Goal: Communication & Community: Answer question/provide support

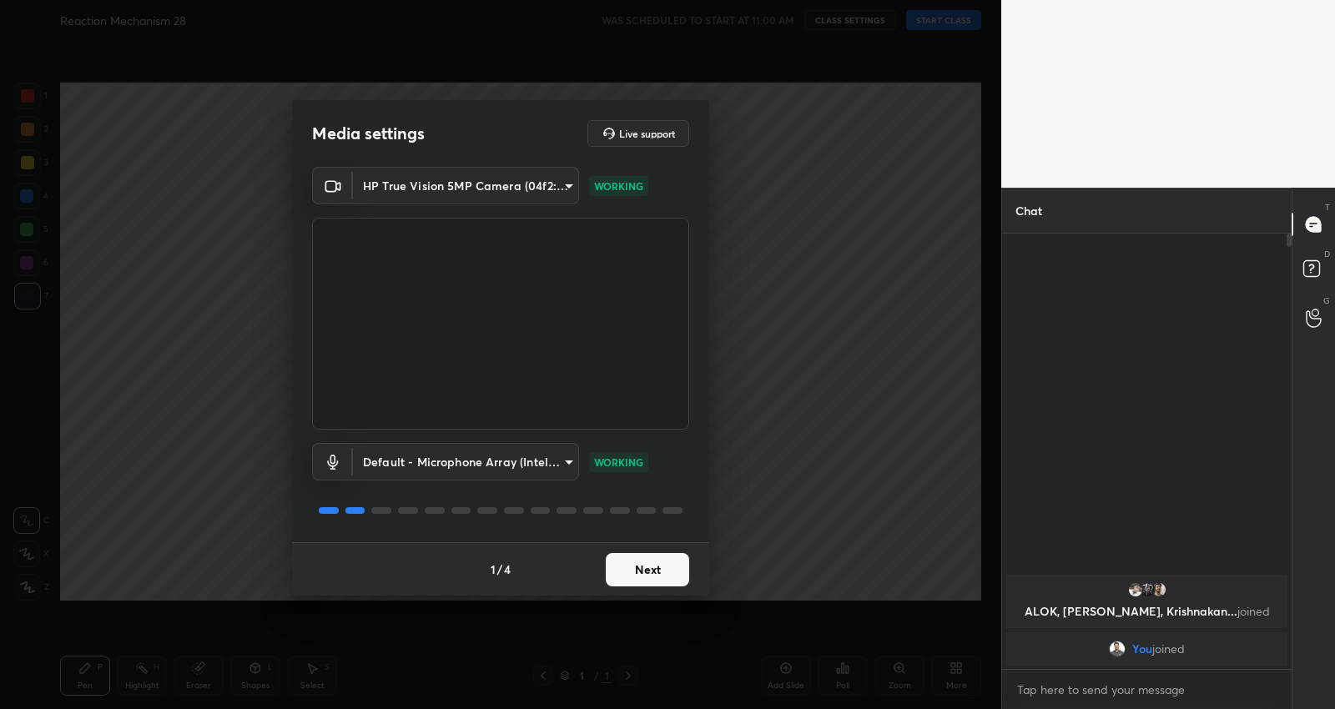
click at [633, 569] on button "Next" at bounding box center [647, 569] width 83 height 33
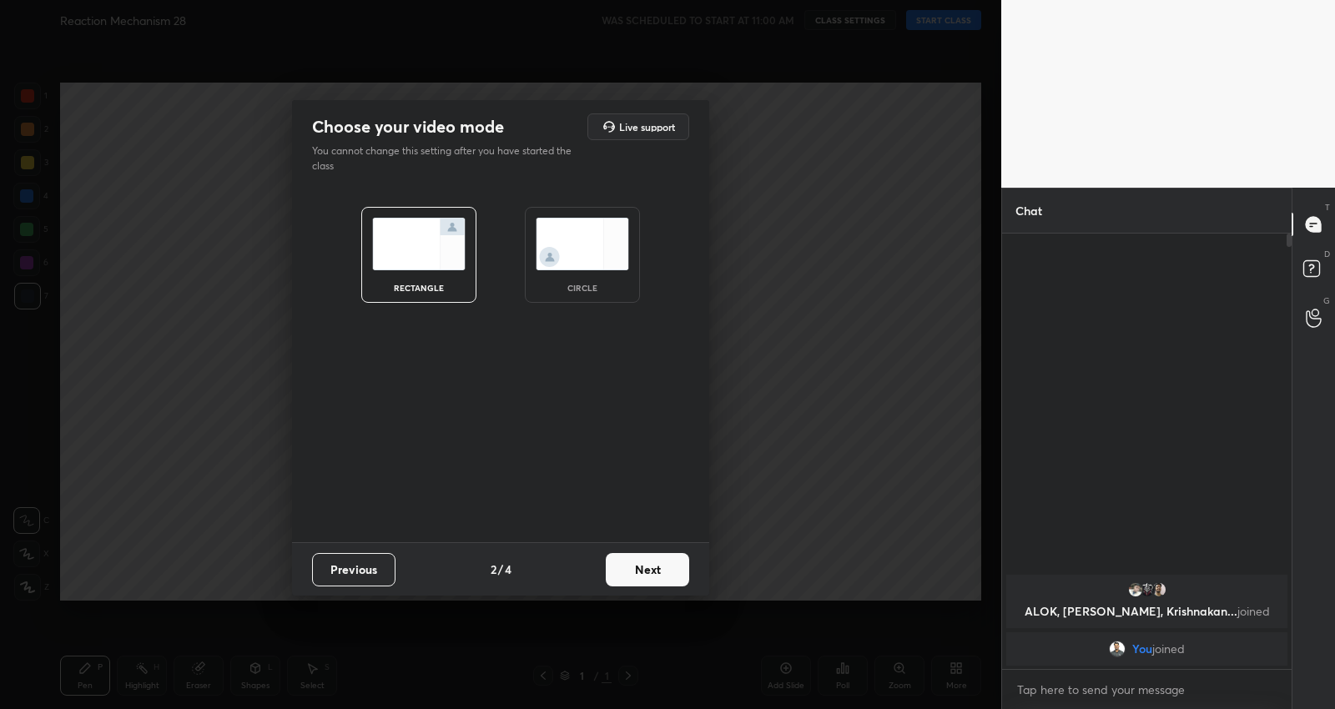
click at [633, 569] on button "Next" at bounding box center [647, 569] width 83 height 33
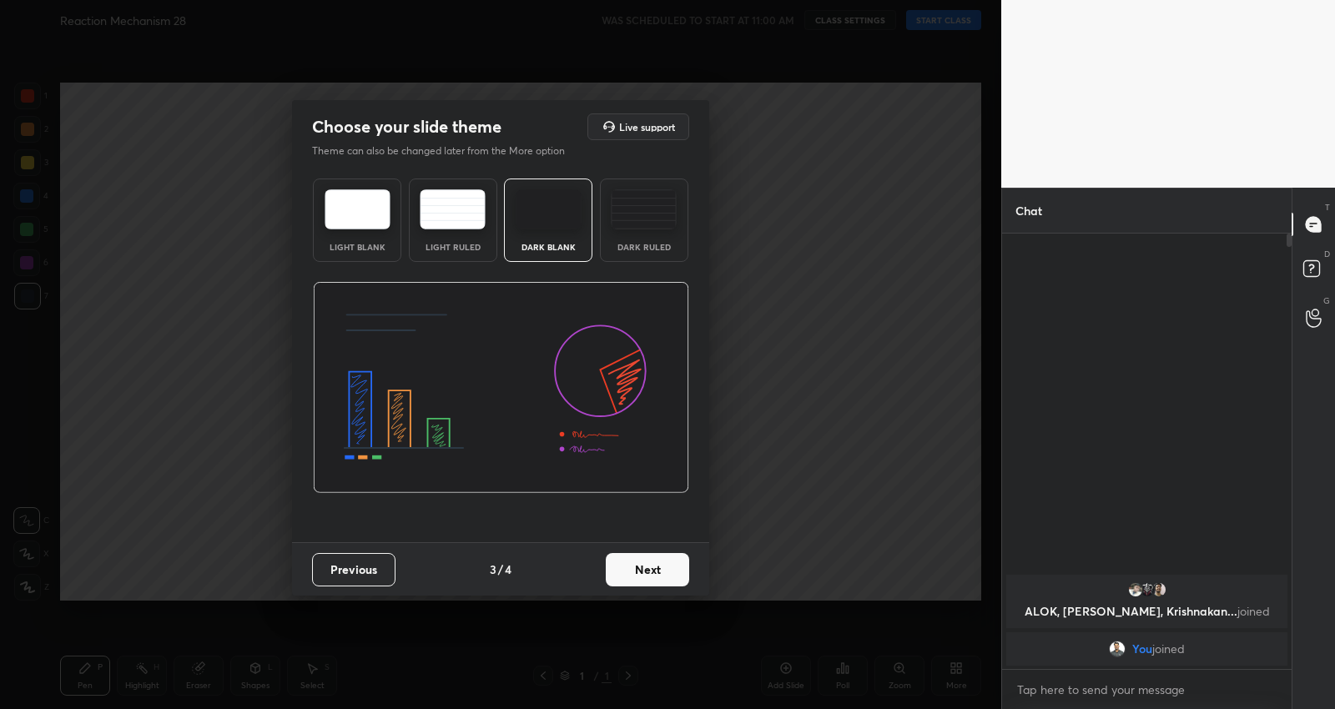
click at [633, 569] on button "Next" at bounding box center [647, 569] width 83 height 33
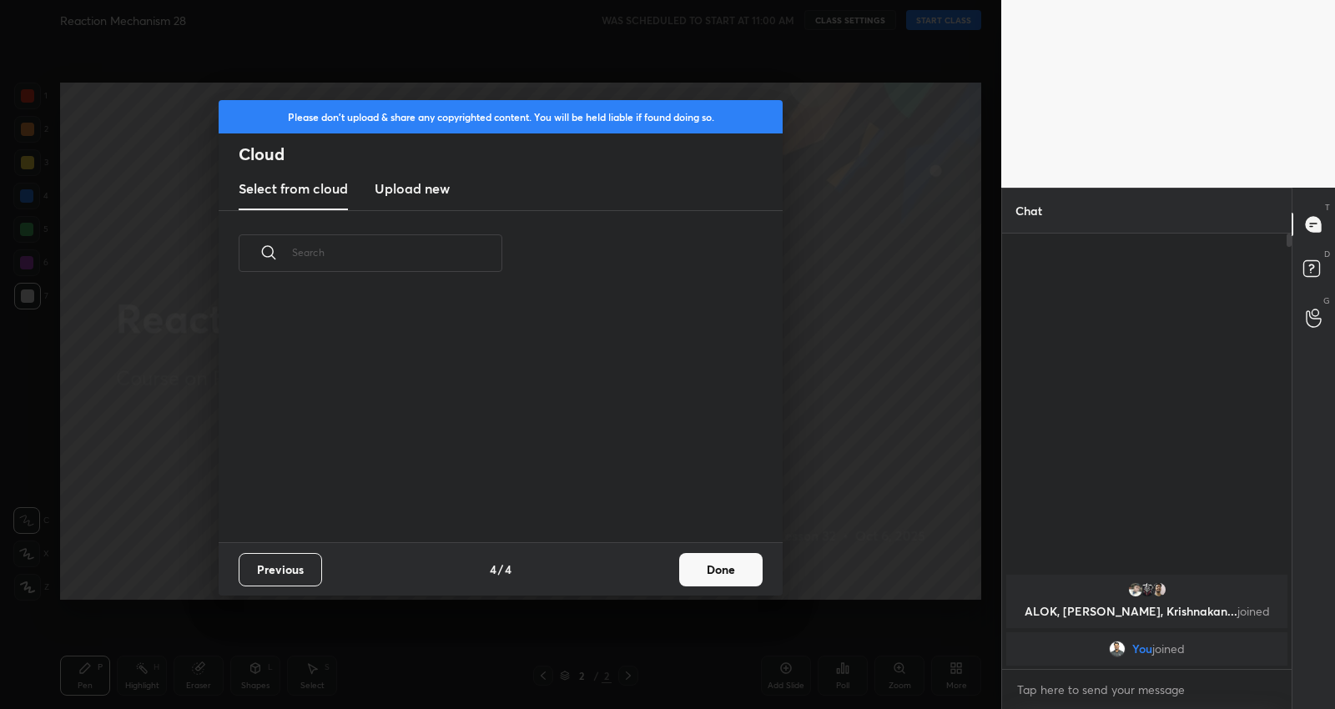
click at [758, 576] on button "Done" at bounding box center [720, 569] width 83 height 33
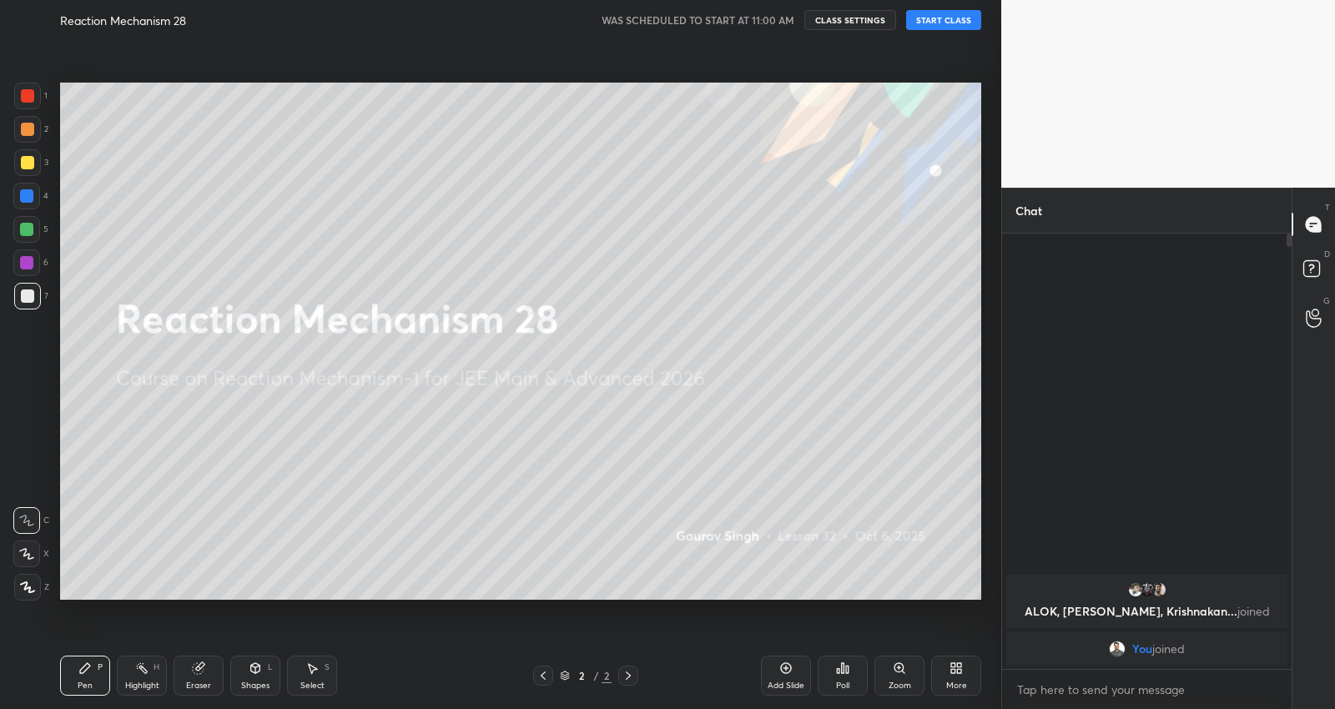
click at [949, 16] on button "START CLASS" at bounding box center [943, 20] width 75 height 20
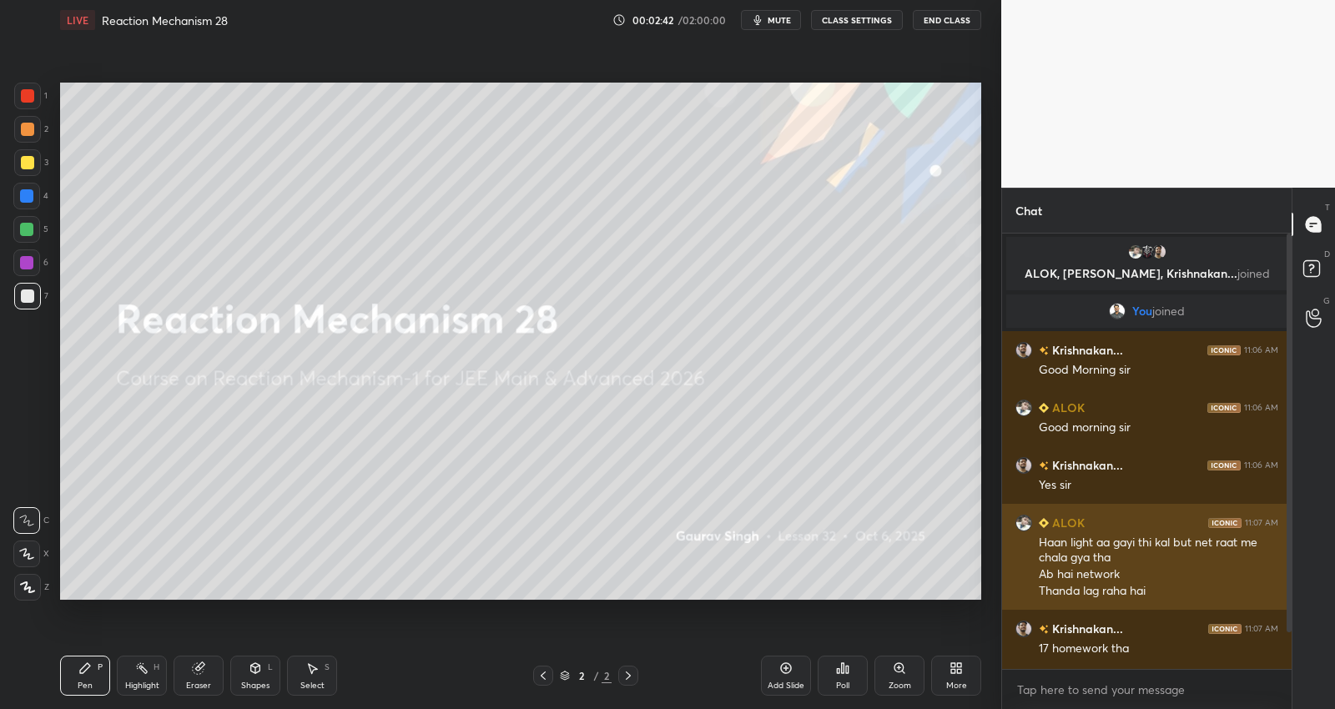
scroll to position [55, 0]
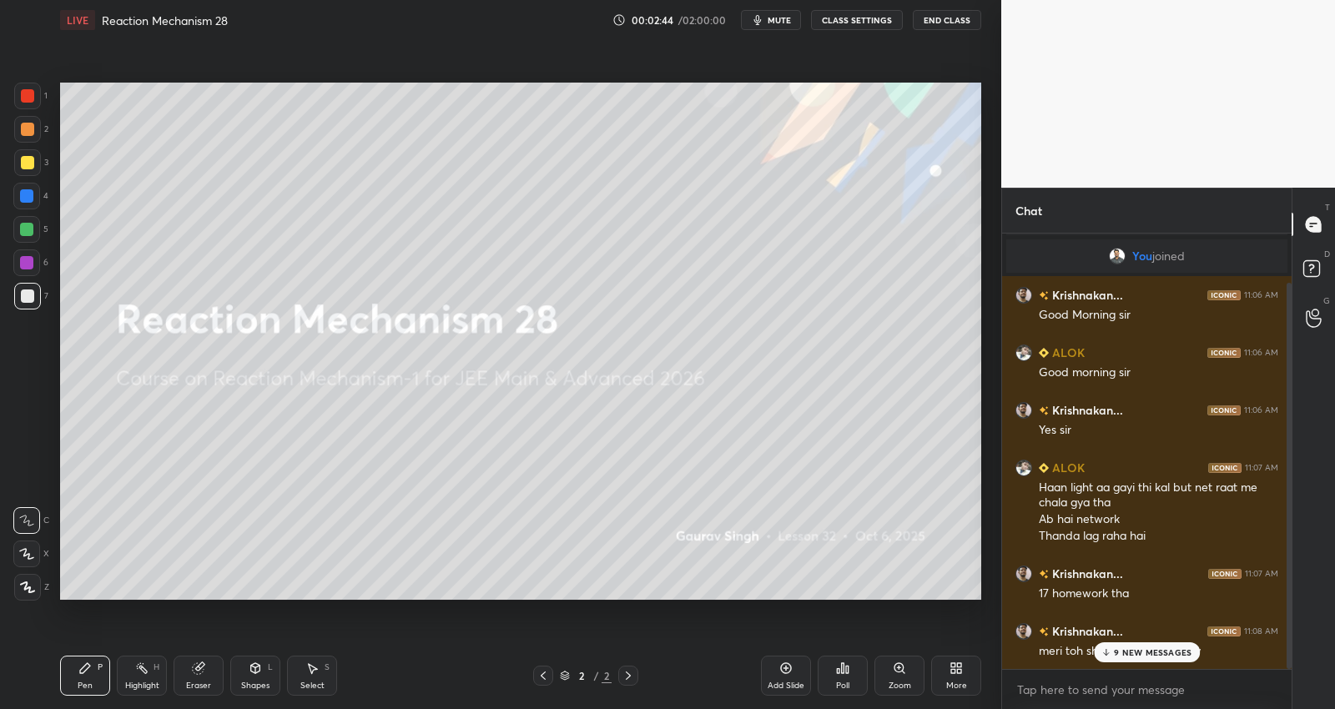
click at [1133, 656] on p "9 NEW MESSAGES" at bounding box center [1153, 653] width 78 height 10
click at [831, 679] on div "Poll" at bounding box center [843, 676] width 50 height 40
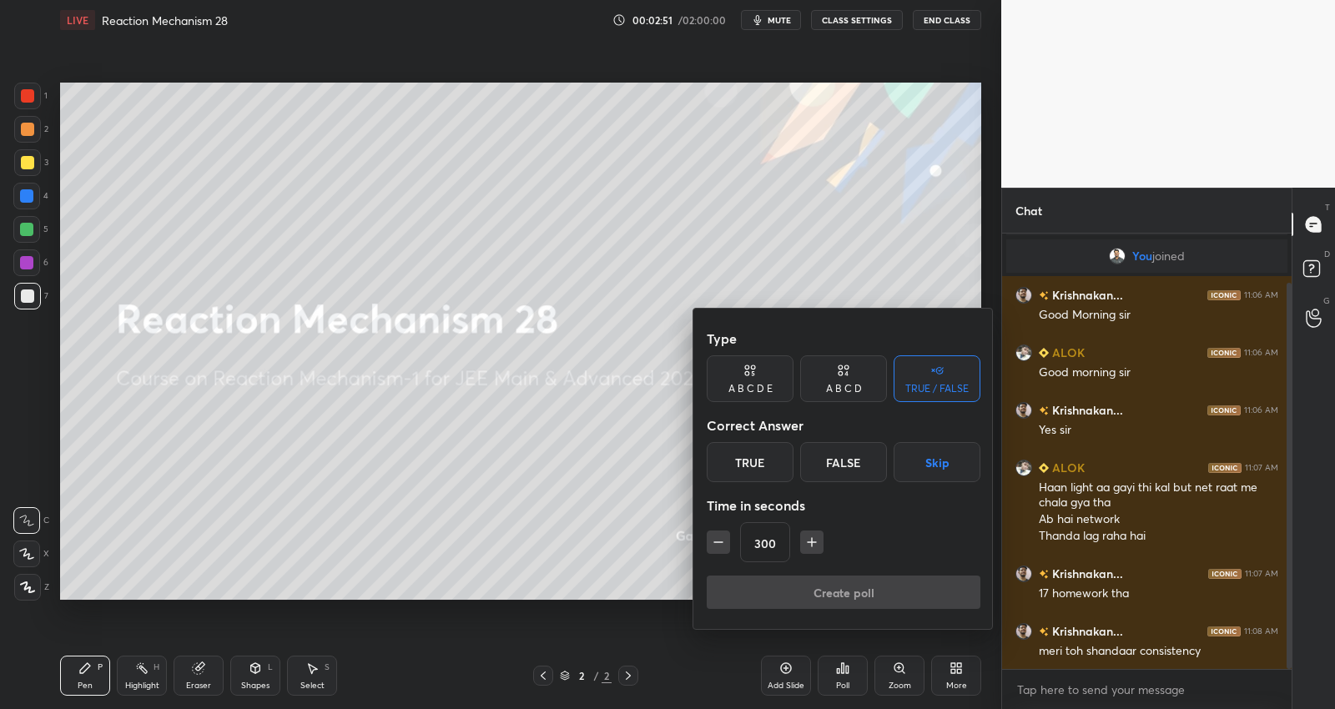
click at [958, 681] on div at bounding box center [667, 354] width 1335 height 709
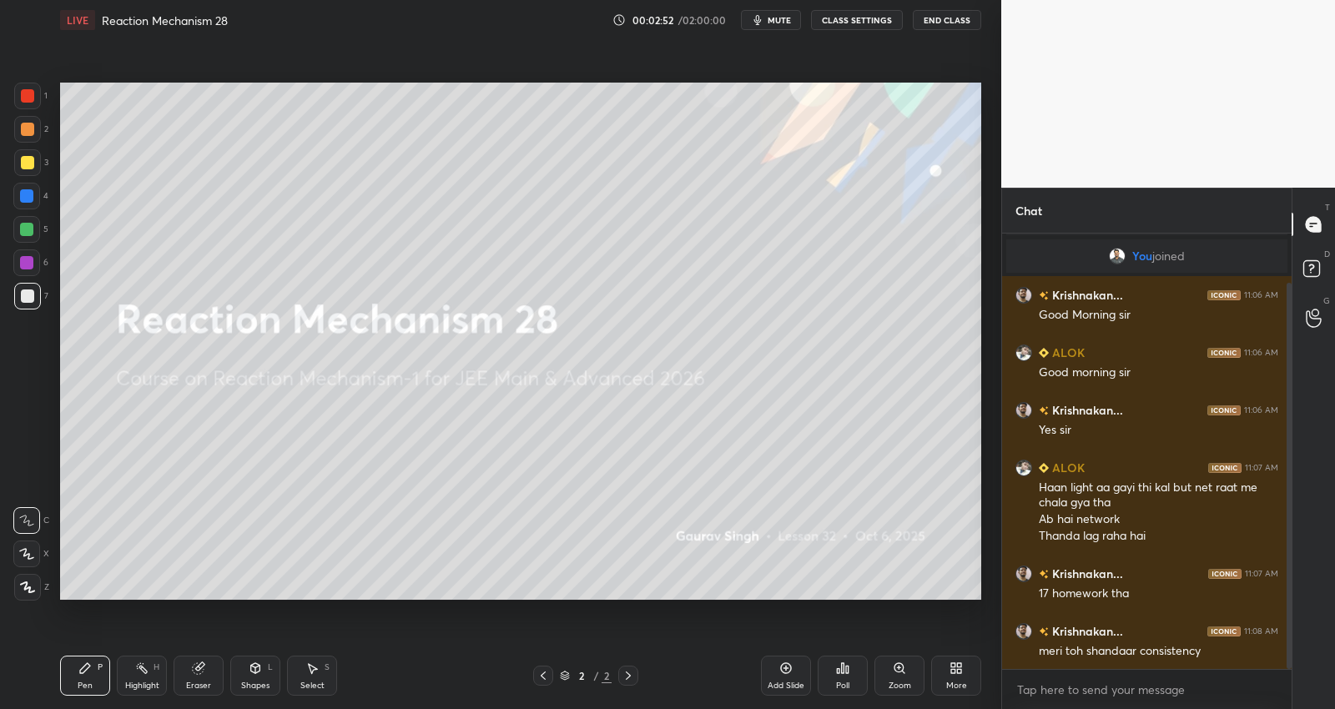
click at [958, 682] on div "More" at bounding box center [956, 686] width 21 height 8
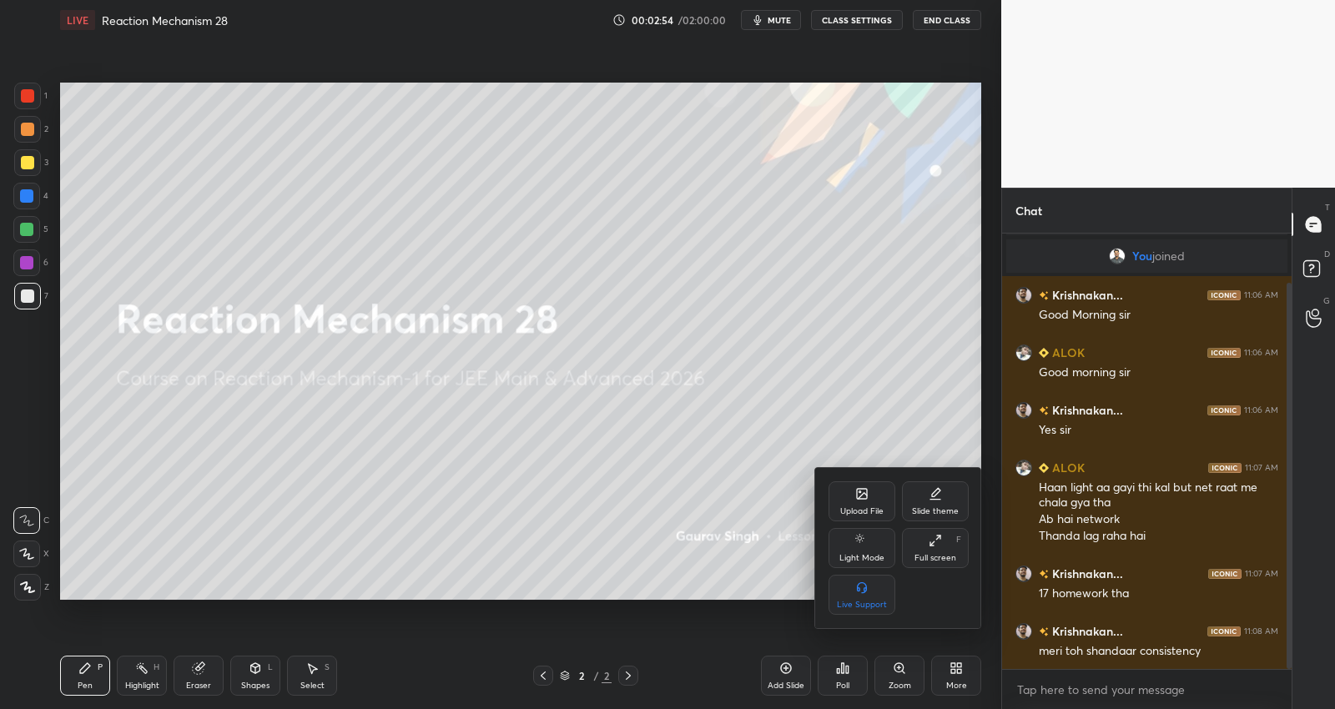
click at [876, 505] on div "Upload File" at bounding box center [862, 501] width 67 height 40
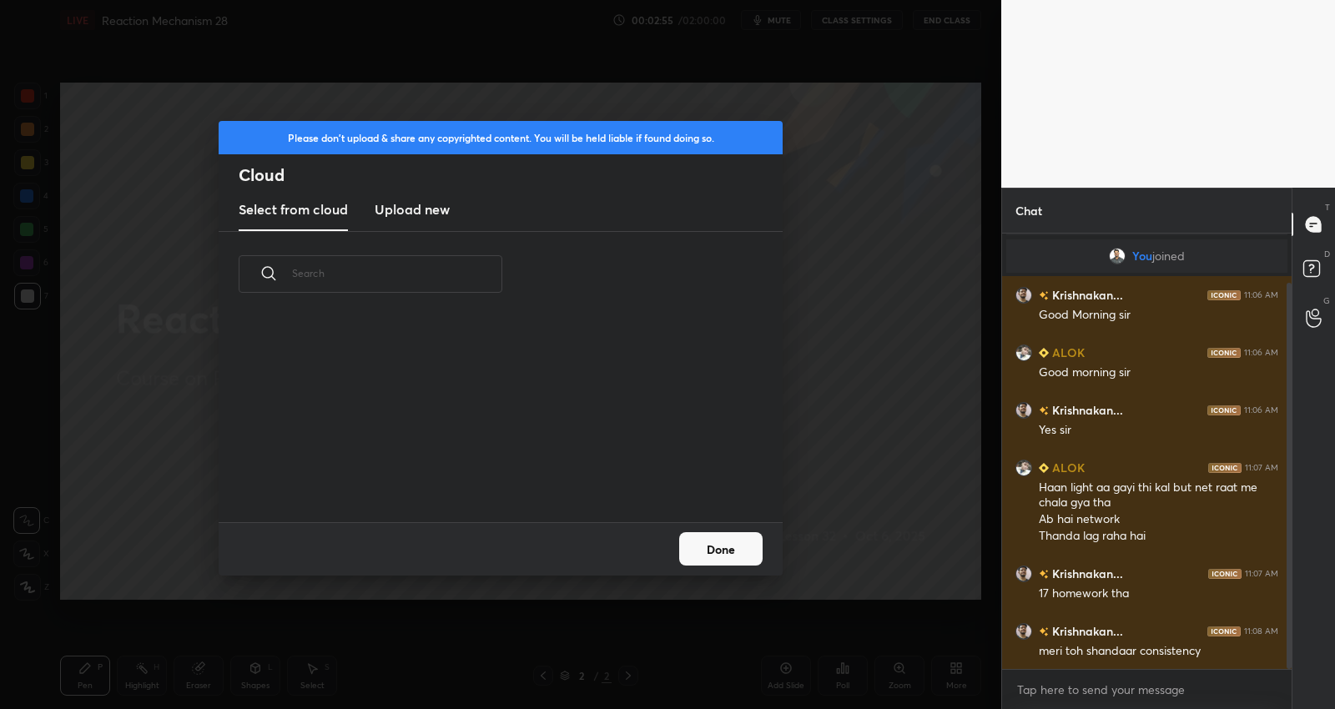
scroll to position [206, 535]
click at [435, 211] on h3 "Upload new" at bounding box center [412, 209] width 75 height 20
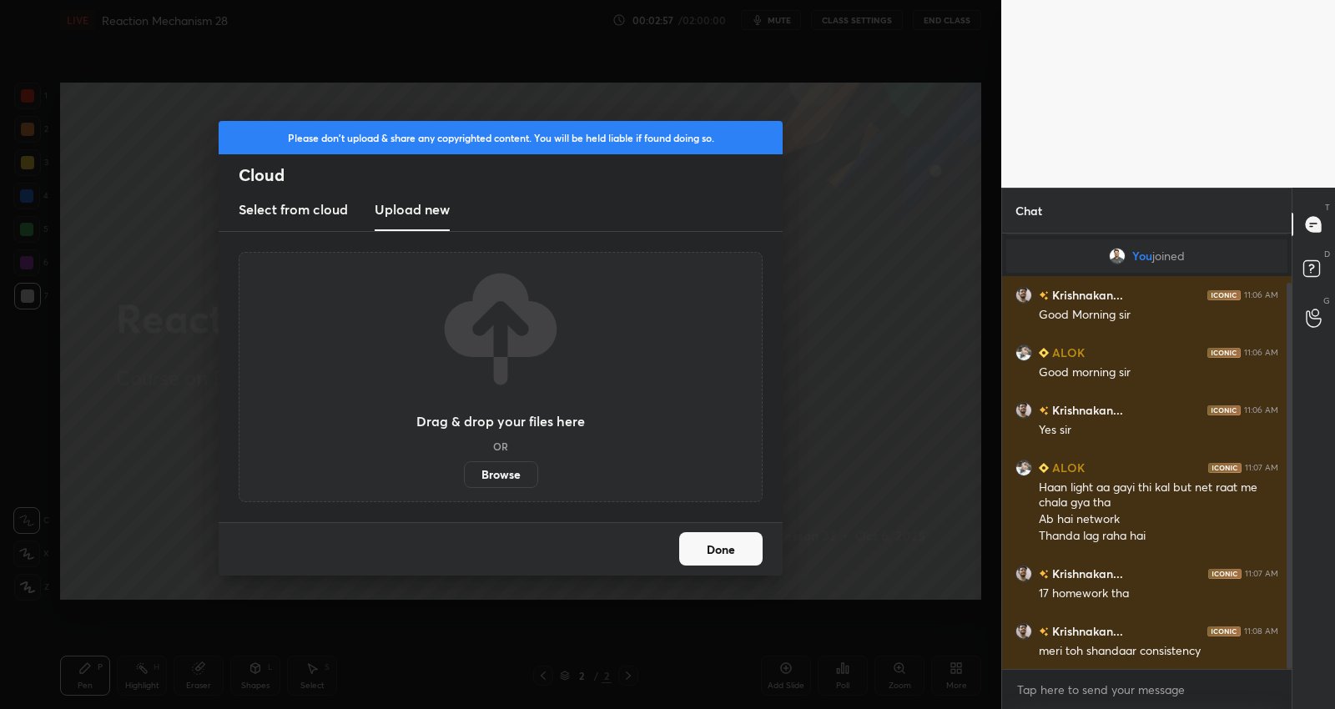
click at [504, 471] on label "Browse" at bounding box center [501, 474] width 74 height 27
click at [464, 471] on input "Browse" at bounding box center [464, 474] width 0 height 27
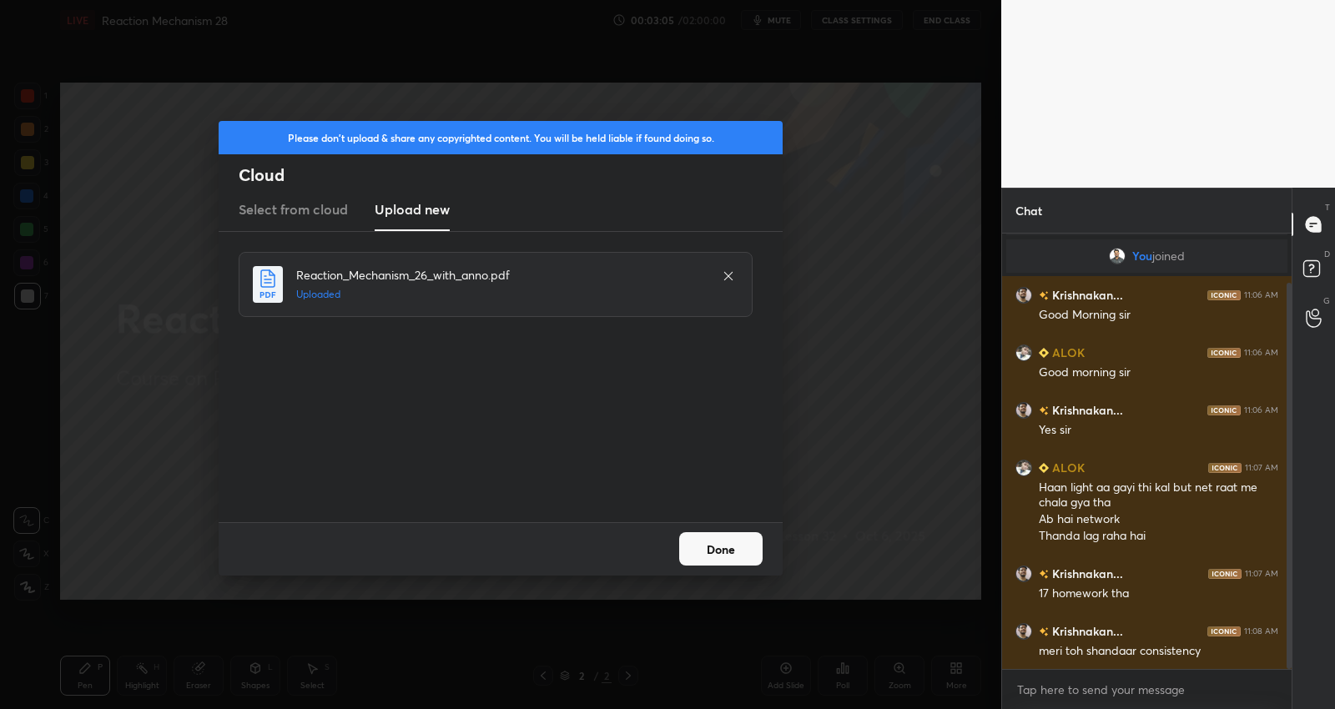
click at [728, 545] on button "Done" at bounding box center [720, 548] width 83 height 33
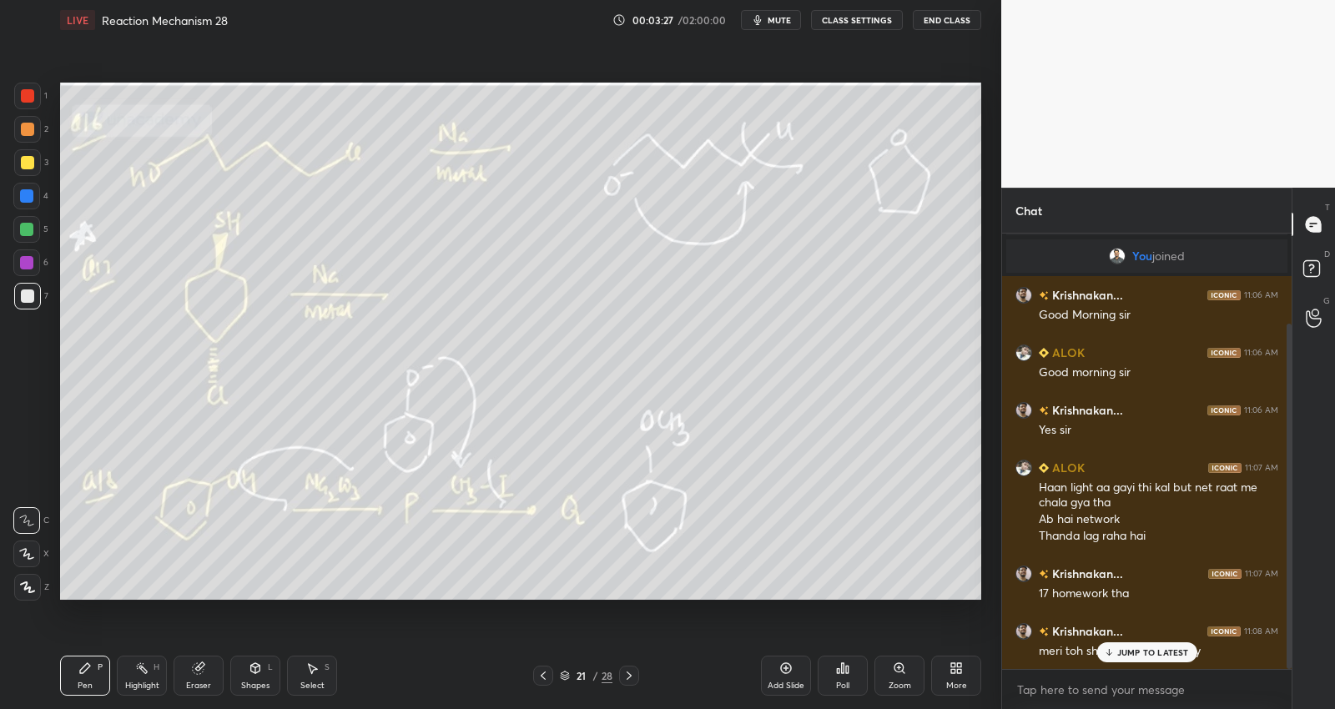
scroll to position [113, 0]
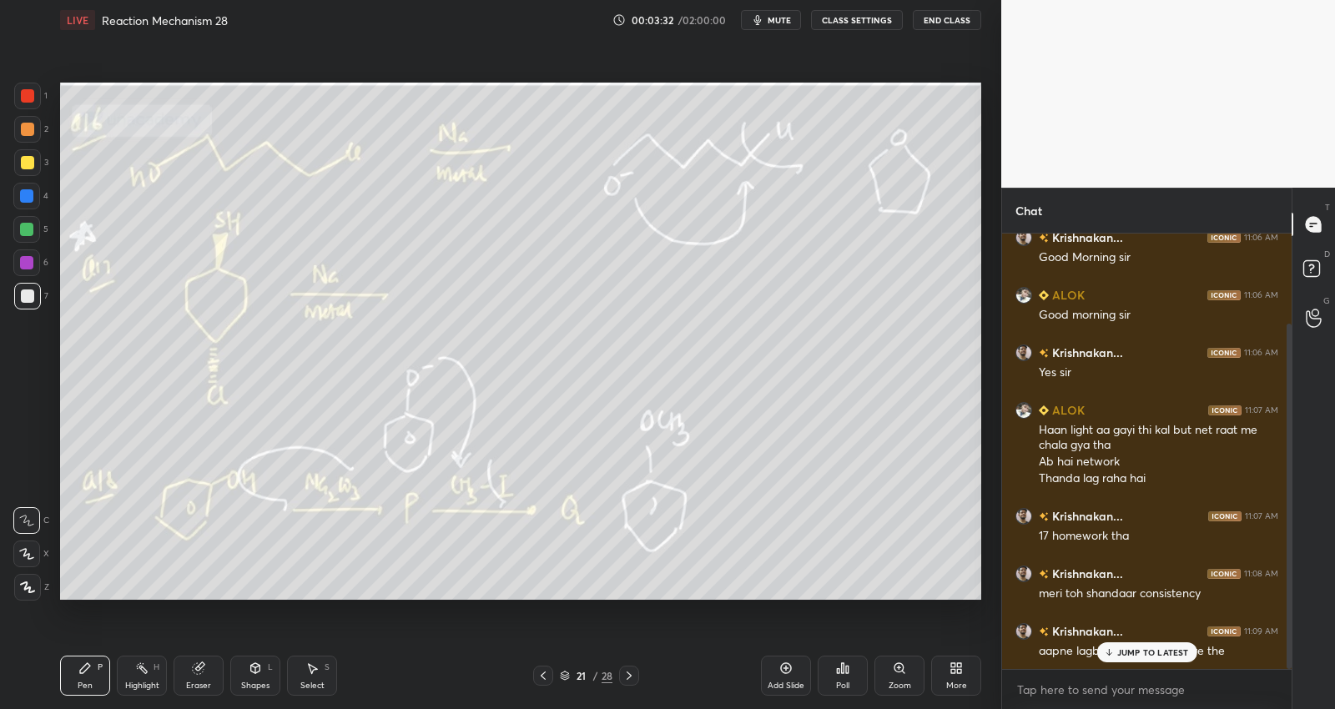
click at [1186, 645] on div "JUMP TO LATEST" at bounding box center [1146, 652] width 100 height 20
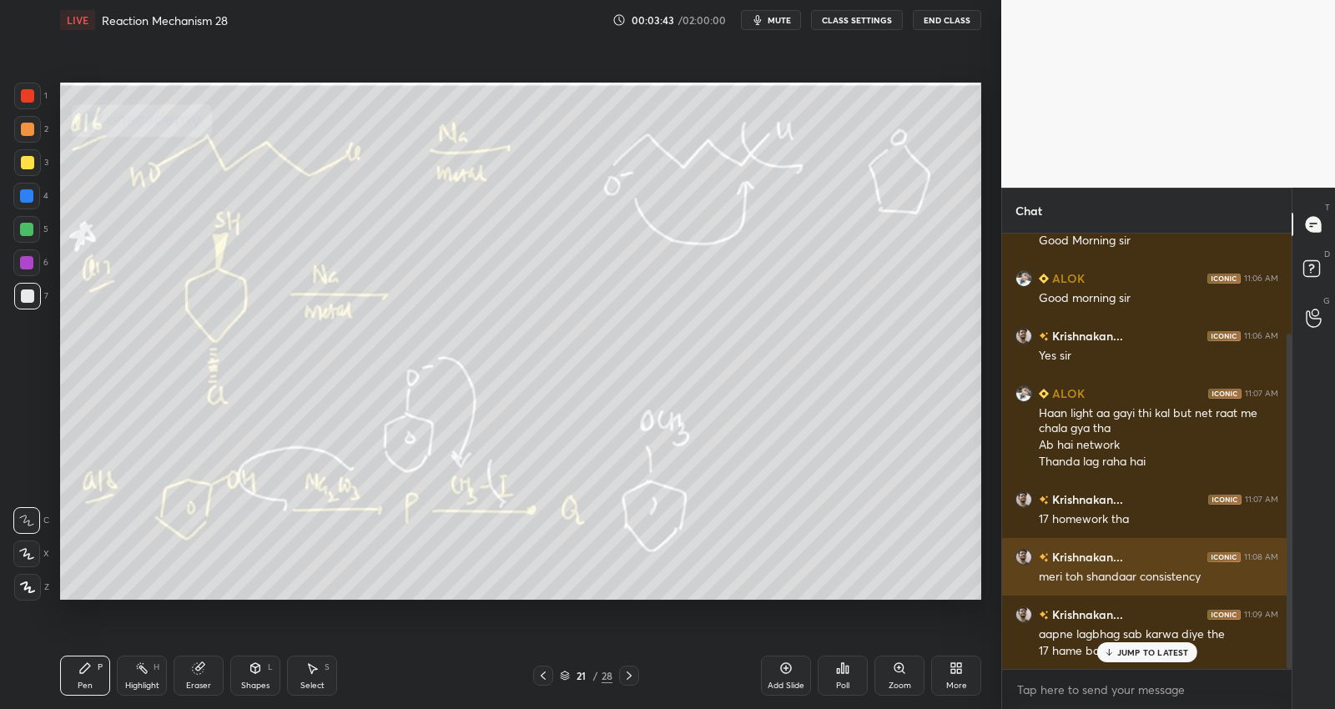
scroll to position [146, 0]
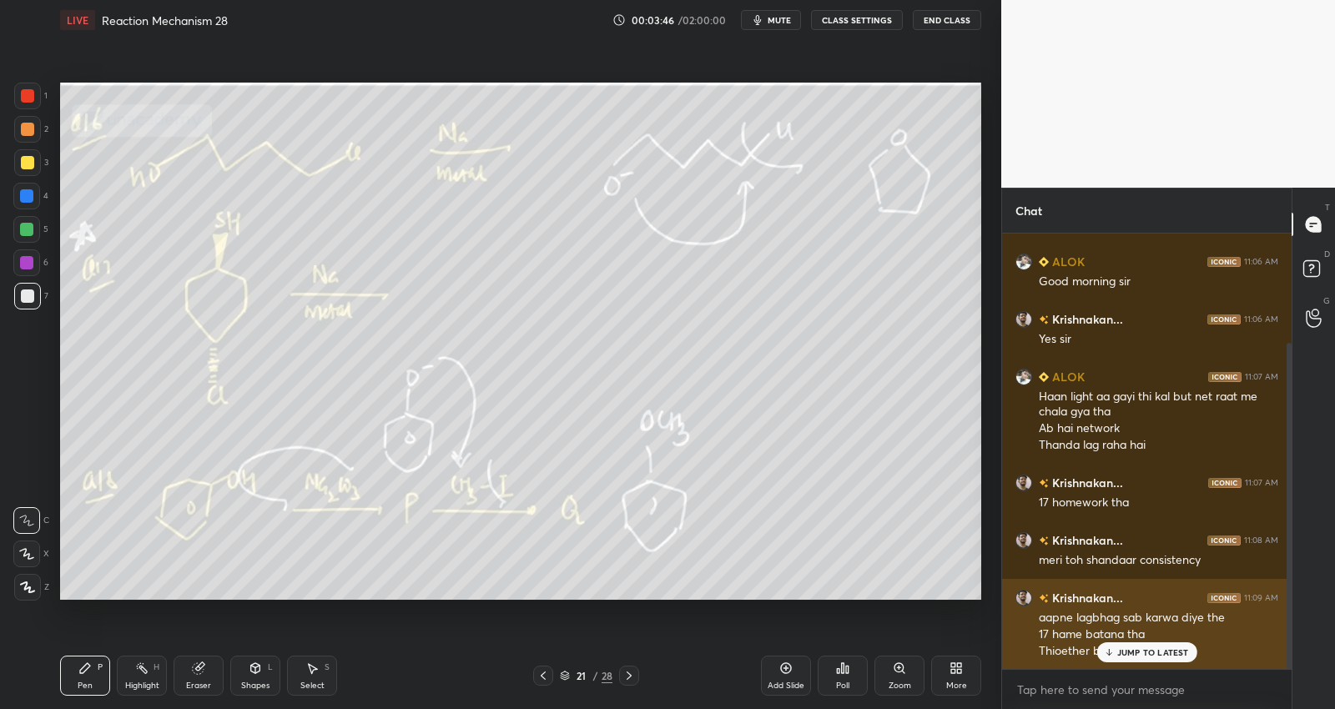
click at [1130, 654] on p "JUMP TO LATEST" at bounding box center [1153, 653] width 72 height 10
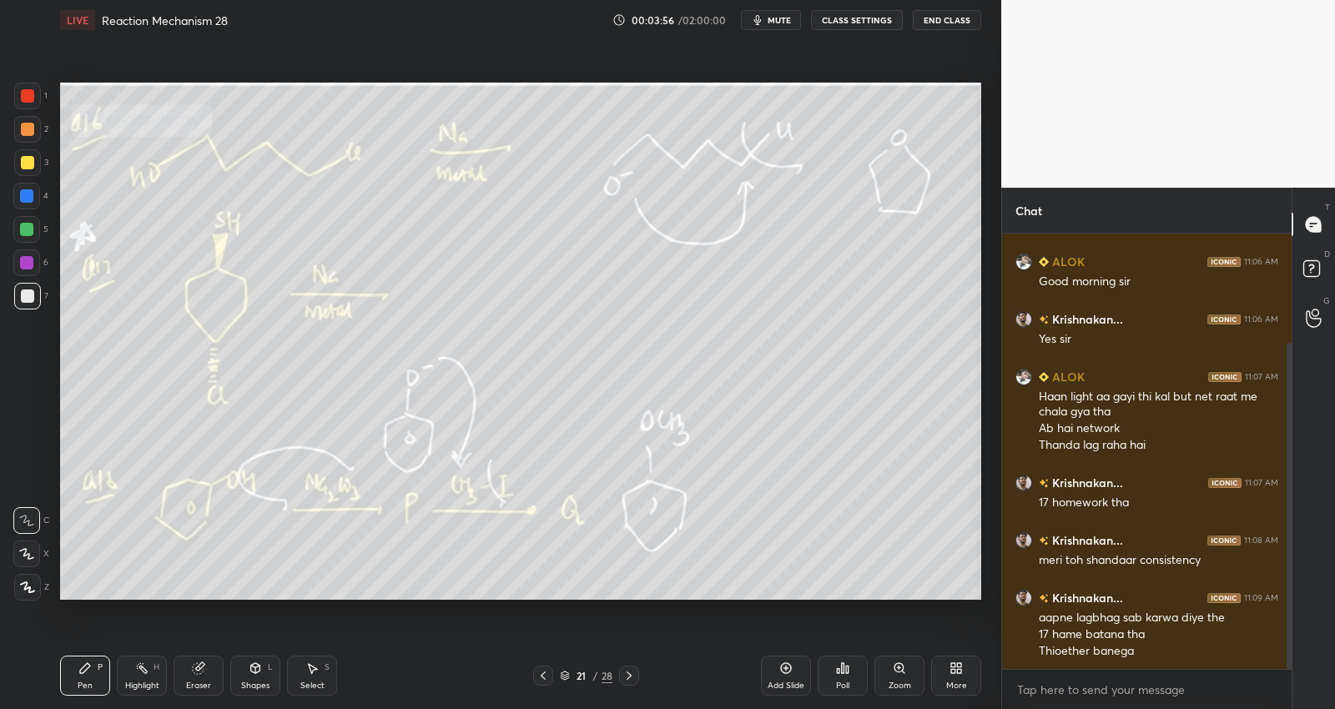
drag, startPoint x: 28, startPoint y: 552, endPoint x: 30, endPoint y: 563, distance: 11.9
click at [28, 552] on icon at bounding box center [26, 554] width 15 height 12
click at [29, 588] on icon at bounding box center [27, 587] width 13 height 10
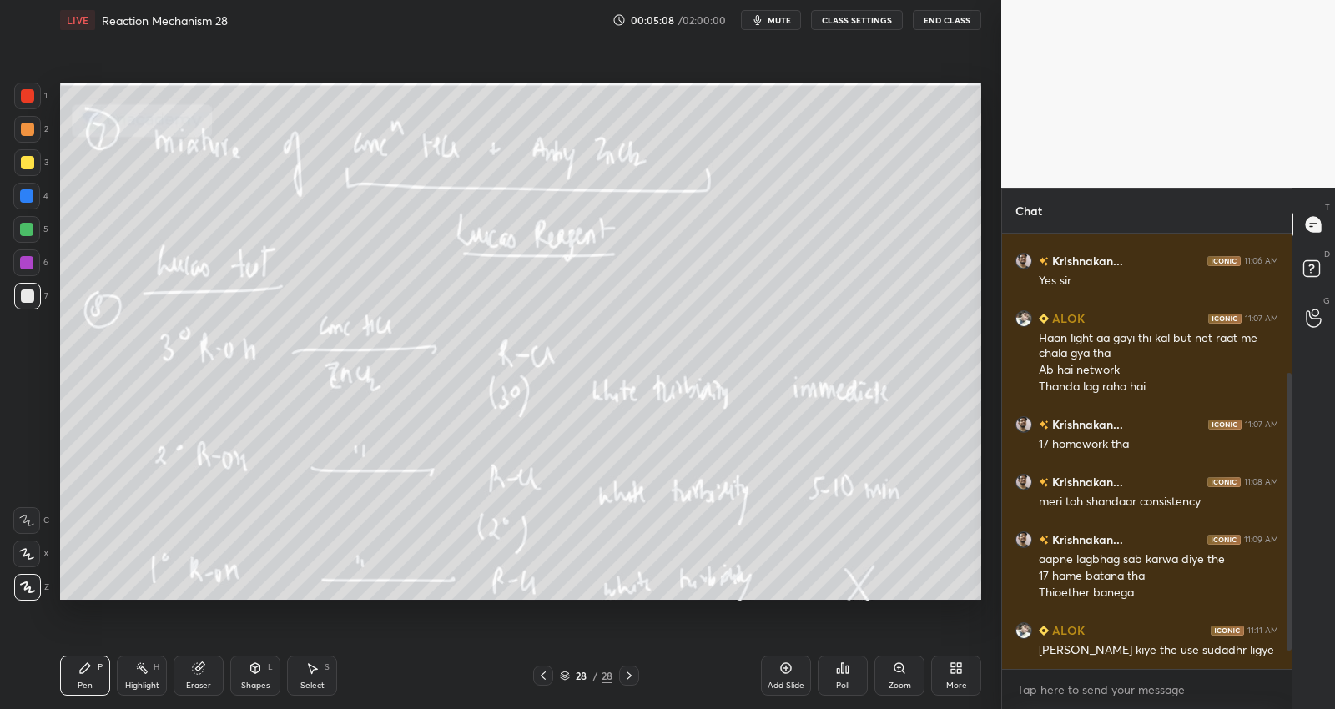
scroll to position [261, 0]
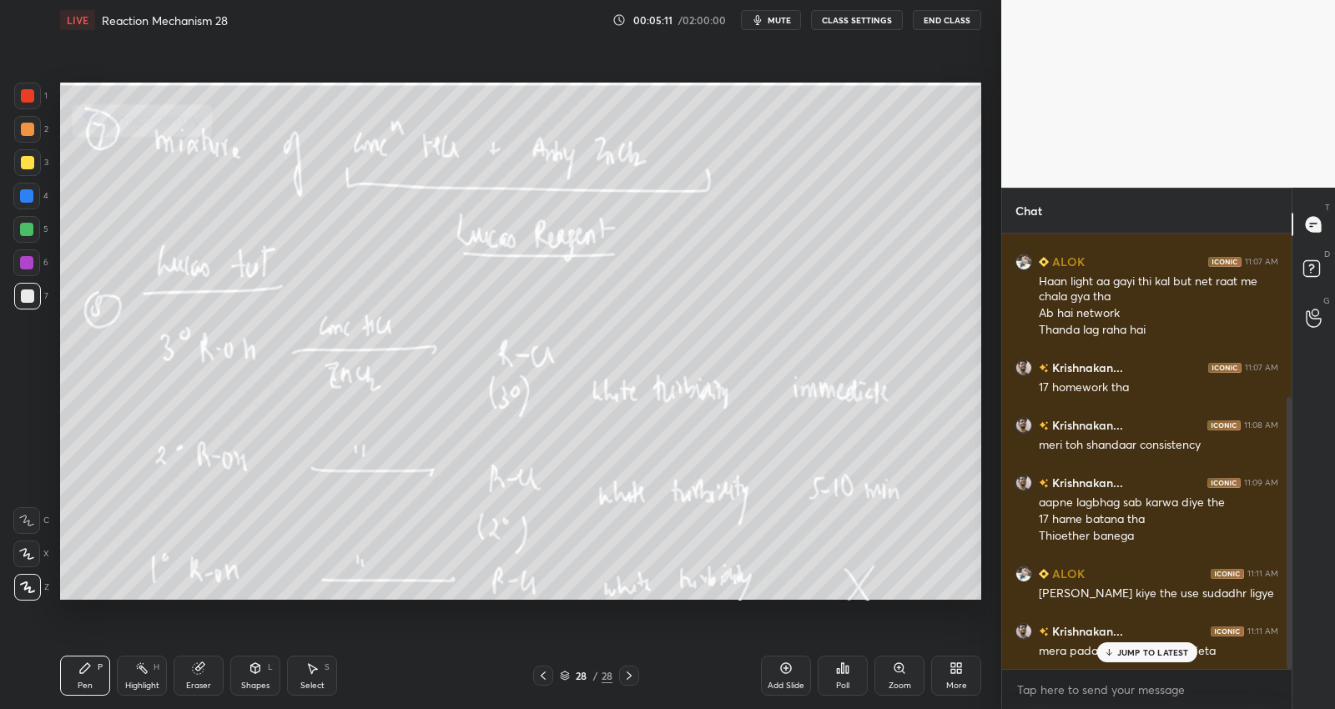
click at [539, 673] on icon at bounding box center [543, 675] width 13 height 13
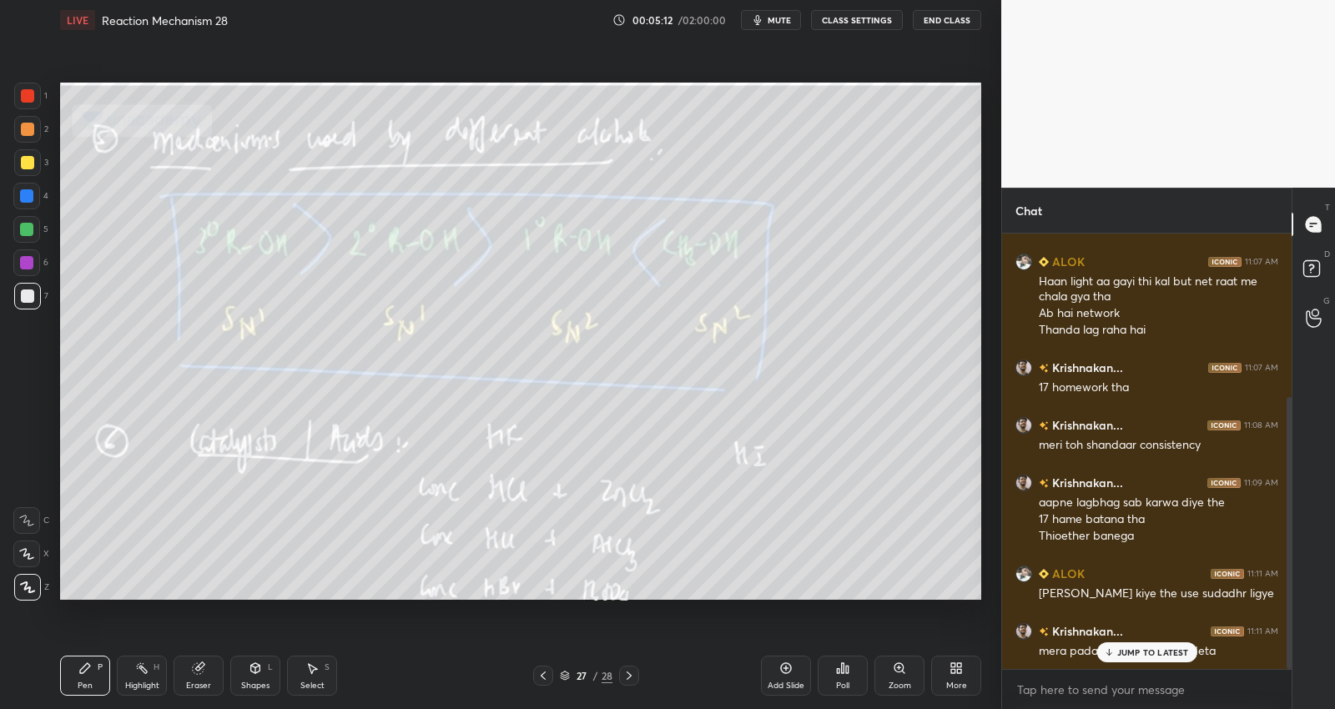
click at [541, 664] on div "Pen P Highlight H Eraser Shapes L Select S 27 / 28 Add Slide Poll Zoom More" at bounding box center [520, 675] width 921 height 67
click at [539, 674] on icon at bounding box center [543, 675] width 13 height 13
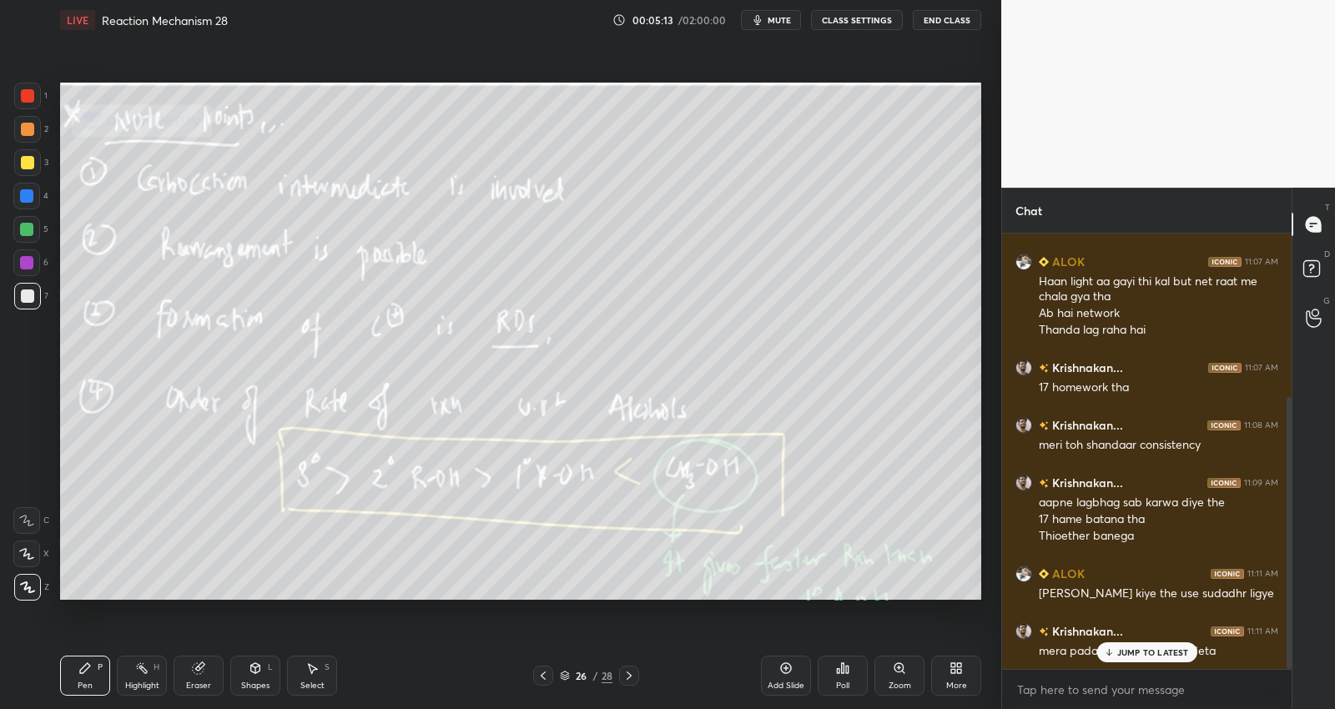
click at [539, 674] on icon at bounding box center [543, 675] width 13 height 13
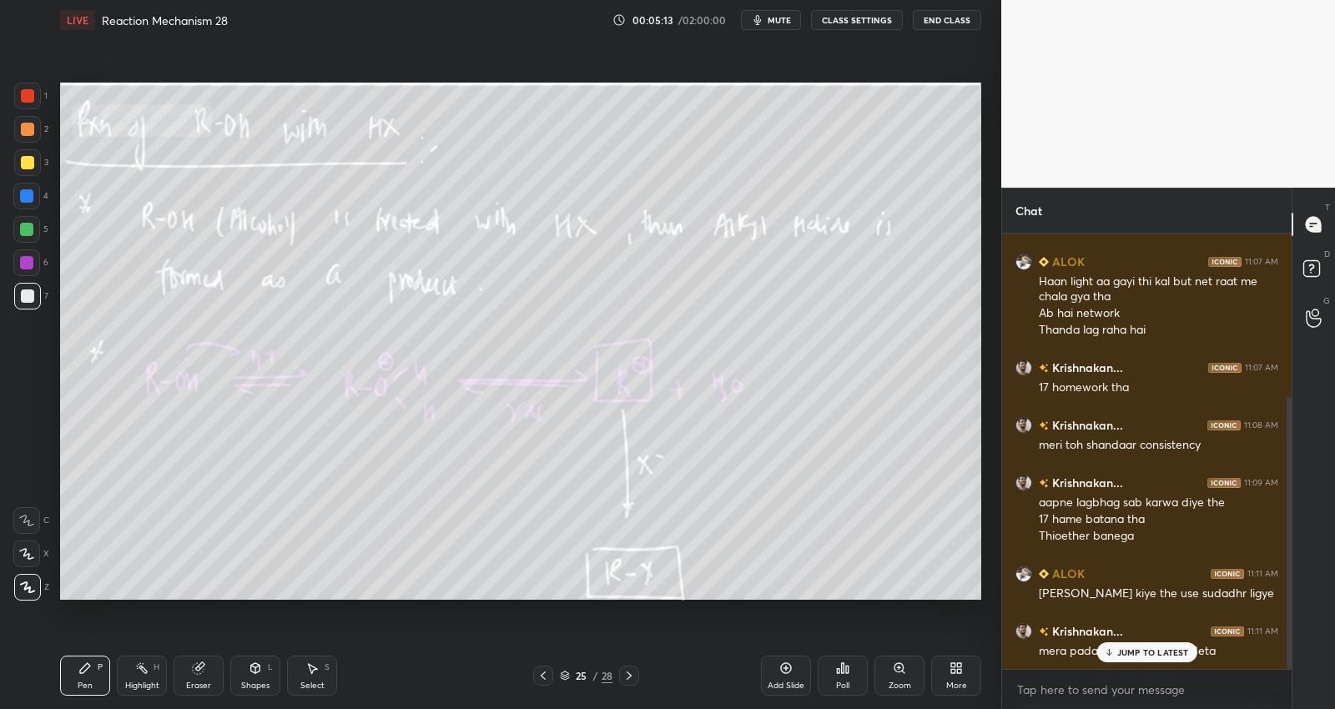
click at [541, 672] on icon at bounding box center [543, 675] width 13 height 13
click at [542, 673] on icon at bounding box center [543, 675] width 13 height 13
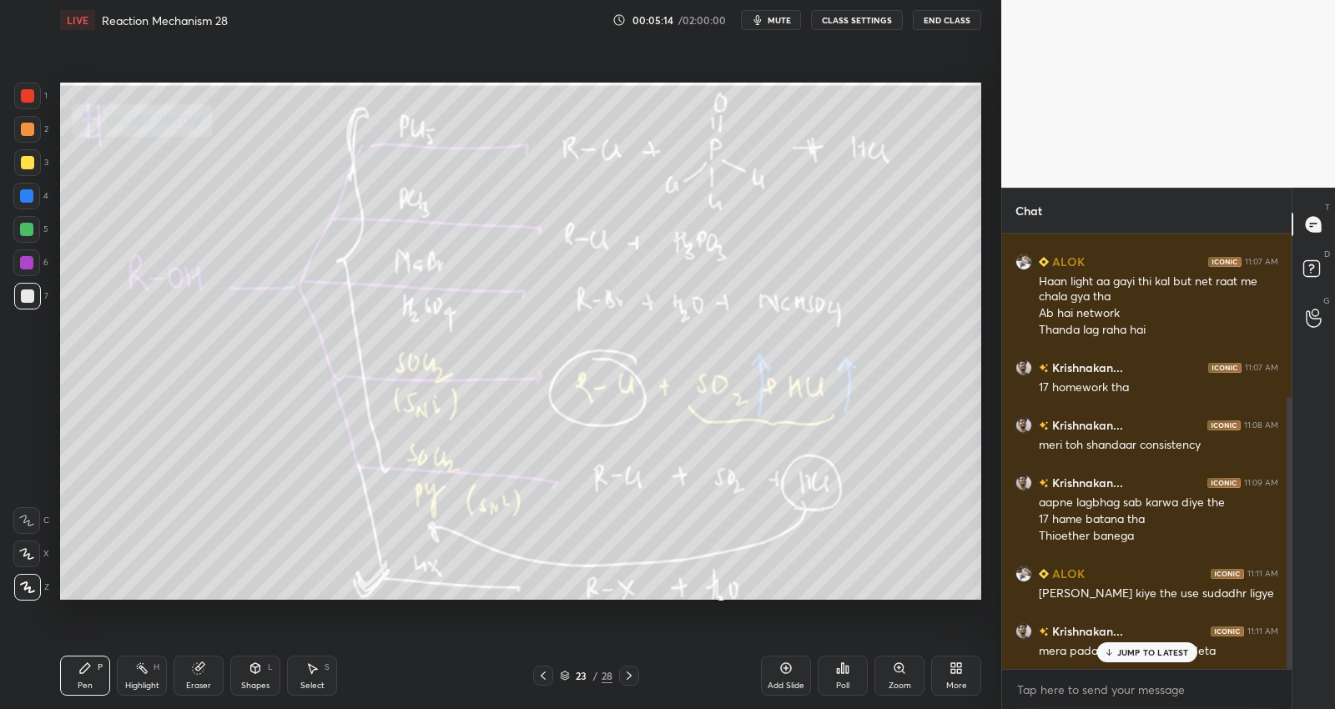
click at [542, 673] on icon at bounding box center [543, 675] width 13 height 13
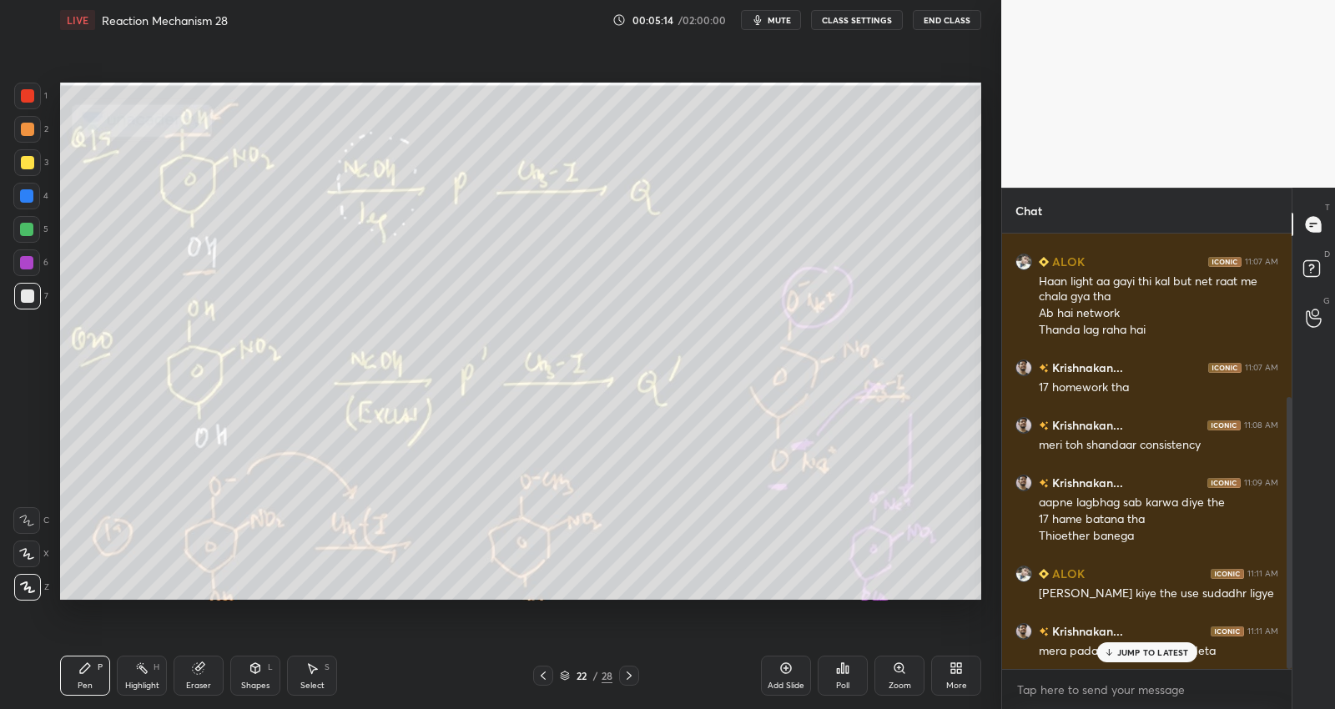
click at [542, 673] on icon at bounding box center [543, 675] width 13 height 13
click at [544, 672] on icon at bounding box center [543, 675] width 13 height 13
click at [543, 674] on icon at bounding box center [543, 675] width 13 height 13
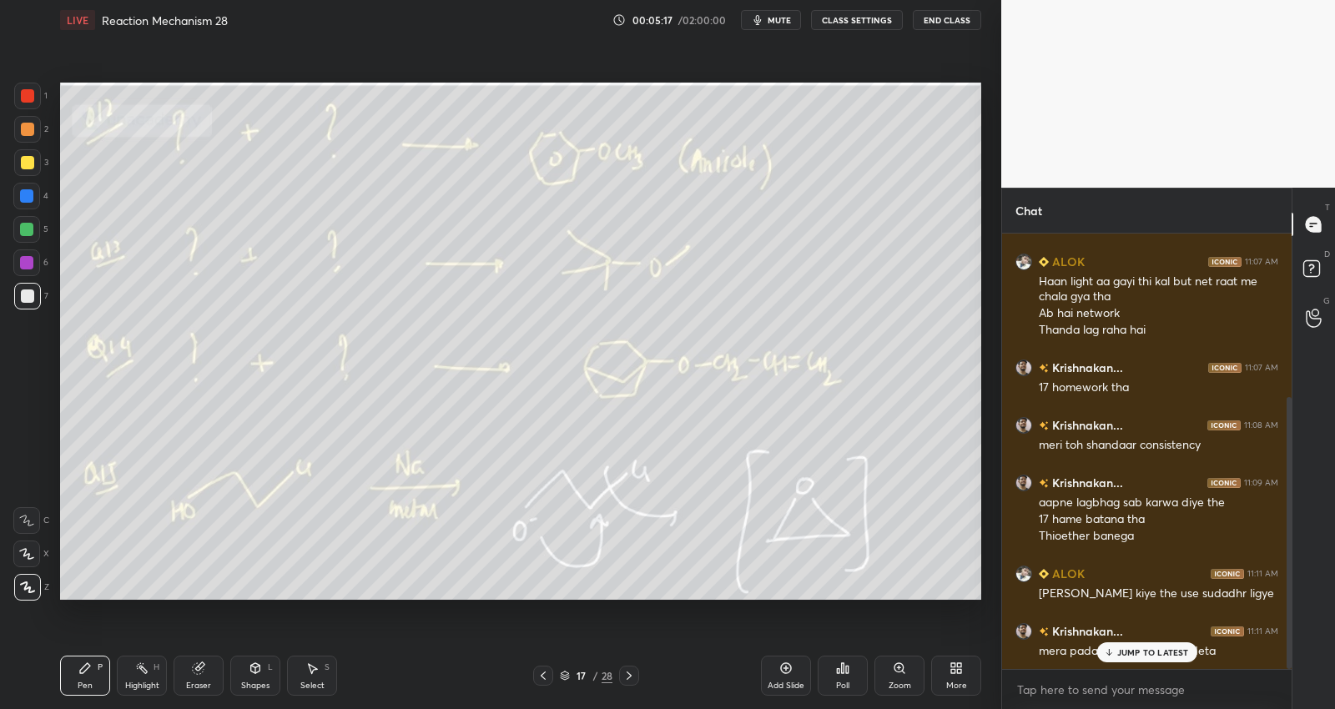
click at [543, 673] on icon at bounding box center [543, 675] width 13 height 13
click at [541, 676] on icon at bounding box center [543, 675] width 13 height 13
click at [541, 677] on icon at bounding box center [543, 676] width 5 height 8
click at [542, 677] on icon at bounding box center [543, 675] width 13 height 13
click at [542, 676] on icon at bounding box center [543, 675] width 13 height 13
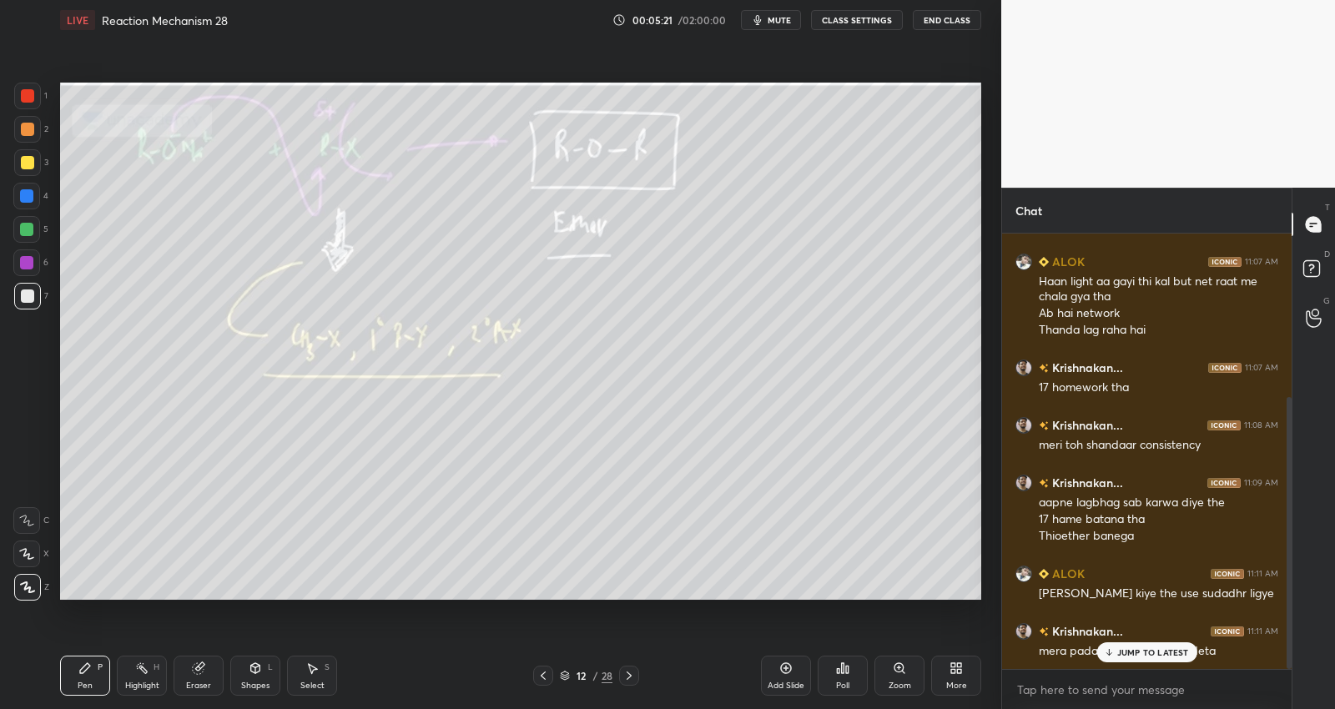
click at [542, 676] on icon at bounding box center [543, 675] width 13 height 13
click at [542, 675] on icon at bounding box center [543, 675] width 13 height 13
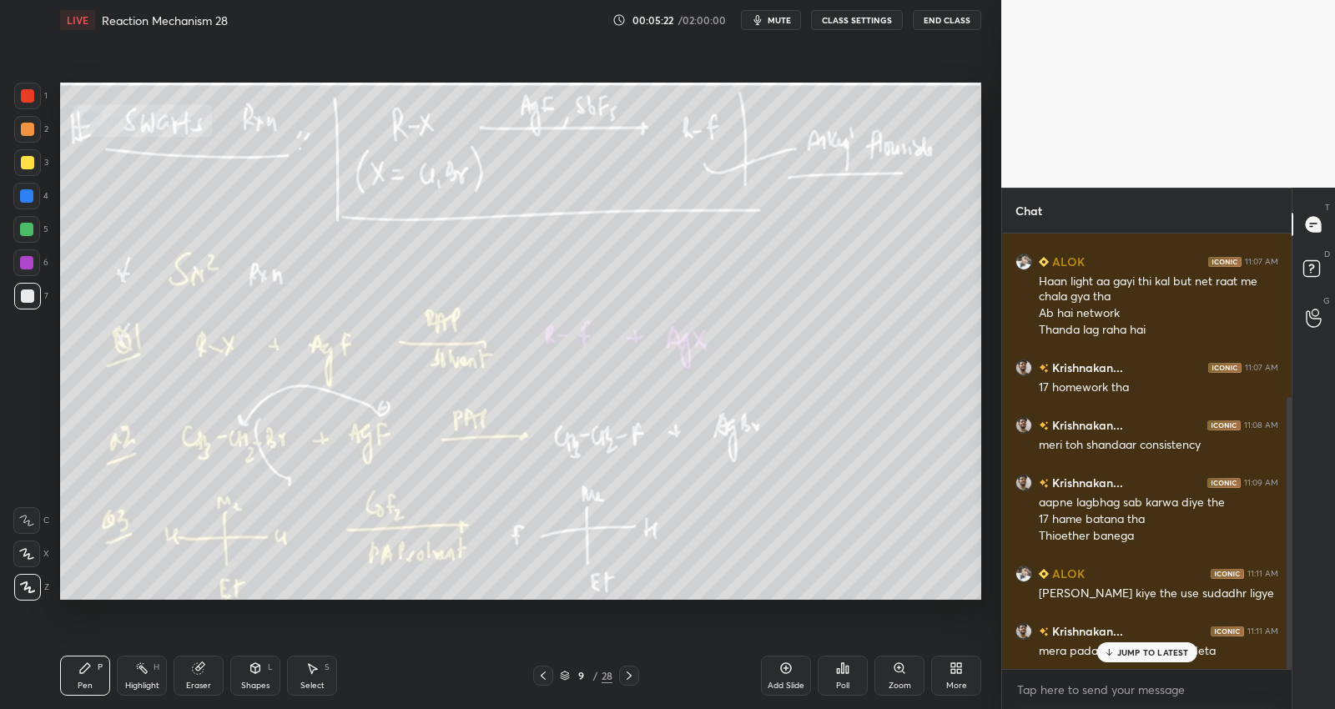
click at [543, 675] on icon at bounding box center [543, 675] width 13 height 13
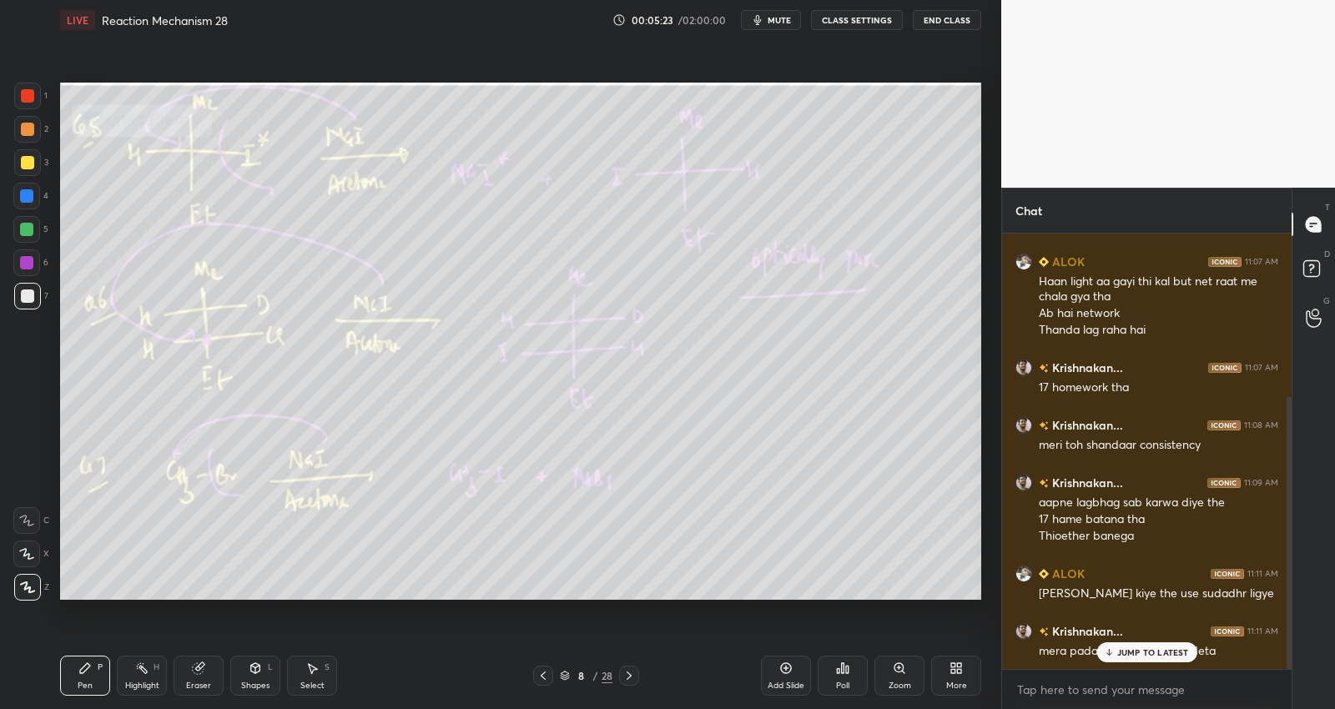
click at [631, 673] on icon at bounding box center [628, 675] width 13 height 13
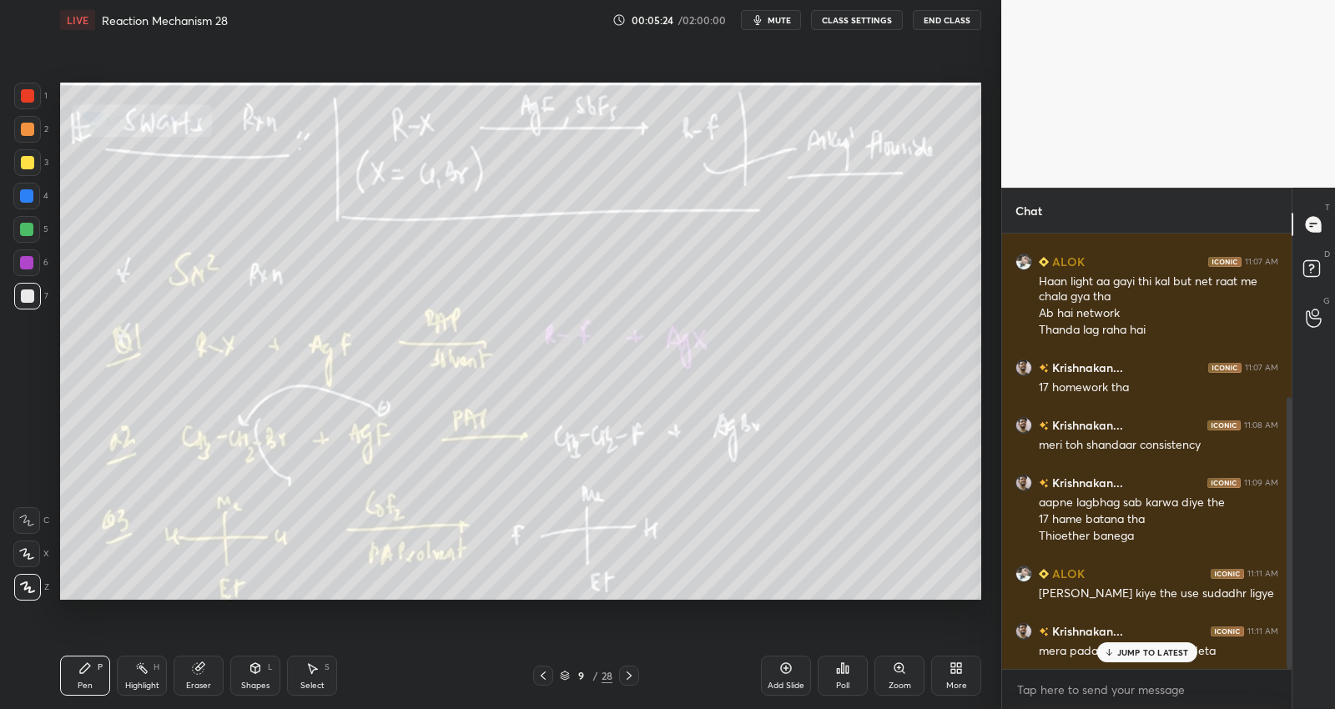
click at [632, 674] on icon at bounding box center [628, 675] width 13 height 13
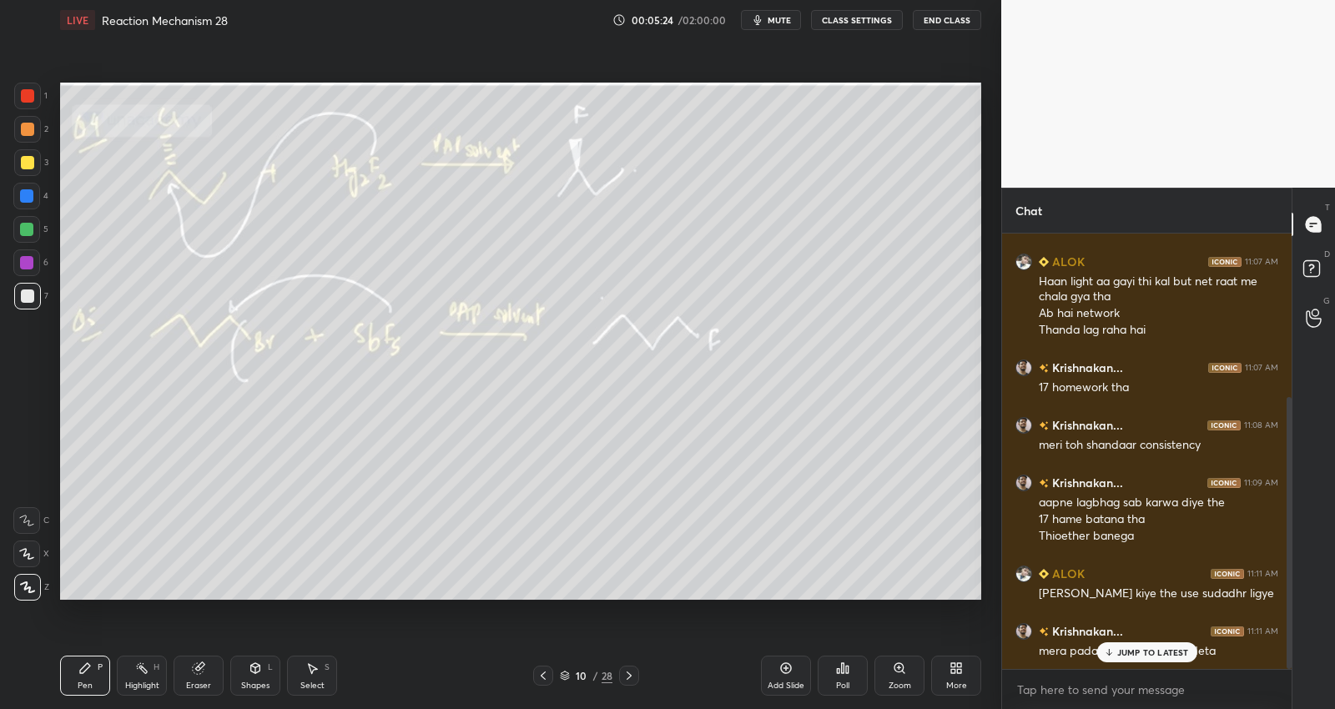
click at [631, 673] on icon at bounding box center [628, 675] width 13 height 13
click at [632, 673] on icon at bounding box center [628, 675] width 13 height 13
click at [631, 672] on icon at bounding box center [628, 675] width 13 height 13
click at [632, 672] on icon at bounding box center [628, 675] width 13 height 13
click at [631, 670] on icon at bounding box center [628, 675] width 13 height 13
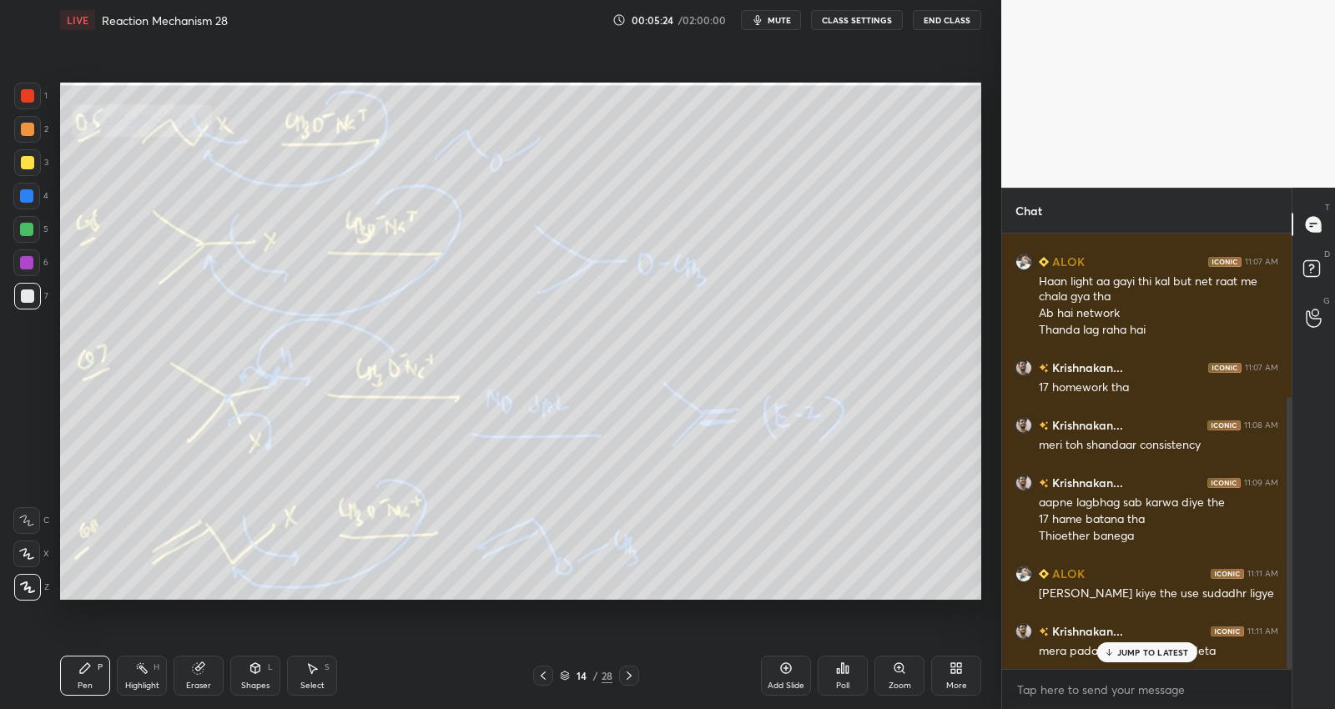
click at [632, 671] on icon at bounding box center [628, 675] width 13 height 13
click at [627, 673] on icon at bounding box center [628, 675] width 13 height 13
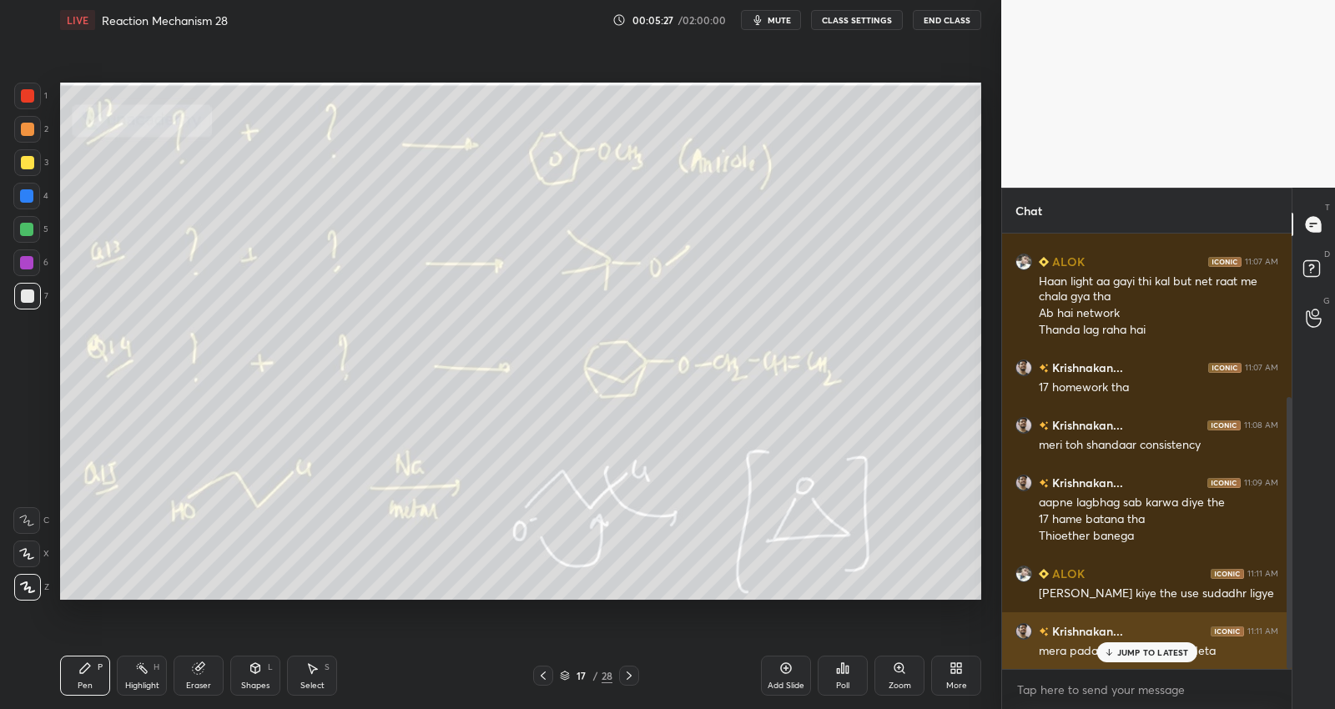
click at [1157, 653] on p "JUMP TO LATEST" at bounding box center [1153, 653] width 72 height 10
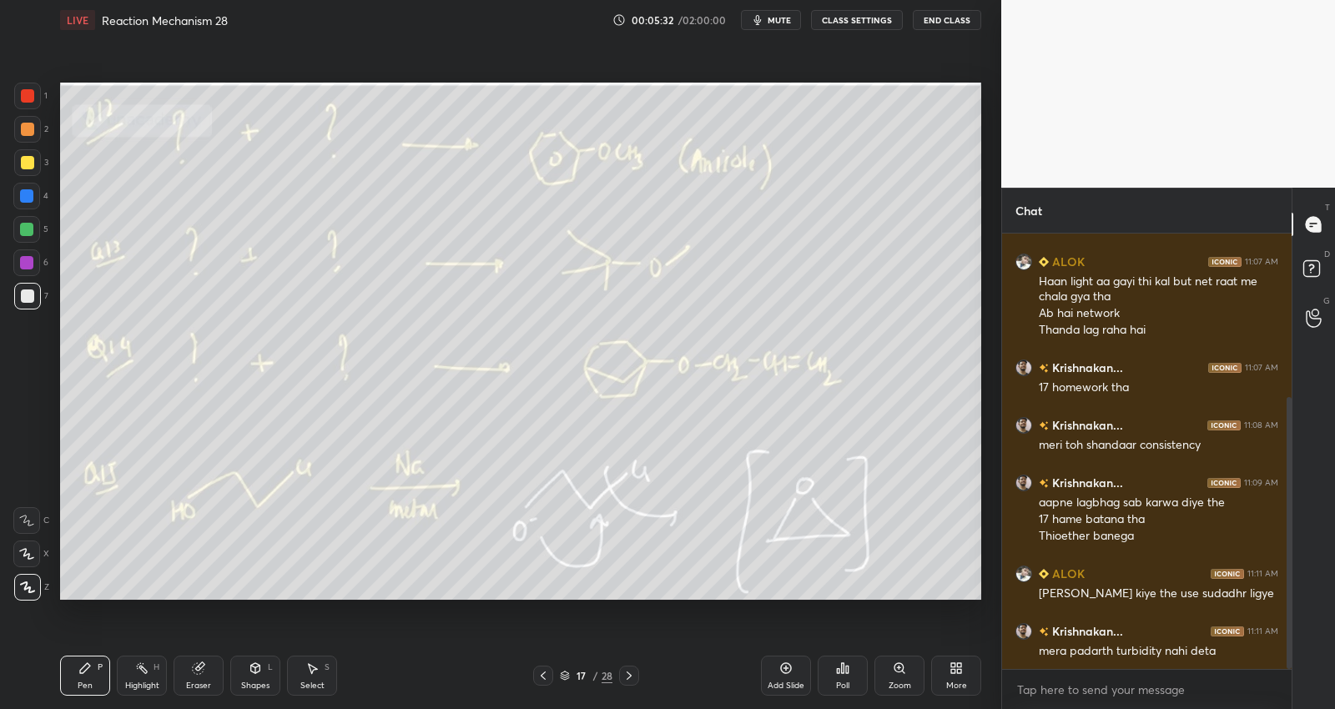
click at [626, 676] on icon at bounding box center [628, 675] width 13 height 13
click at [627, 678] on icon at bounding box center [628, 675] width 13 height 13
click at [627, 677] on icon at bounding box center [628, 675] width 13 height 13
click at [627, 679] on icon at bounding box center [628, 675] width 13 height 13
click at [544, 671] on icon at bounding box center [543, 675] width 13 height 13
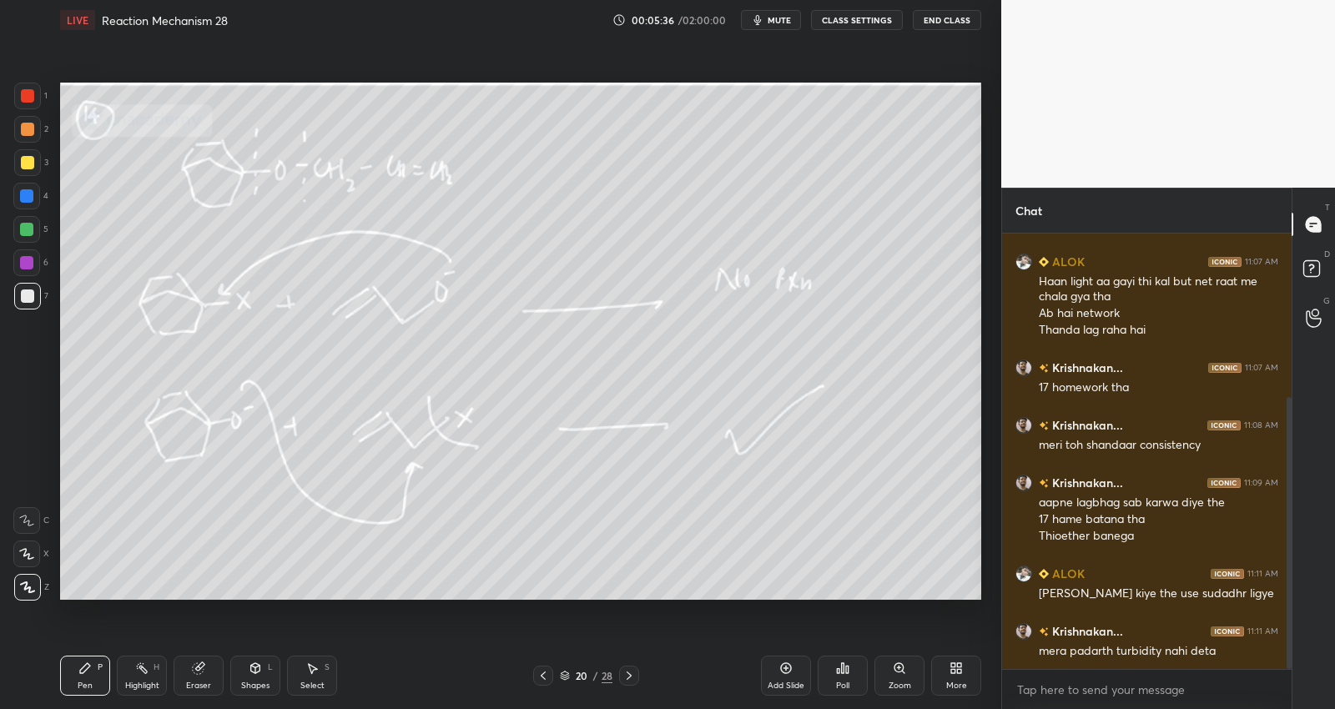
click at [622, 673] on icon at bounding box center [628, 675] width 13 height 13
click at [626, 673] on icon at bounding box center [628, 675] width 13 height 13
click at [627, 674] on icon at bounding box center [628, 675] width 13 height 13
click at [626, 676] on icon at bounding box center [628, 675] width 13 height 13
click at [626, 677] on icon at bounding box center [628, 675] width 13 height 13
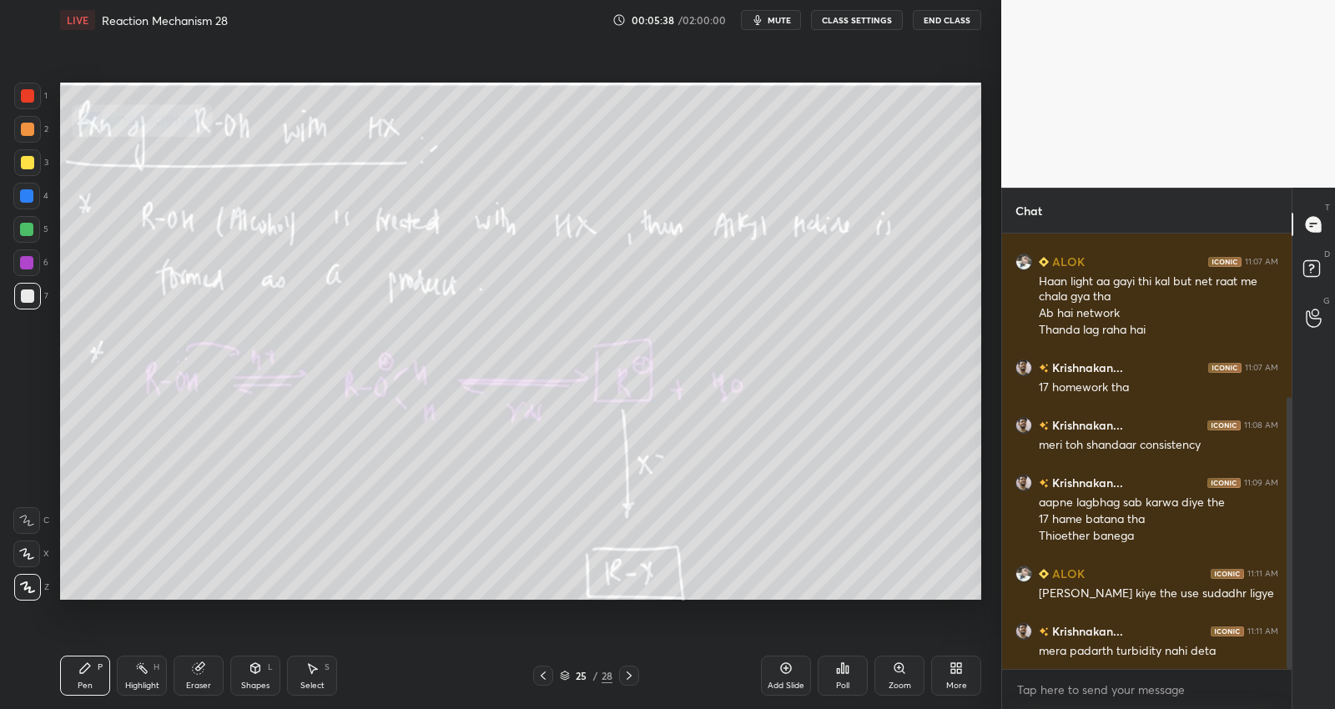
click at [627, 677] on icon at bounding box center [628, 675] width 13 height 13
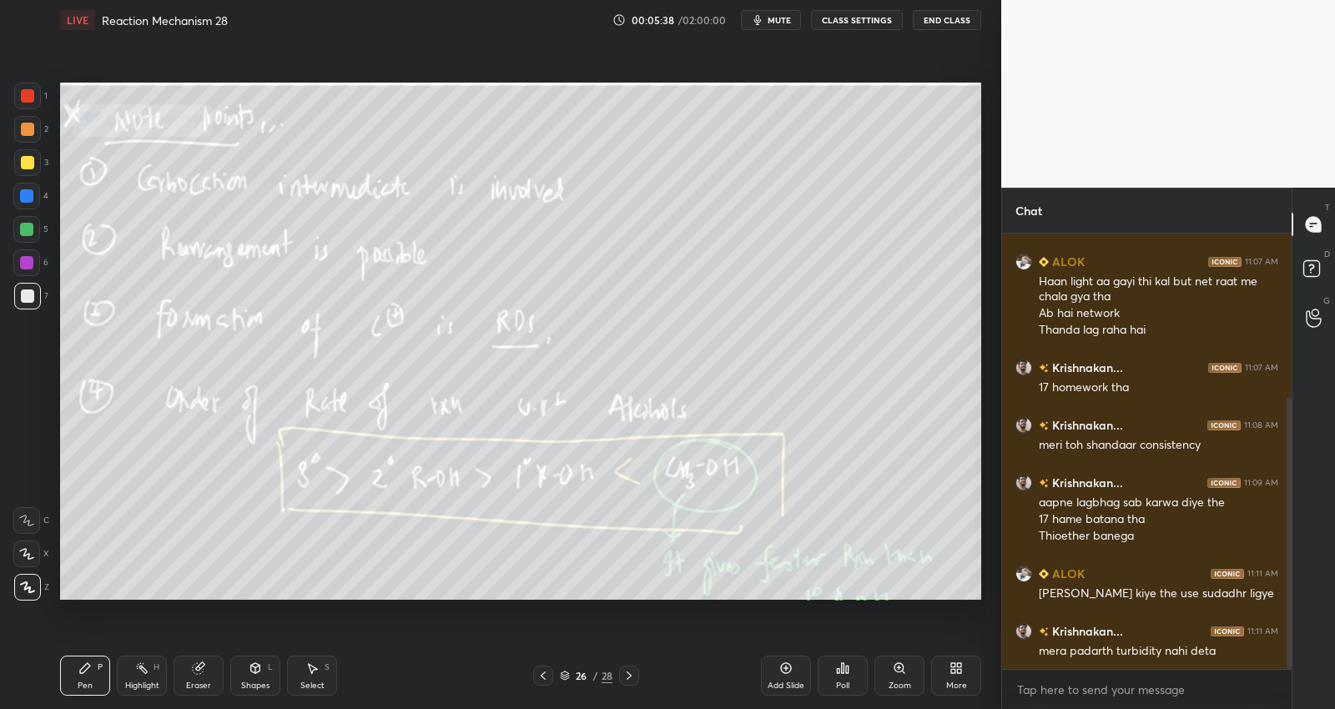
click at [627, 677] on icon at bounding box center [628, 675] width 13 height 13
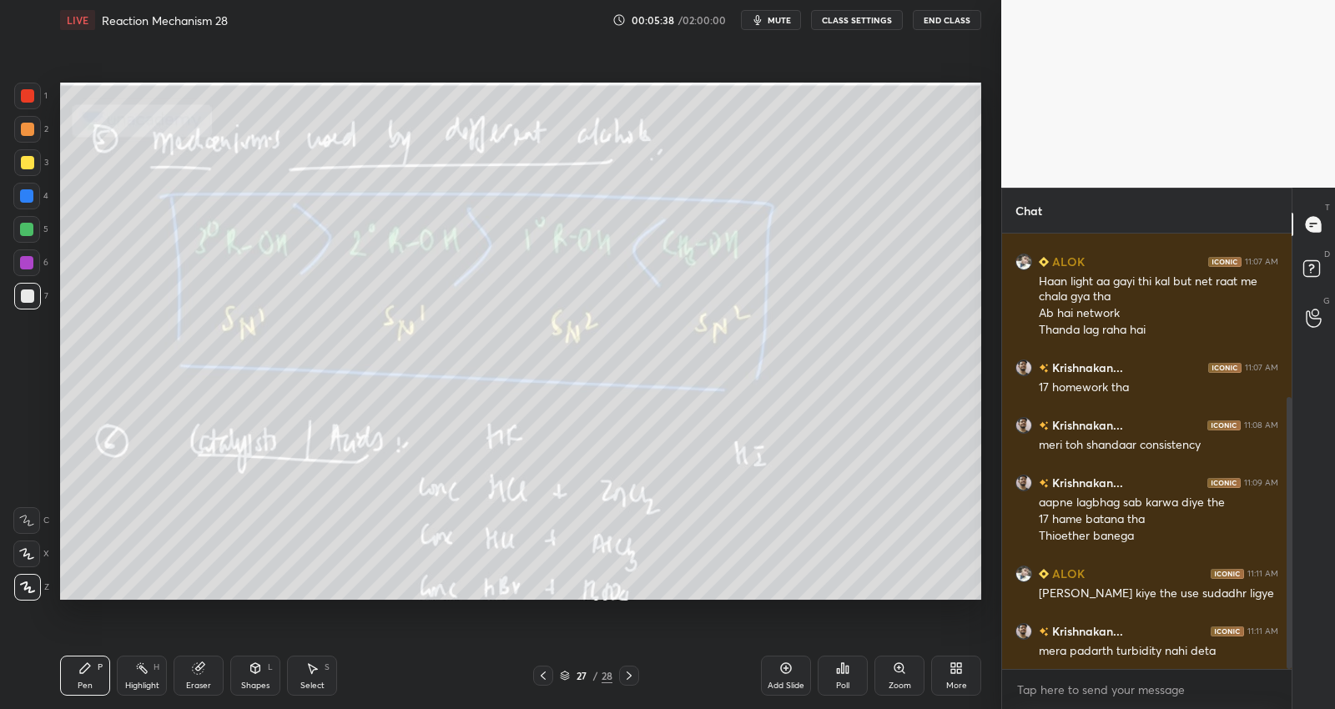
click at [627, 676] on icon at bounding box center [628, 675] width 13 height 13
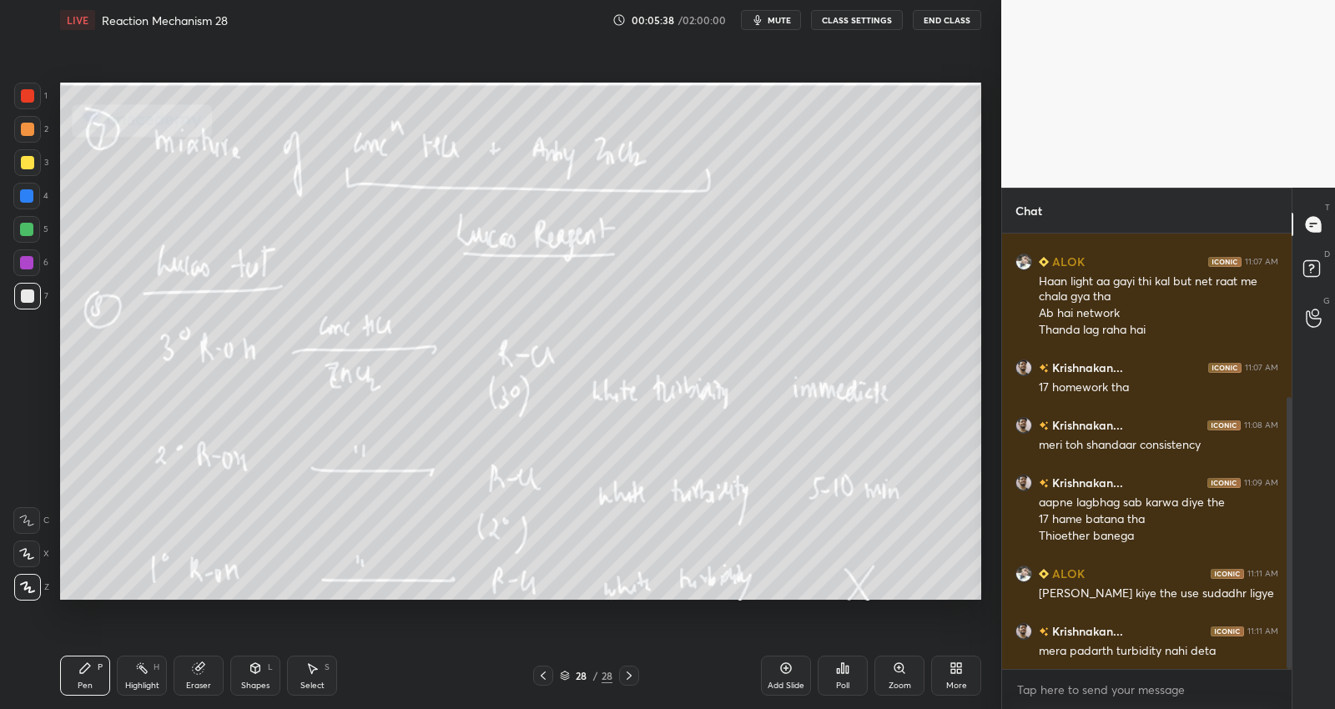
click at [627, 676] on icon at bounding box center [628, 675] width 13 height 13
click at [628, 676] on icon at bounding box center [628, 675] width 13 height 13
click at [629, 677] on icon at bounding box center [628, 675] width 13 height 13
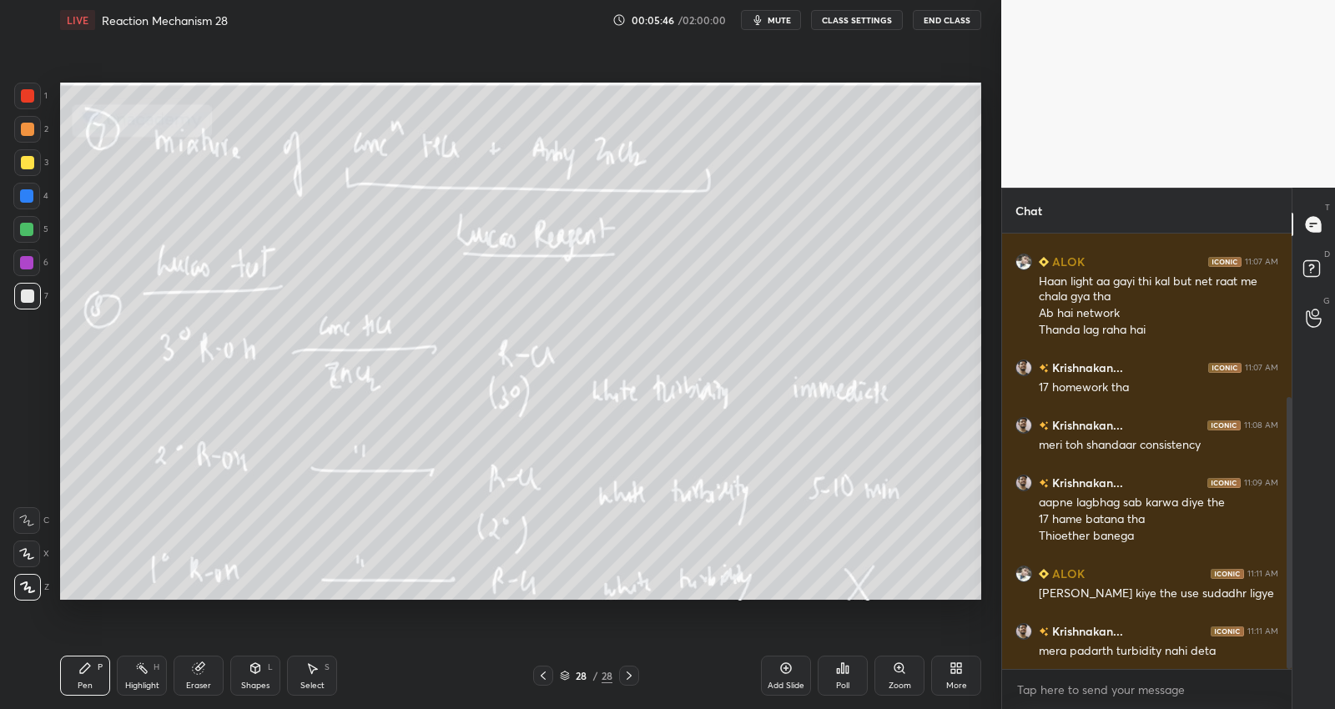
click at [784, 672] on icon at bounding box center [785, 668] width 13 height 13
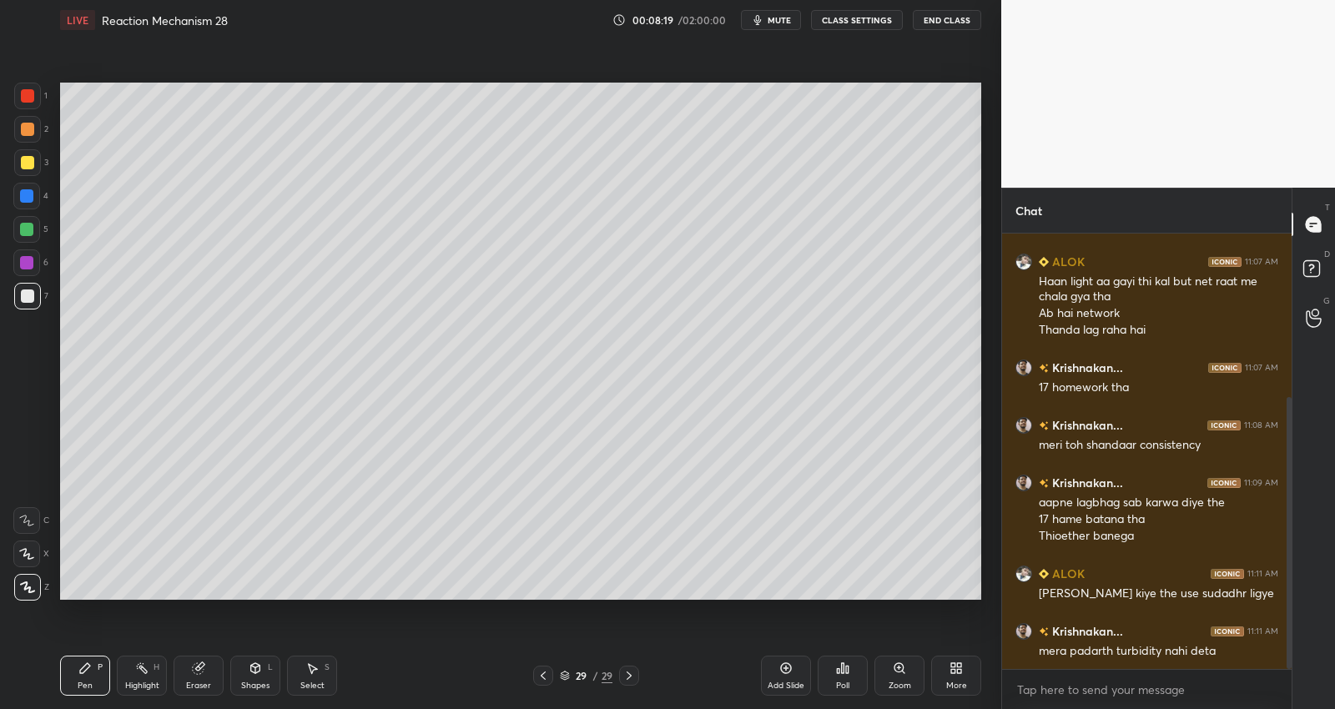
drag, startPoint x: 792, startPoint y: 674, endPoint x: 731, endPoint y: 622, distance: 79.9
click at [790, 669] on icon at bounding box center [785, 668] width 13 height 13
click at [547, 680] on div at bounding box center [542, 676] width 20 height 20
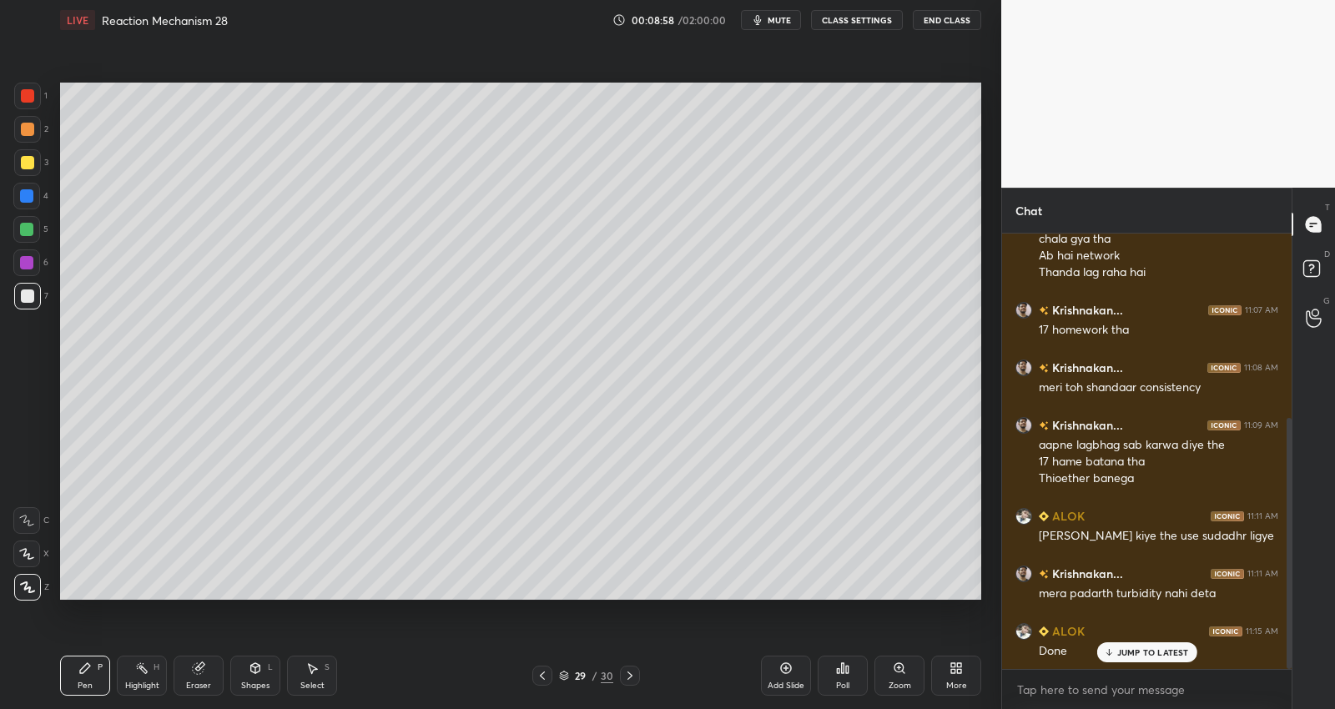
click at [623, 667] on div at bounding box center [630, 676] width 20 height 20
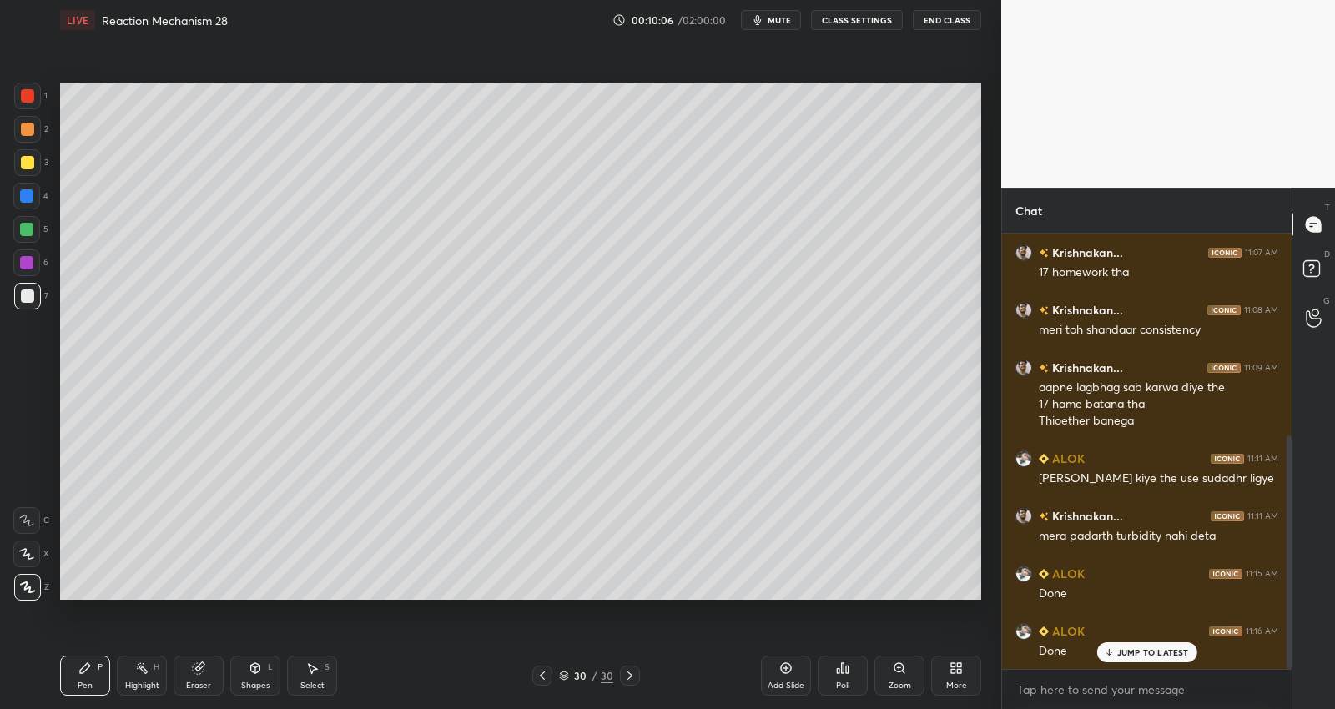
click at [784, 673] on icon at bounding box center [786, 668] width 11 height 11
click at [193, 673] on icon at bounding box center [198, 668] width 13 height 13
click at [90, 676] on div "Pen P" at bounding box center [85, 676] width 50 height 40
click at [252, 682] on div "Shapes" at bounding box center [255, 686] width 28 height 8
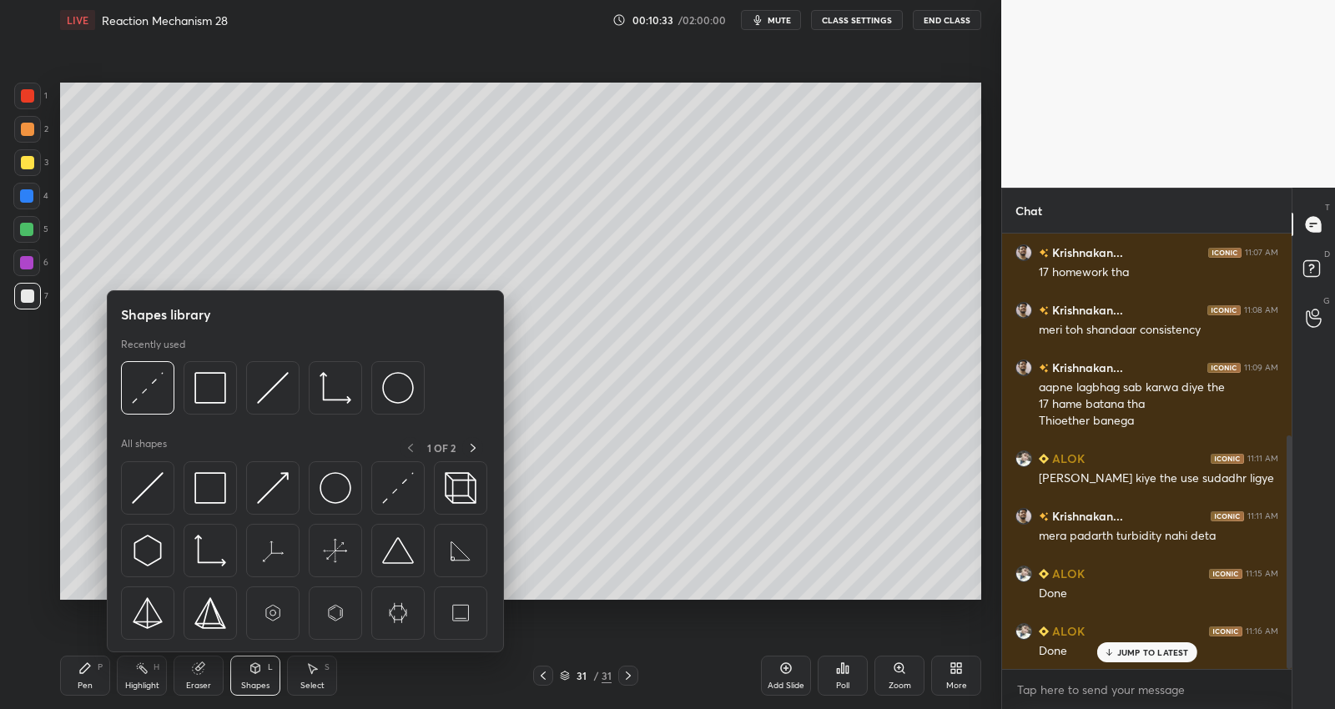
click at [254, 678] on div "Shapes L" at bounding box center [255, 676] width 50 height 40
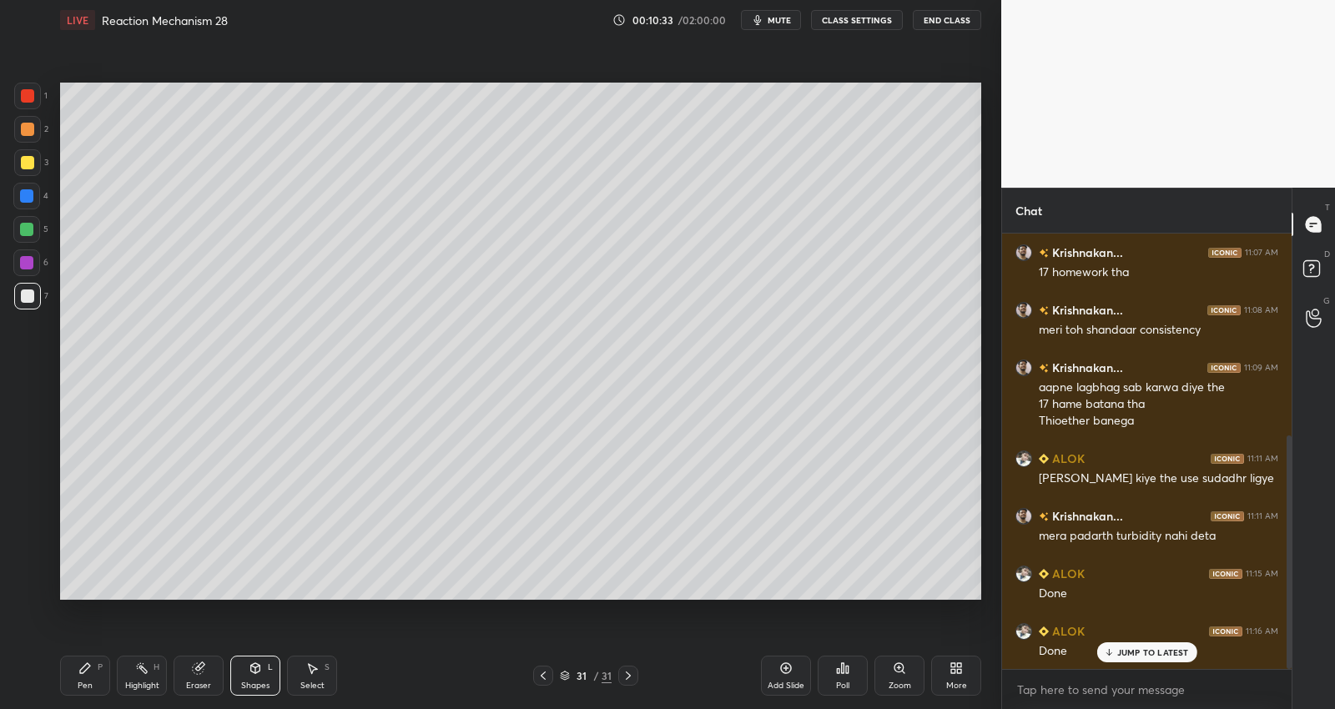
drag, startPoint x: 252, startPoint y: 668, endPoint x: 250, endPoint y: 653, distance: 15.9
click at [252, 668] on icon at bounding box center [255, 668] width 9 height 10
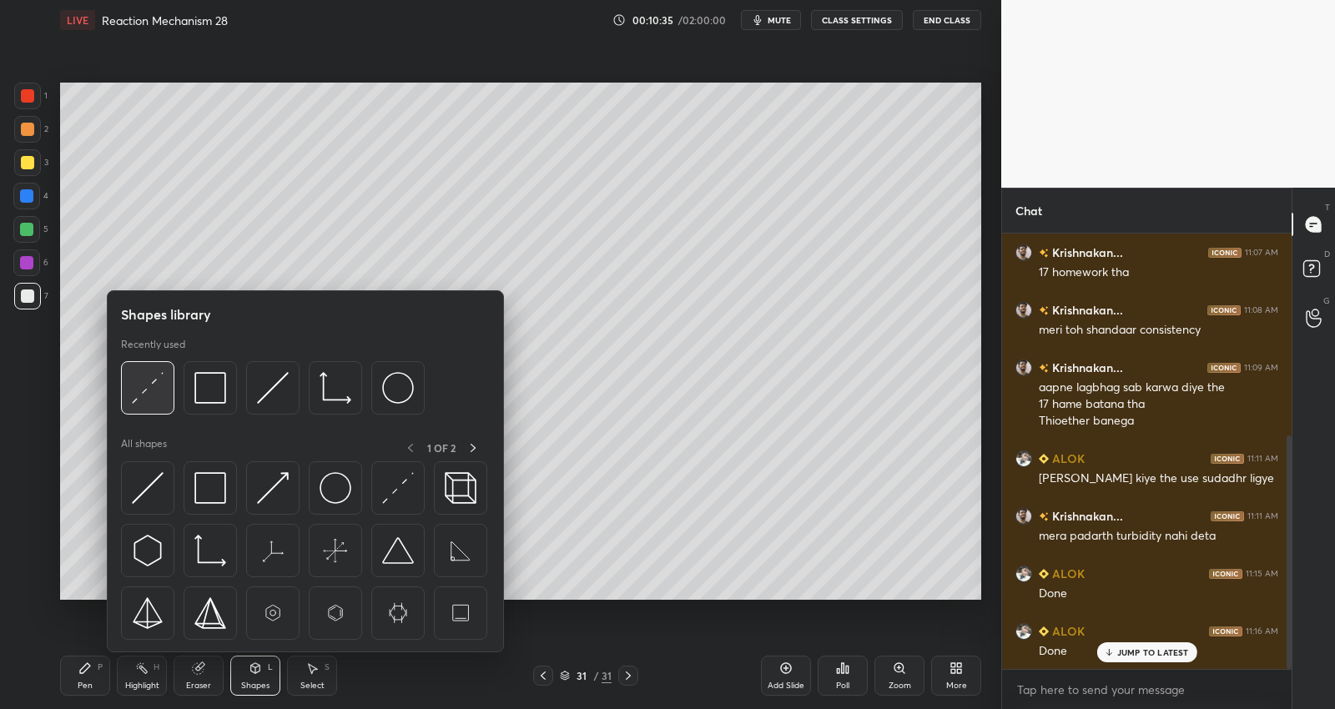
click at [148, 380] on img at bounding box center [148, 388] width 32 height 32
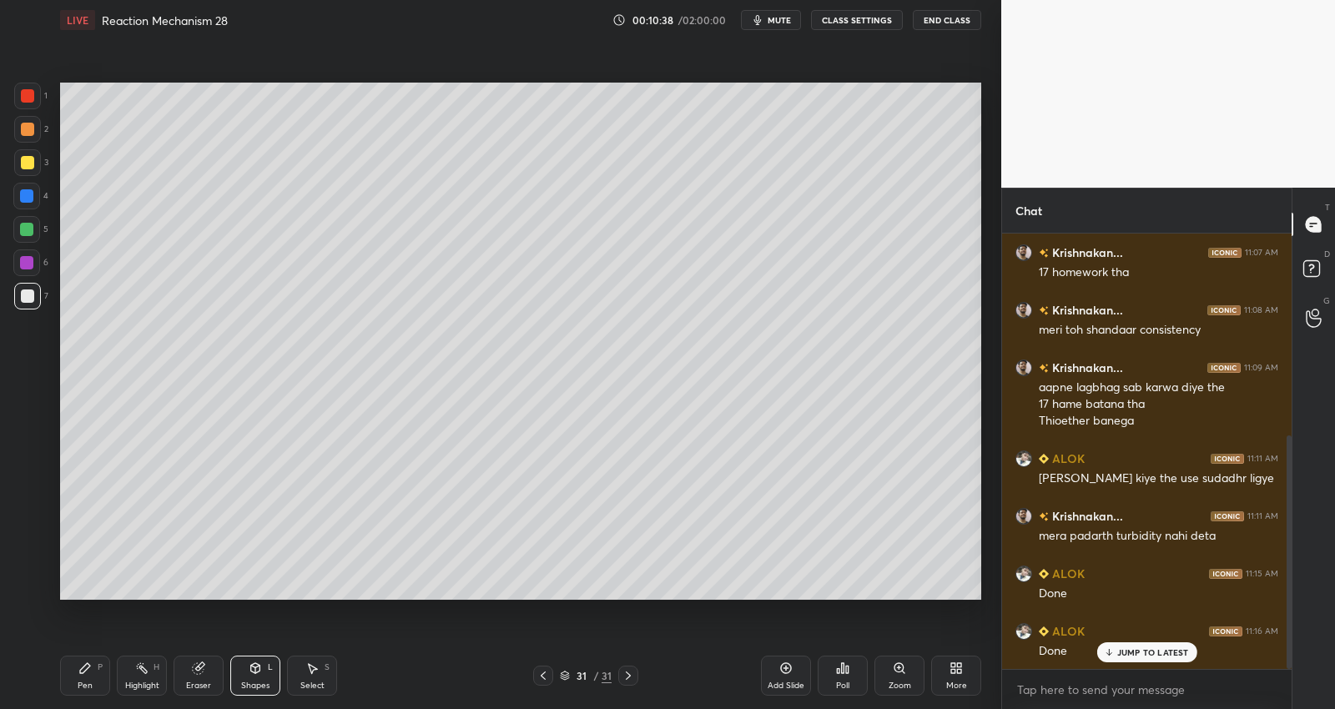
click at [82, 678] on div "Pen P" at bounding box center [85, 676] width 50 height 40
click at [182, 673] on div "Eraser" at bounding box center [199, 676] width 50 height 40
click at [23, 550] on icon at bounding box center [24, 550] width 2 height 2
click at [84, 671] on icon at bounding box center [85, 668] width 10 height 10
drag, startPoint x: 318, startPoint y: 665, endPoint x: 318, endPoint y: 638, distance: 26.7
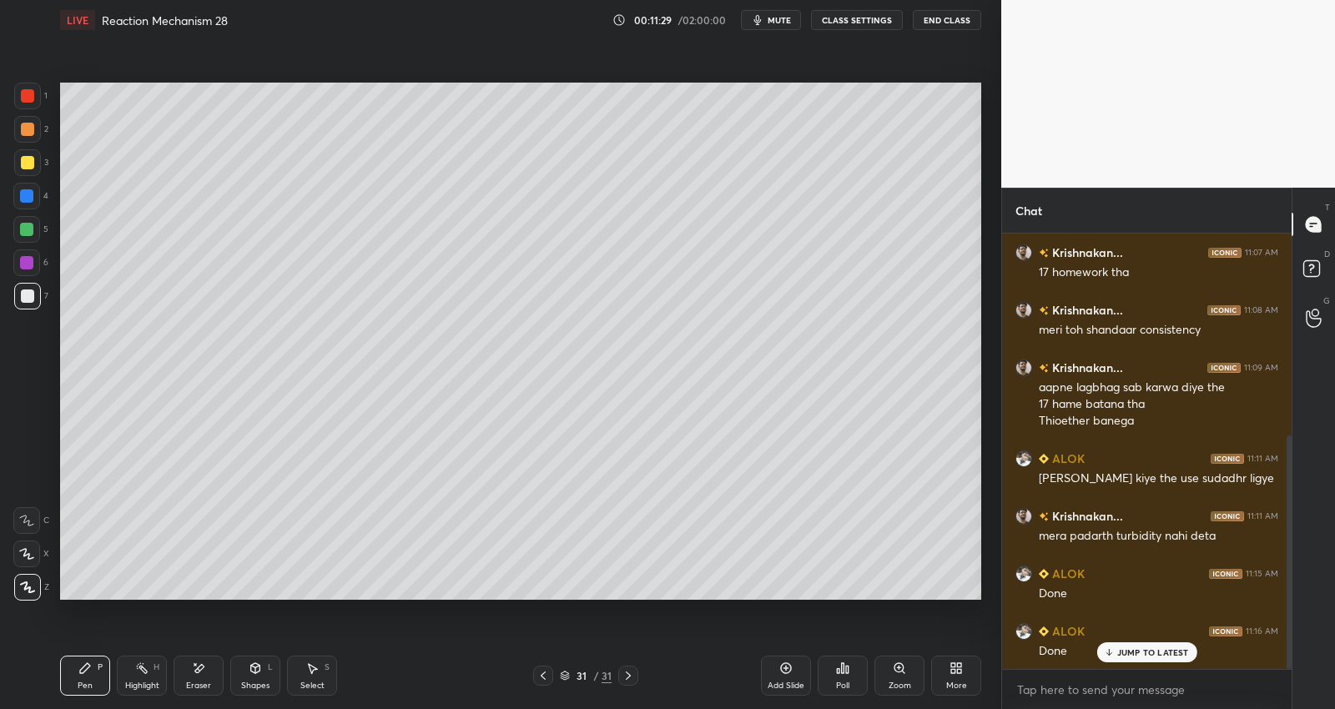
click at [315, 662] on icon at bounding box center [311, 668] width 13 height 13
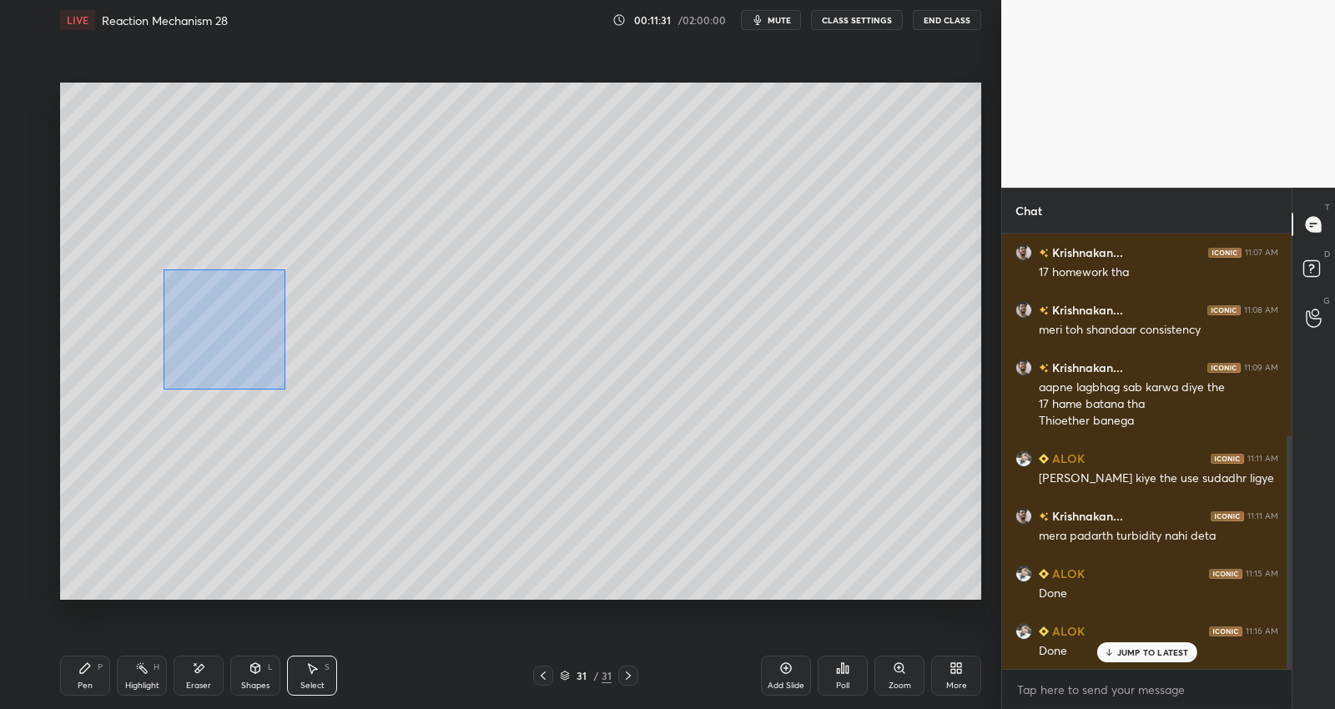
drag, startPoint x: 163, startPoint y: 270, endPoint x: 282, endPoint y: 378, distance: 161.3
click at [285, 386] on div "0 ° Undo Copy Duplicate Duplicate to new slide Delete" at bounding box center [520, 342] width 921 height 518
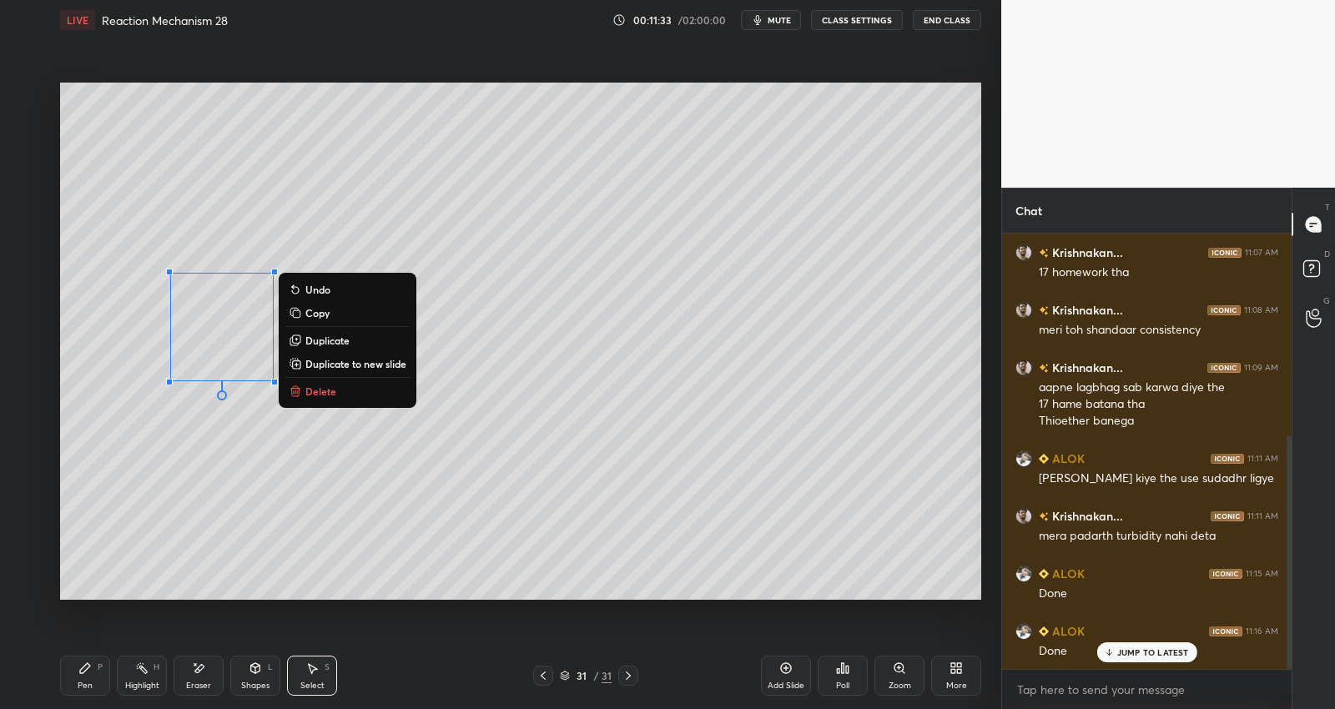
click at [352, 337] on button "Duplicate" at bounding box center [347, 340] width 124 height 20
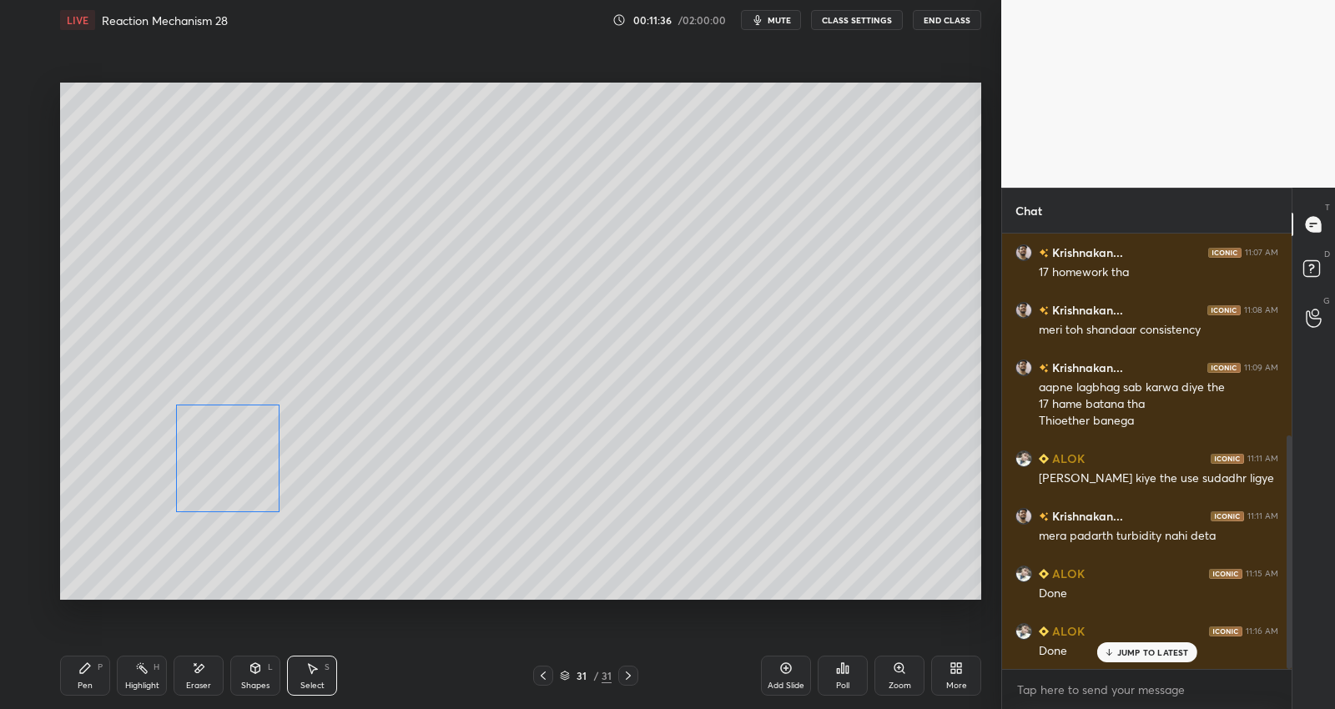
drag, startPoint x: 244, startPoint y: 386, endPoint x: 228, endPoint y: 490, distance: 104.8
click at [228, 492] on div "0 ° Undo Copy Duplicate Duplicate to new slide Delete" at bounding box center [520, 342] width 921 height 518
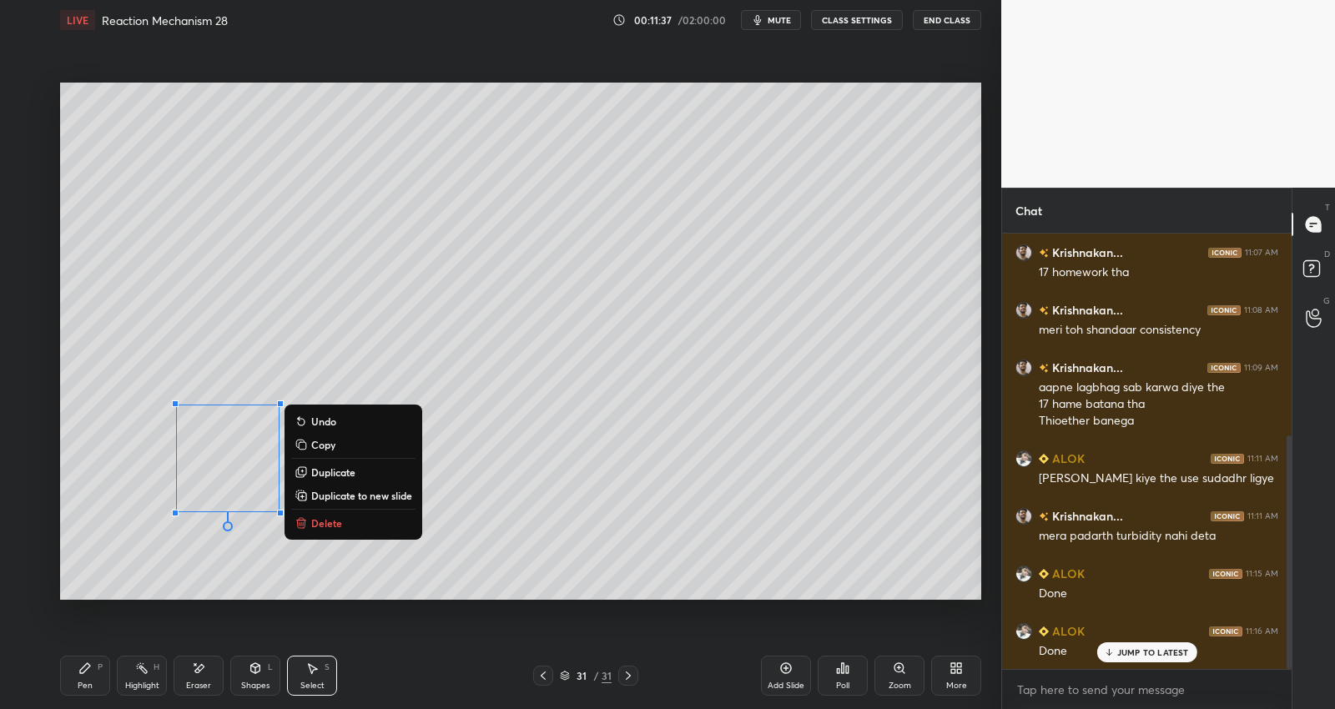
click at [360, 493] on p "Duplicate to new slide" at bounding box center [361, 495] width 101 height 13
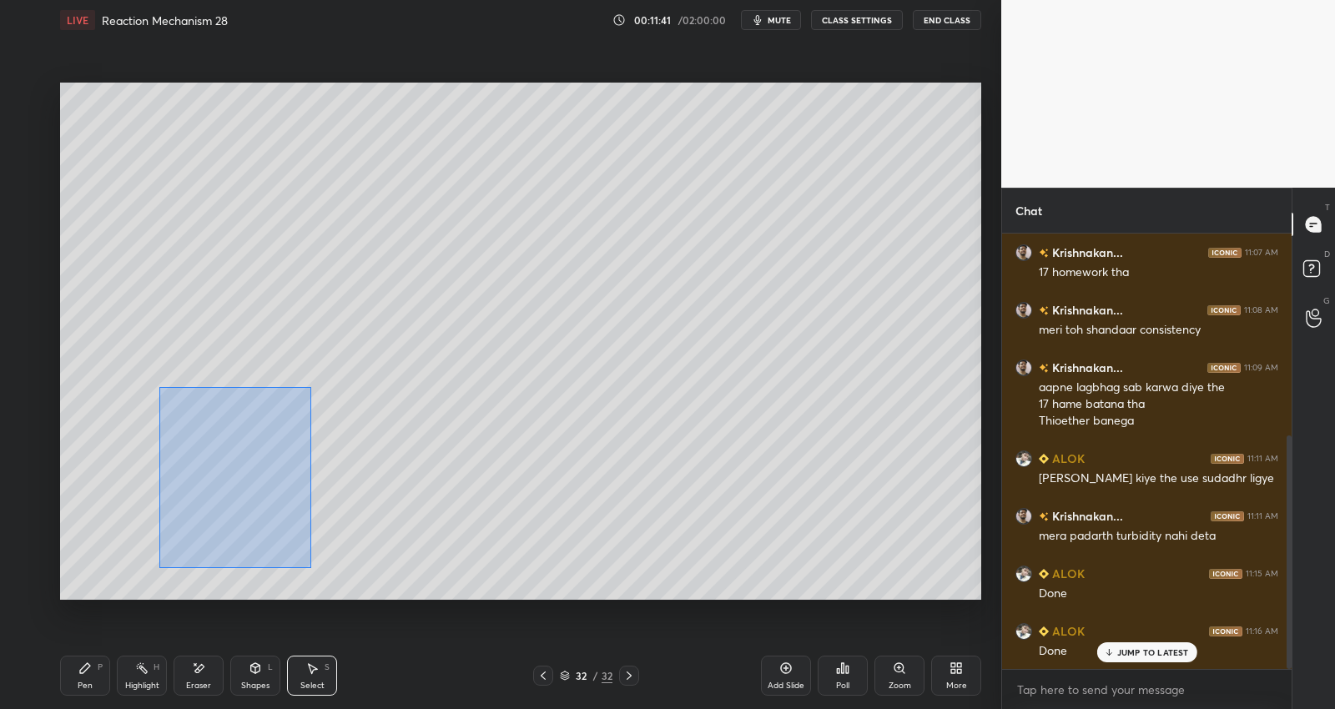
drag, startPoint x: 161, startPoint y: 391, endPoint x: 294, endPoint y: 544, distance: 202.9
click at [308, 565] on div "0 ° Undo Copy Duplicate Duplicate to new slide Delete" at bounding box center [520, 342] width 921 height 518
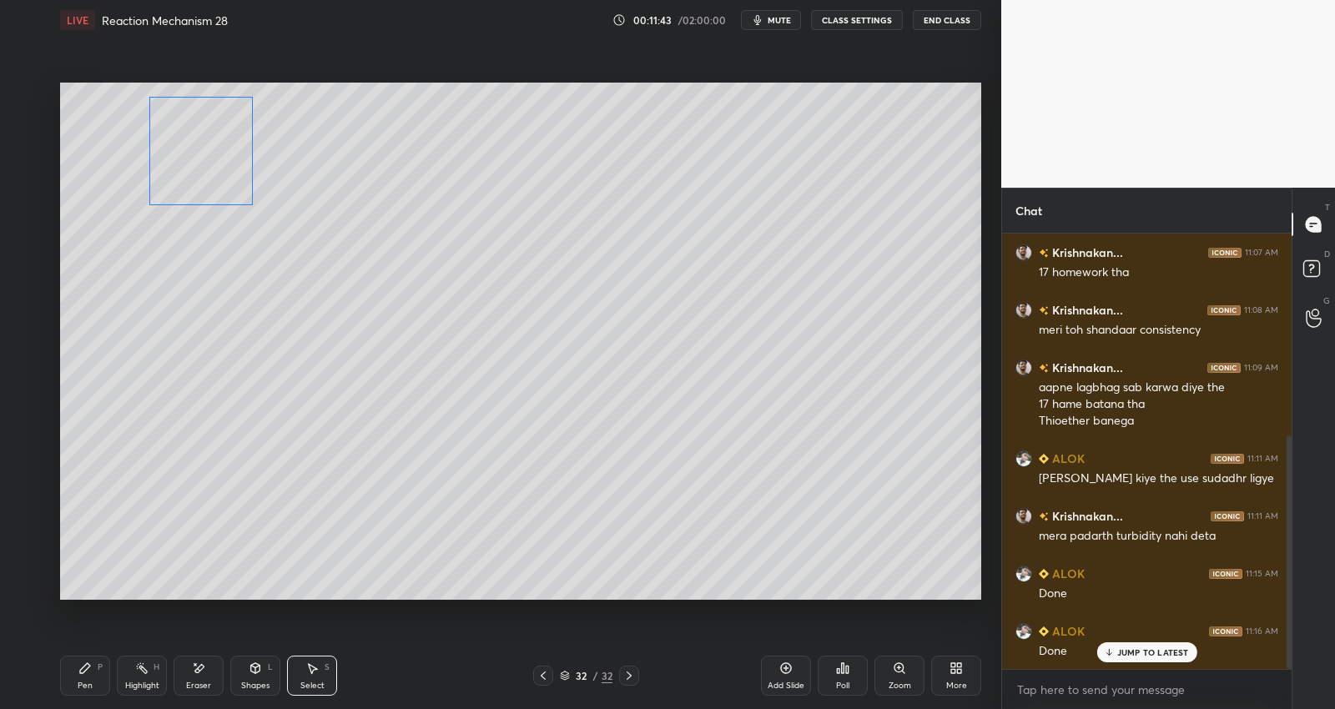
drag, startPoint x: 230, startPoint y: 471, endPoint x: 206, endPoint y: 175, distance: 296.4
click at [204, 169] on div "0 ° Undo Copy Duplicate Duplicate to new slide Delete" at bounding box center [520, 342] width 921 height 518
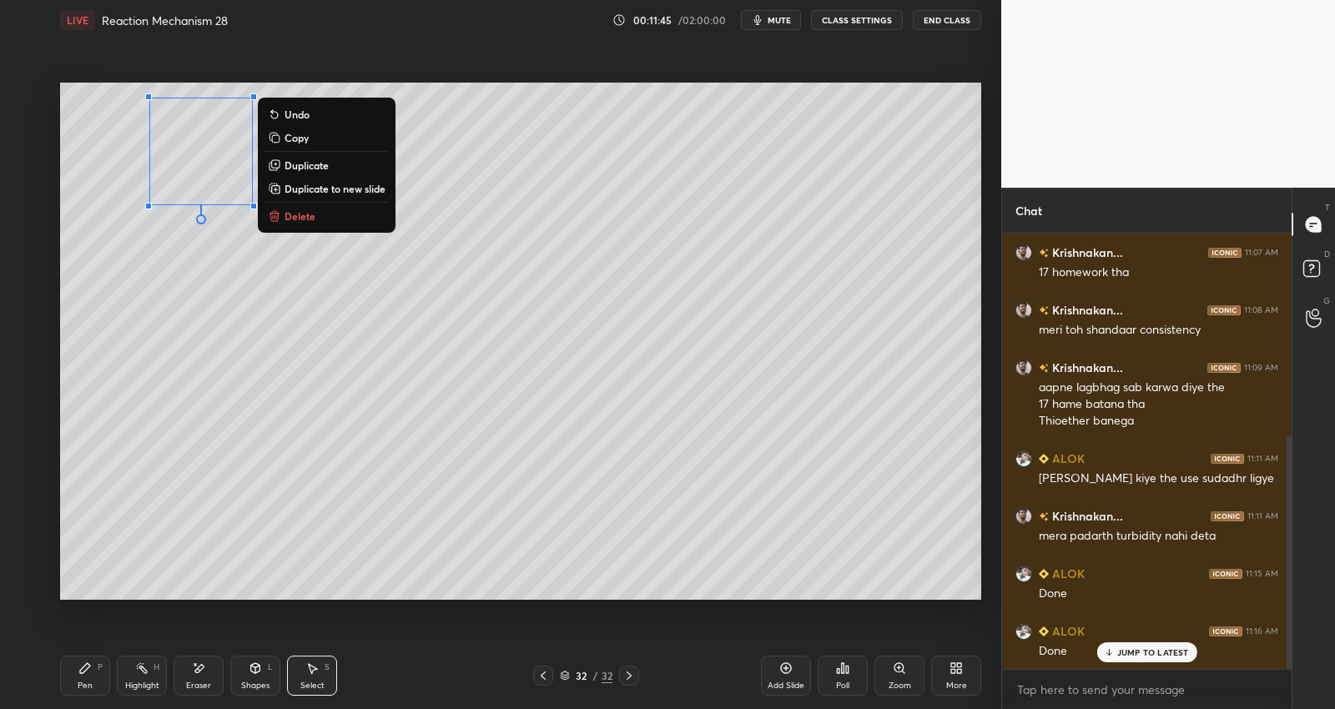
click at [461, 514] on div "0 ° Undo Copy Duplicate Duplicate to new slide Delete" at bounding box center [520, 342] width 921 height 518
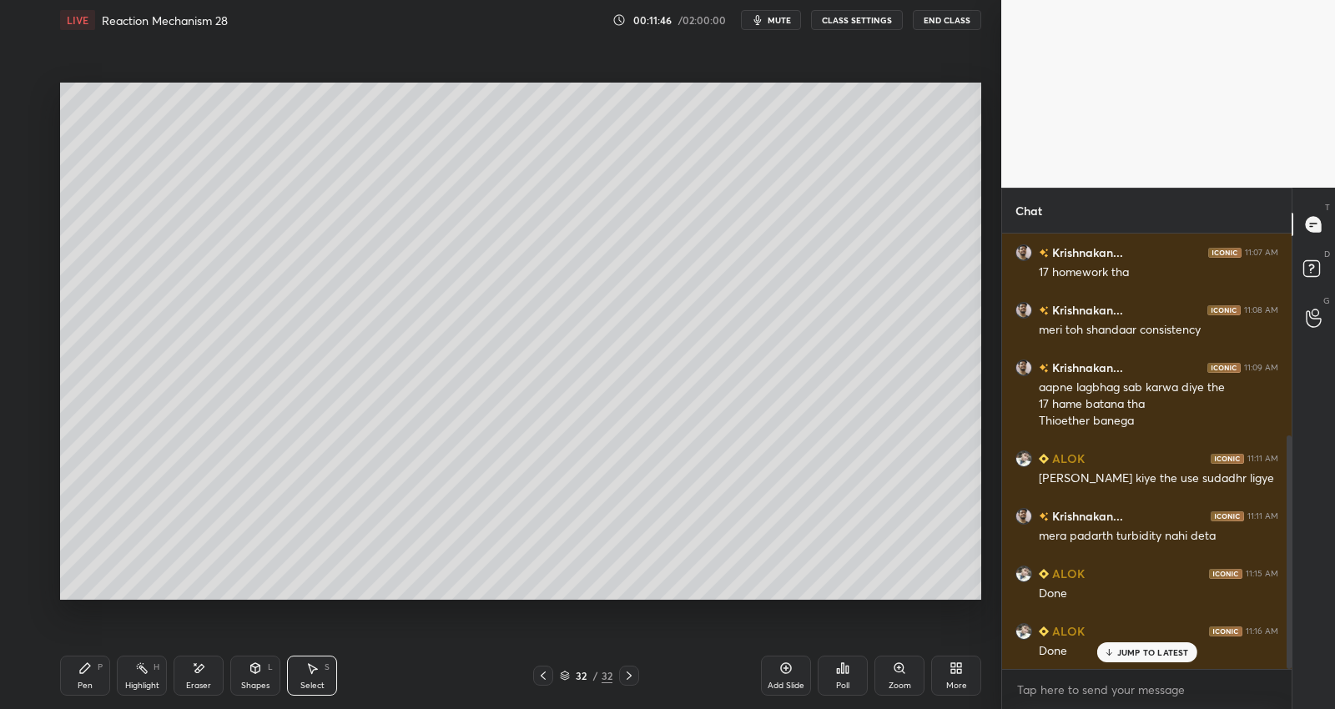
click at [534, 673] on div at bounding box center [543, 676] width 20 height 20
click at [92, 672] on div "Pen P" at bounding box center [85, 676] width 50 height 40
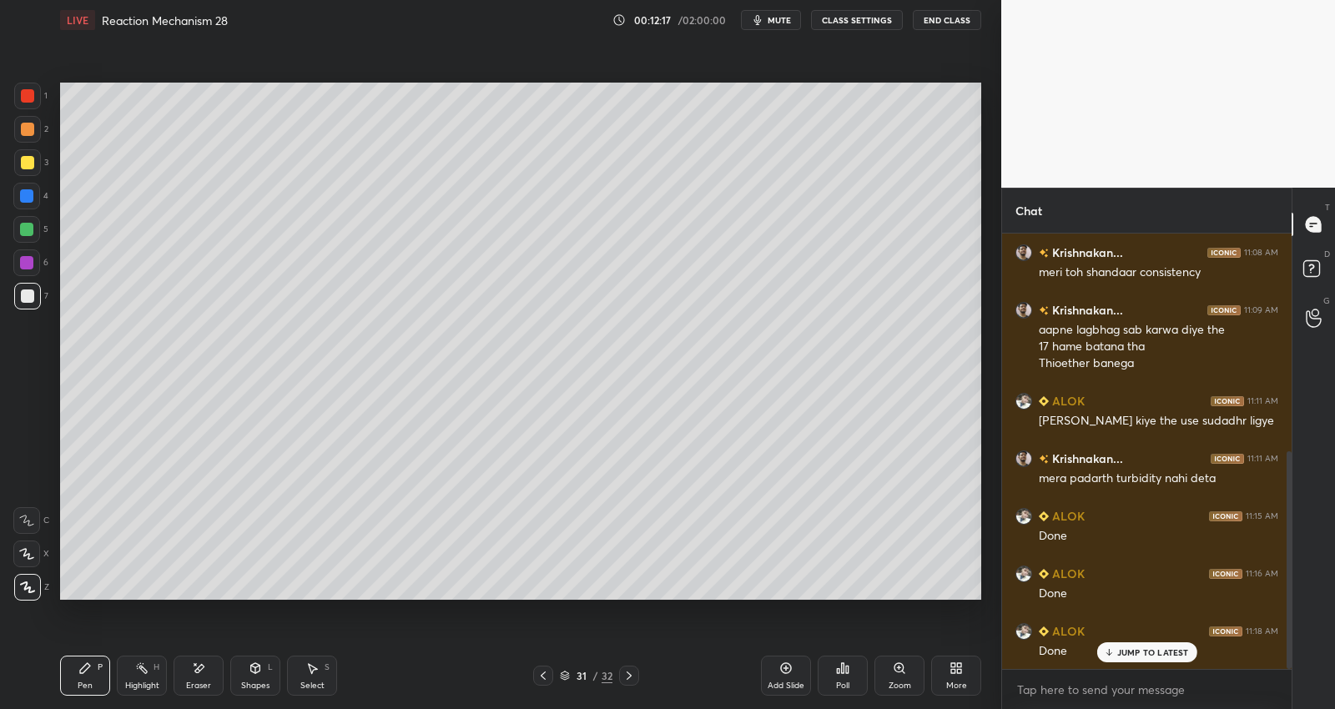
click at [628, 673] on icon at bounding box center [628, 675] width 13 height 13
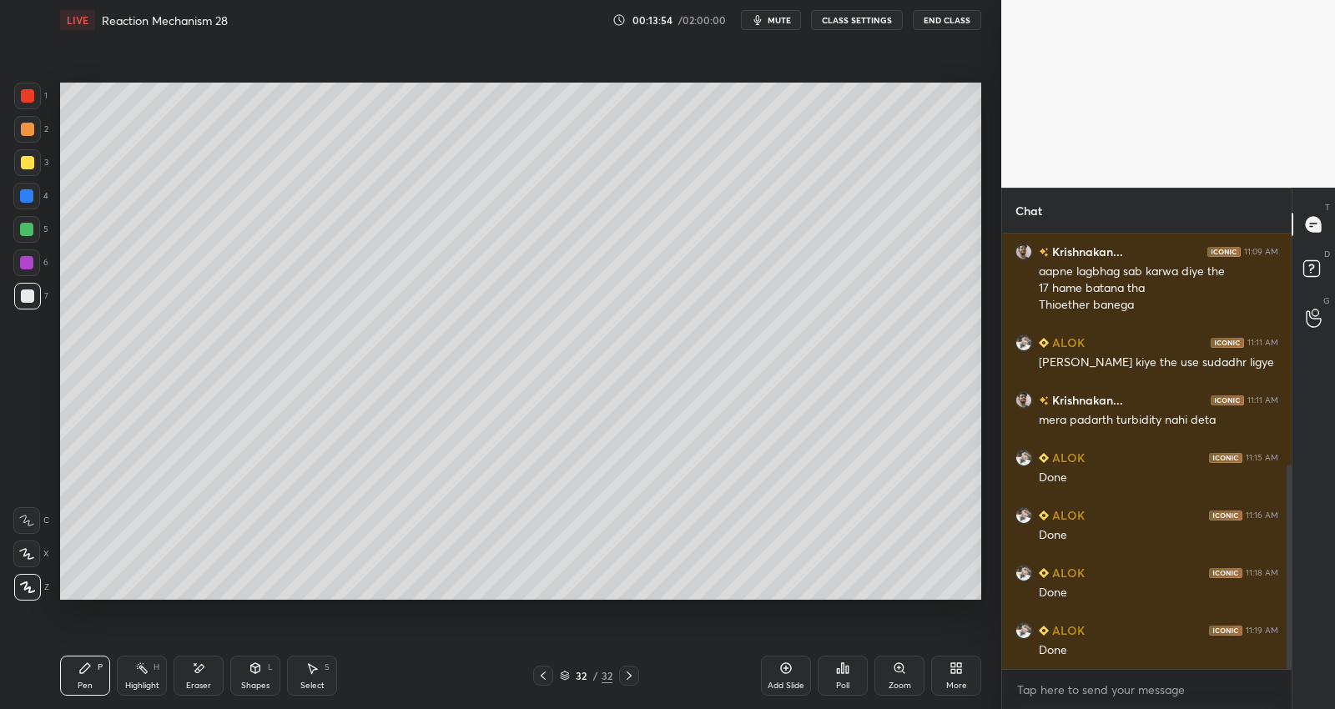
click at [624, 676] on icon at bounding box center [628, 675] width 13 height 13
drag, startPoint x: 777, startPoint y: 673, endPoint x: 789, endPoint y: 655, distance: 21.5
click at [776, 672] on div "Add Slide" at bounding box center [786, 676] width 50 height 40
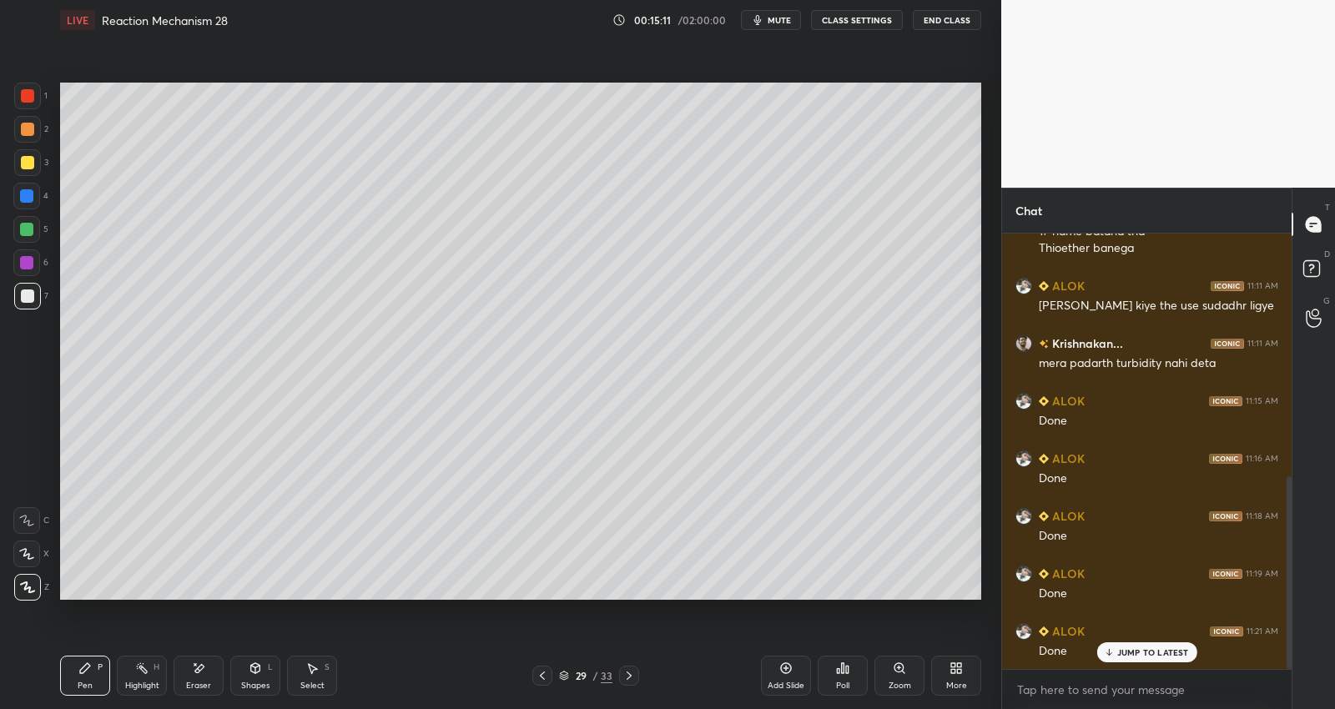
click at [849, 679] on div "Poll" at bounding box center [843, 676] width 50 height 40
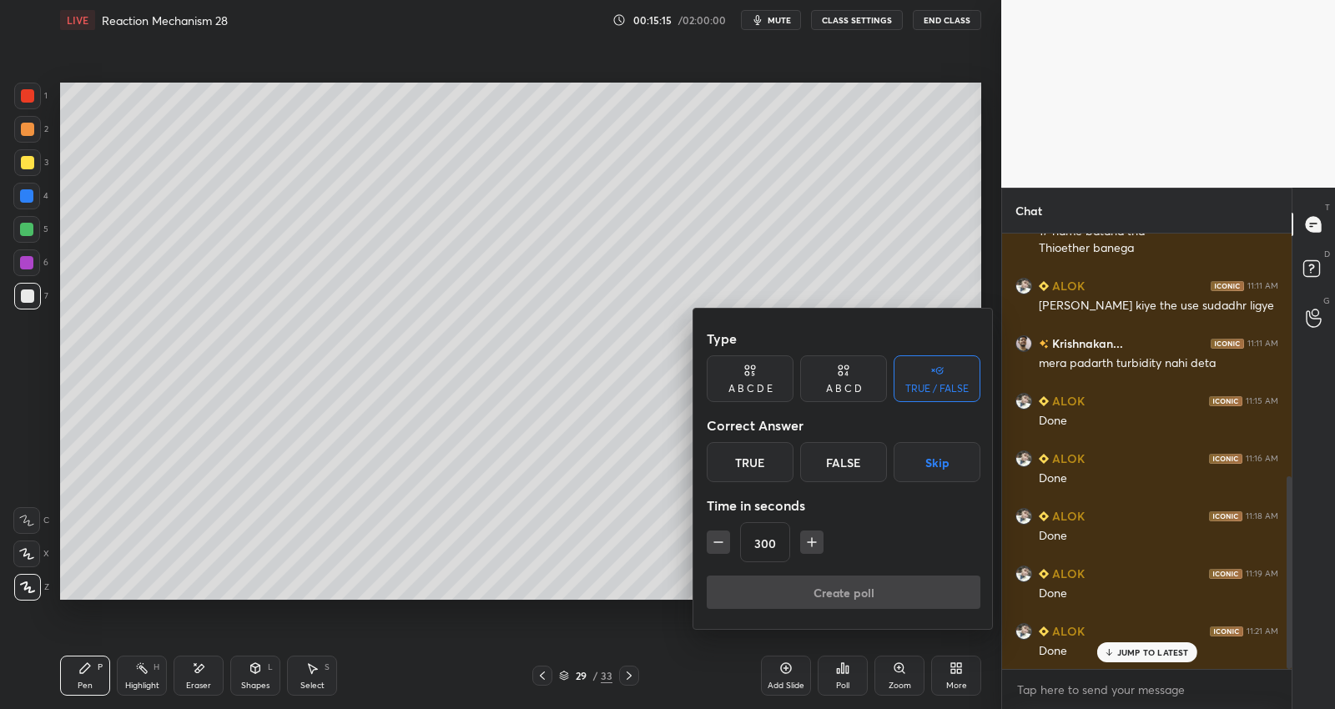
click at [779, 534] on input "300" at bounding box center [765, 543] width 48 height 40
click at [770, 455] on div "True" at bounding box center [750, 462] width 87 height 40
click at [811, 594] on button "Create poll" at bounding box center [844, 592] width 274 height 33
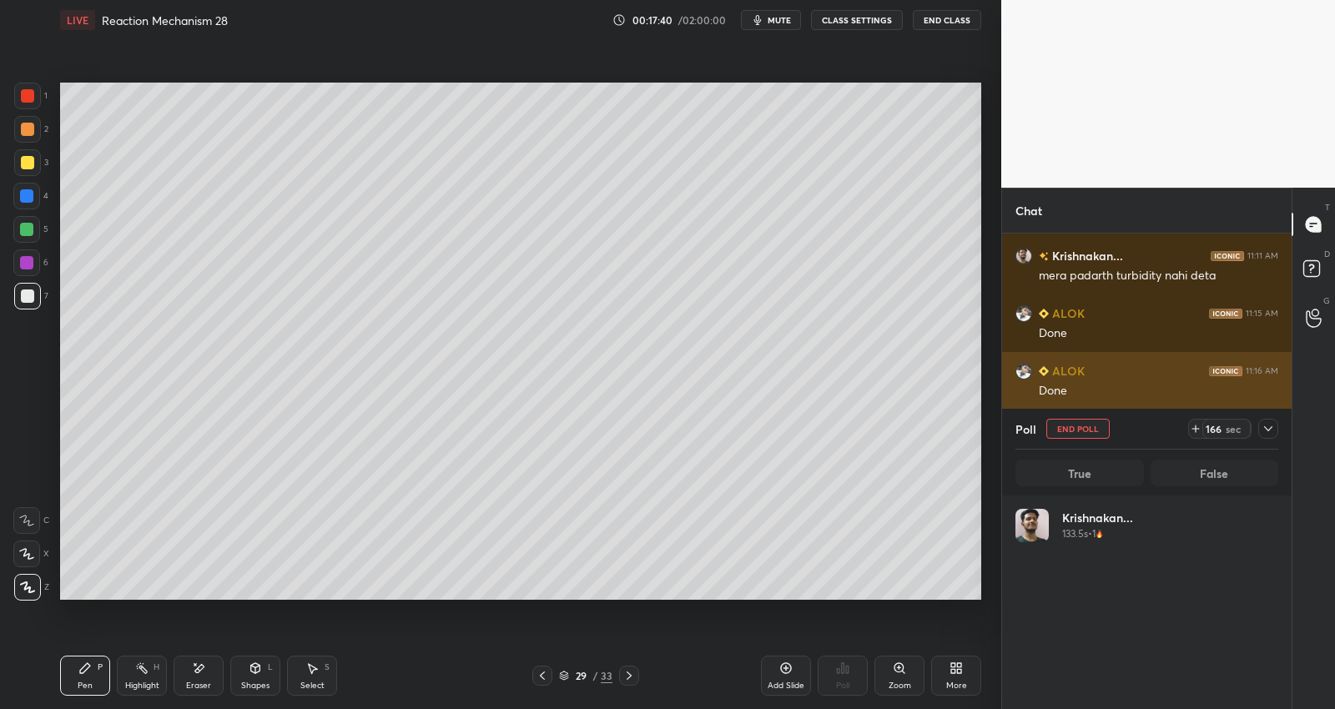
scroll to position [195, 259]
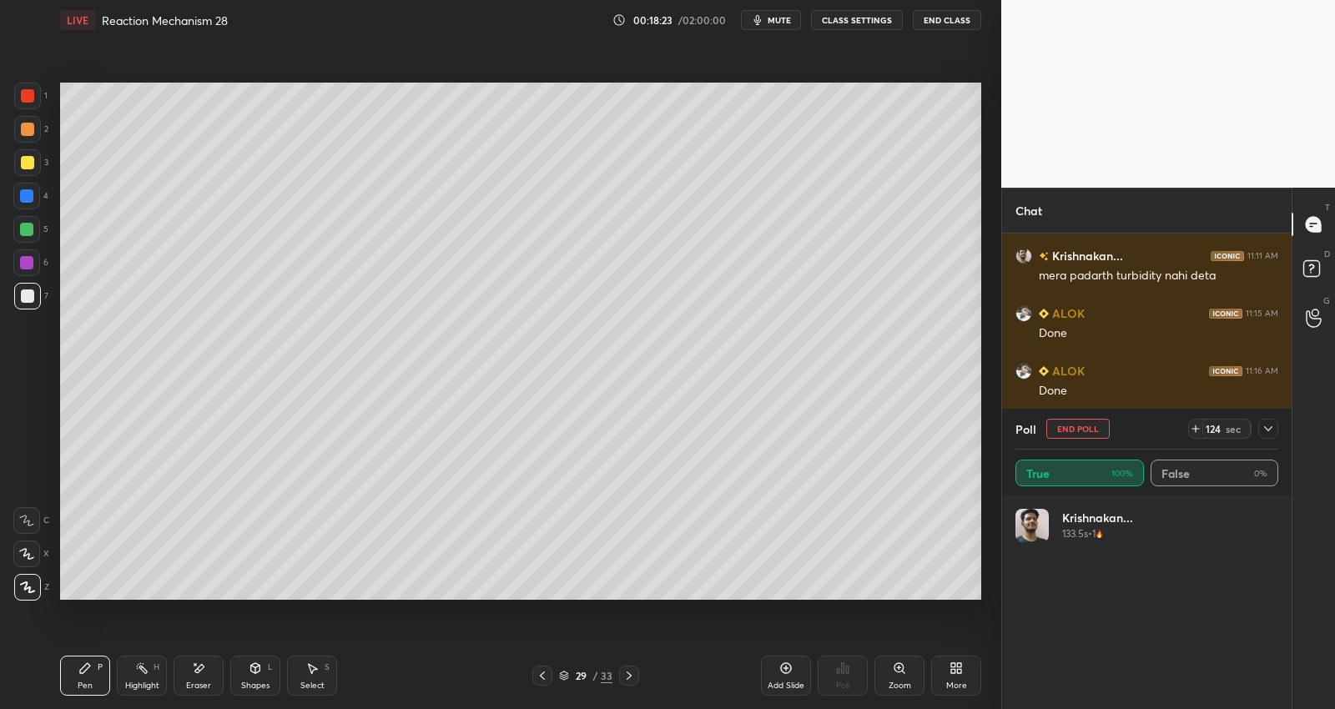
click at [1269, 428] on icon at bounding box center [1268, 428] width 13 height 13
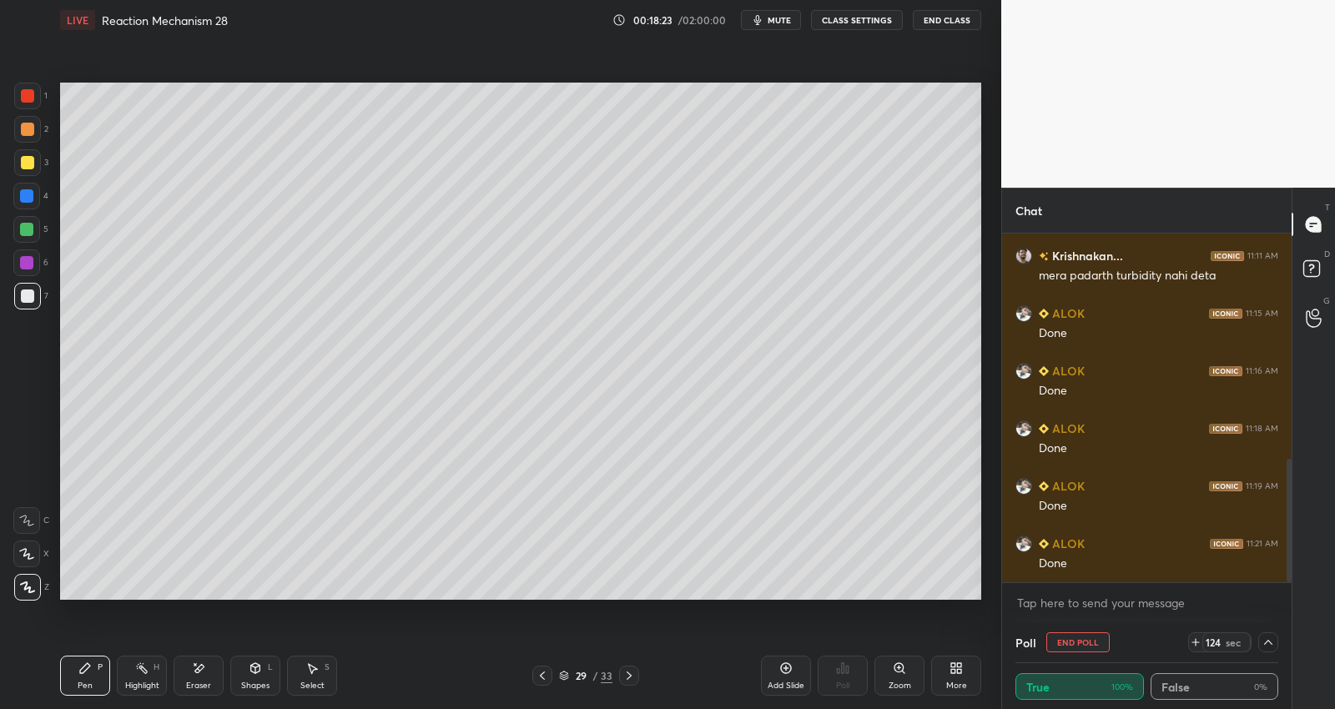
scroll to position [1, 5]
click at [1268, 638] on icon at bounding box center [1268, 642] width 13 height 13
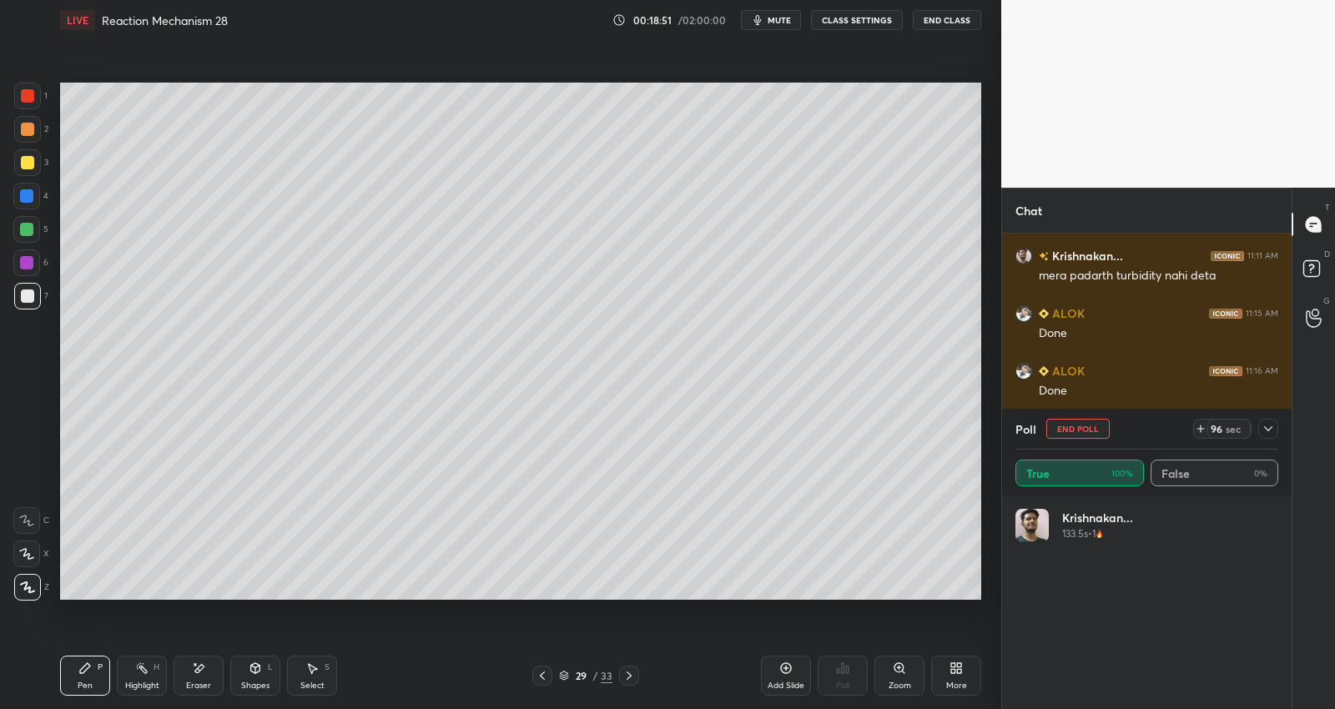
scroll to position [859, 0]
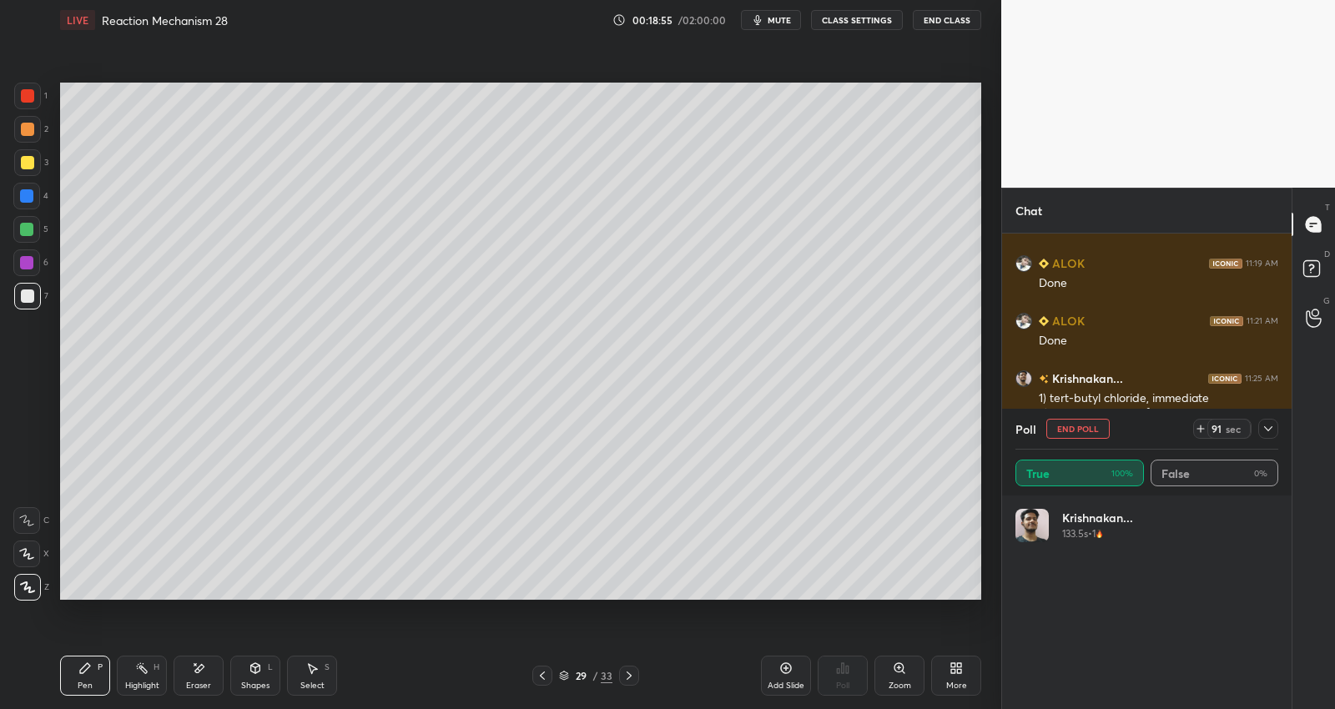
click at [1267, 427] on icon at bounding box center [1268, 428] width 13 height 13
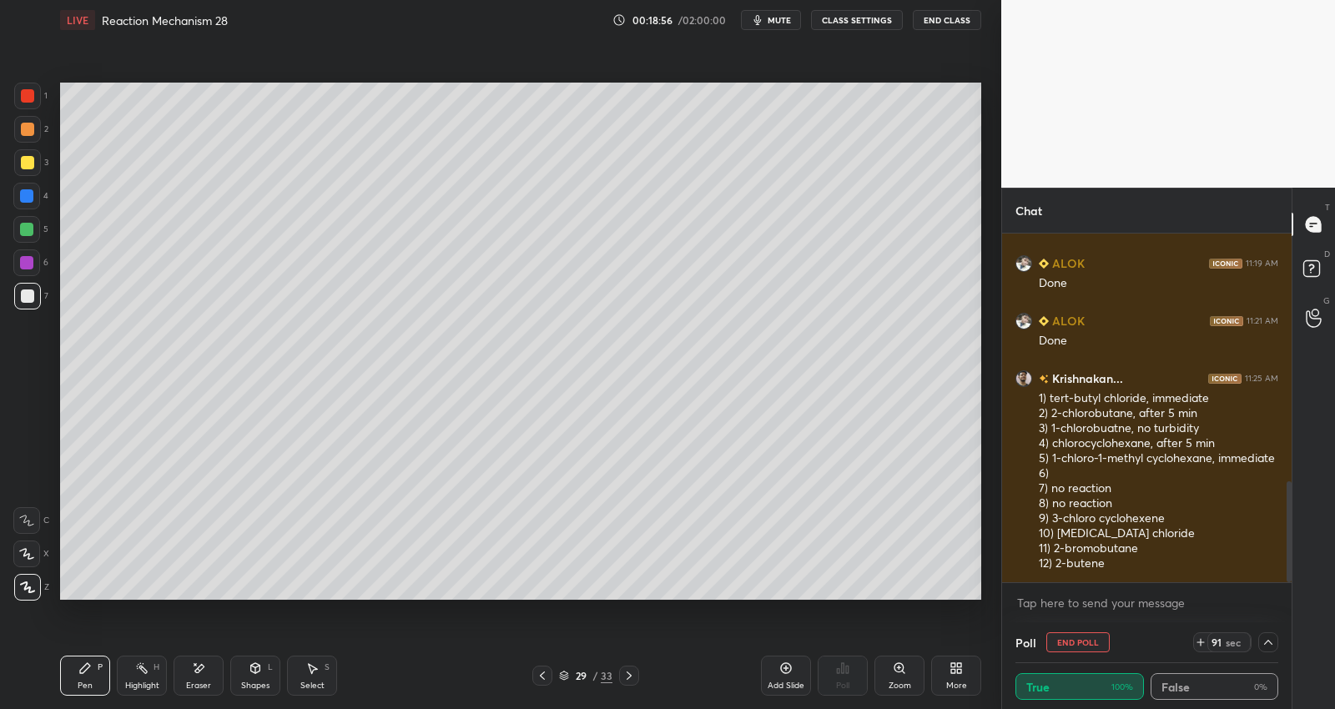
scroll to position [1, 5]
click at [1270, 642] on icon at bounding box center [1268, 642] width 8 height 5
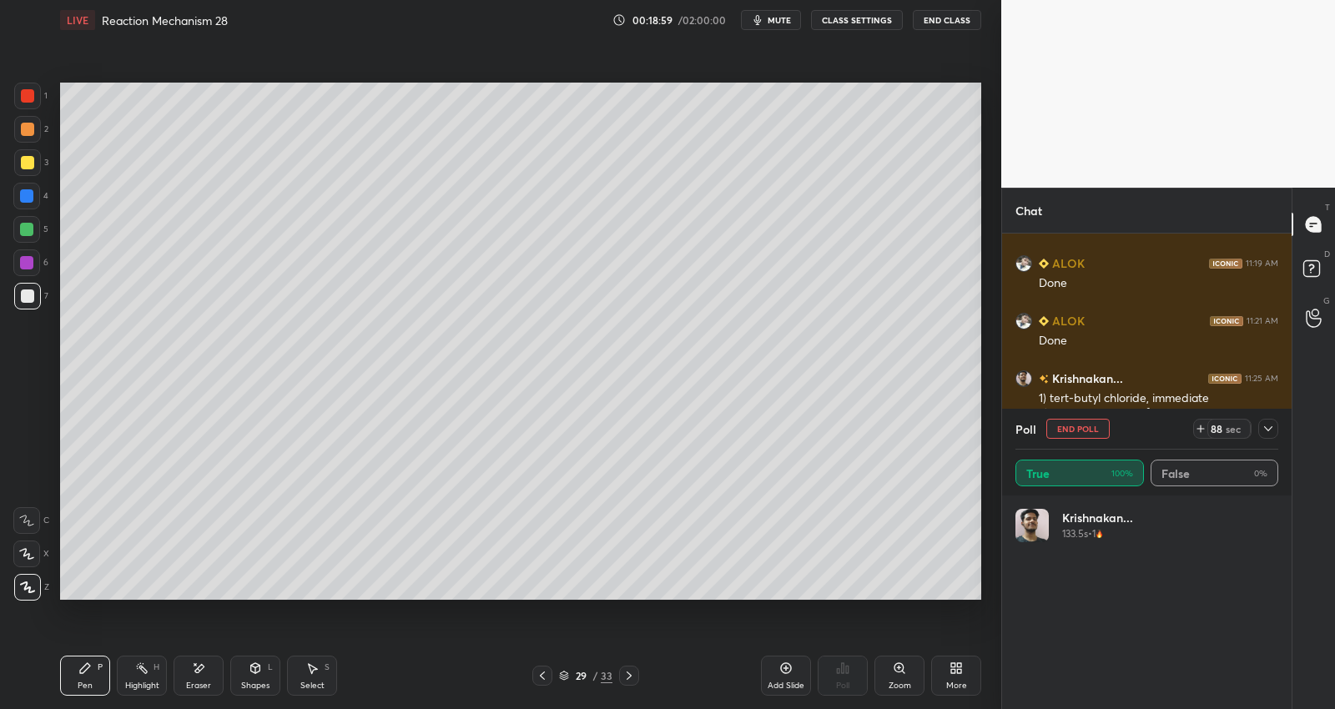
scroll to position [195, 259]
click at [1273, 428] on icon at bounding box center [1268, 428] width 13 height 13
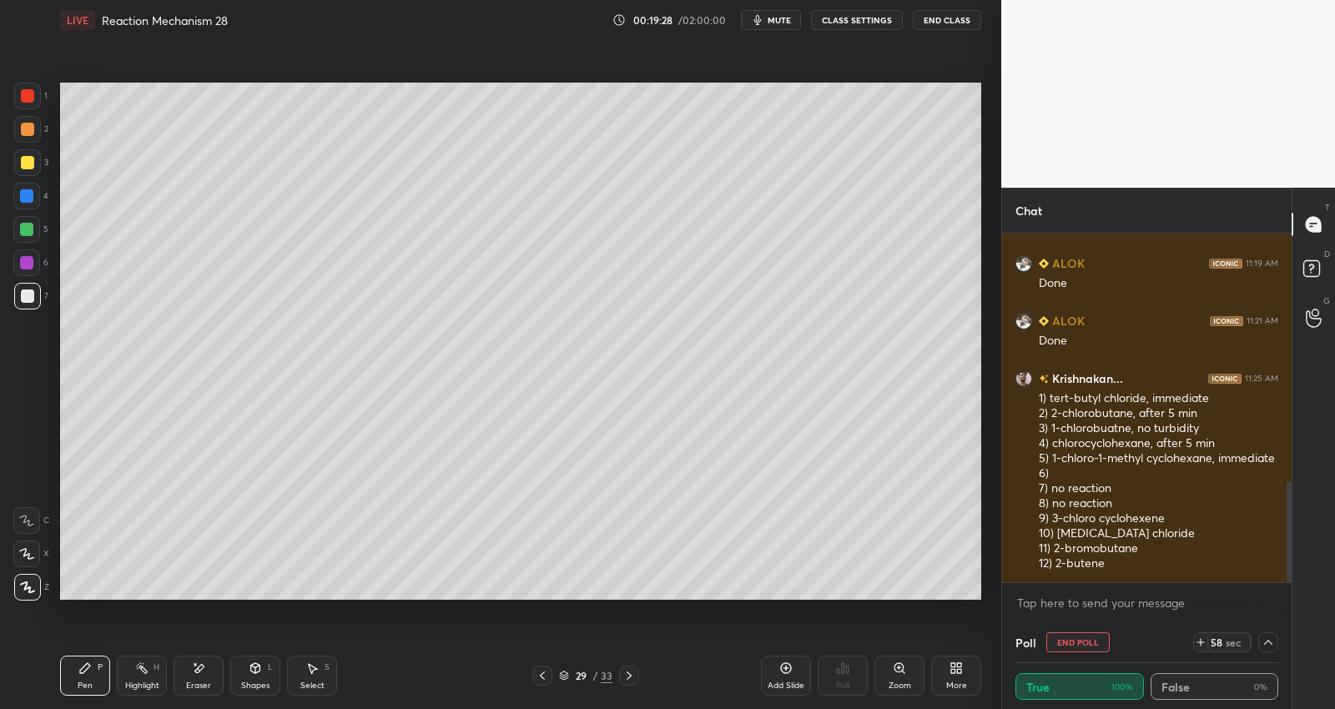
scroll to position [1, 5]
click at [1096, 639] on button "End Poll" at bounding box center [1077, 642] width 63 height 20
type textarea "x"
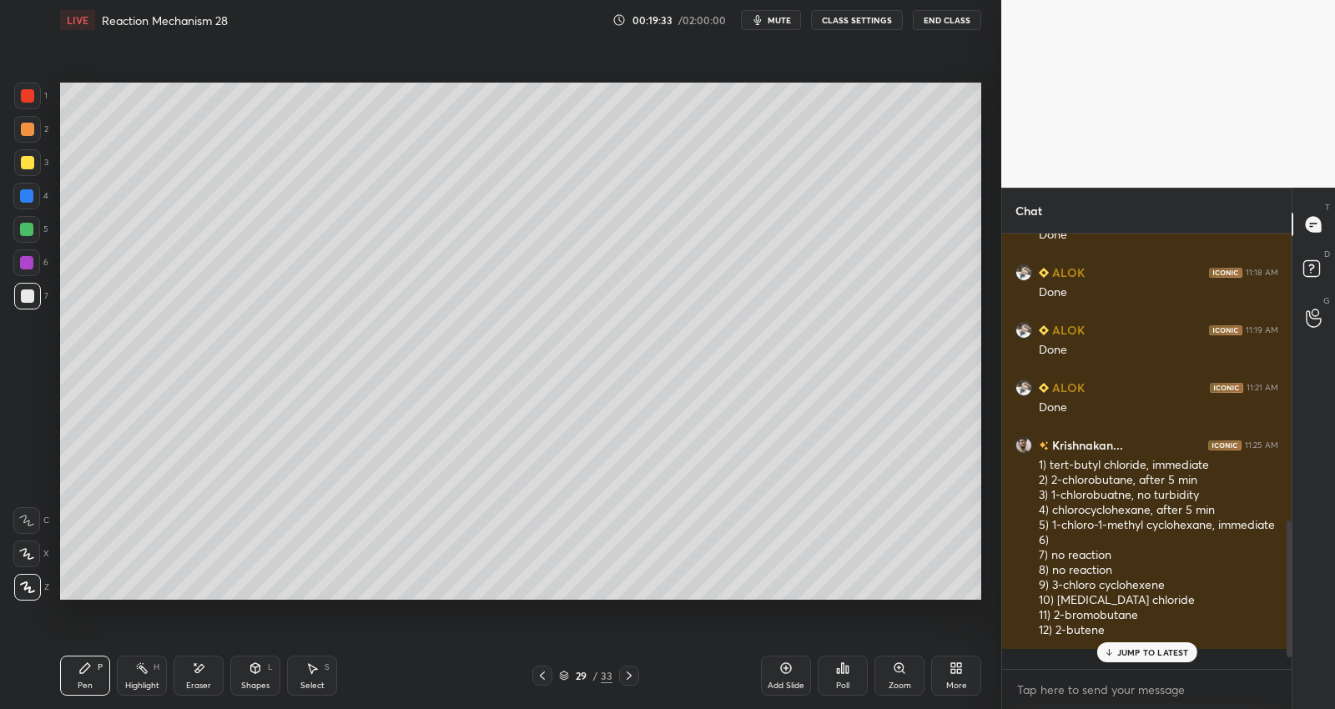
scroll to position [772, 0]
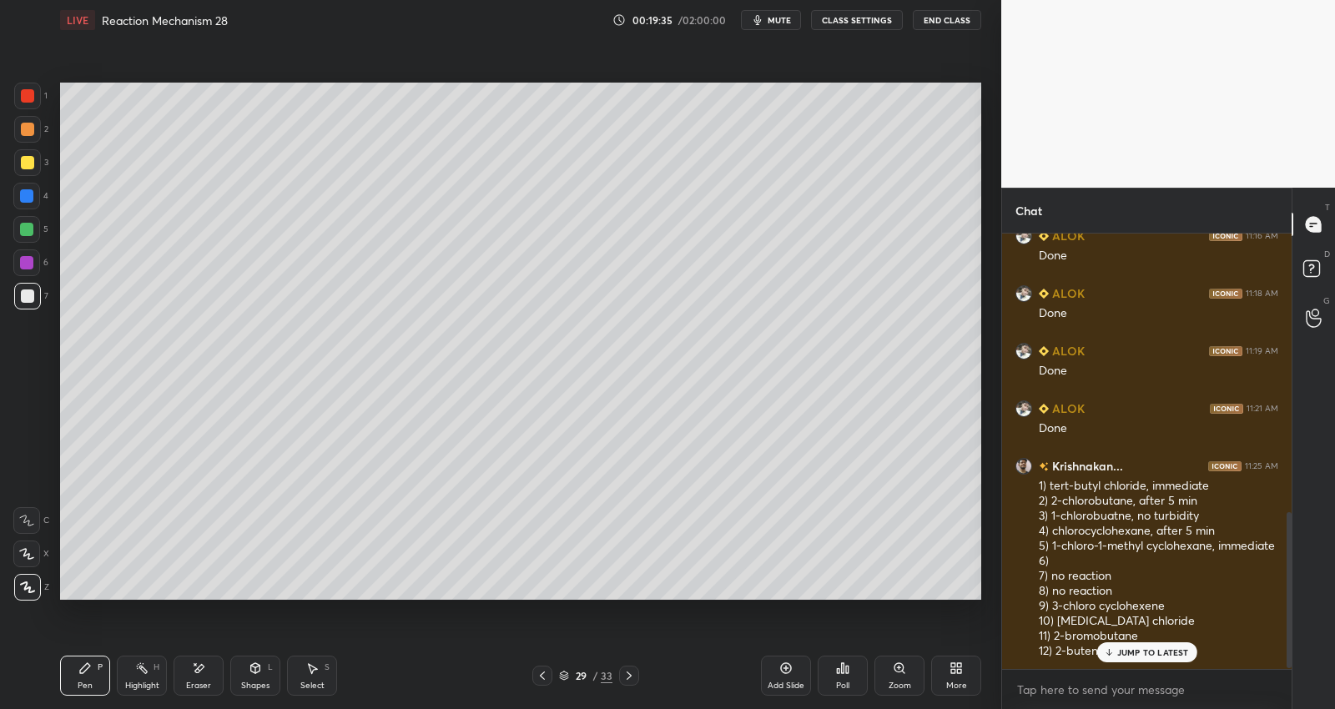
click at [1148, 648] on p "JUMP TO LATEST" at bounding box center [1153, 653] width 72 height 10
click at [28, 160] on div at bounding box center [27, 162] width 13 height 13
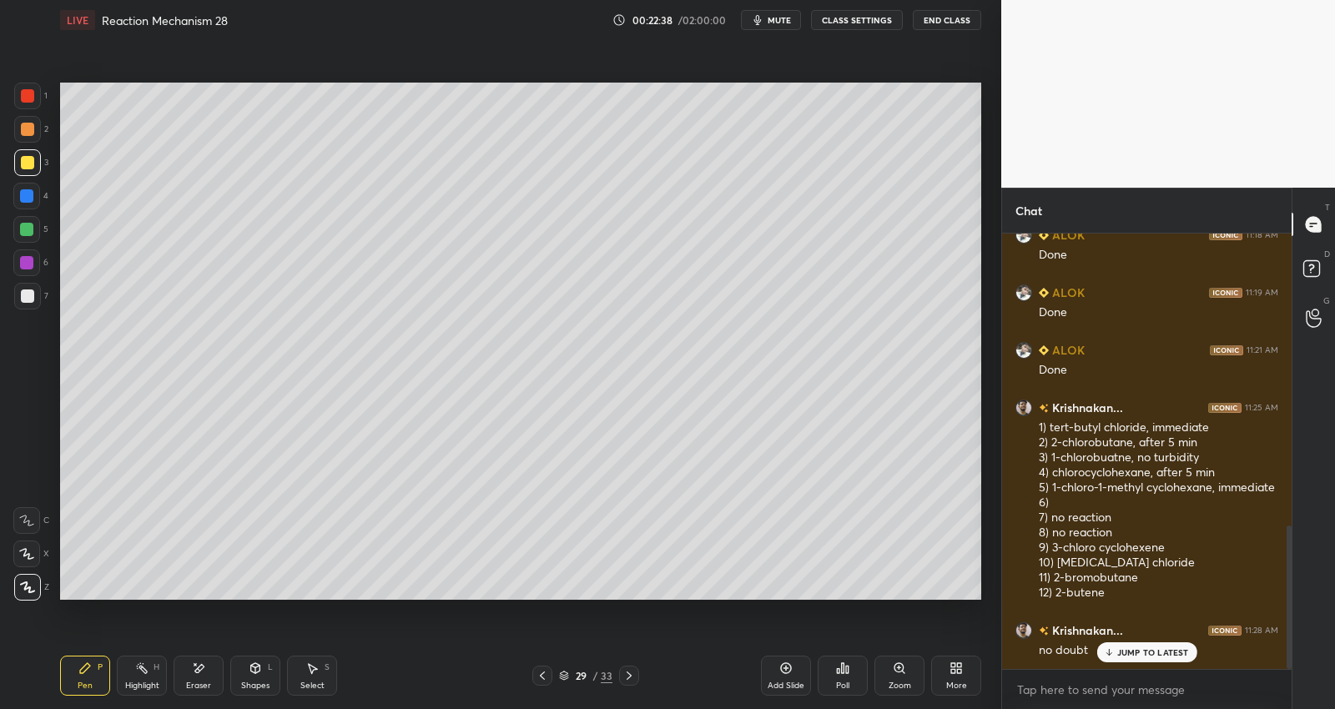
scroll to position [887, 0]
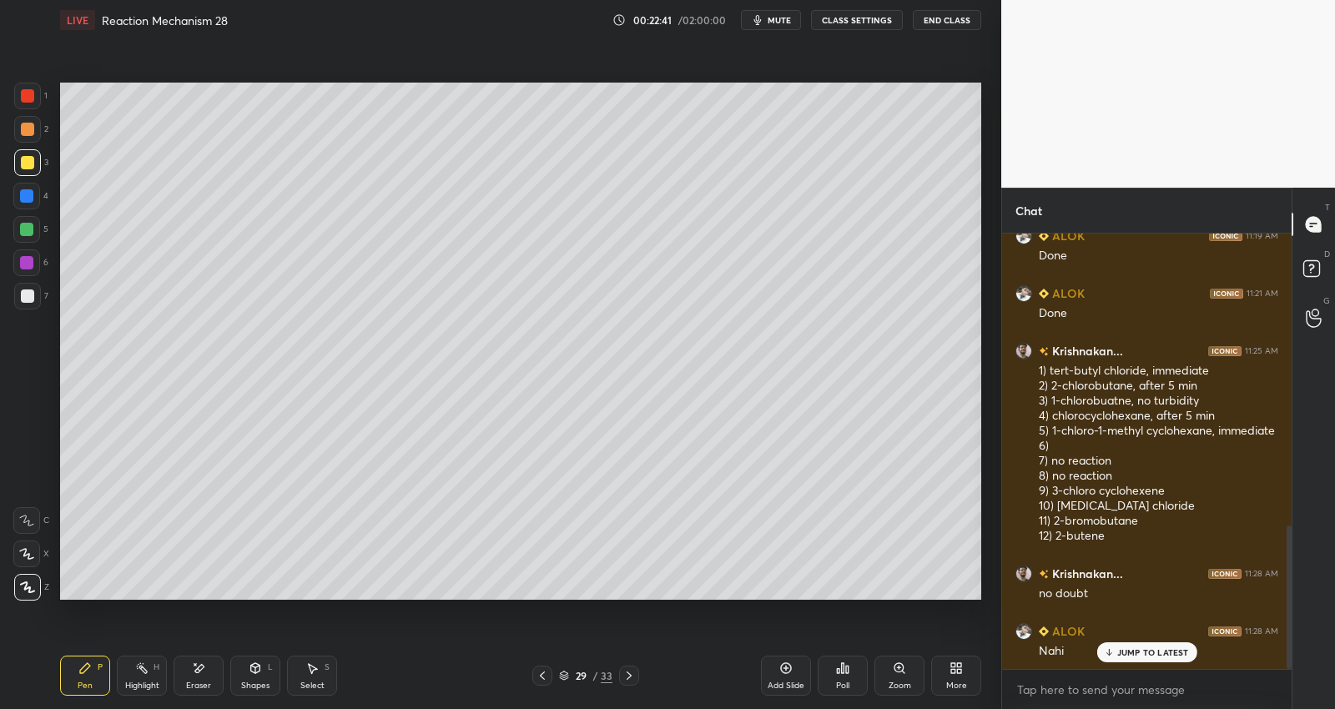
click at [628, 673] on icon at bounding box center [628, 675] width 13 height 13
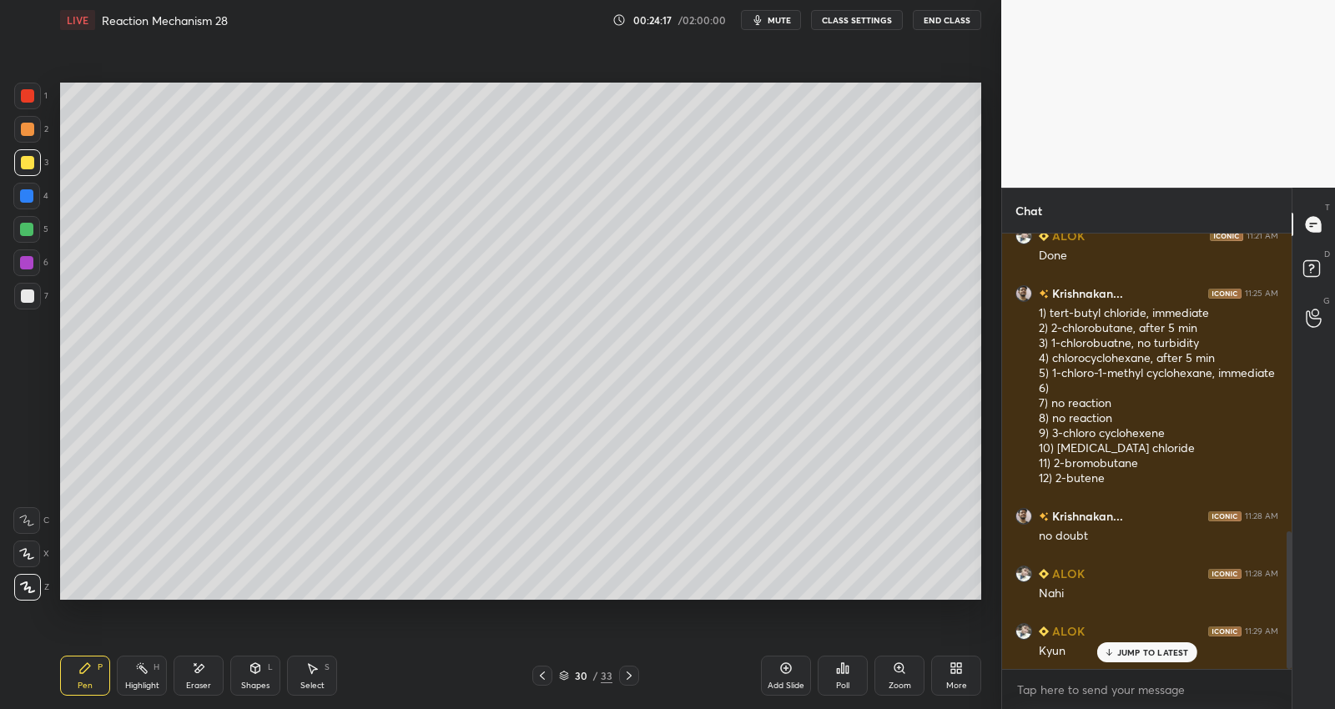
scroll to position [1018, 0]
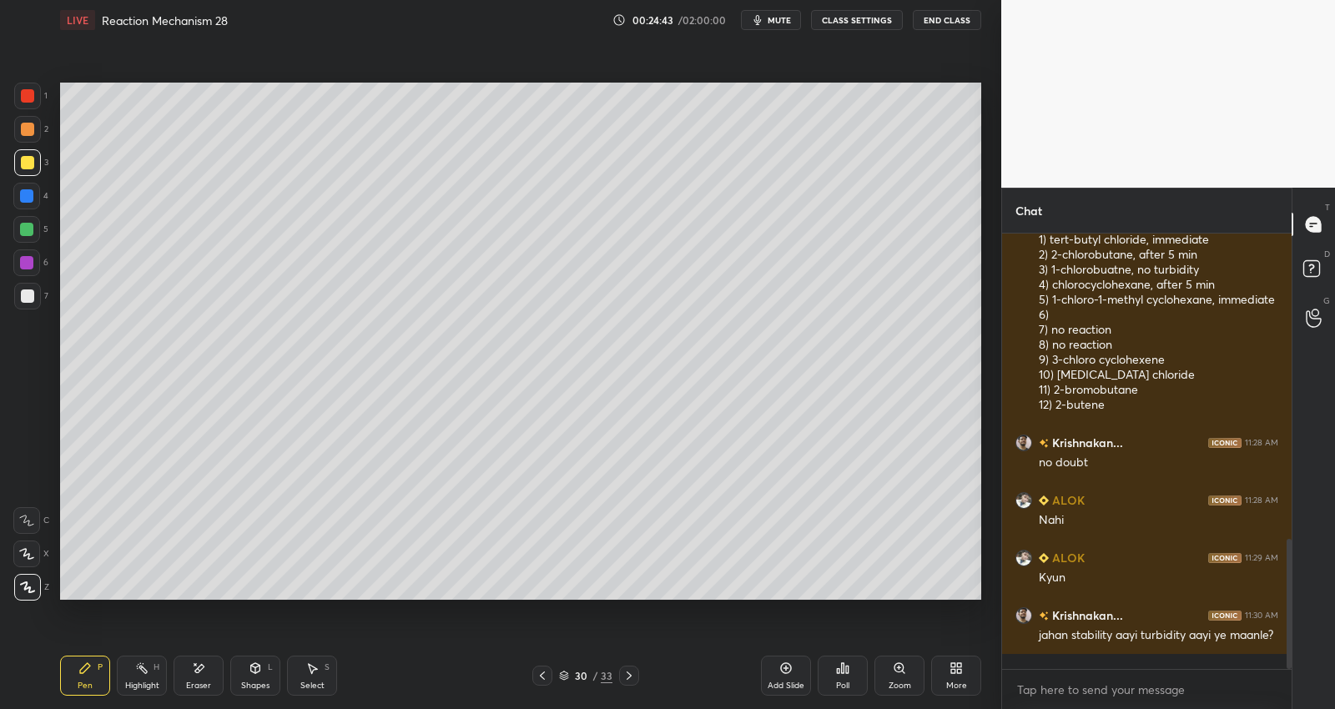
click at [630, 668] on div at bounding box center [629, 676] width 20 height 20
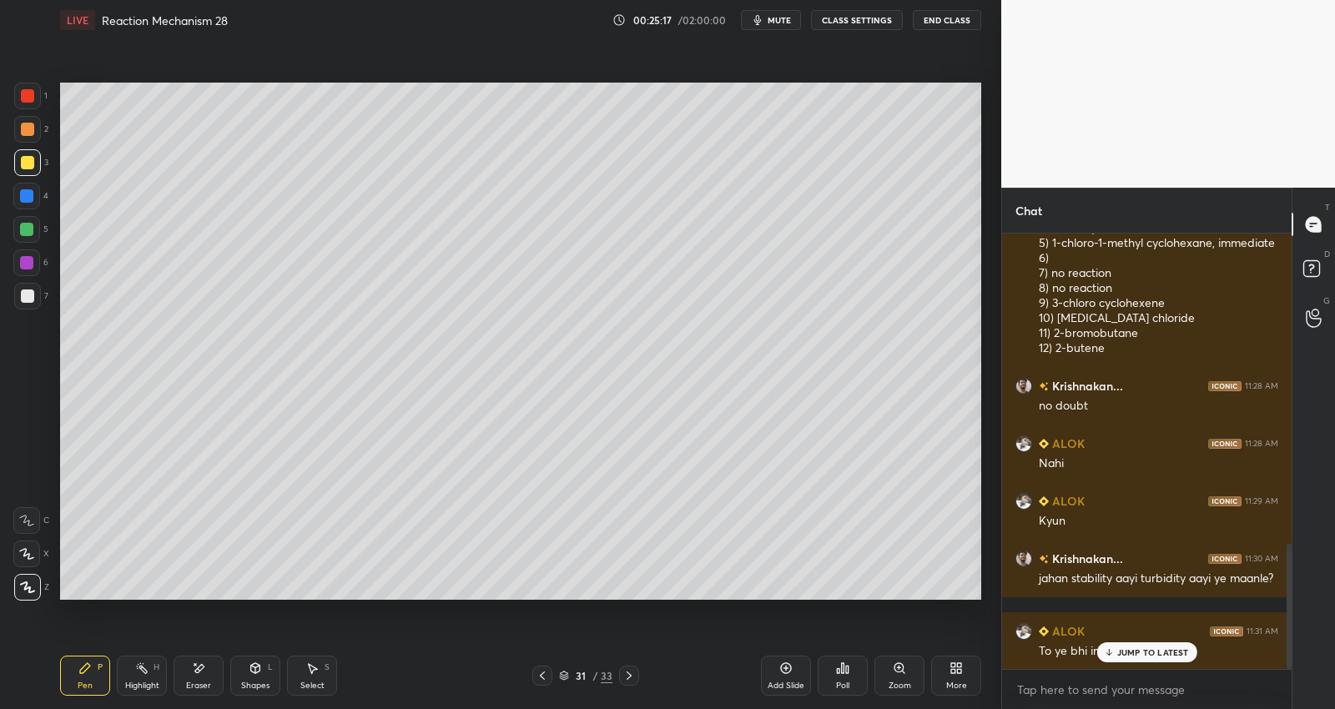
drag, startPoint x: 1133, startPoint y: 645, endPoint x: 1151, endPoint y: 630, distance: 23.1
click at [1136, 642] on div "JUMP TO LATEST" at bounding box center [1146, 652] width 100 height 20
click at [27, 295] on div at bounding box center [27, 296] width 13 height 13
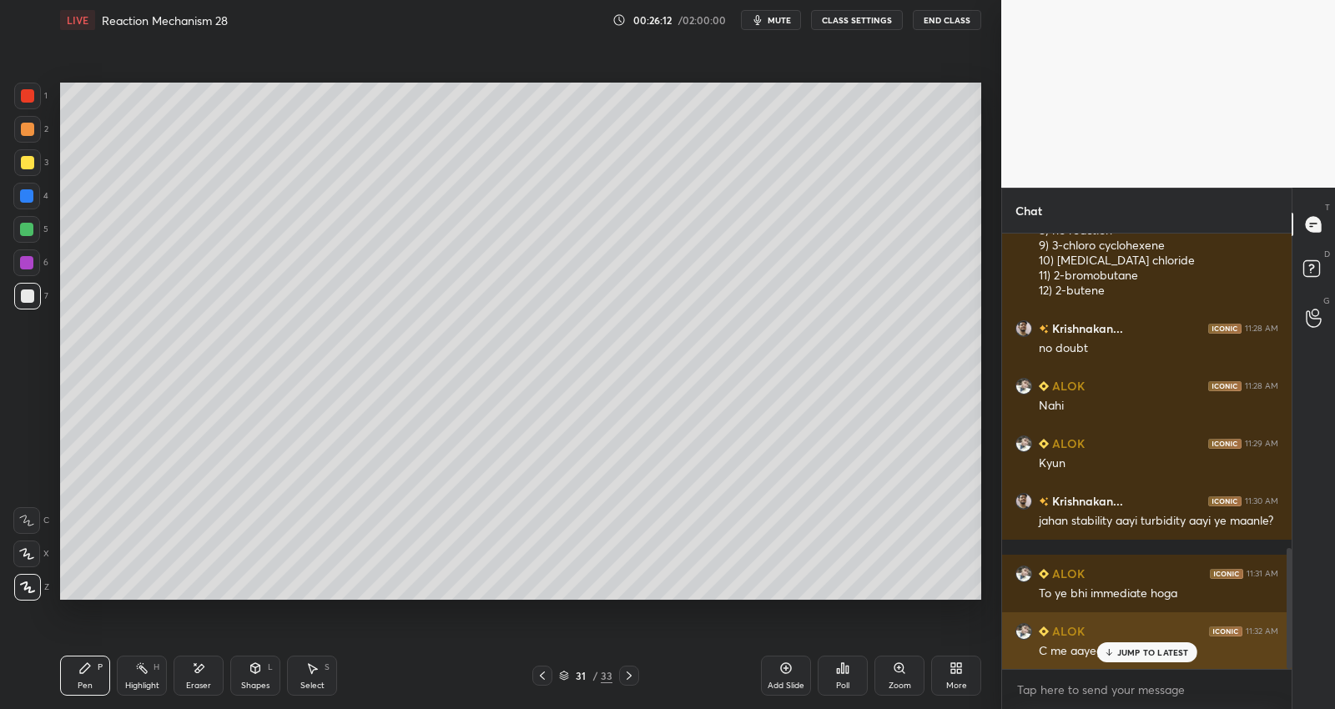
click at [1129, 642] on div "JUMP TO LATEST" at bounding box center [1146, 652] width 100 height 20
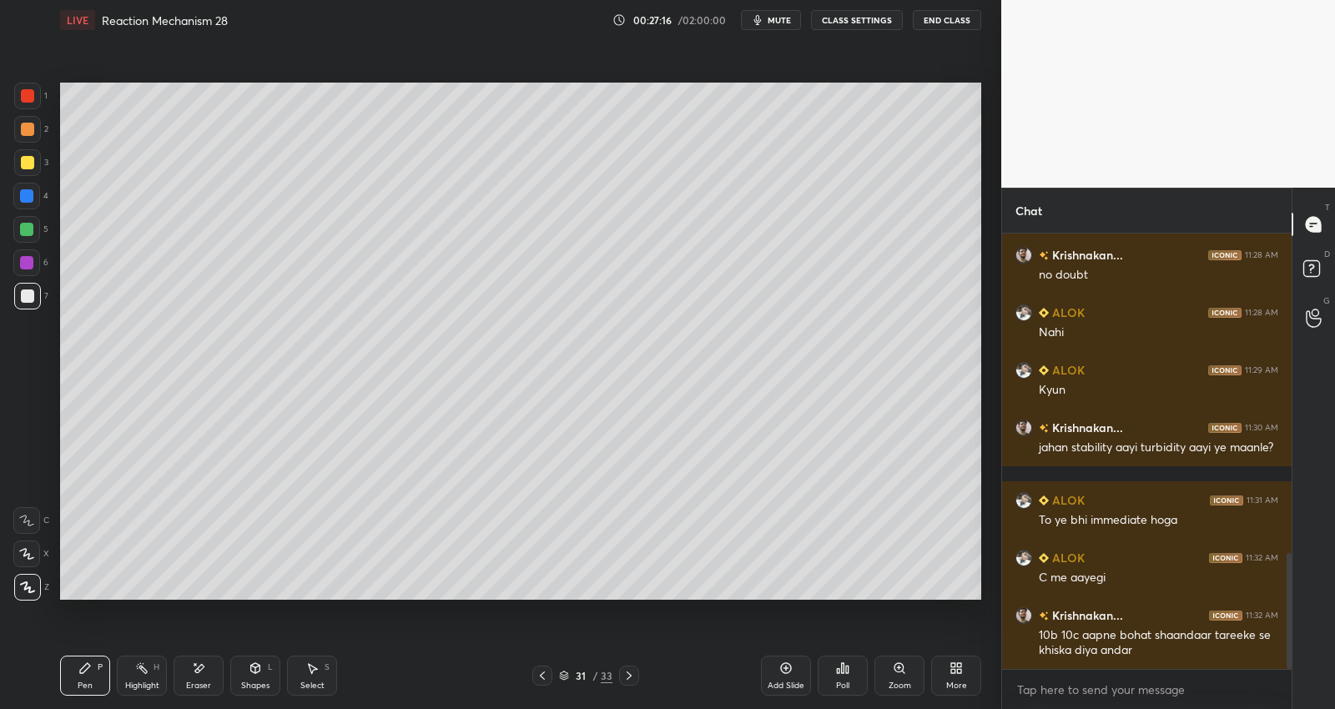
scroll to position [1262, 0]
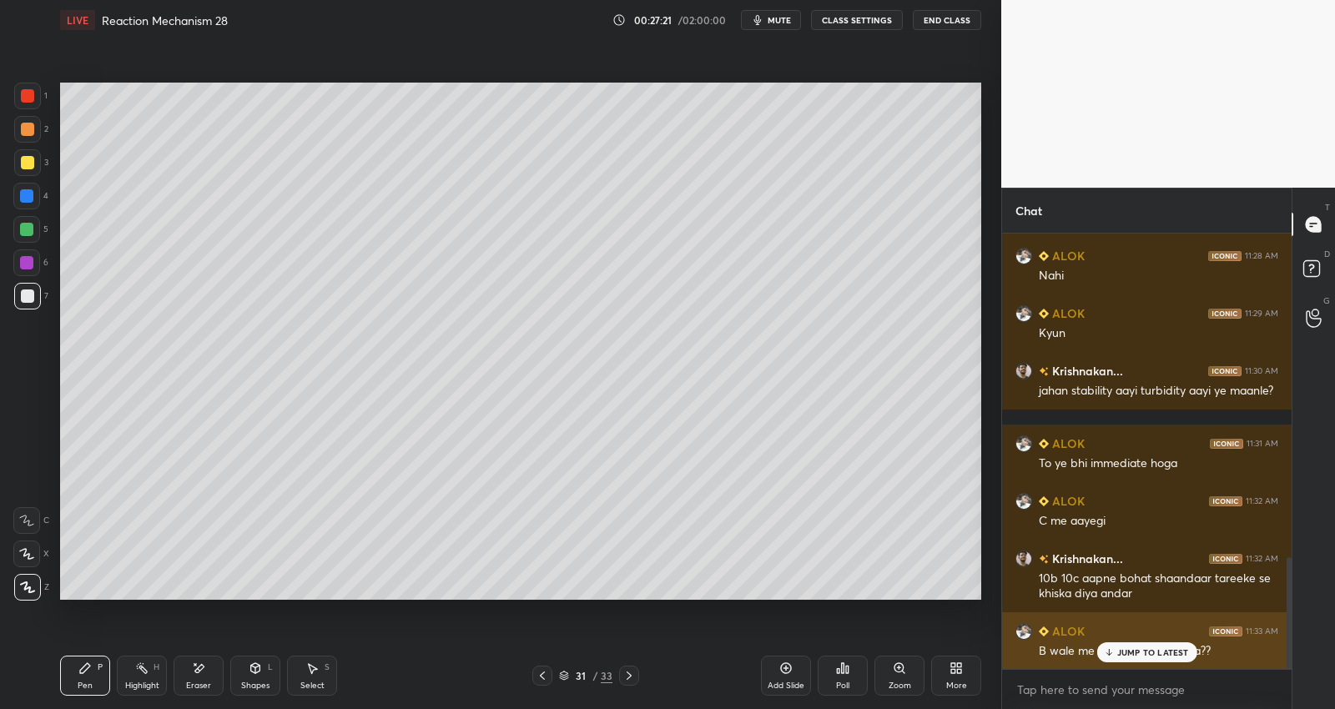
click at [1143, 638] on div "ALOK 11:33 AM B wale me methyl laga hai kya??" at bounding box center [1147, 641] width 290 height 58
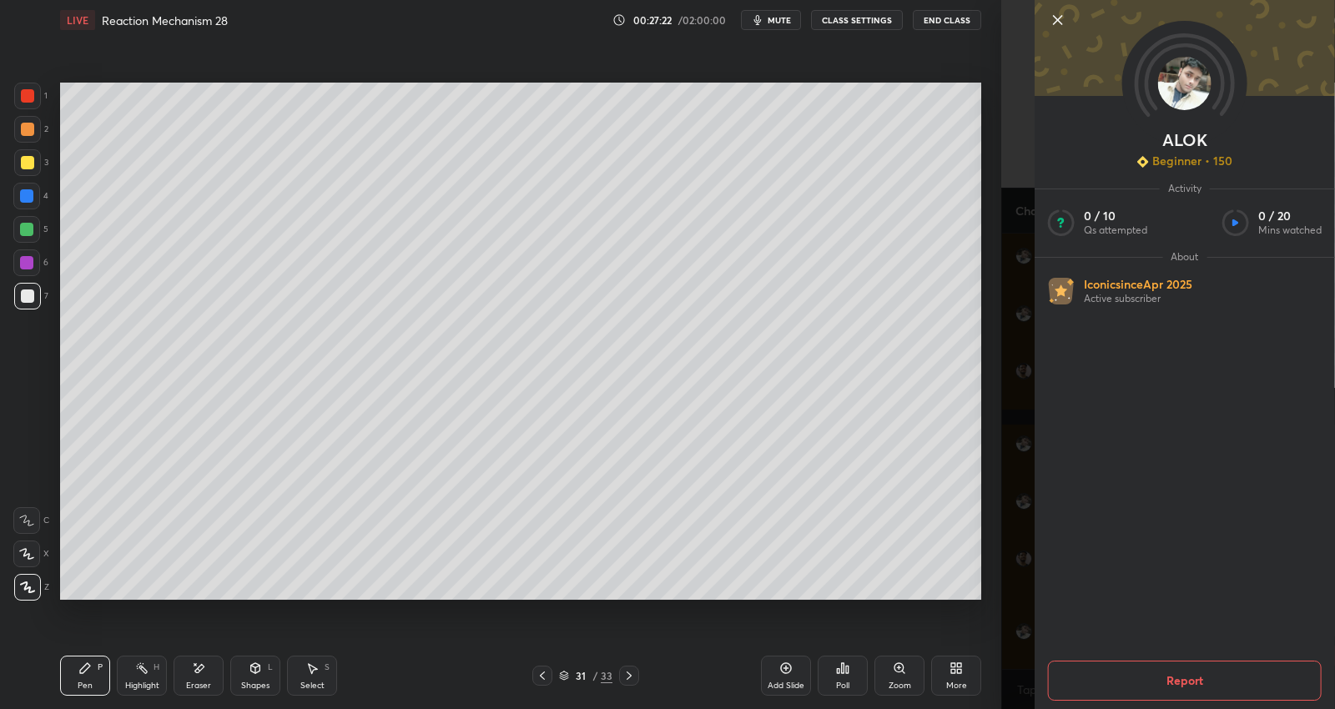
drag, startPoint x: 1025, startPoint y: 639, endPoint x: 1039, endPoint y: 639, distance: 14.2
click at [1030, 637] on div "ALOK Beginner • 150 Activity 0 / 10 Qs attempted 0 / 20 Mins watched About Icon…" at bounding box center [1168, 354] width 334 height 709
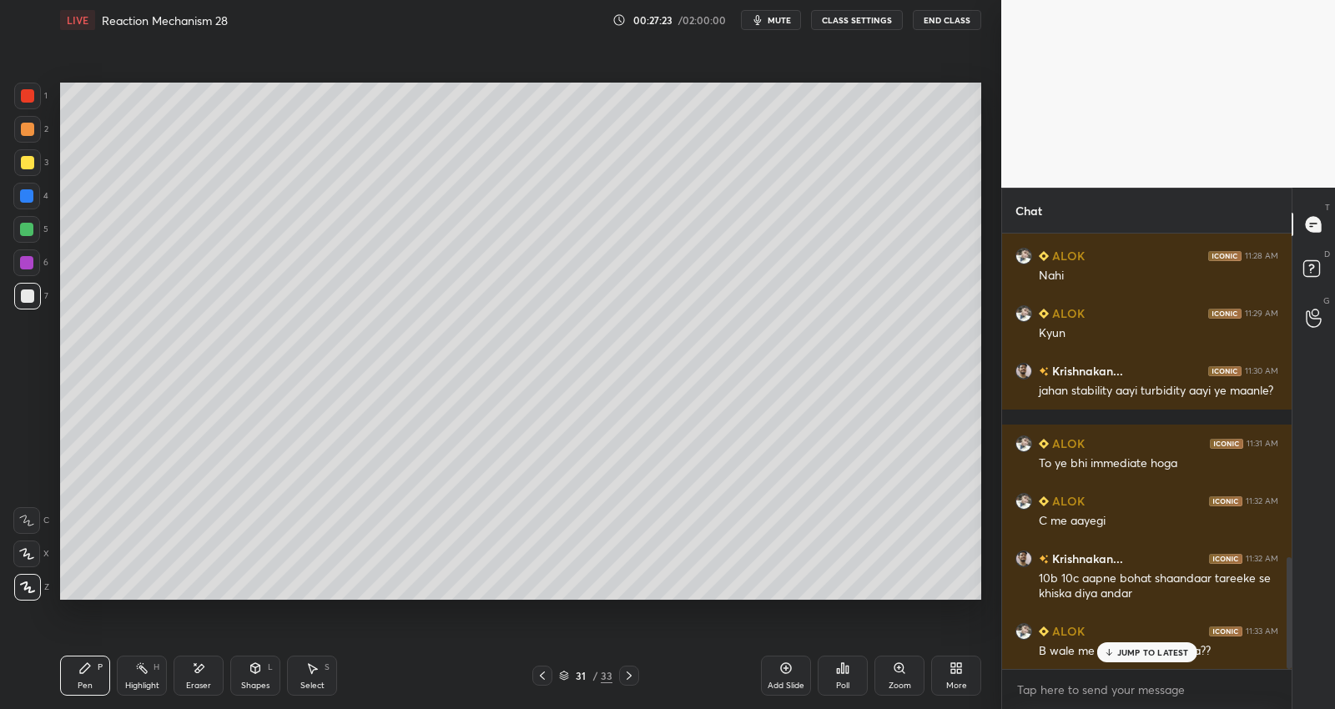
click at [1143, 655] on p "JUMP TO LATEST" at bounding box center [1153, 653] width 72 height 10
click at [787, 682] on div "Add Slide" at bounding box center [786, 686] width 37 height 8
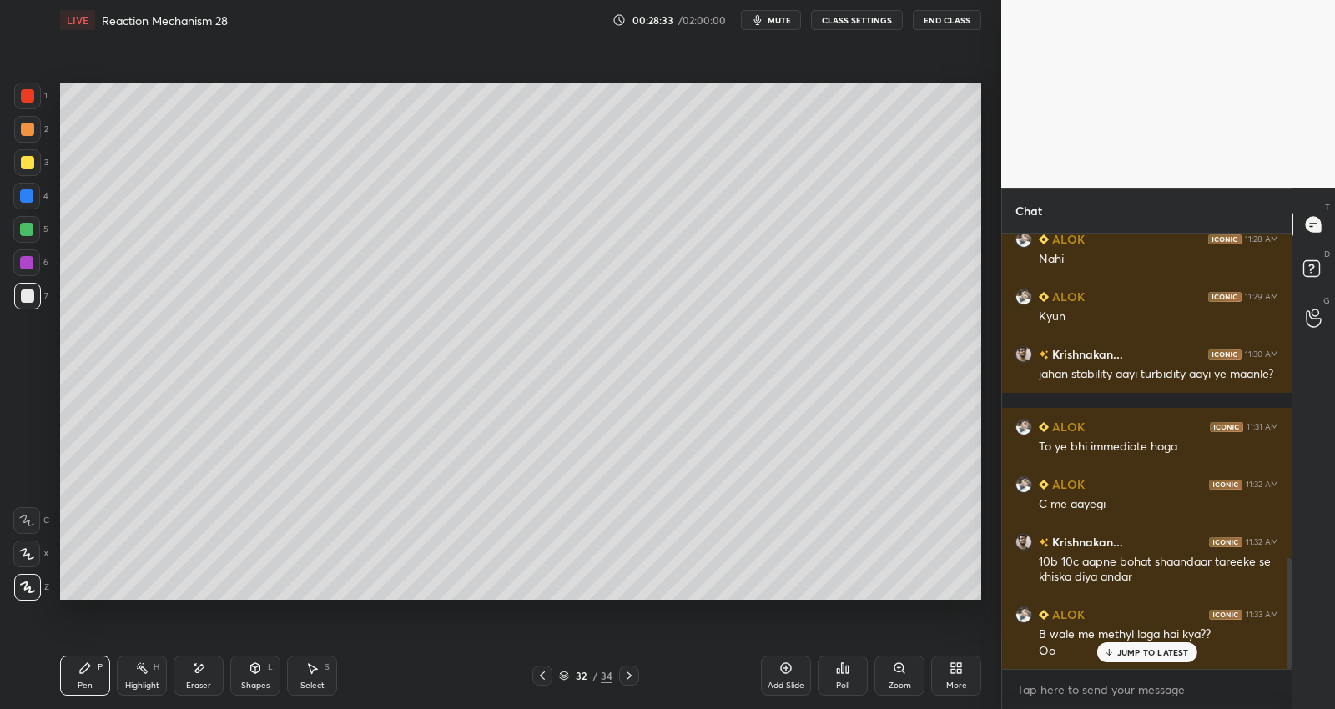
scroll to position [1337, 0]
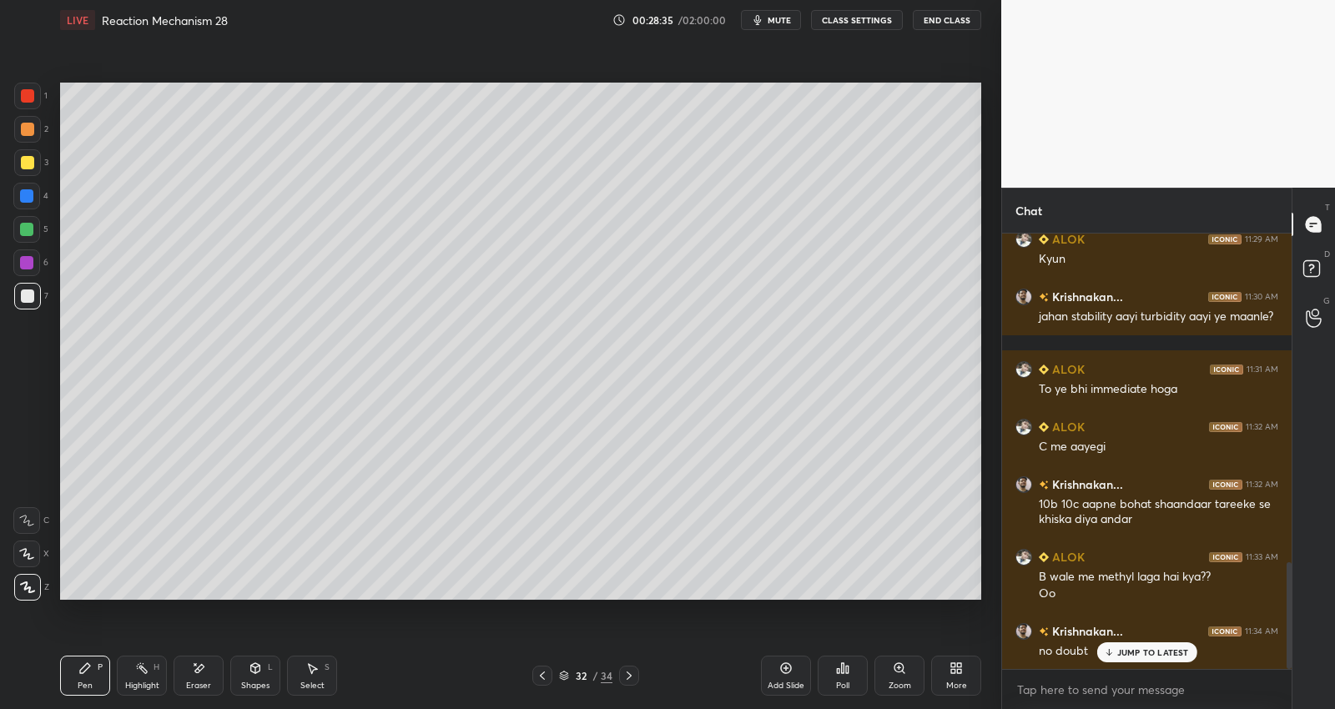
click at [550, 673] on div at bounding box center [542, 676] width 20 height 20
click at [31, 235] on div at bounding box center [26, 229] width 27 height 27
click at [786, 677] on div "Add Slide" at bounding box center [786, 676] width 50 height 40
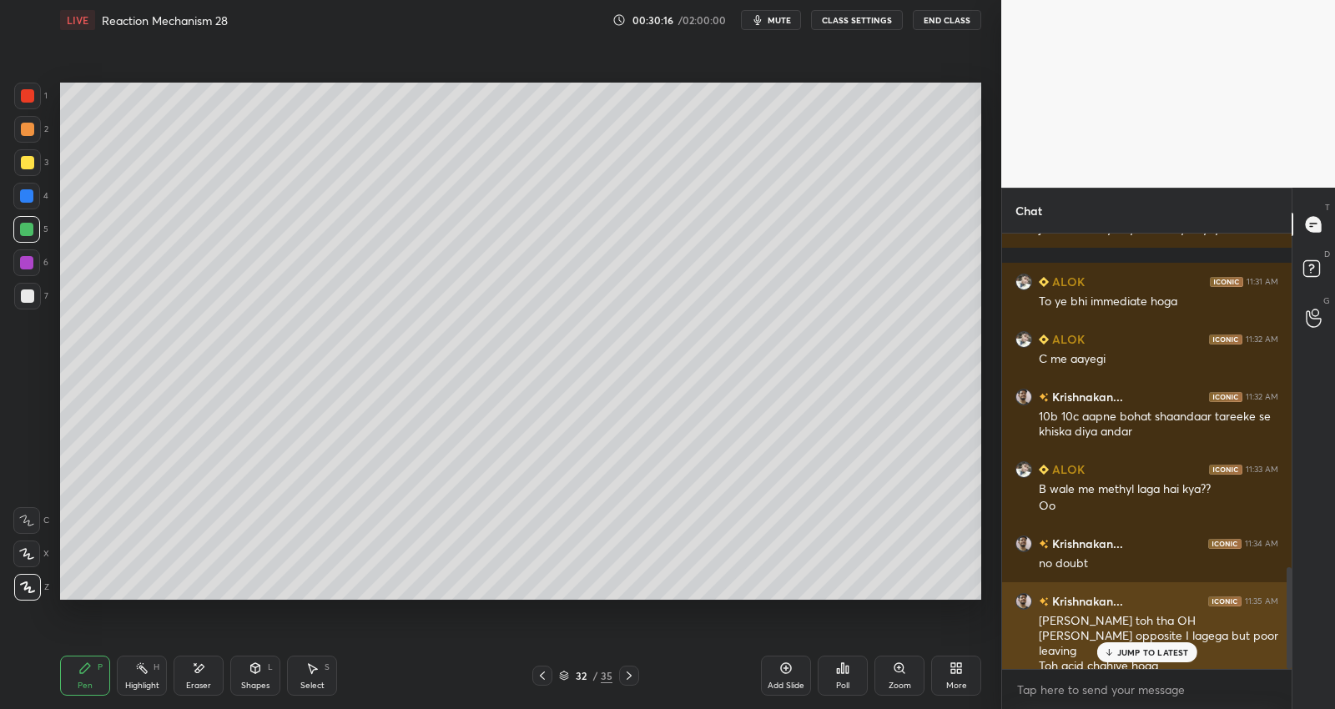
click at [1141, 651] on p "JUMP TO LATEST" at bounding box center [1153, 653] width 72 height 10
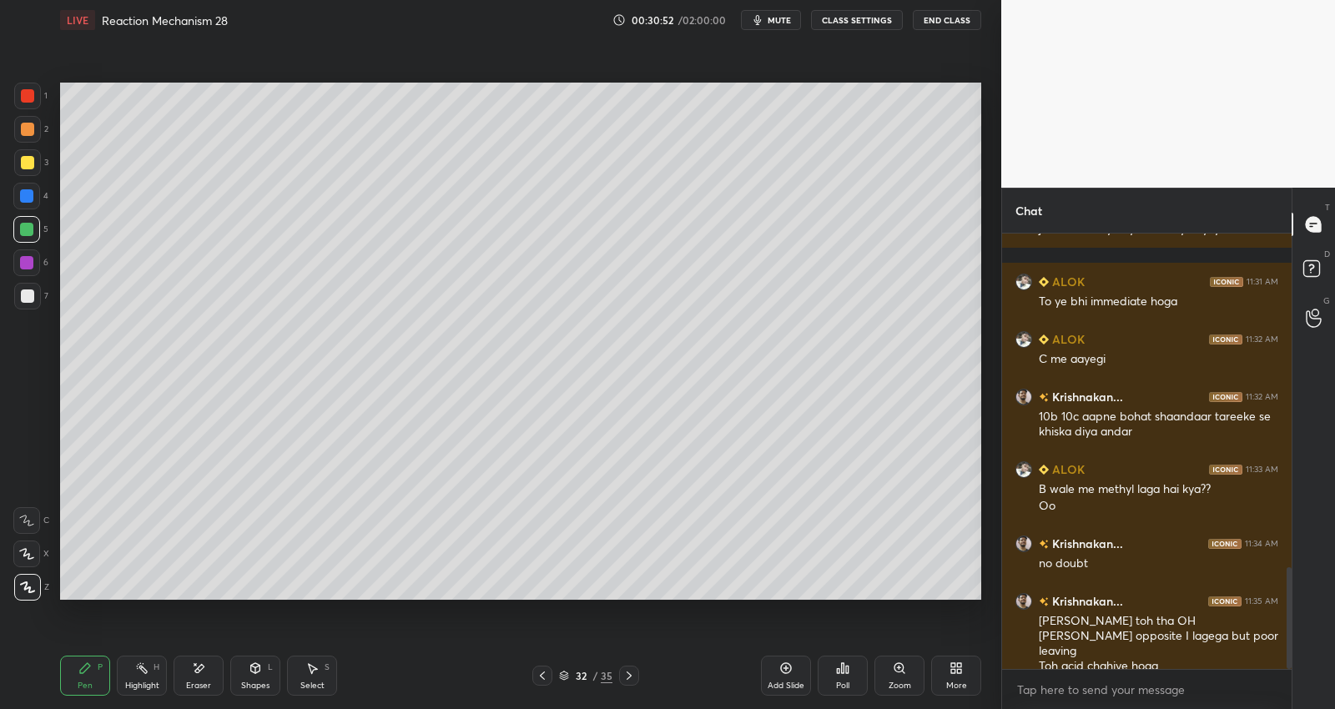
click at [826, 602] on div "Setting up your live class Poll for secs No correct answer Start poll" at bounding box center [520, 341] width 935 height 602
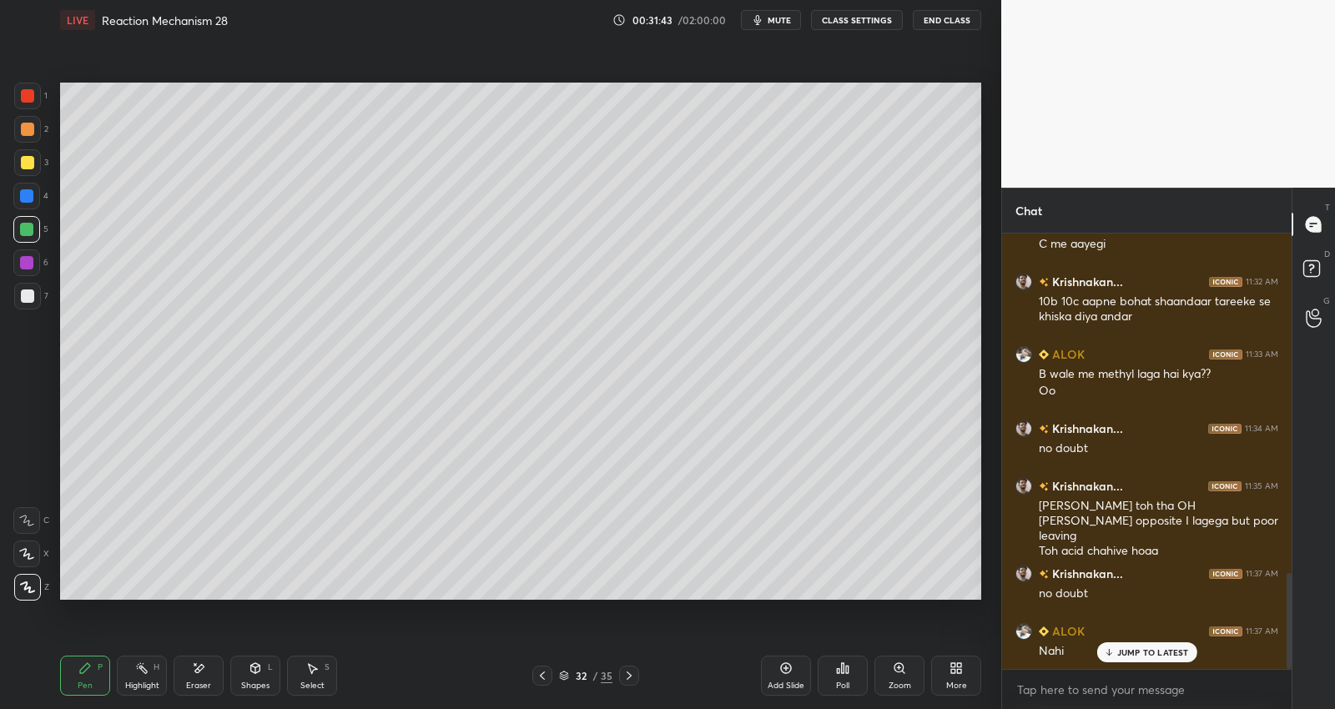
scroll to position [1598, 0]
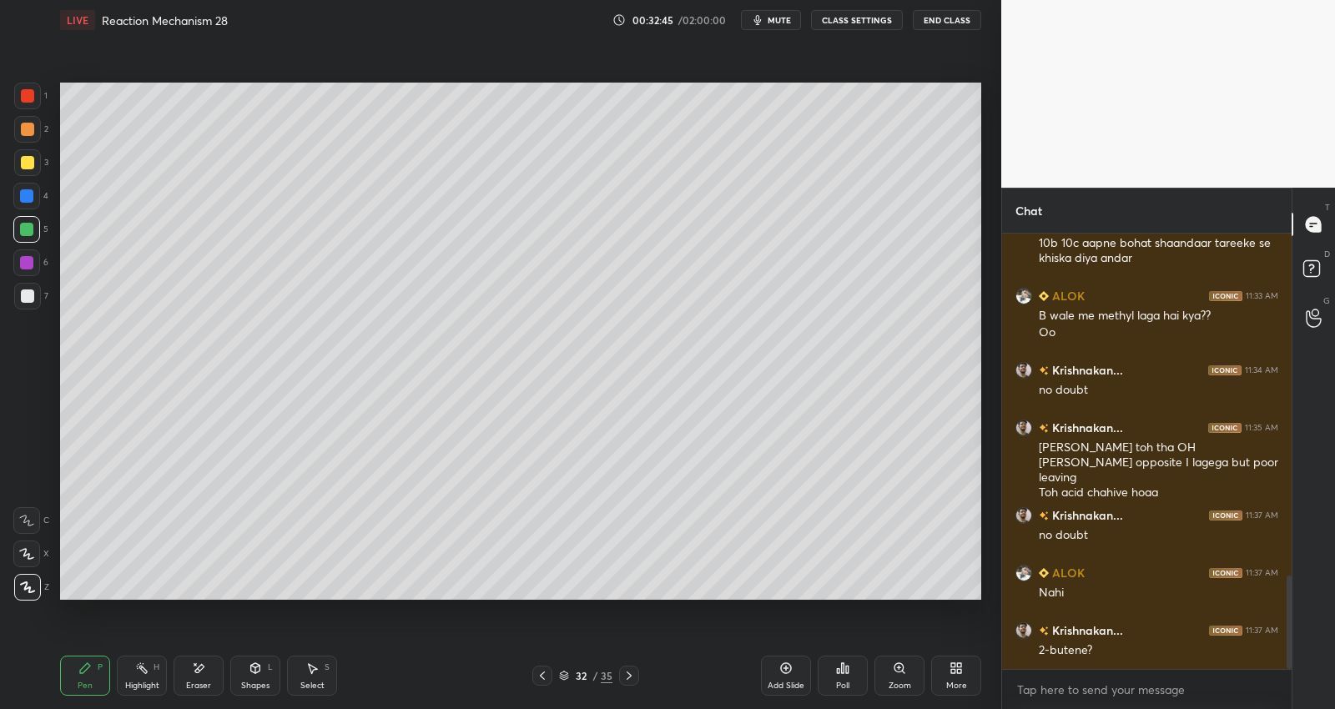
click at [577, 601] on div "Setting up your live class Poll for secs No correct answer Start poll" at bounding box center [520, 341] width 935 height 602
click at [90, 603] on div "Setting up your live class Poll for secs No correct answer Start poll" at bounding box center [520, 341] width 935 height 602
click at [627, 602] on div "Setting up your live class Poll for secs No correct answer Start poll" at bounding box center [520, 341] width 935 height 602
click at [637, 604] on div "Setting up your live class Poll for secs No correct answer Start poll" at bounding box center [520, 341] width 935 height 602
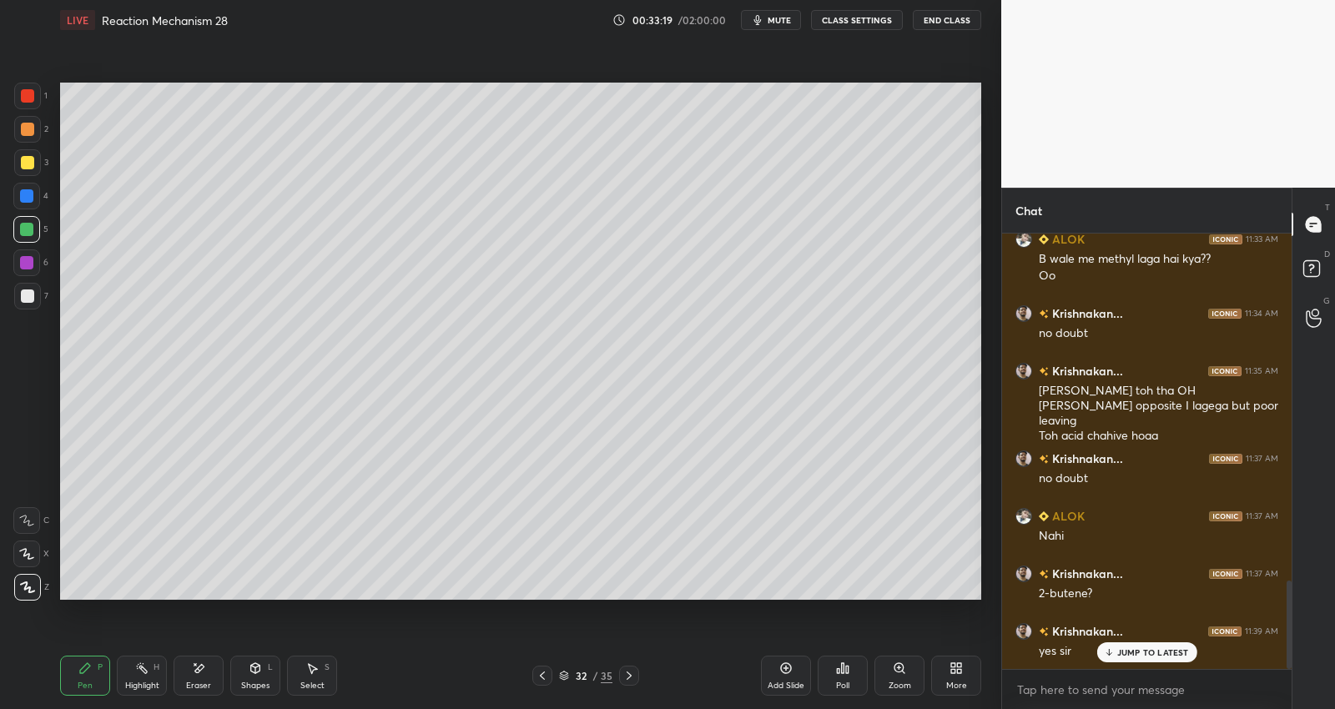
scroll to position [1712, 0]
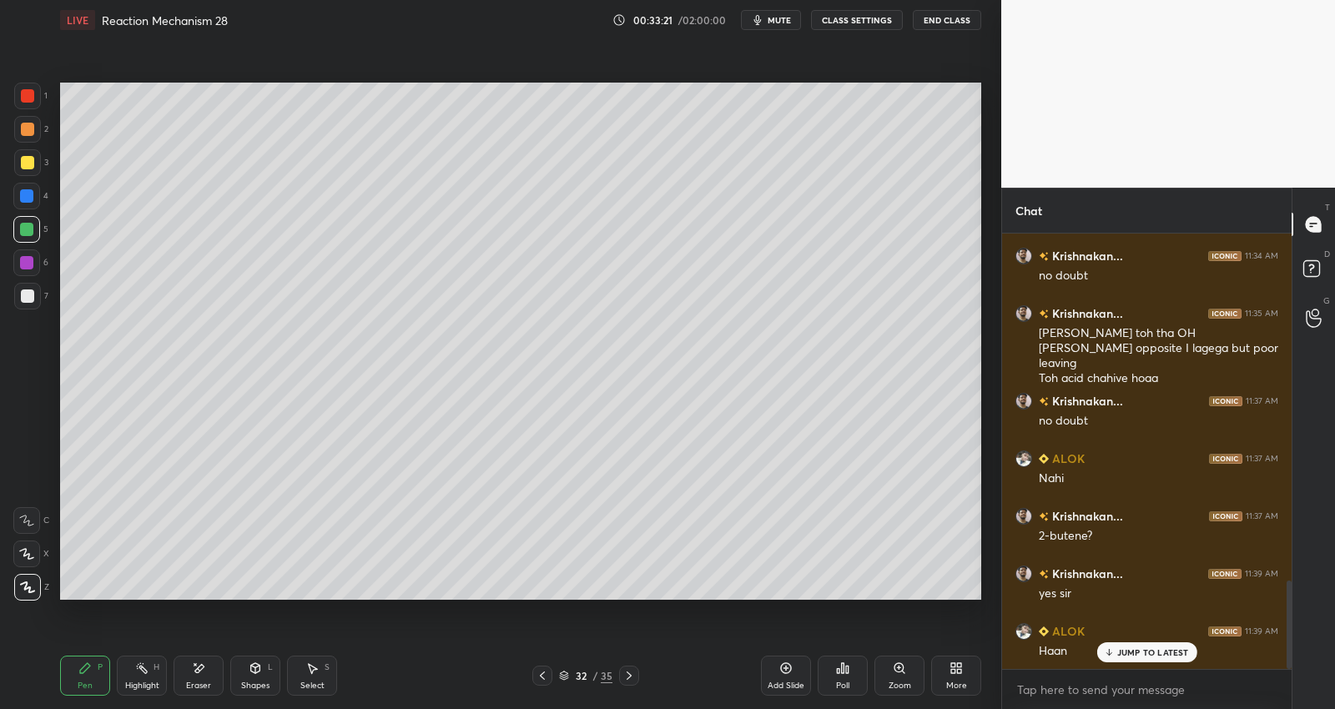
click at [632, 674] on icon at bounding box center [628, 675] width 13 height 13
click at [632, 673] on icon at bounding box center [628, 675] width 13 height 13
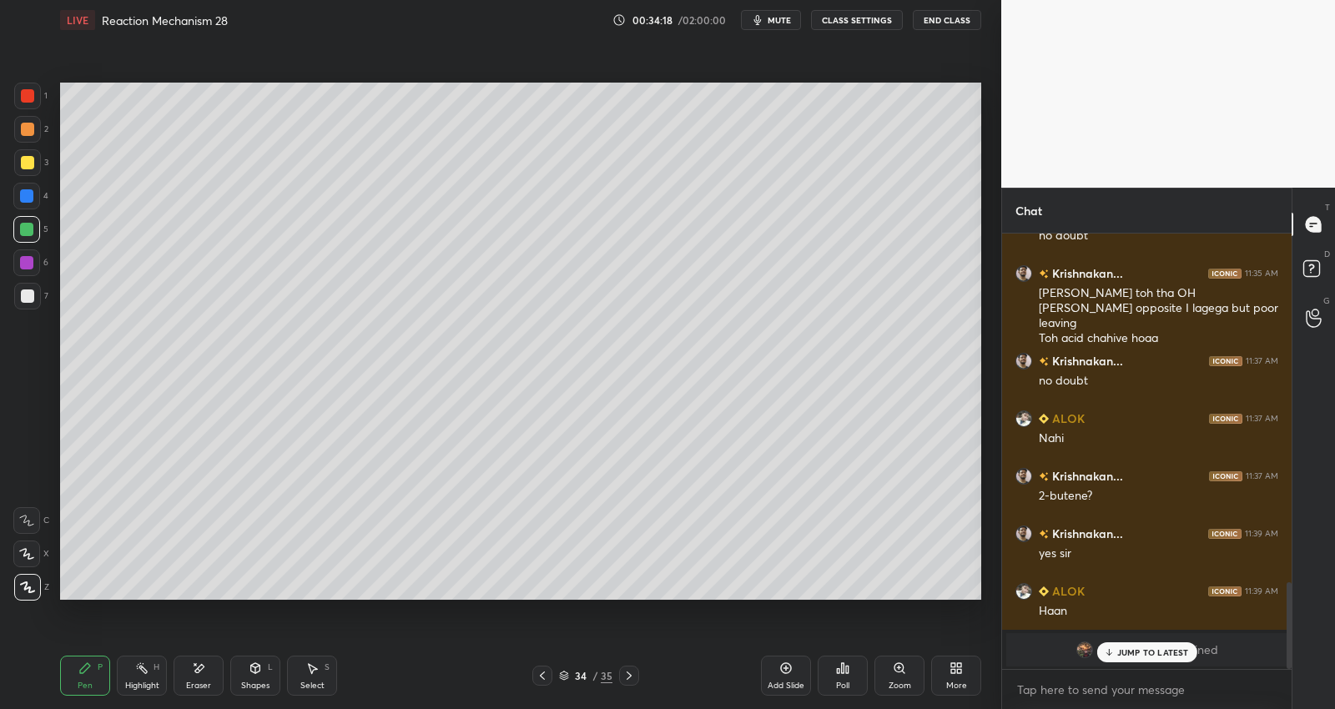
drag, startPoint x: 1137, startPoint y: 655, endPoint x: 1139, endPoint y: 668, distance: 12.6
click at [1137, 657] on p "JUMP TO LATEST" at bounding box center [1153, 653] width 72 height 10
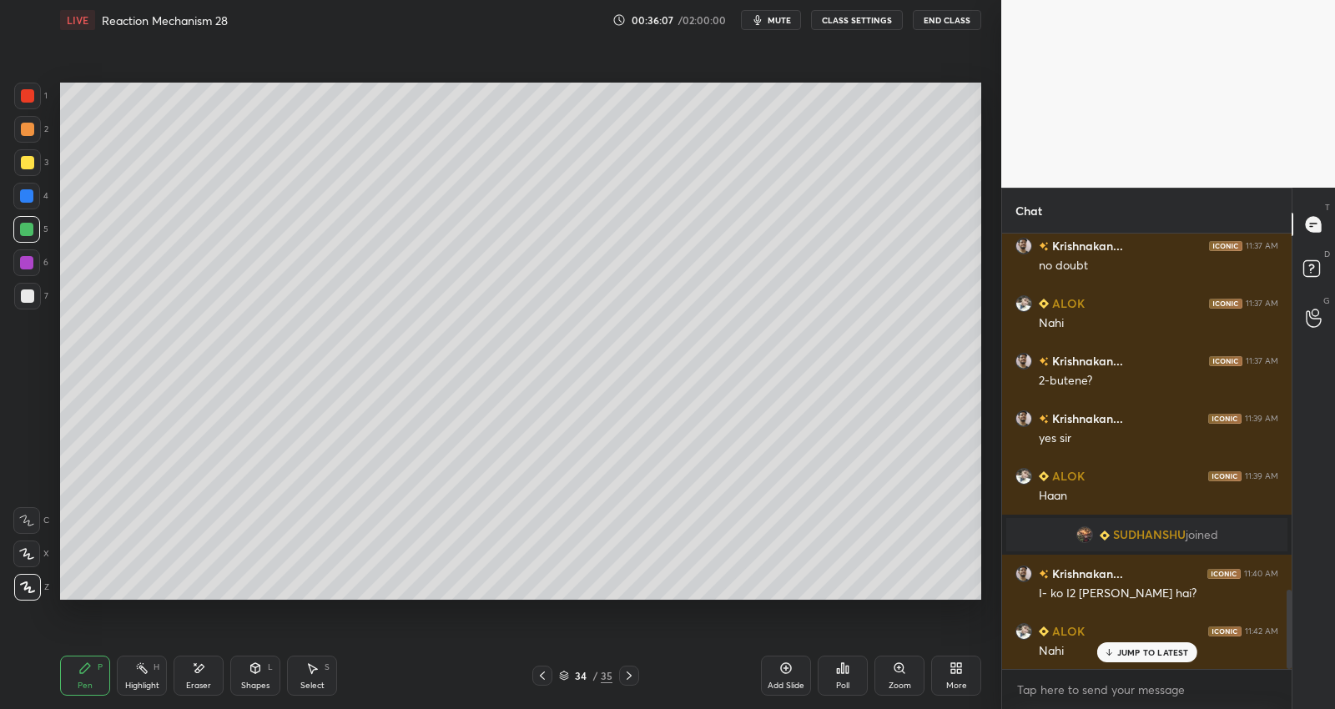
scroll to position [1955, 0]
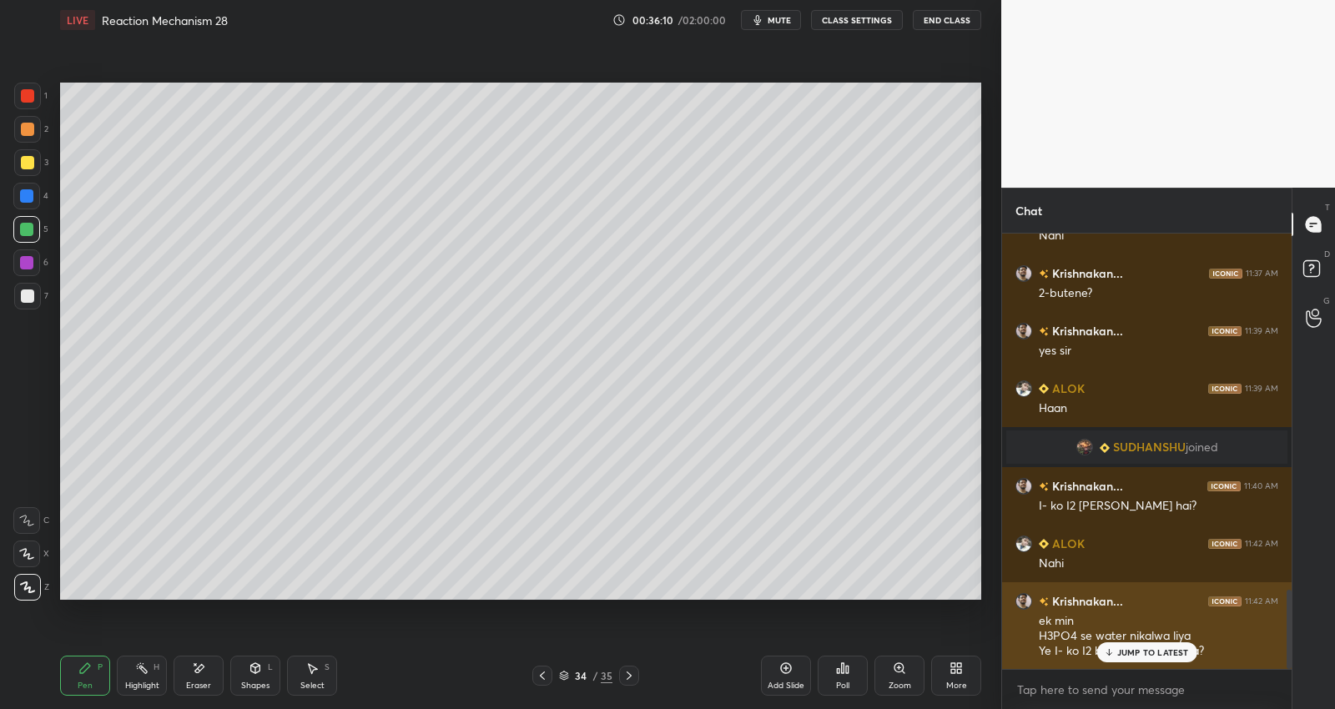
drag, startPoint x: 1129, startPoint y: 645, endPoint x: 1140, endPoint y: 657, distance: 15.9
click at [1128, 648] on p "JUMP TO LATEST" at bounding box center [1153, 653] width 72 height 10
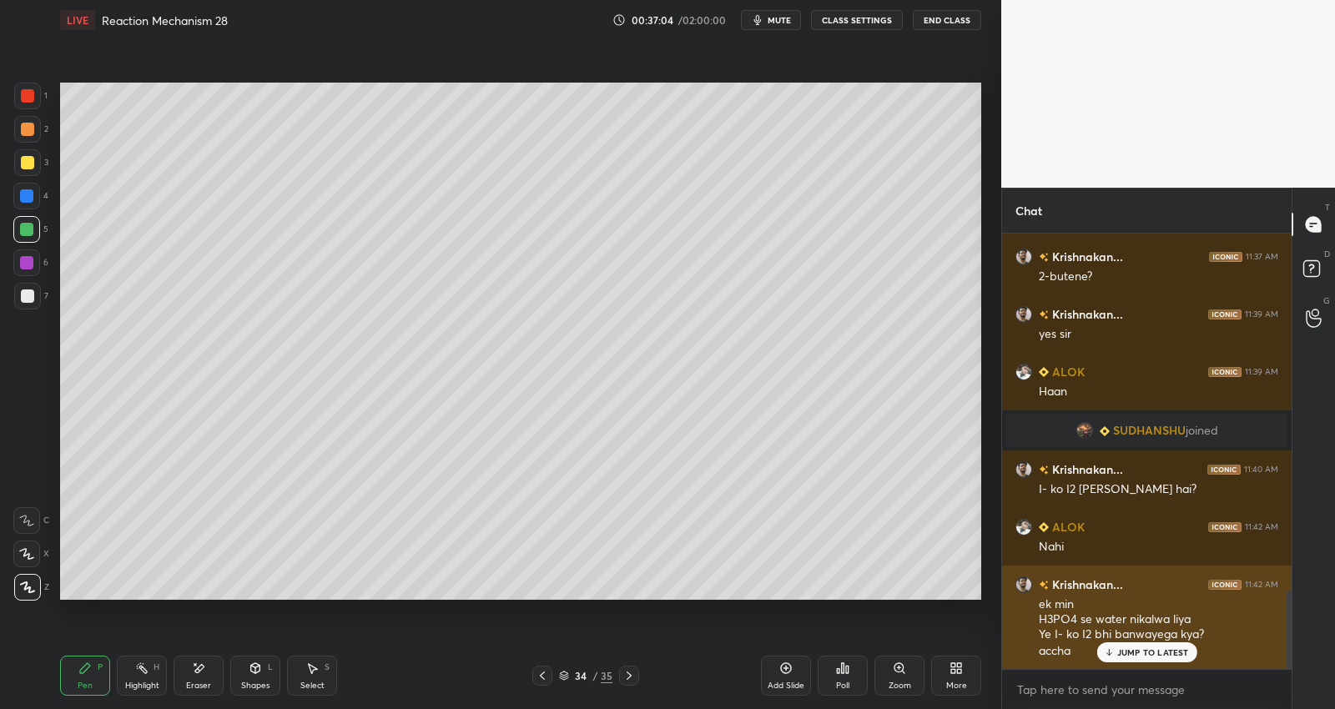
scroll to position [2029, 0]
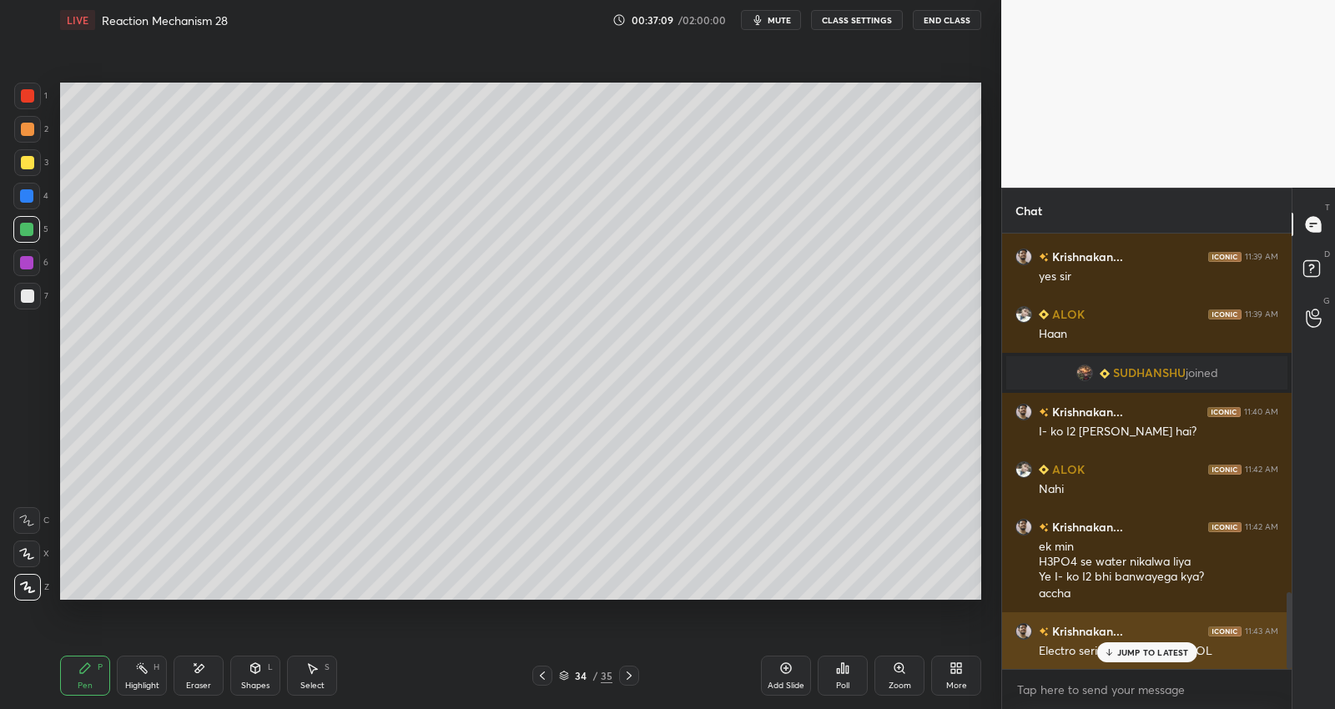
click at [1152, 651] on div "JUMP TO LATEST" at bounding box center [1146, 652] width 100 height 20
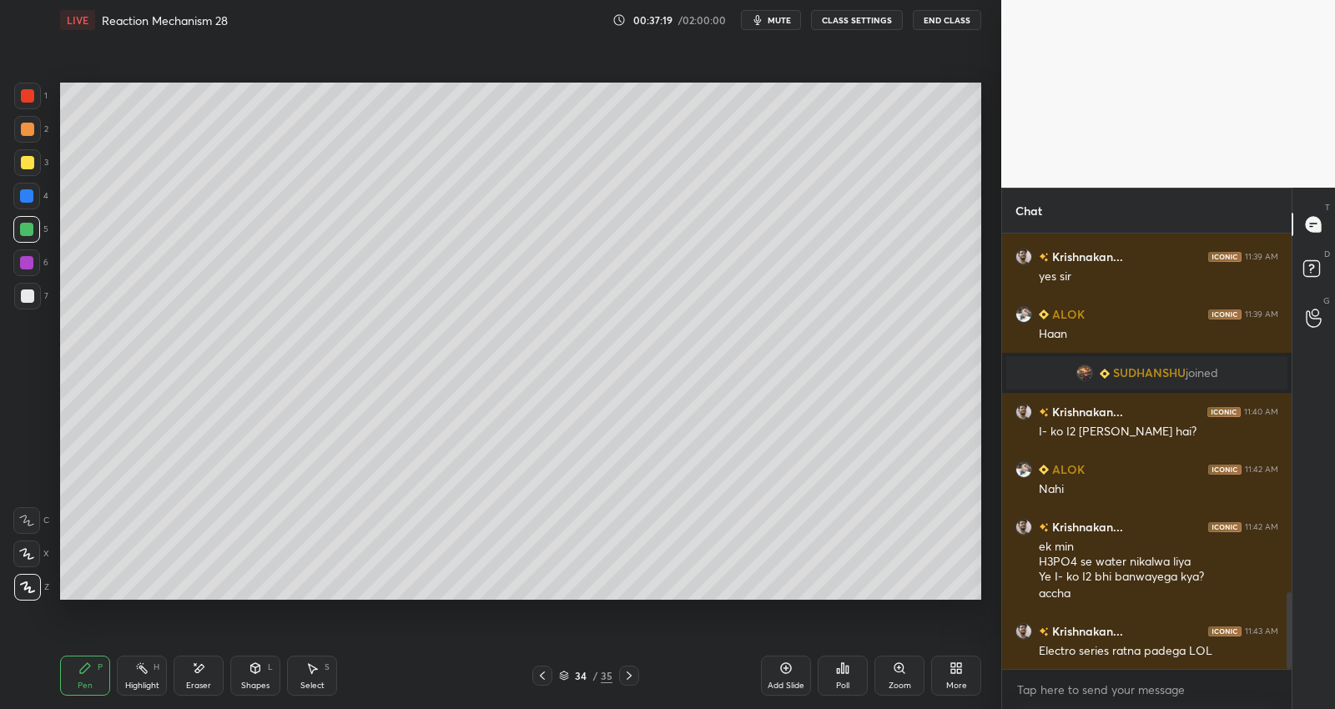
click at [626, 673] on icon at bounding box center [628, 675] width 13 height 13
drag, startPoint x: 533, startPoint y: 678, endPoint x: 696, endPoint y: 658, distance: 164.0
click at [534, 678] on div at bounding box center [542, 676] width 20 height 20
click at [784, 672] on icon at bounding box center [785, 668] width 13 height 13
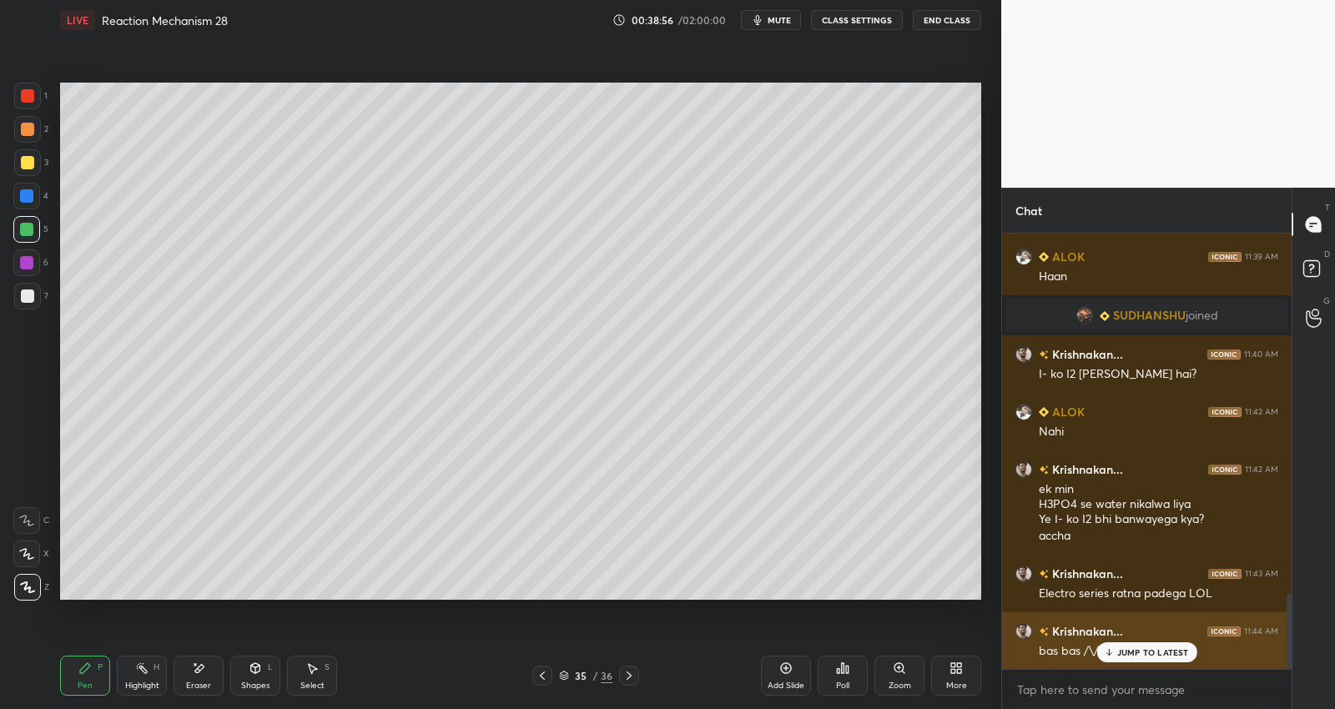
drag, startPoint x: 1127, startPoint y: 658, endPoint x: 1136, endPoint y: 655, distance: 9.8
click at [1127, 660] on div "JUMP TO LATEST" at bounding box center [1146, 652] width 100 height 20
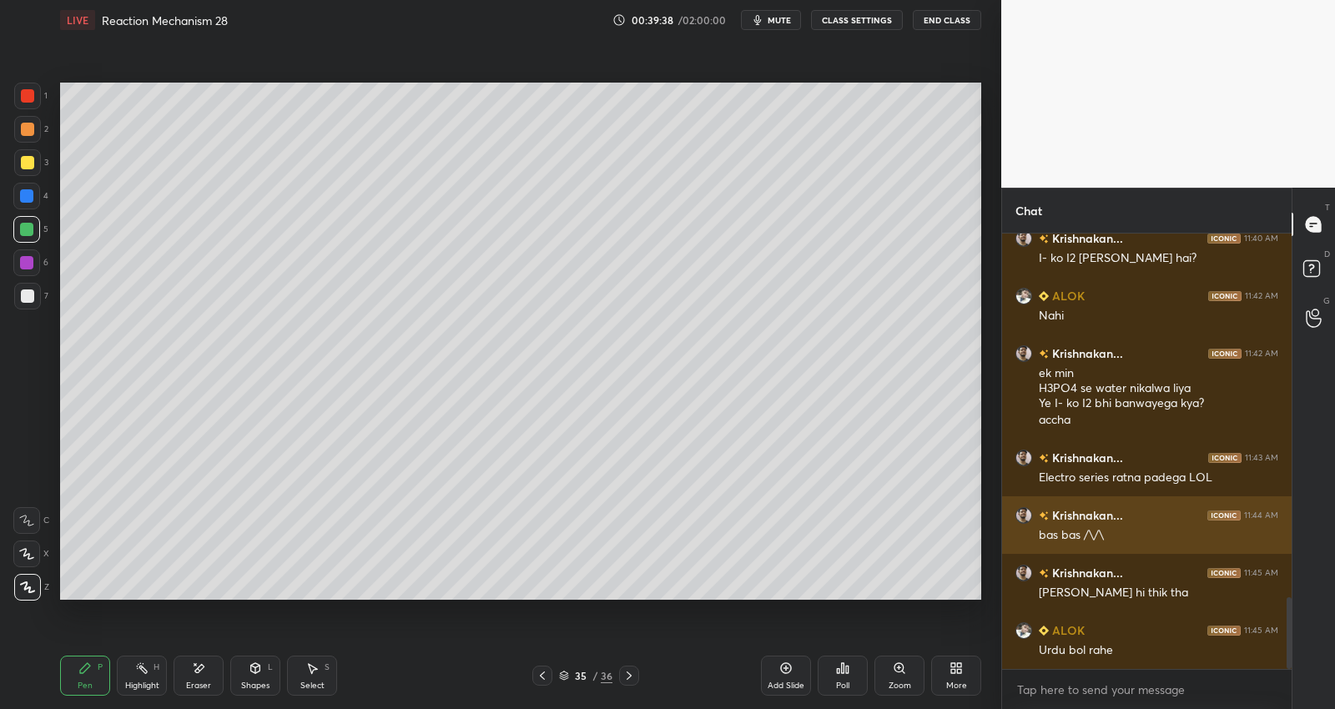
scroll to position [2275, 0]
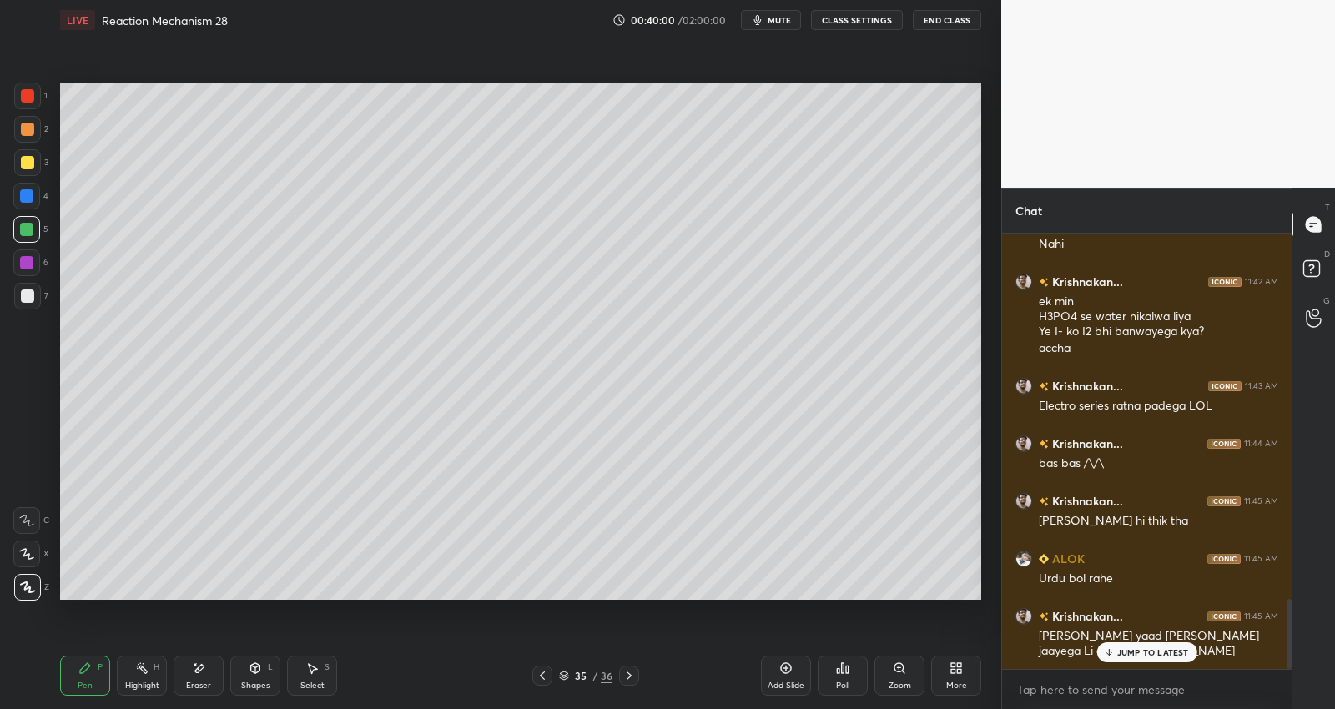
click at [35, 161] on div at bounding box center [27, 162] width 27 height 27
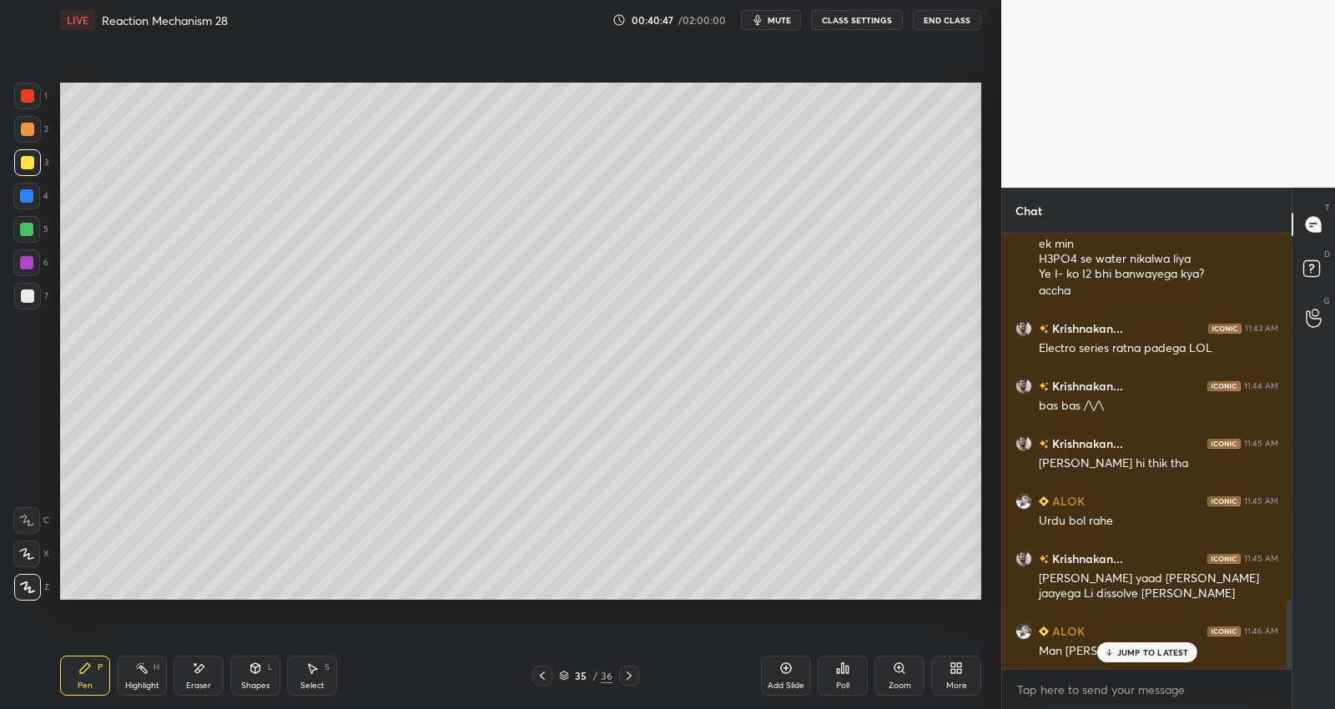
click at [1129, 646] on div "JUMP TO LATEST" at bounding box center [1146, 652] width 100 height 20
click at [549, 675] on div at bounding box center [542, 676] width 20 height 20
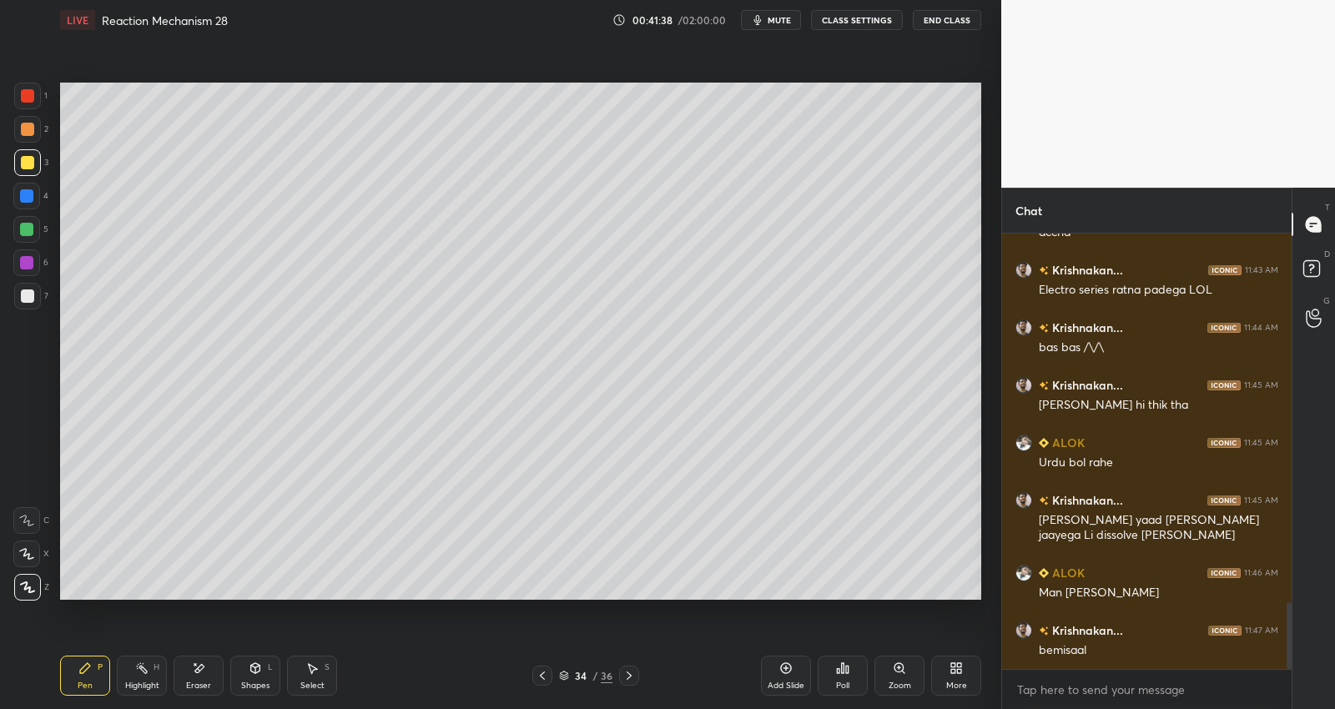
drag, startPoint x: 783, startPoint y: 665, endPoint x: 798, endPoint y: 649, distance: 21.8
click at [783, 666] on icon at bounding box center [785, 668] width 13 height 13
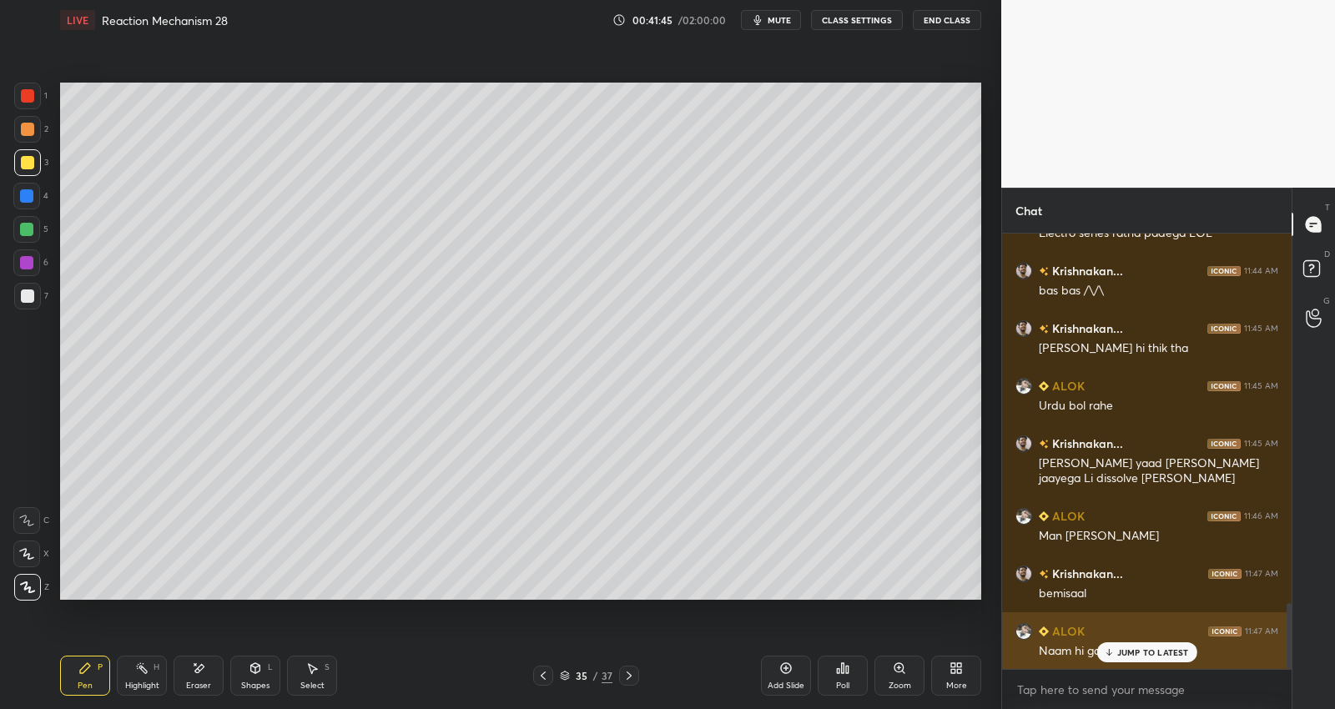
drag, startPoint x: 1131, startPoint y: 649, endPoint x: 1143, endPoint y: 644, distance: 13.5
click at [1131, 648] on p "JUMP TO LATEST" at bounding box center [1153, 653] width 72 height 10
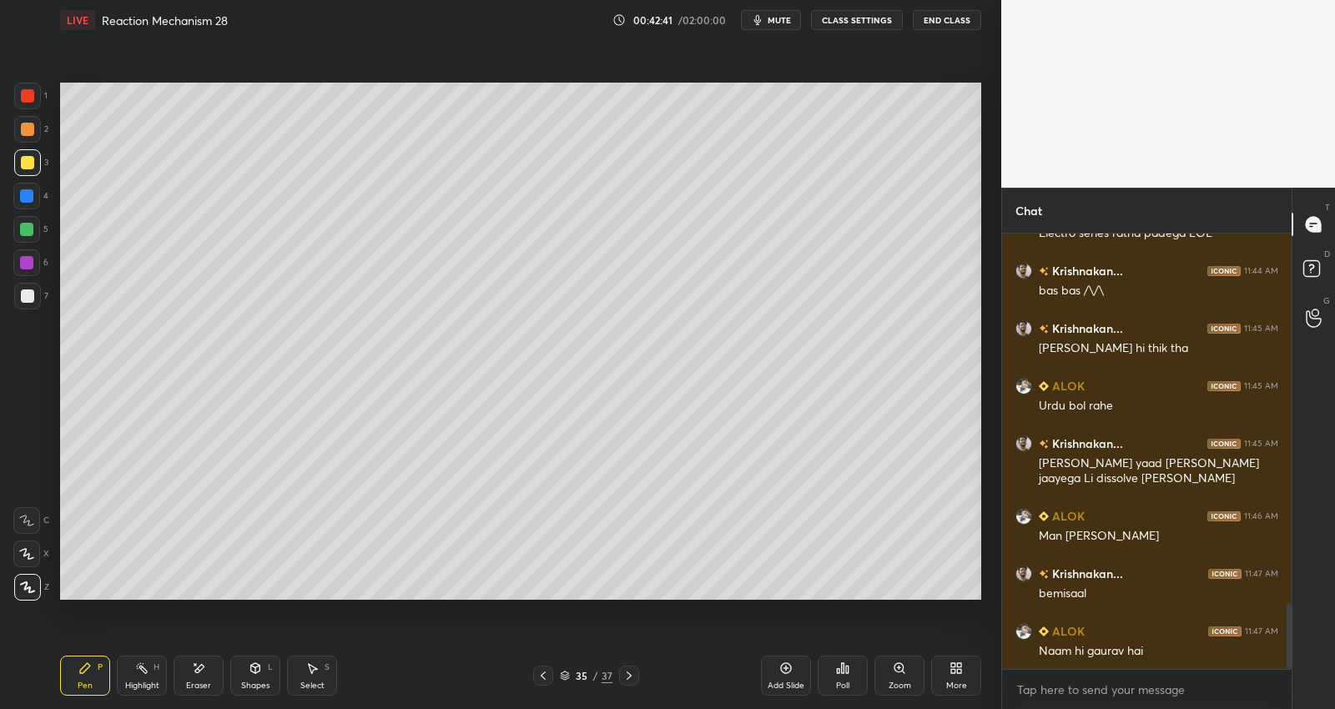
scroll to position [2505, 0]
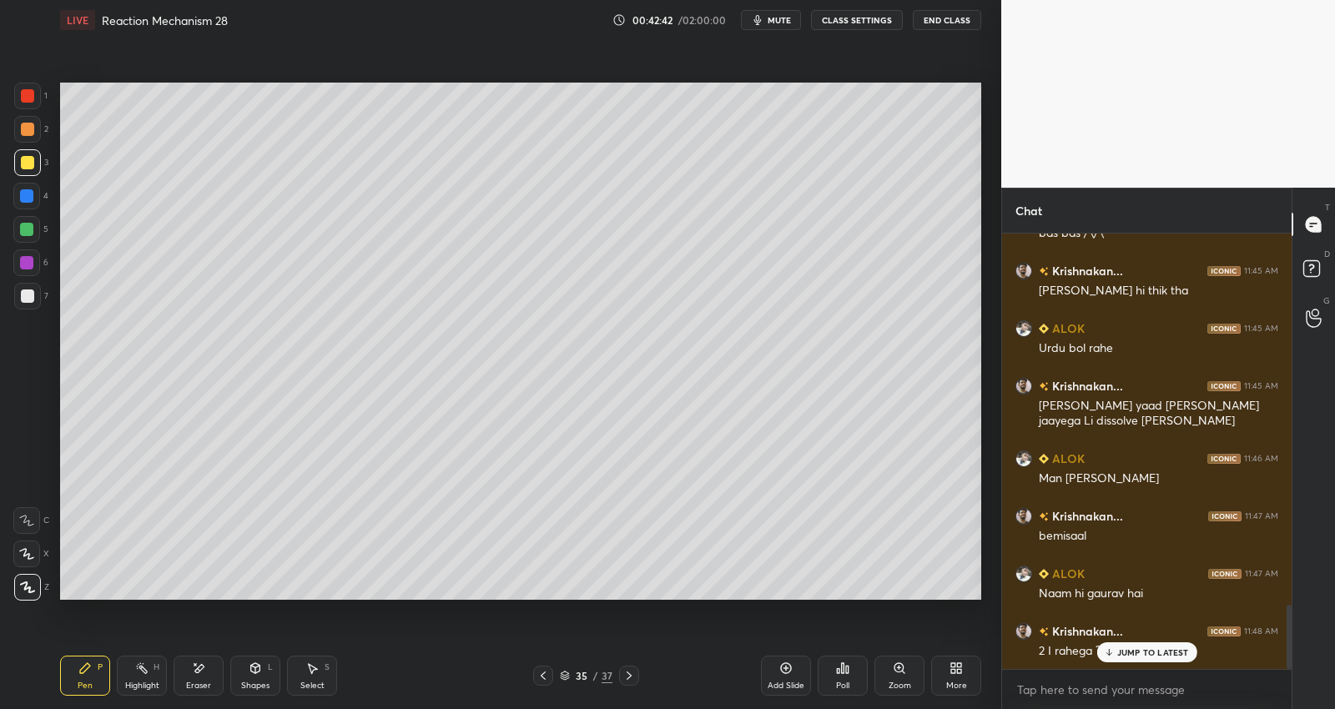
click at [33, 295] on div at bounding box center [27, 296] width 13 height 13
click at [1165, 653] on p "JUMP TO LATEST" at bounding box center [1153, 653] width 72 height 10
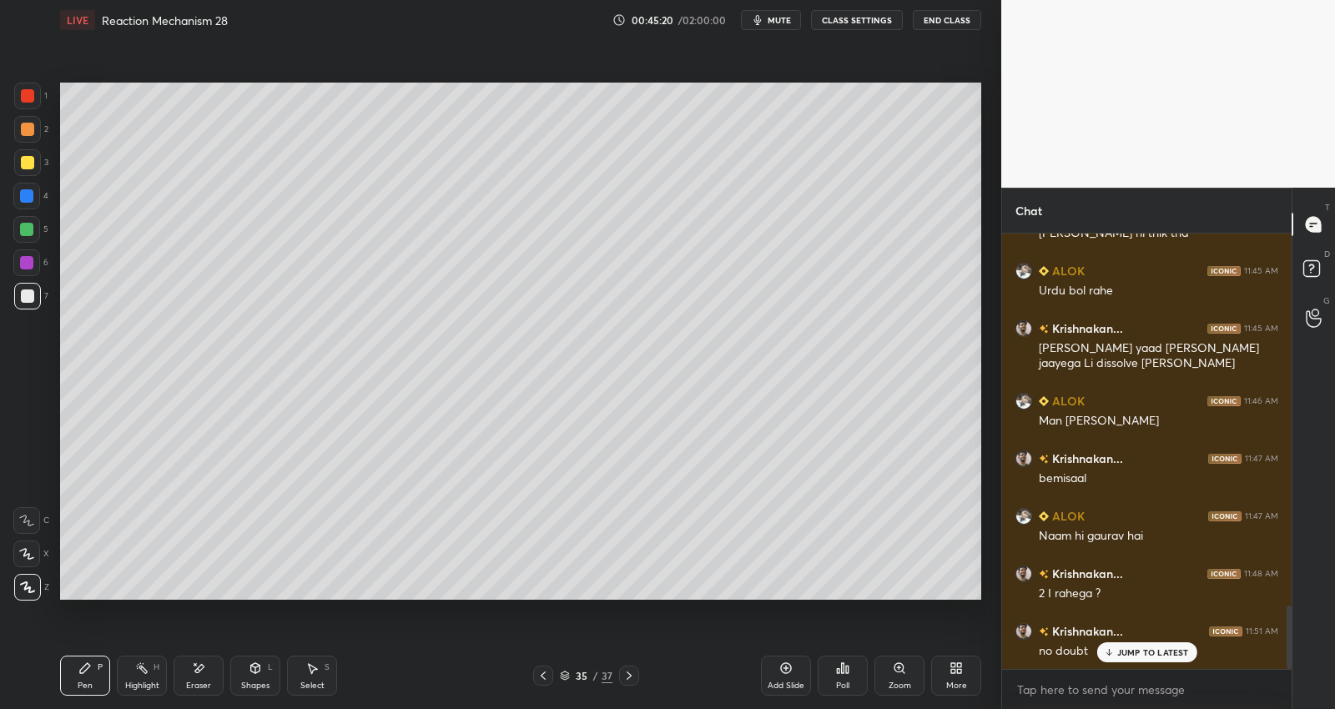
click at [782, 678] on div "Add Slide" at bounding box center [786, 676] width 50 height 40
click at [540, 680] on icon at bounding box center [542, 675] width 13 height 13
click at [540, 677] on icon at bounding box center [542, 675] width 13 height 13
click at [629, 673] on icon at bounding box center [628, 675] width 13 height 13
click at [631, 668] on div at bounding box center [629, 676] width 20 height 20
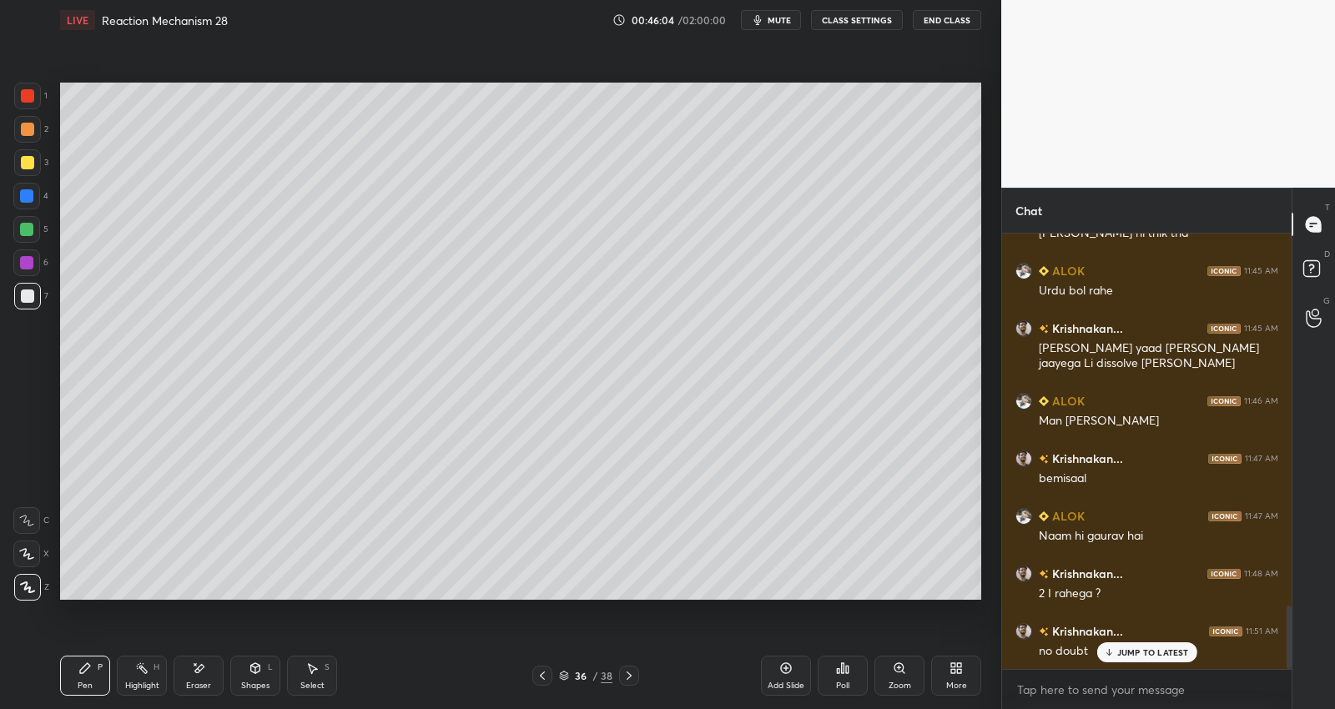
scroll to position [2635, 0]
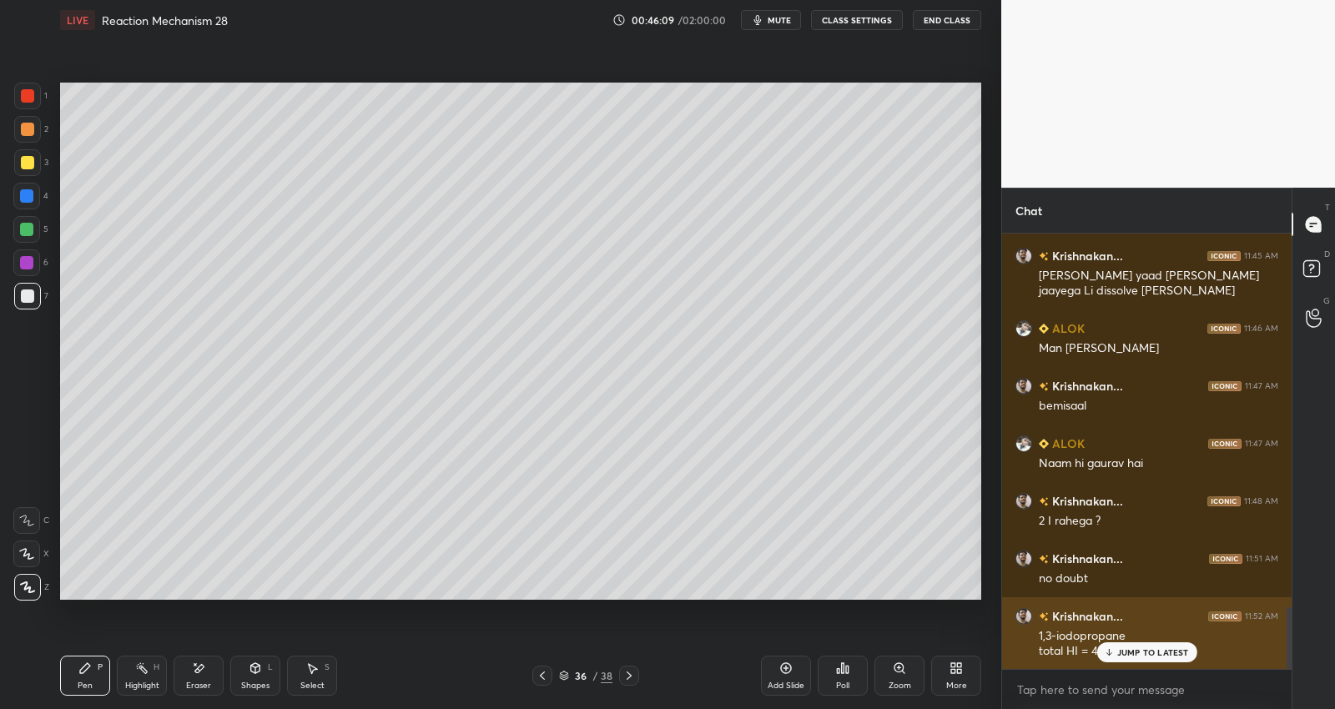
click at [1095, 630] on div "Krishnakan... 11:52 AM 1,3-iodopropane total HI = 4" at bounding box center [1147, 633] width 290 height 73
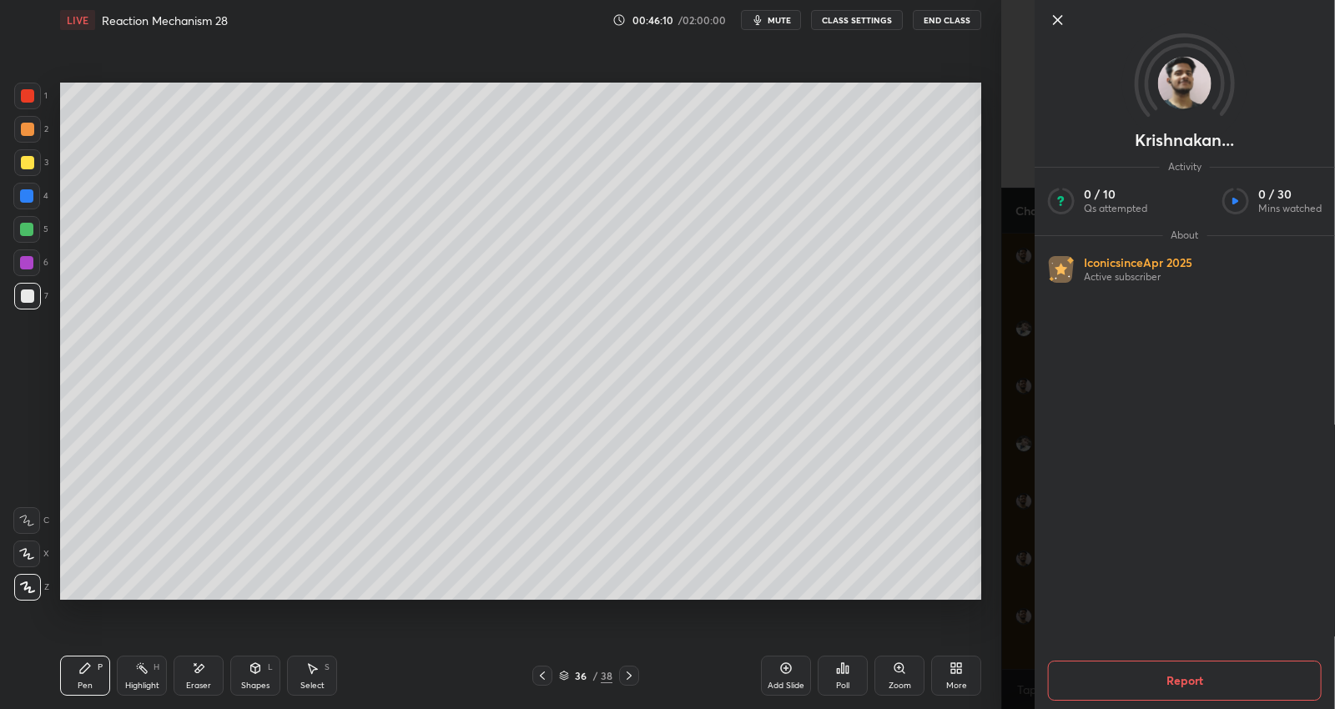
drag, startPoint x: 965, startPoint y: 637, endPoint x: 1020, endPoint y: 641, distance: 54.3
click at [967, 635] on div "Add Slide Poll Zoom More" at bounding box center [871, 675] width 220 height 93
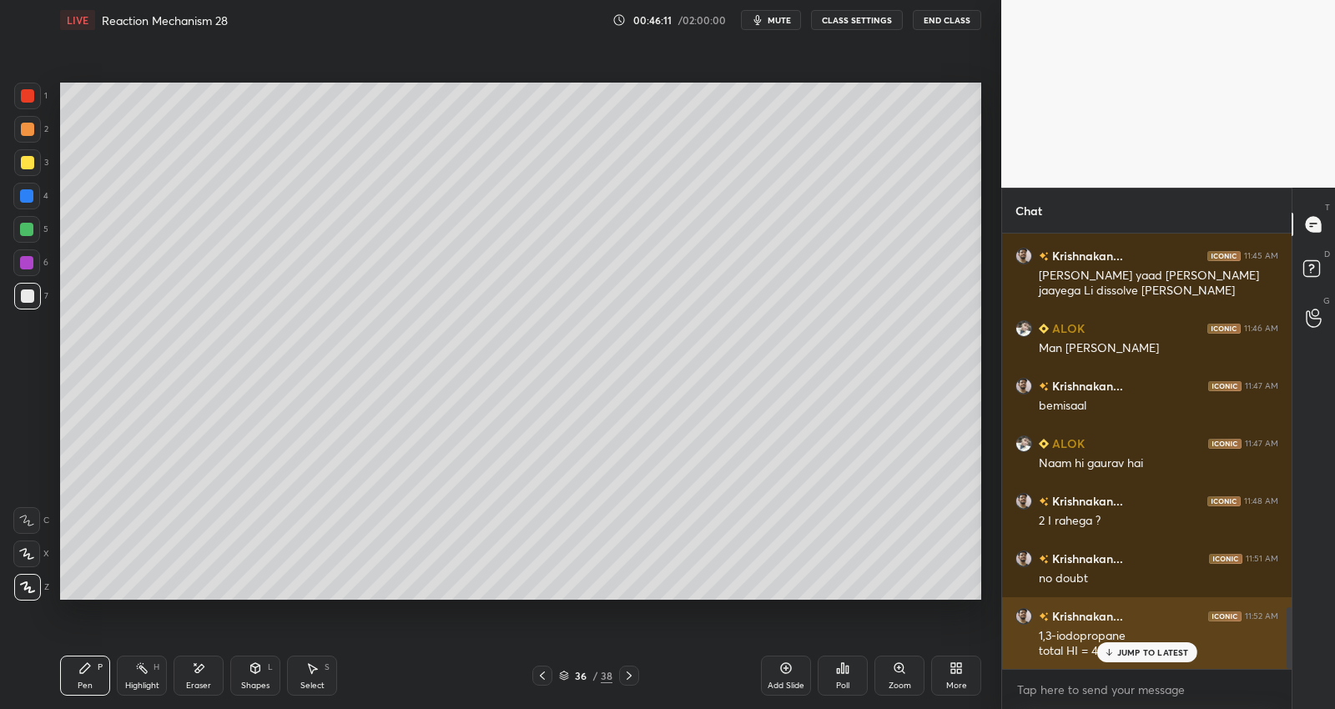
click at [1127, 643] on div "JUMP TO LATEST" at bounding box center [1146, 652] width 100 height 20
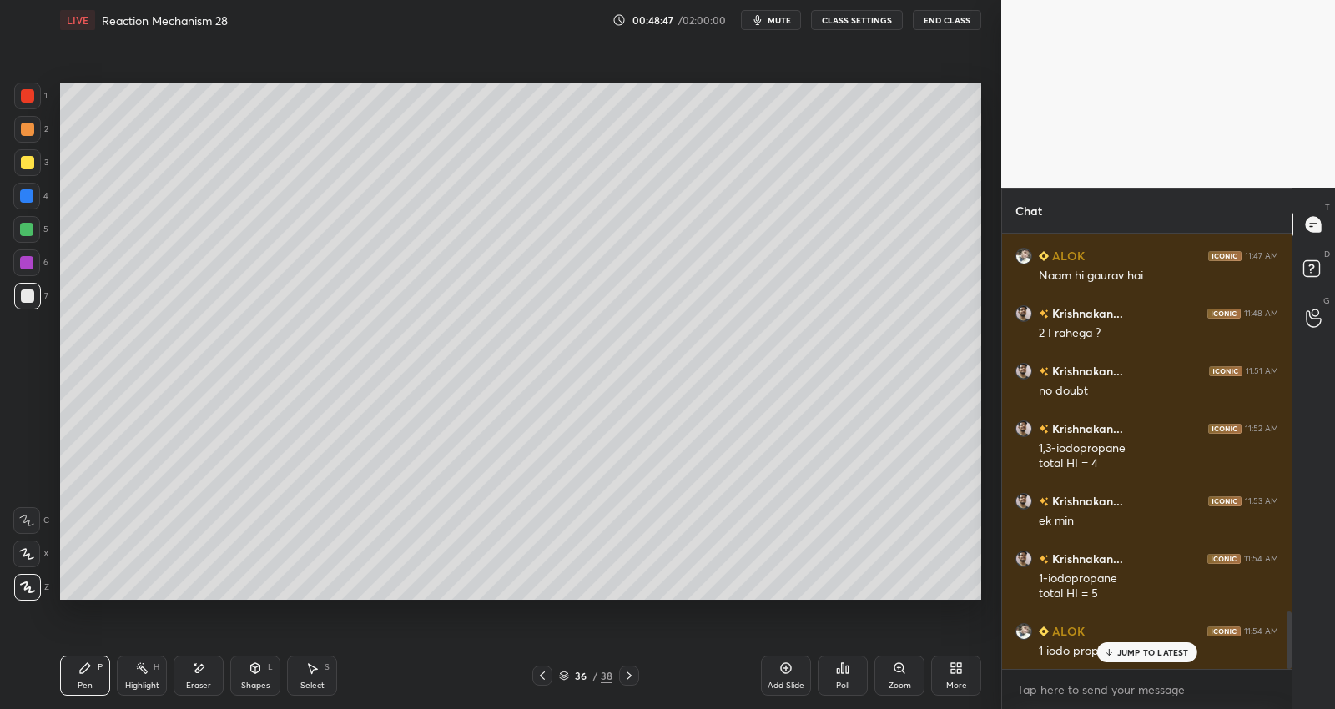
scroll to position [2880, 0]
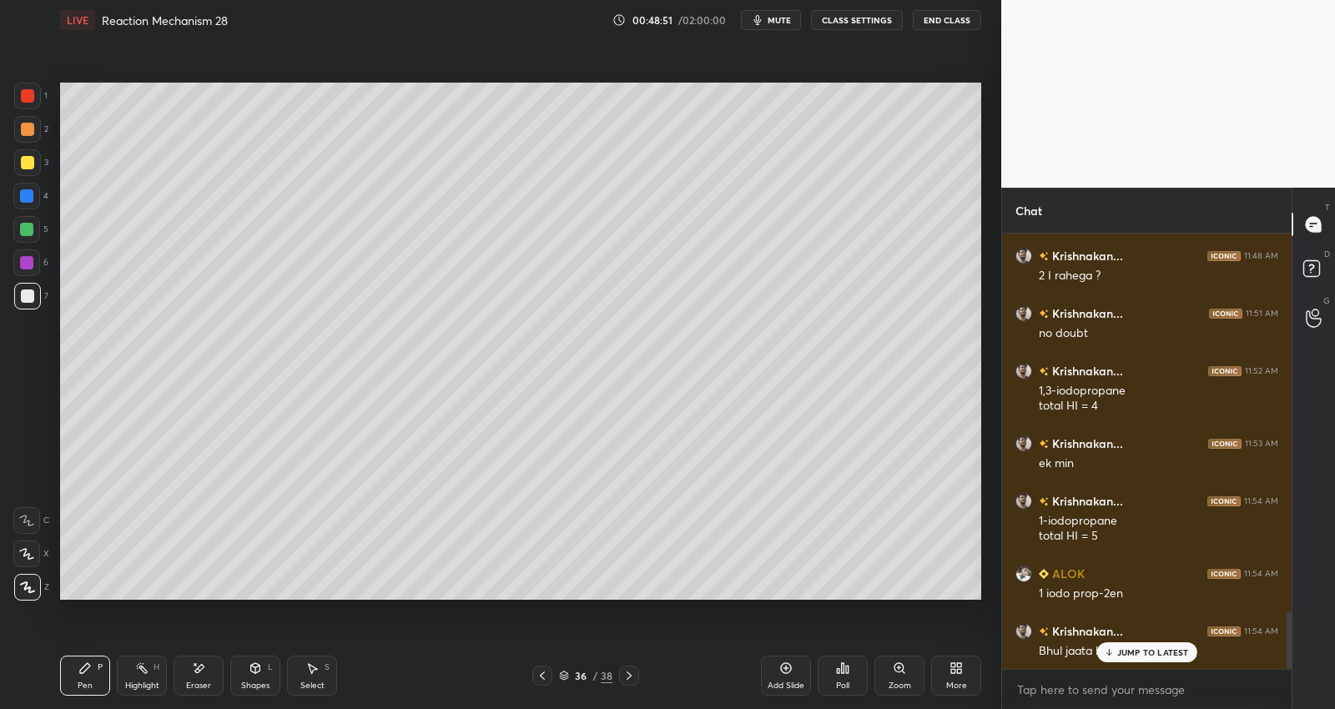
drag, startPoint x: 1136, startPoint y: 652, endPoint x: 1156, endPoint y: 614, distance: 42.2
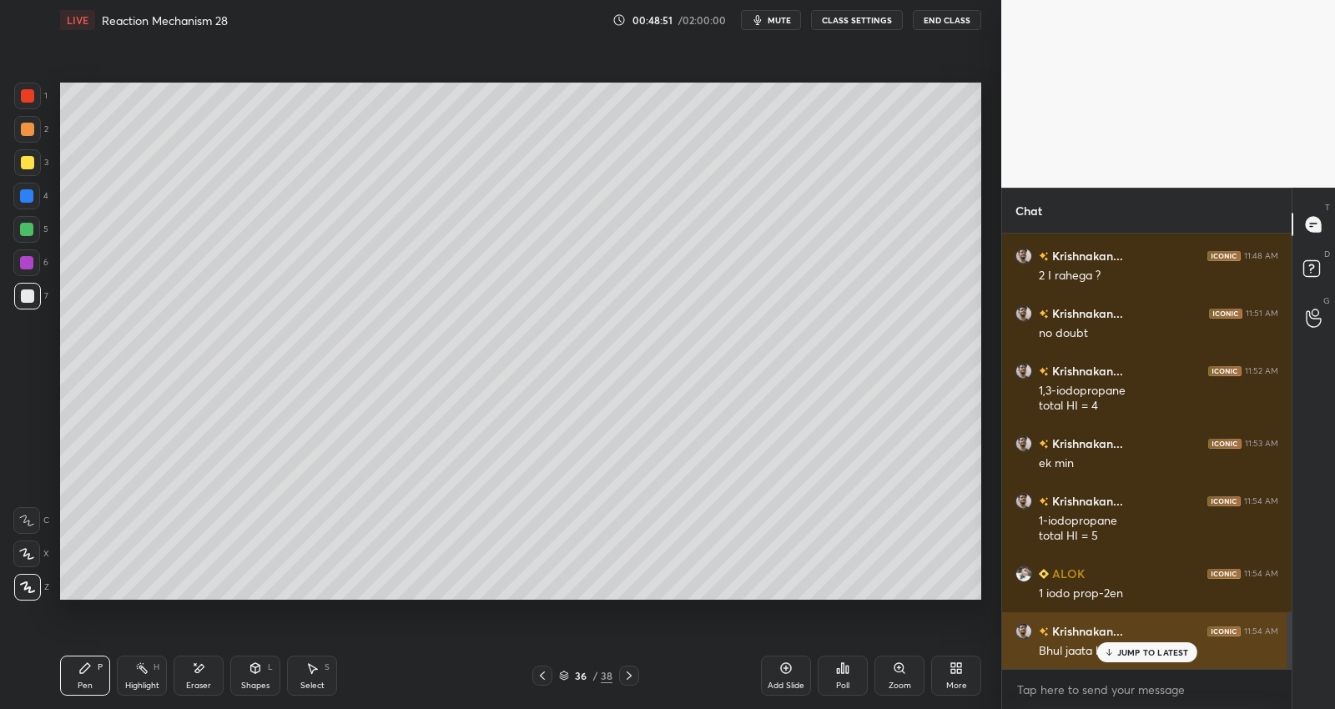
click at [1136, 651] on p "JUMP TO LATEST" at bounding box center [1153, 653] width 72 height 10
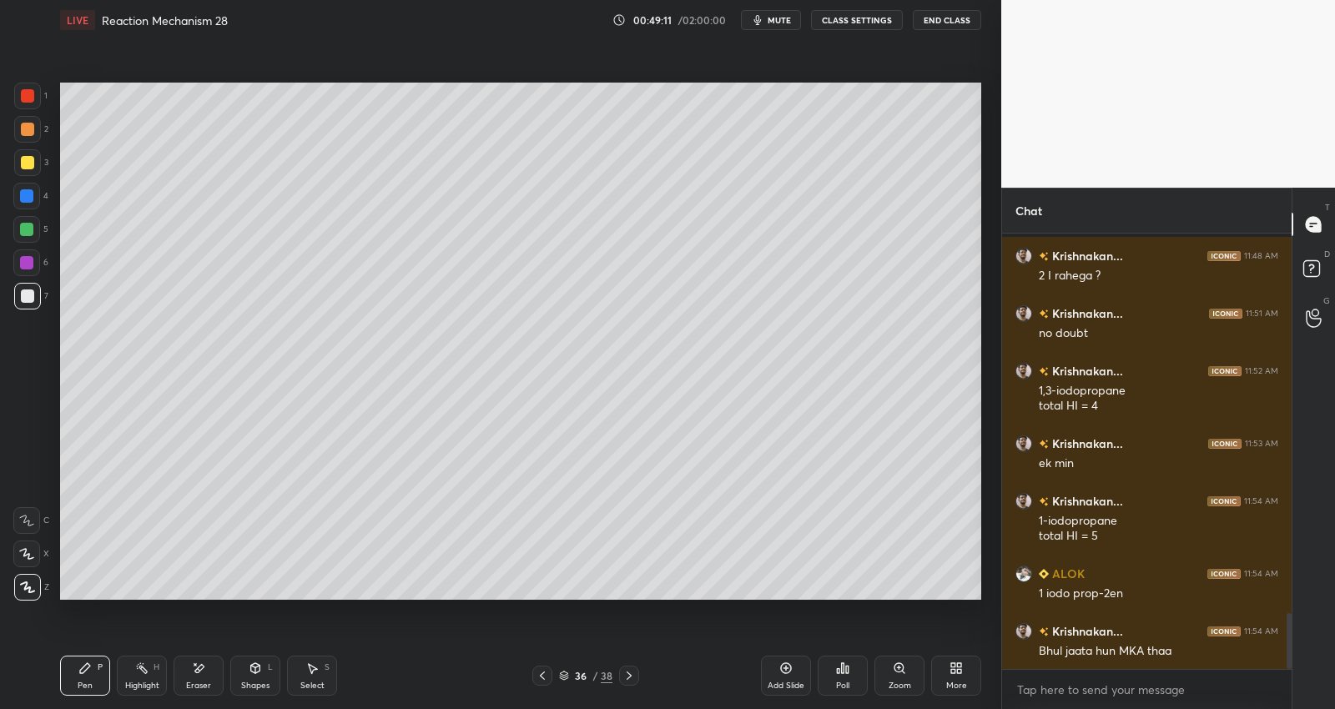
scroll to position [2954, 0]
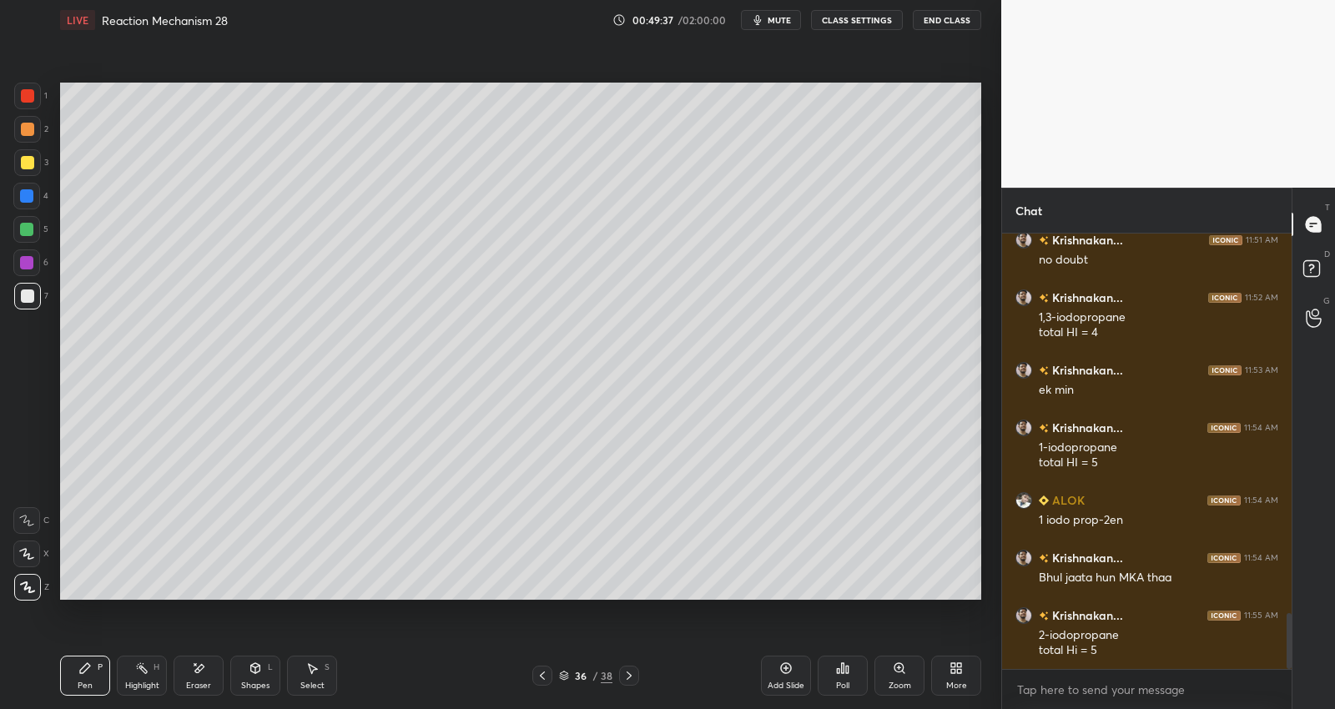
click at [30, 134] on div at bounding box center [27, 129] width 13 height 13
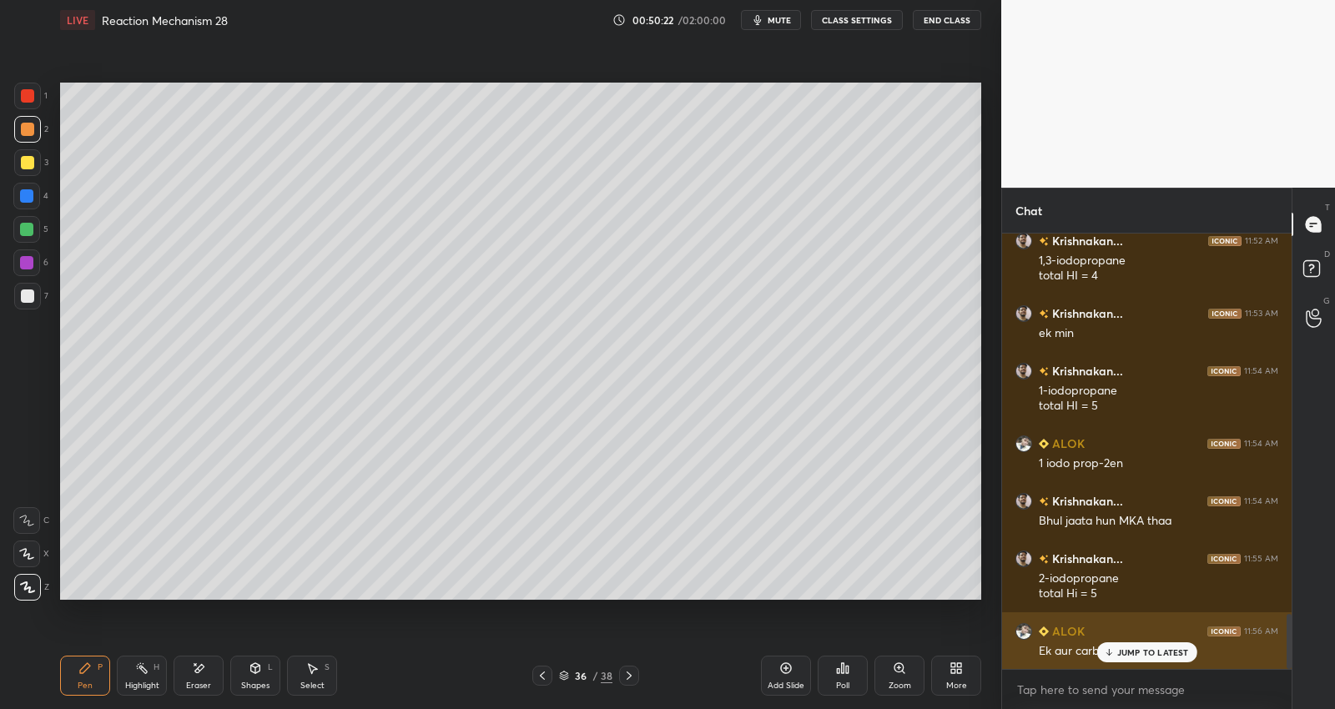
drag, startPoint x: 1130, startPoint y: 647, endPoint x: 1131, endPoint y: 637, distance: 9.3
click at [1131, 643] on div "JUMP TO LATEST" at bounding box center [1146, 652] width 100 height 20
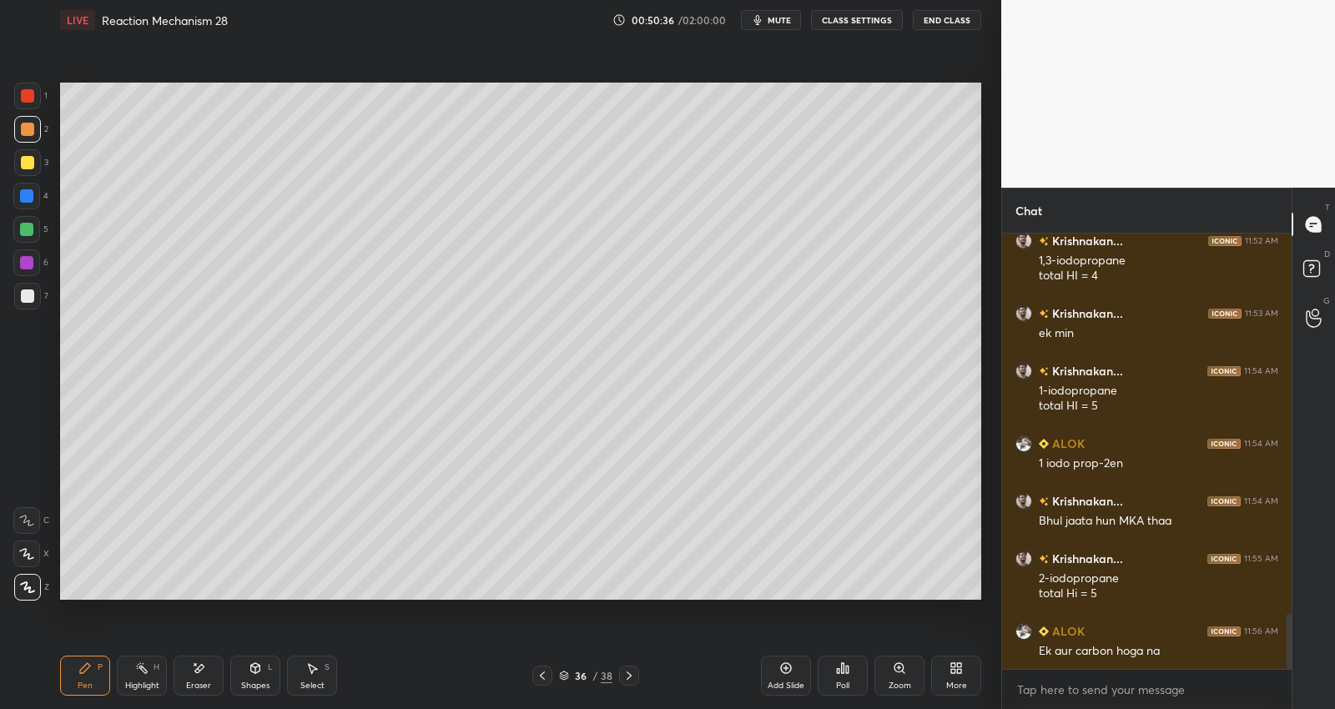
click at [206, 672] on div "Eraser" at bounding box center [199, 676] width 50 height 40
click at [84, 669] on icon at bounding box center [85, 668] width 10 height 10
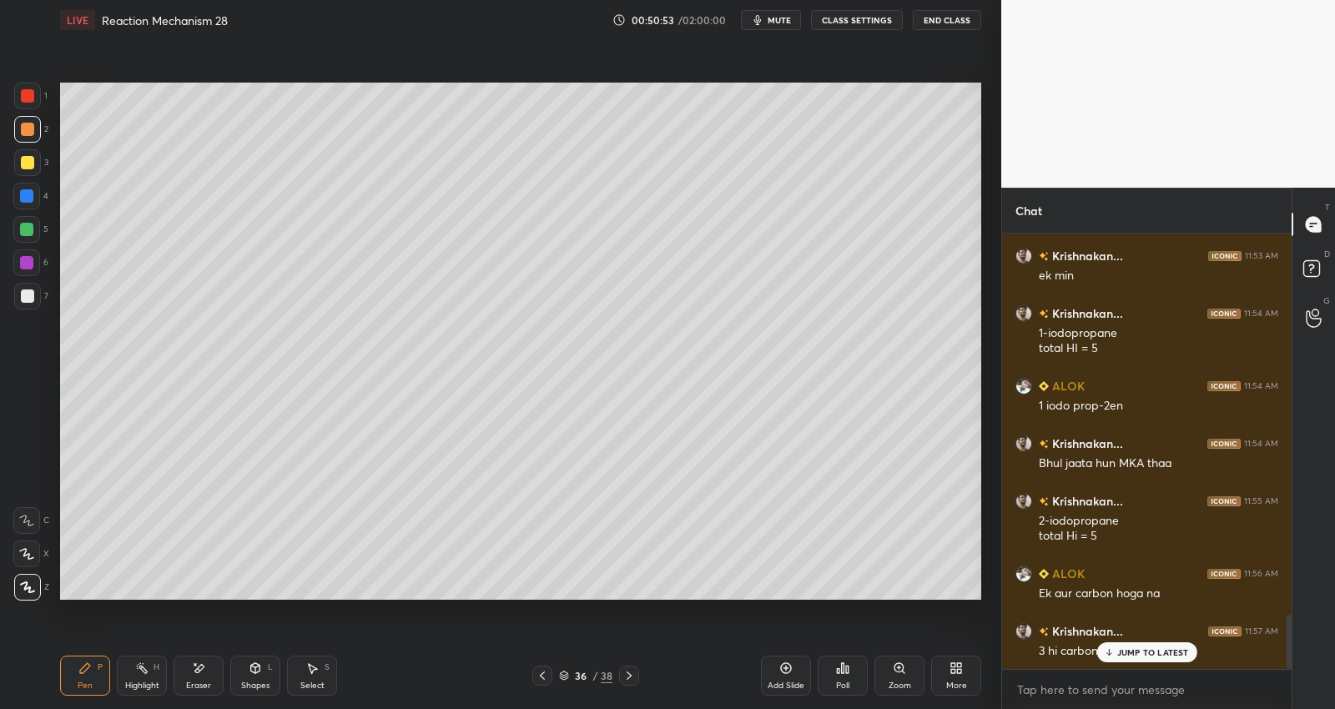
scroll to position [3085, 0]
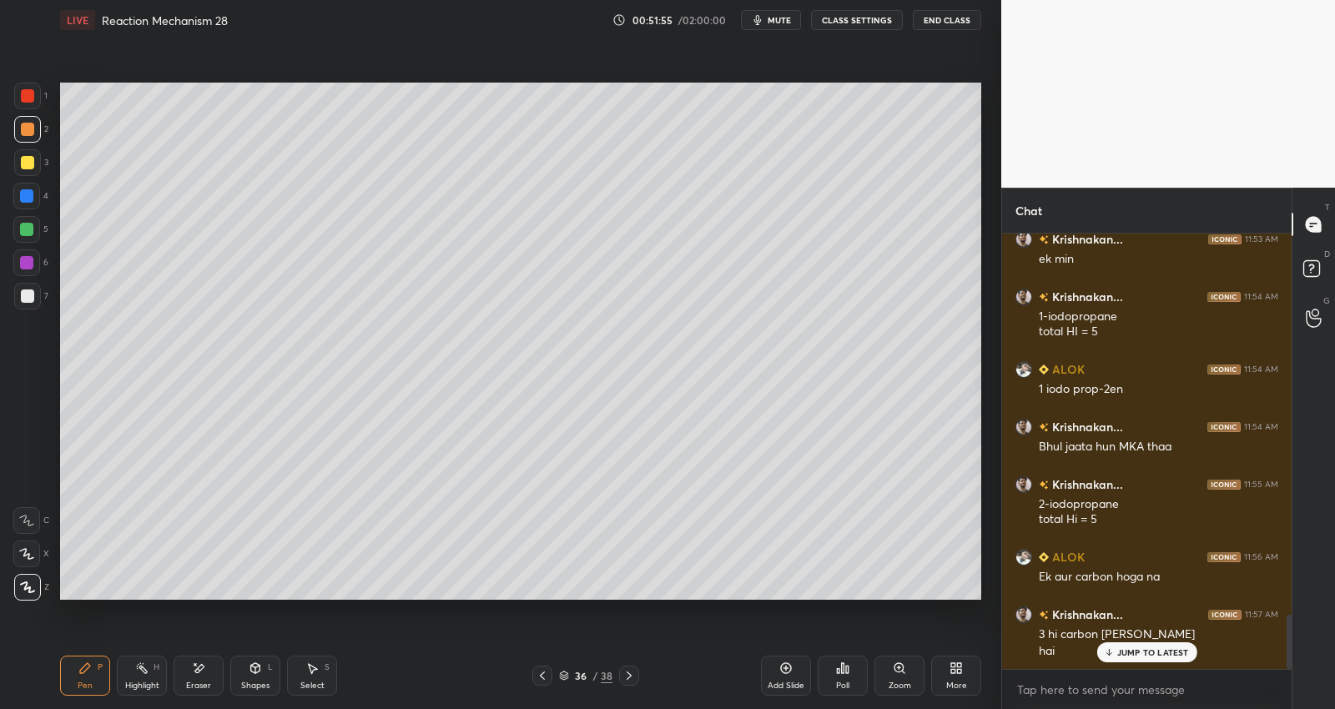
drag, startPoint x: 27, startPoint y: 229, endPoint x: 35, endPoint y: 234, distance: 9.3
click at [28, 231] on div at bounding box center [26, 229] width 13 height 13
drag, startPoint x: 35, startPoint y: 192, endPoint x: 58, endPoint y: 164, distance: 36.1
click at [36, 189] on div at bounding box center [26, 196] width 27 height 27
click at [481, 601] on div "Setting up your live class Poll for secs No correct answer Start poll" at bounding box center [520, 341] width 935 height 602
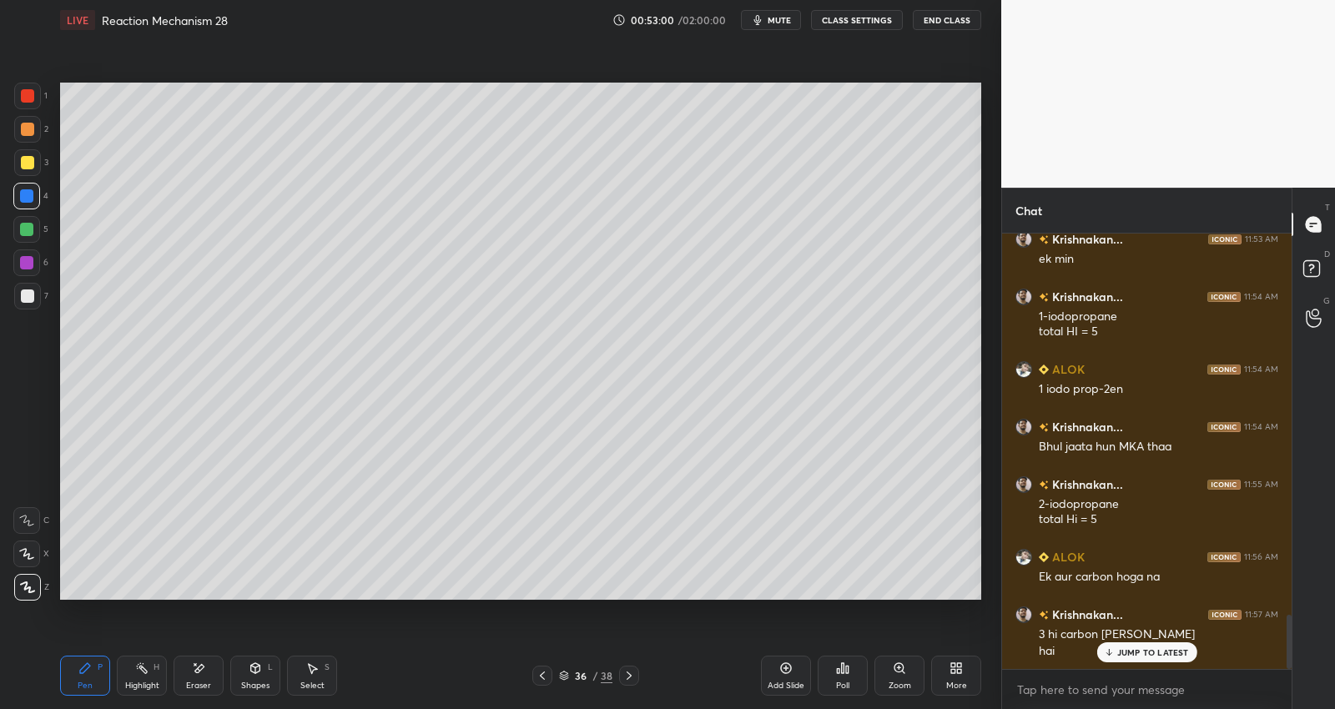
scroll to position [3142, 0]
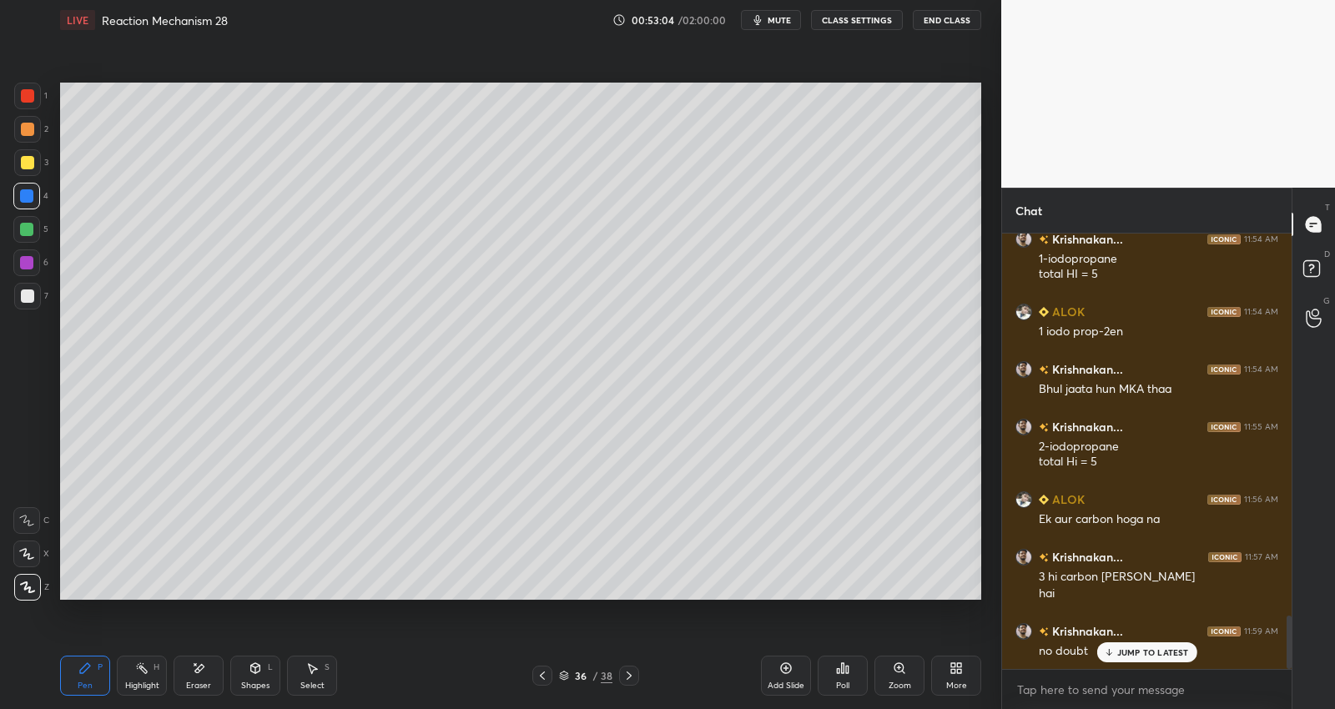
click at [631, 678] on icon at bounding box center [628, 675] width 13 height 13
click at [631, 677] on icon at bounding box center [628, 675] width 13 height 13
click at [799, 673] on div "Add Slide" at bounding box center [786, 676] width 50 height 40
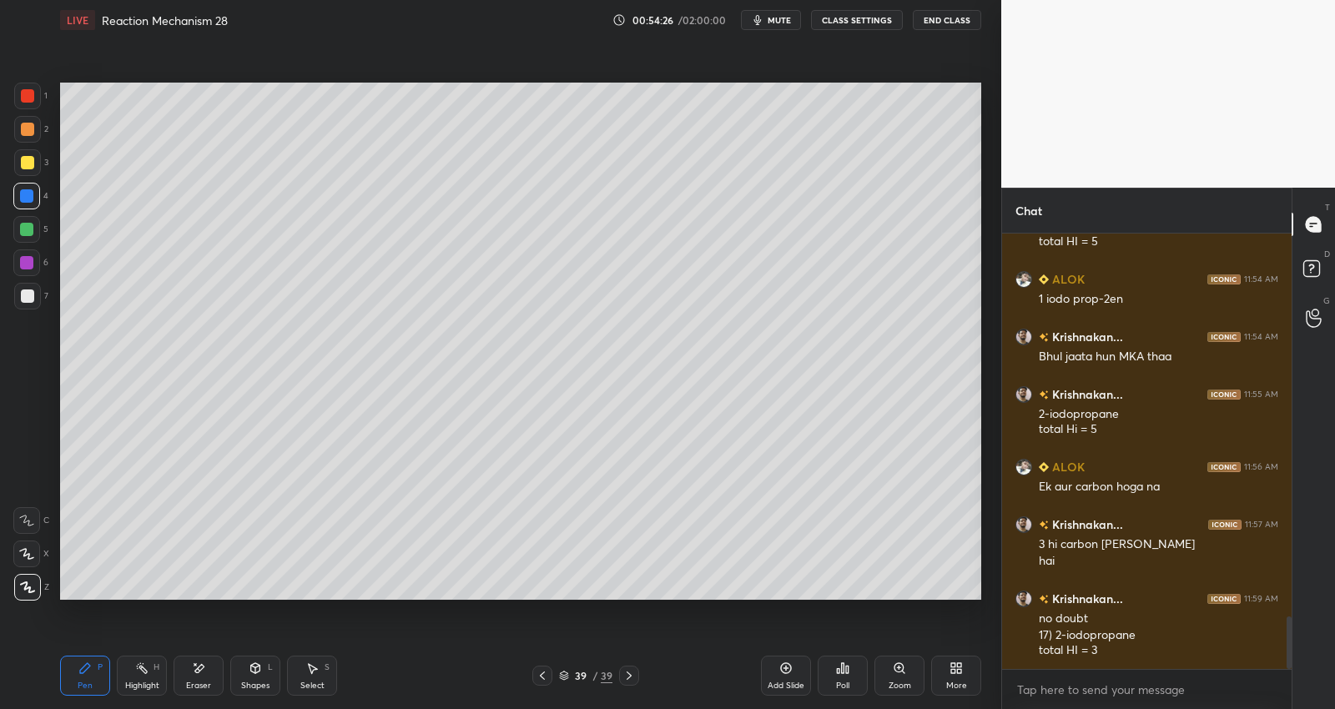
click at [317, 665] on icon at bounding box center [311, 668] width 13 height 13
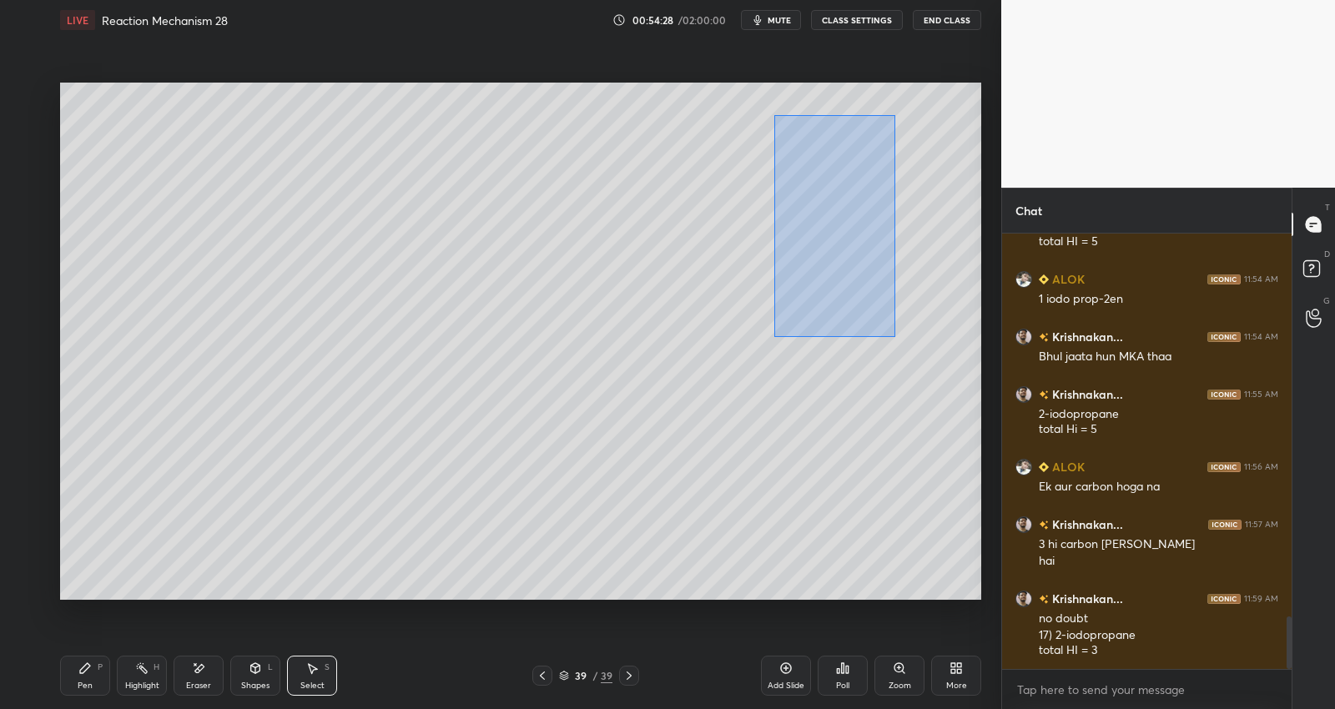
drag, startPoint x: 773, startPoint y: 111, endPoint x: 904, endPoint y: 365, distance: 285.1
click at [905, 372] on div "0 ° Undo Copy Duplicate Duplicate to new slide Delete" at bounding box center [520, 342] width 921 height 518
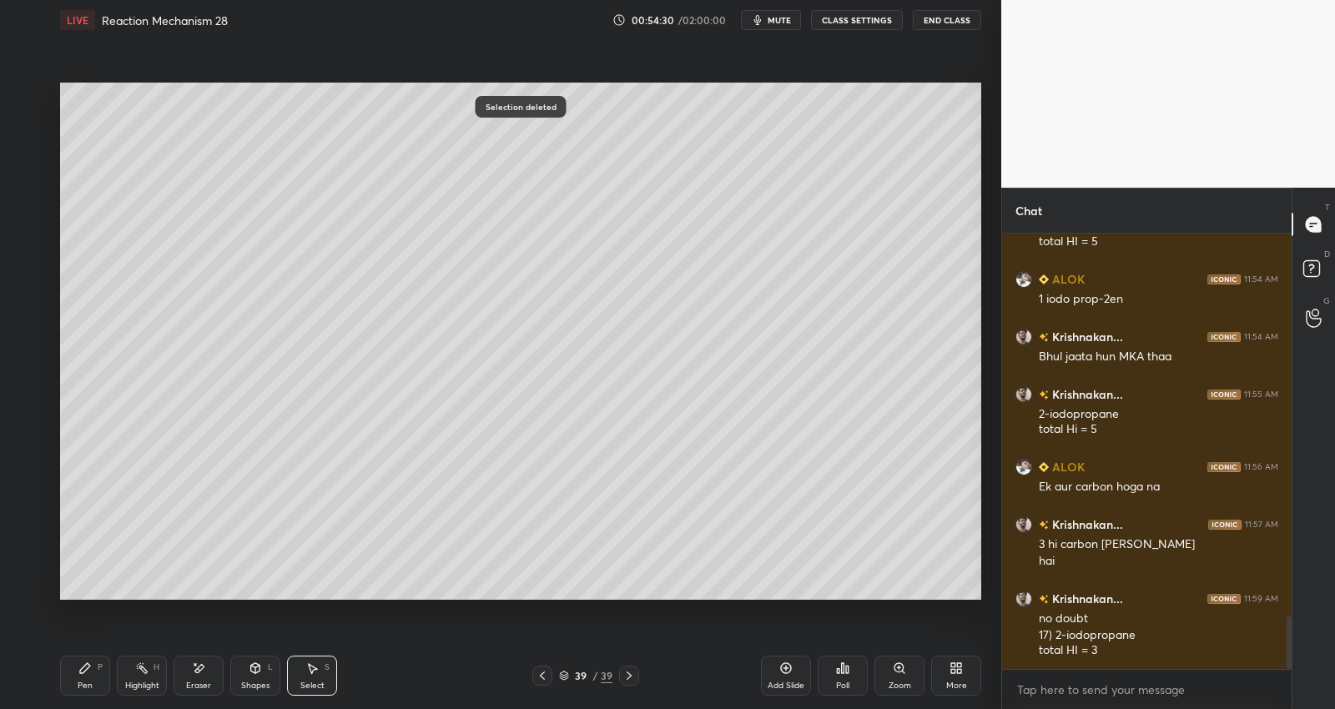
drag, startPoint x: 561, startPoint y: 148, endPoint x: 544, endPoint y: 136, distance: 20.4
click at [548, 139] on div "0 ° Undo Copy Duplicate Duplicate to new slide Delete" at bounding box center [520, 342] width 921 height 518
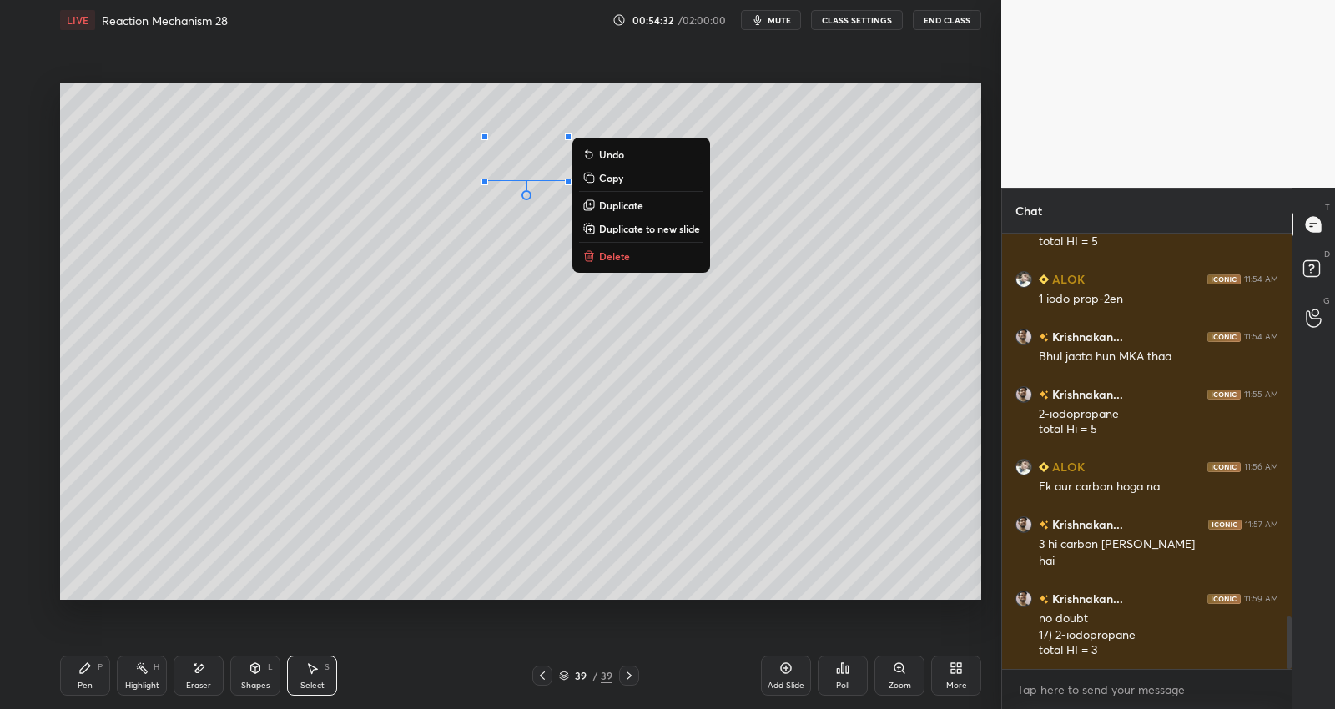
drag, startPoint x: 81, startPoint y: 677, endPoint x: 88, endPoint y: 663, distance: 15.7
click at [84, 677] on div "Pen P" at bounding box center [85, 676] width 50 height 40
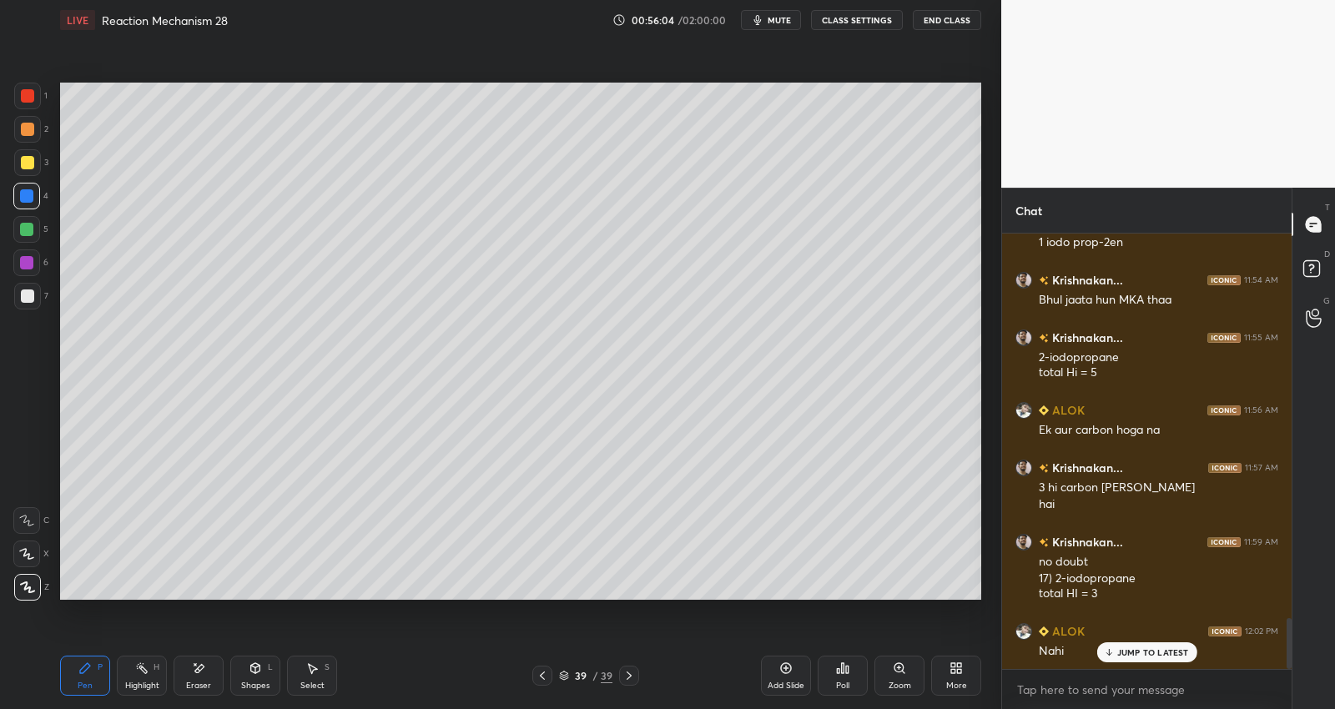
scroll to position [3289, 0]
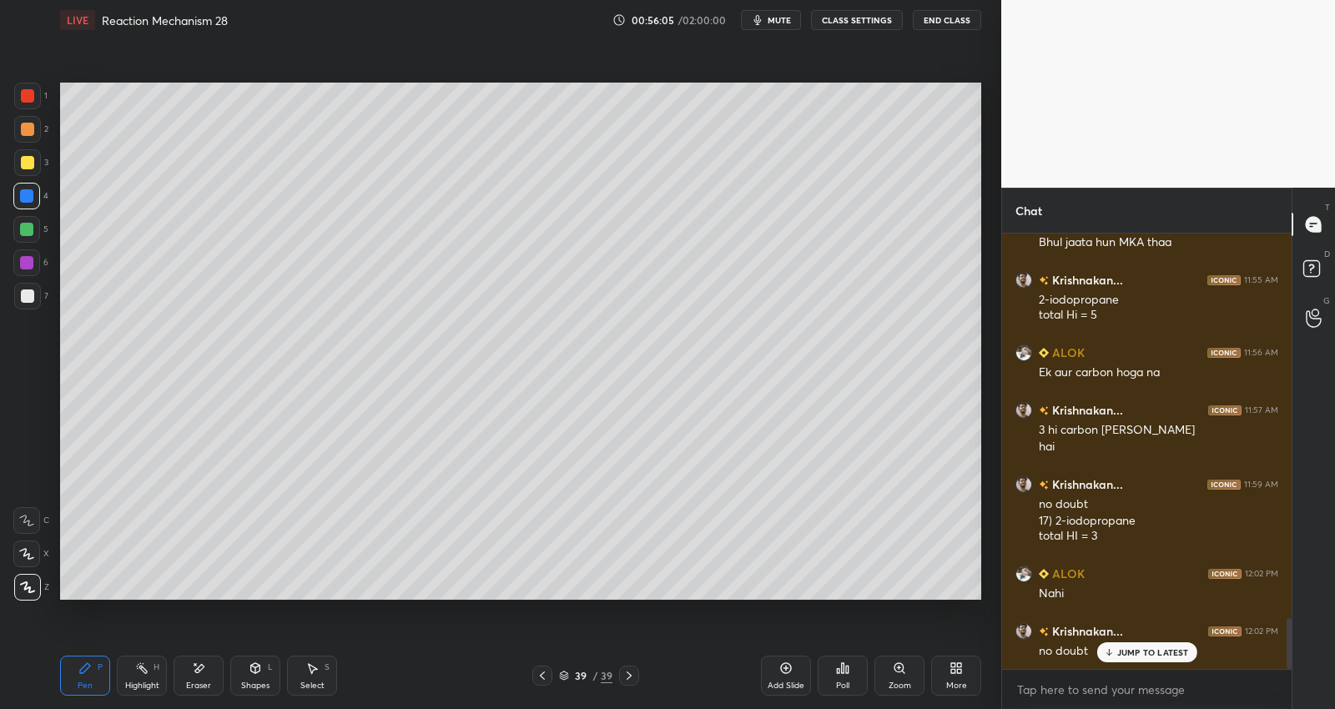
click at [624, 673] on icon at bounding box center [628, 675] width 13 height 13
click at [628, 677] on icon at bounding box center [628, 675] width 13 height 13
click at [776, 667] on div "Add Slide" at bounding box center [786, 676] width 50 height 40
click at [550, 676] on div at bounding box center [542, 676] width 20 height 20
click at [549, 681] on div at bounding box center [542, 676] width 20 height 20
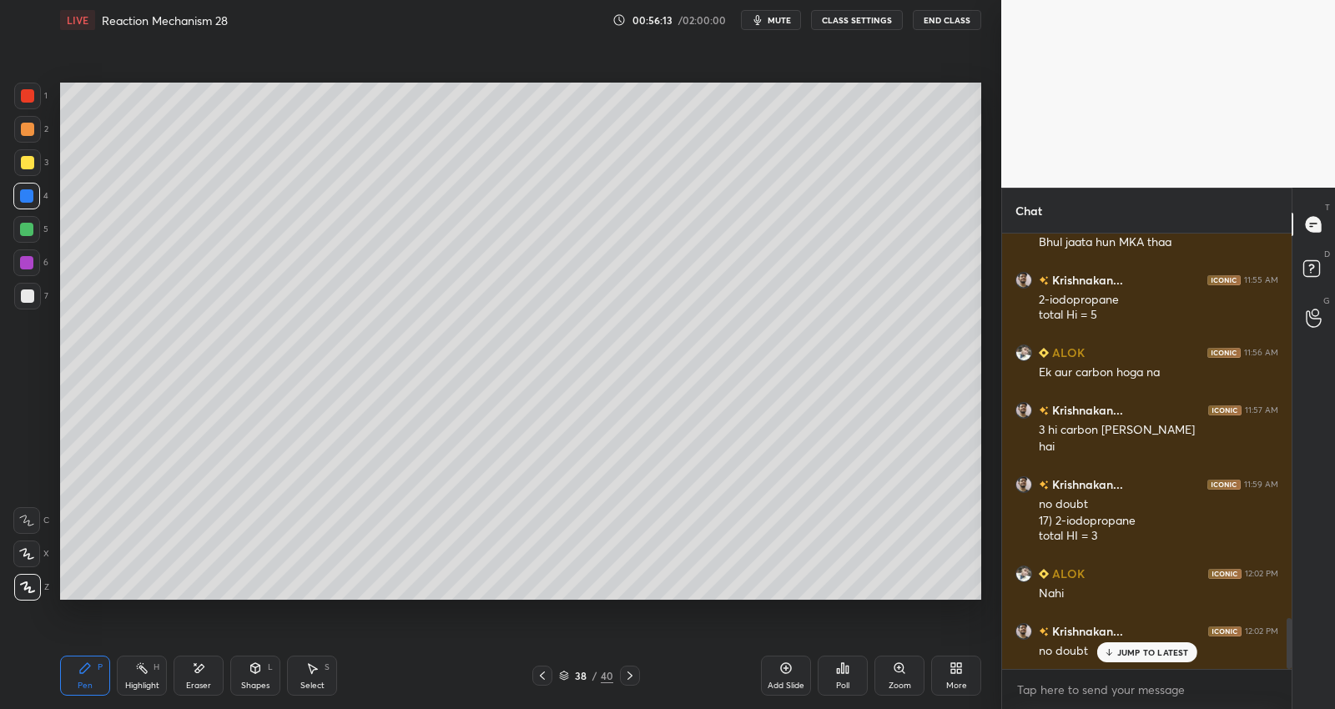
click at [633, 669] on icon at bounding box center [629, 675] width 13 height 13
click at [636, 663] on div "Pen P Highlight H Eraser Shapes L Select S 39 / 40 Add Slide Poll Zoom More" at bounding box center [520, 675] width 921 height 67
click at [625, 678] on icon at bounding box center [629, 675] width 13 height 13
click at [23, 301] on div at bounding box center [27, 296] width 13 height 13
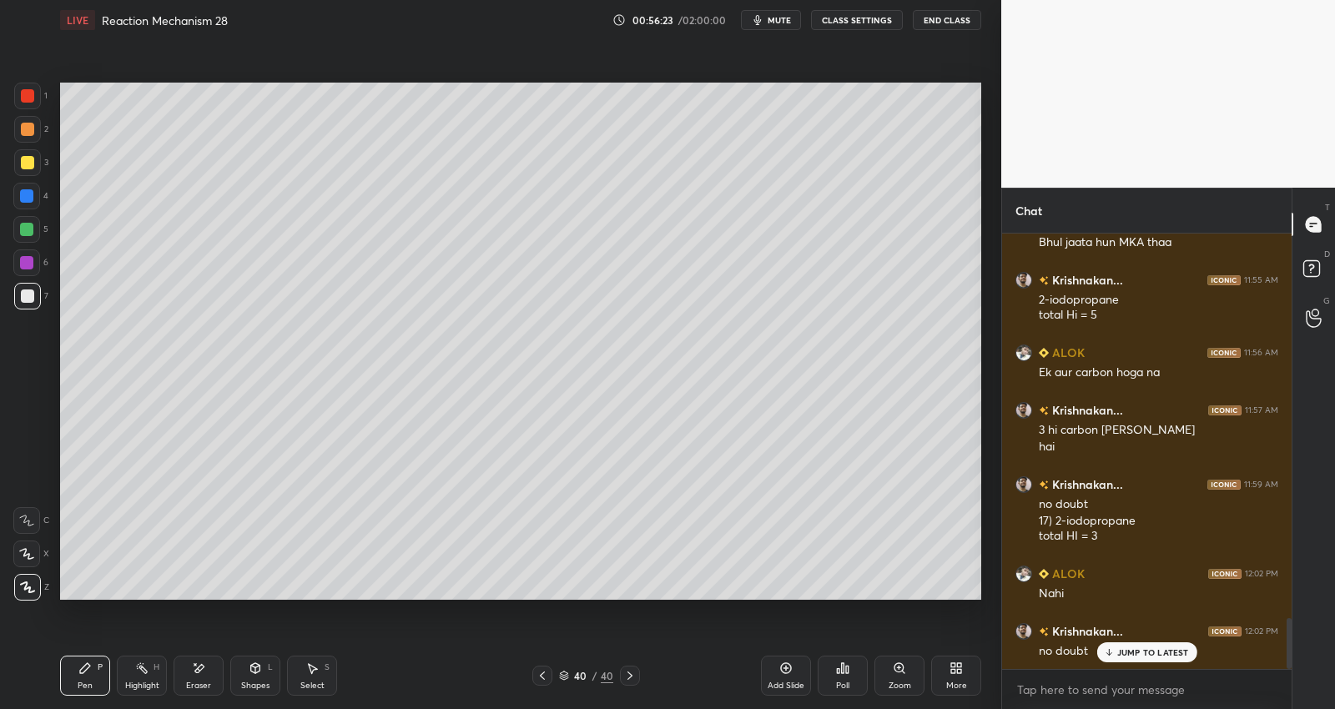
click at [542, 668] on div at bounding box center [542, 676] width 20 height 20
click at [543, 670] on div at bounding box center [542, 676] width 20 height 20
click at [631, 678] on icon at bounding box center [629, 675] width 13 height 13
click at [792, 671] on icon at bounding box center [785, 668] width 13 height 13
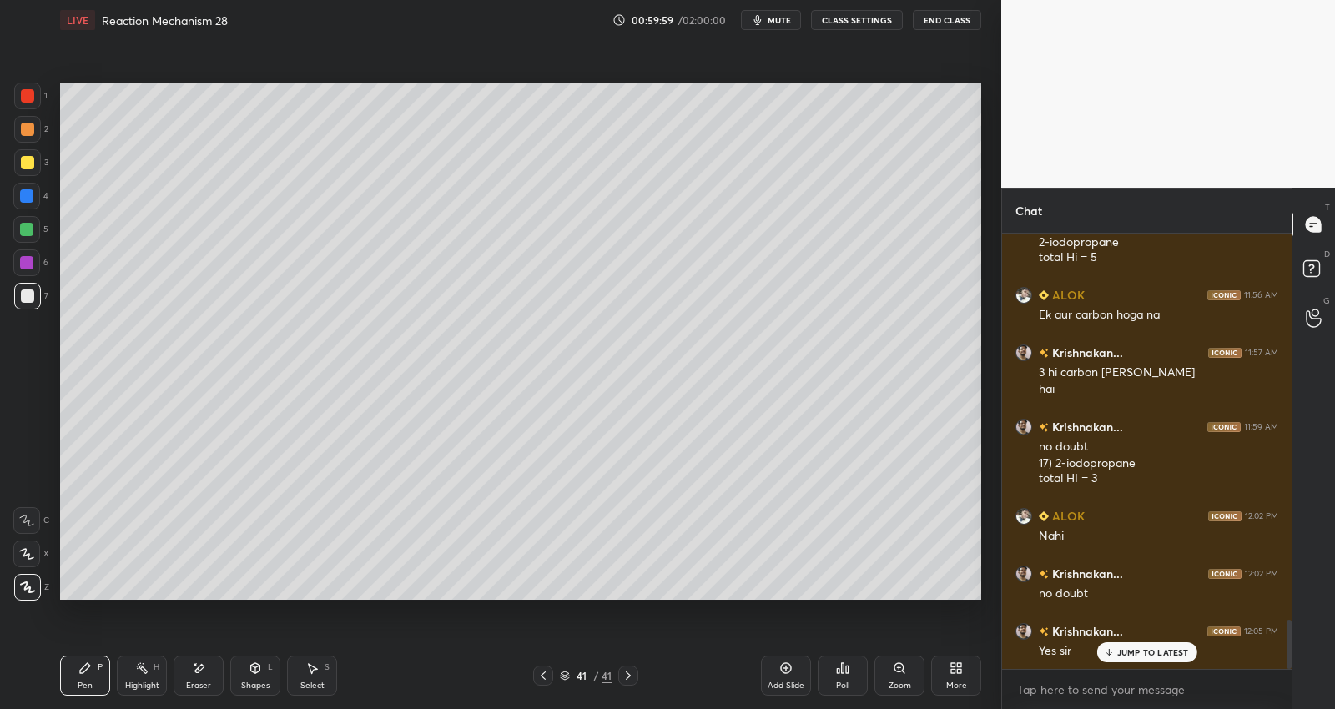
scroll to position [3404, 0]
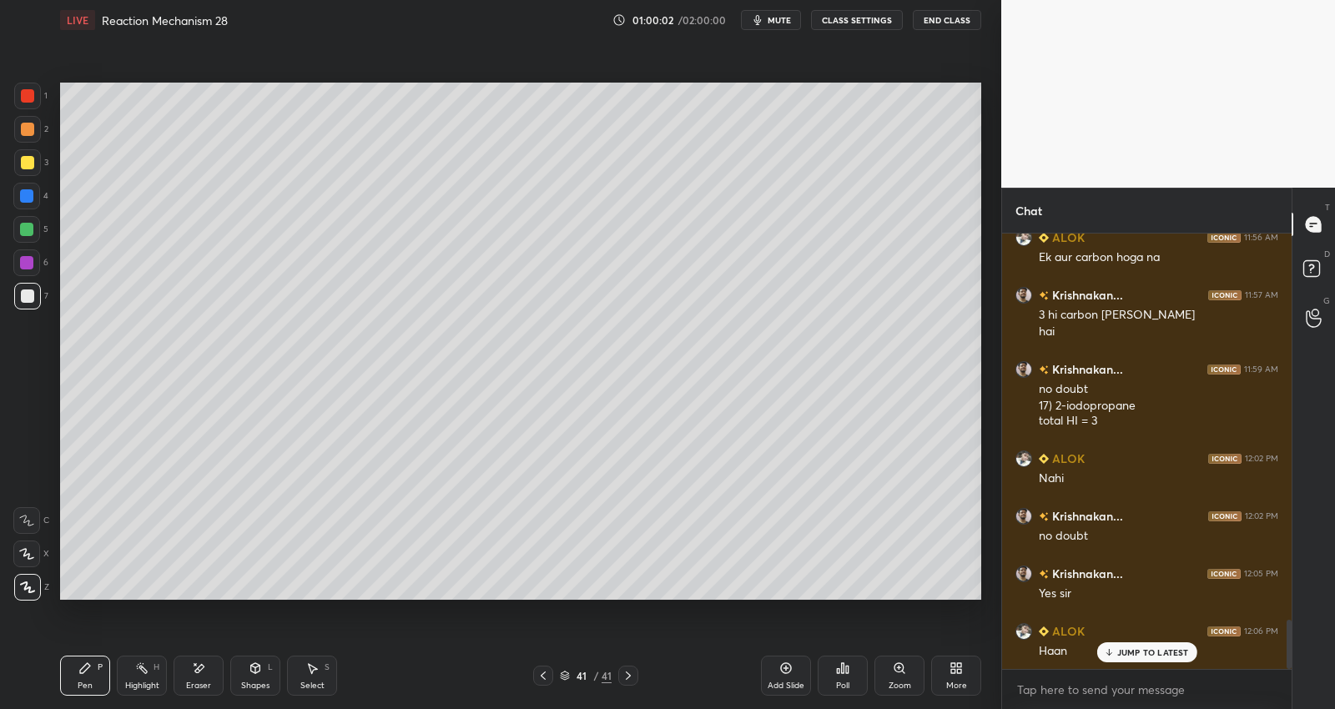
click at [793, 682] on div "Add Slide" at bounding box center [786, 686] width 37 height 8
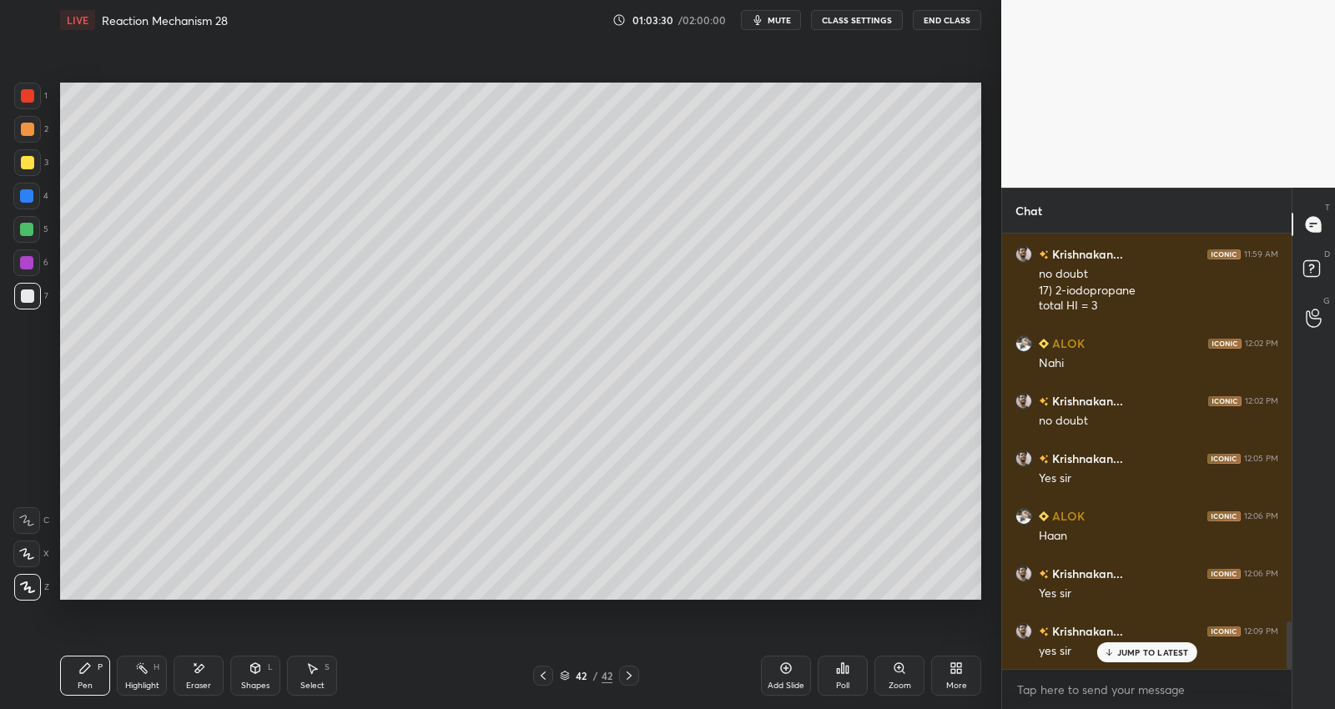
scroll to position [3577, 0]
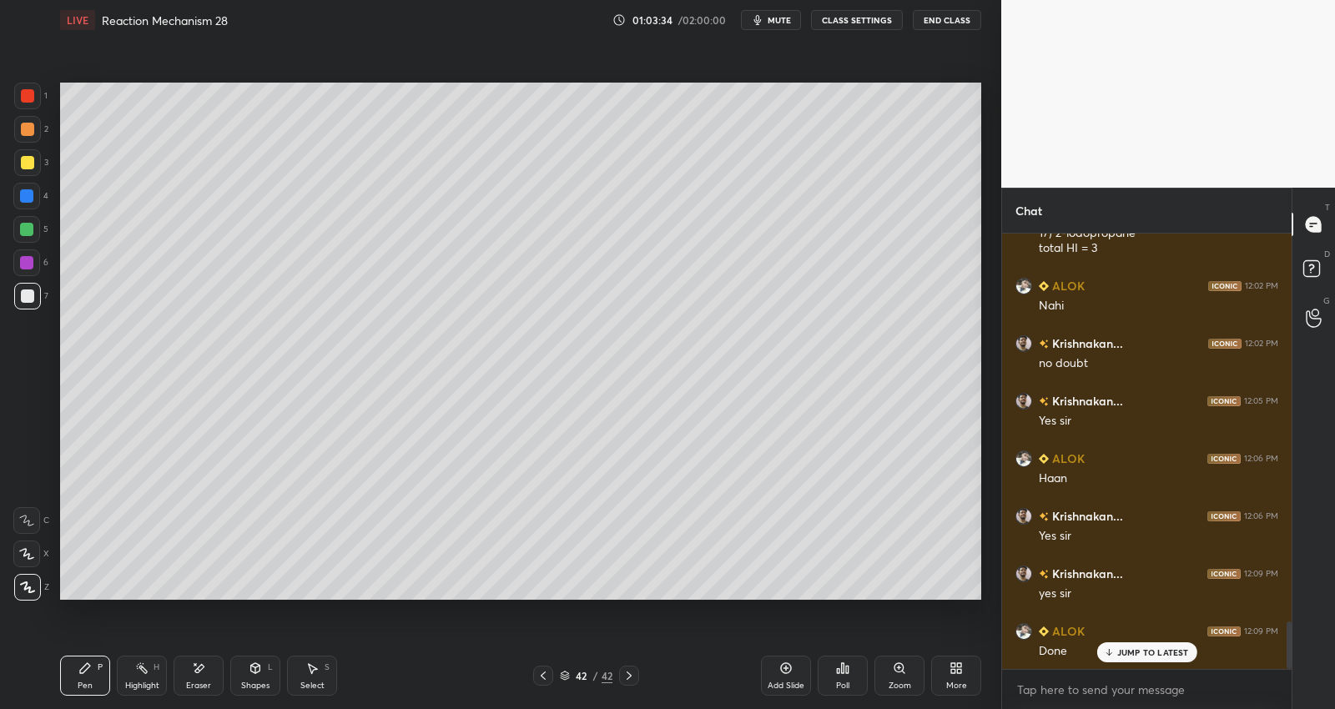
click at [779, 669] on icon at bounding box center [785, 668] width 13 height 13
click at [288, 7] on div "LIVE Reaction Mechanism 28" at bounding box center [333, 20] width 546 height 40
drag, startPoint x: 34, startPoint y: 154, endPoint x: 46, endPoint y: 158, distance: 12.1
click at [34, 157] on div at bounding box center [27, 162] width 27 height 27
click at [543, 668] on div at bounding box center [542, 676] width 20 height 20
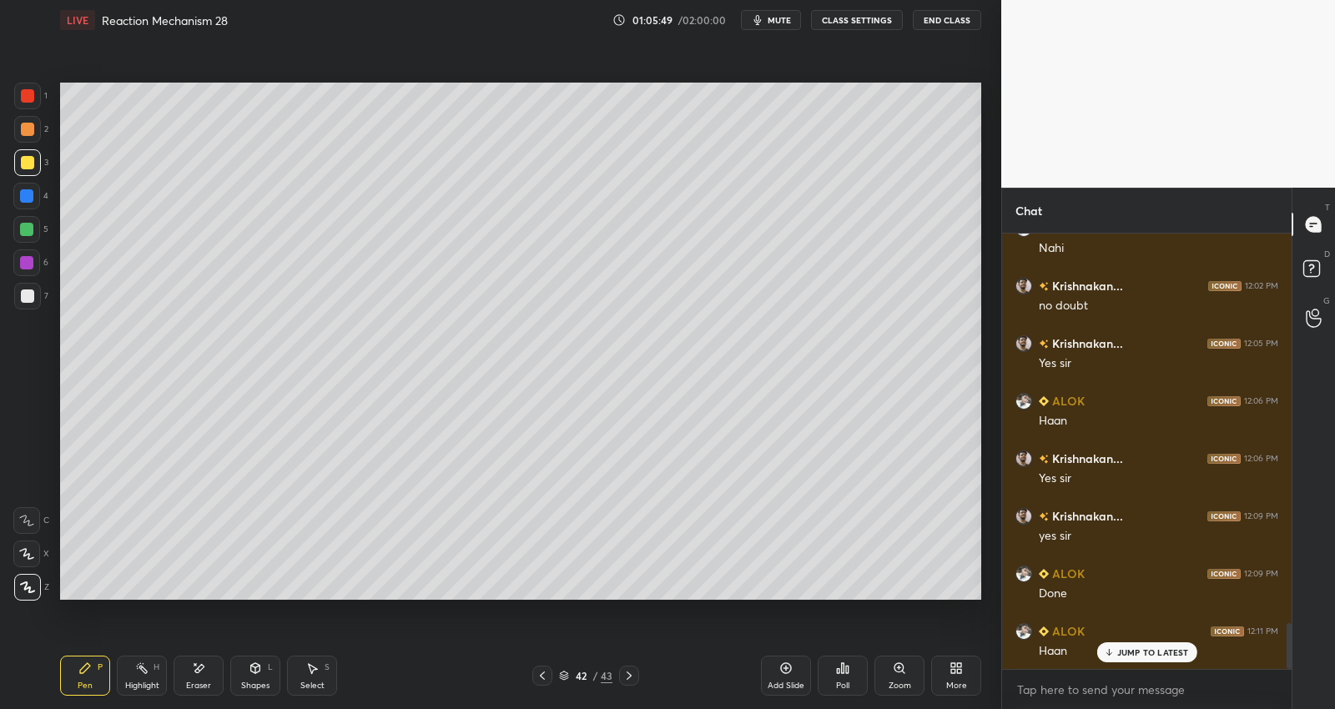
scroll to position [3692, 0]
click at [774, 668] on div "Add Slide" at bounding box center [786, 676] width 50 height 40
click at [777, 674] on div "Add Slide" at bounding box center [786, 676] width 50 height 40
click at [781, 676] on div "Add Slide" at bounding box center [786, 676] width 50 height 40
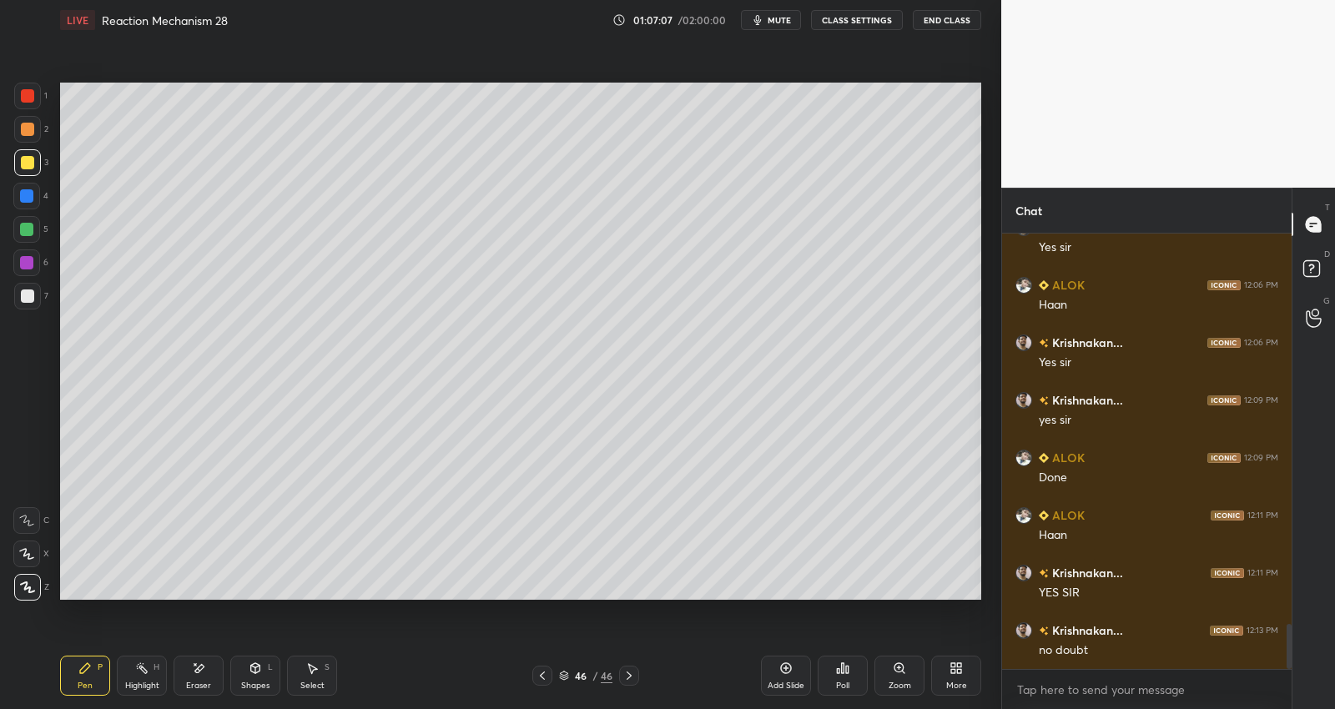
click at [538, 673] on icon at bounding box center [542, 675] width 13 height 13
click at [543, 672] on icon at bounding box center [542, 675] width 13 height 13
drag, startPoint x: 626, startPoint y: 677, endPoint x: 474, endPoint y: 632, distance: 158.2
click at [626, 677] on icon at bounding box center [628, 675] width 13 height 13
click at [23, 290] on div at bounding box center [27, 296] width 13 height 13
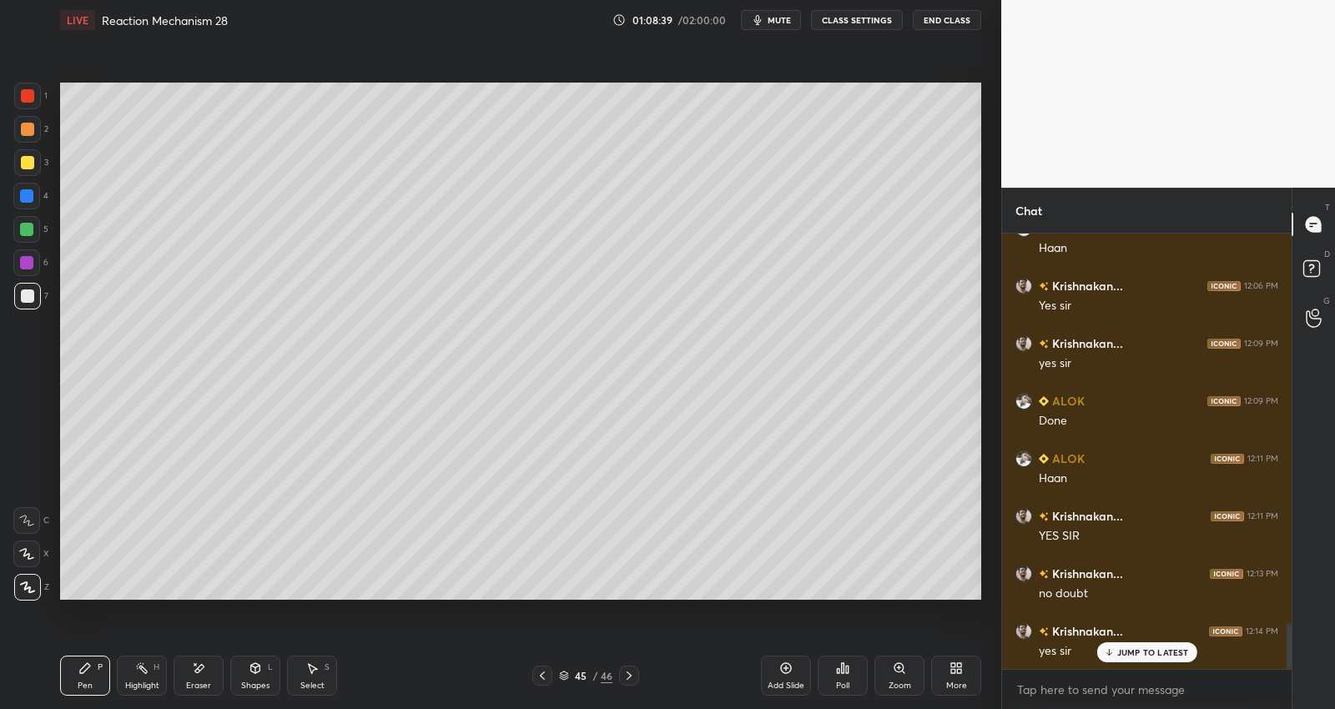
scroll to position [3824, 0]
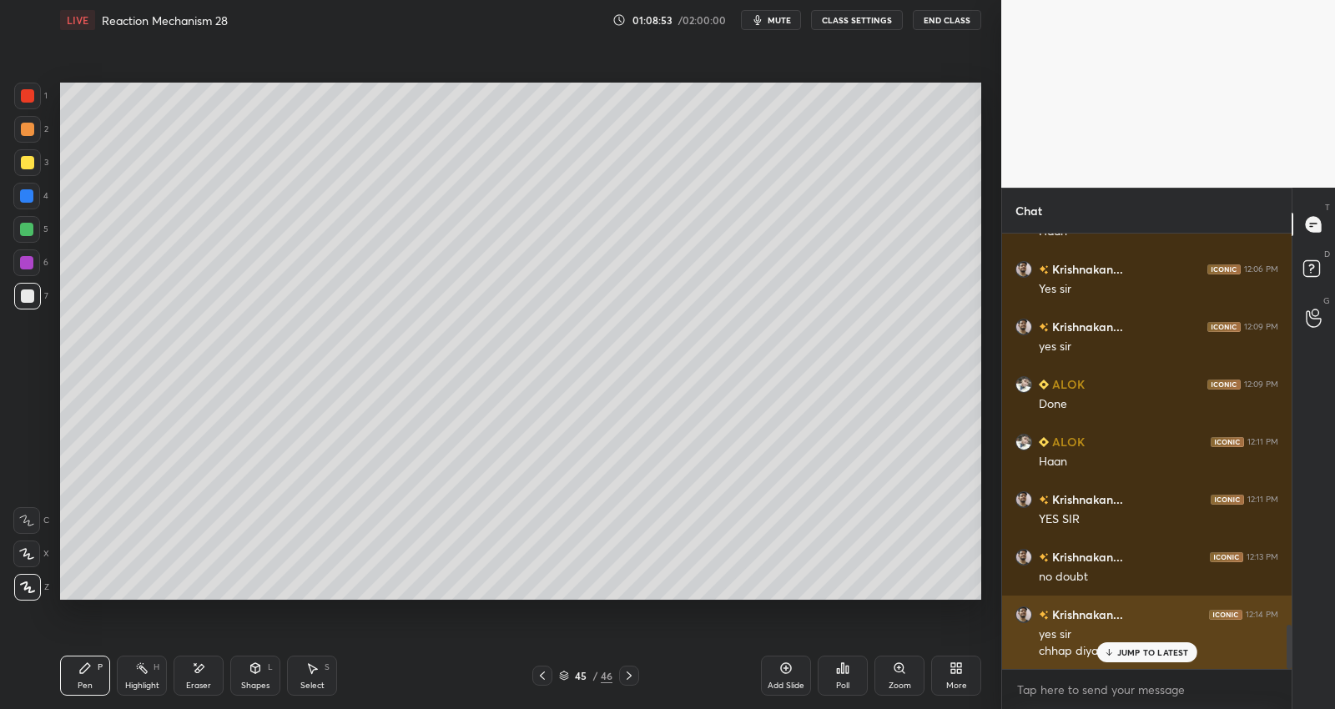
drag, startPoint x: 1131, startPoint y: 661, endPoint x: 1137, endPoint y: 644, distance: 18.0
click at [1130, 661] on div "JUMP TO LATEST" at bounding box center [1146, 652] width 100 height 20
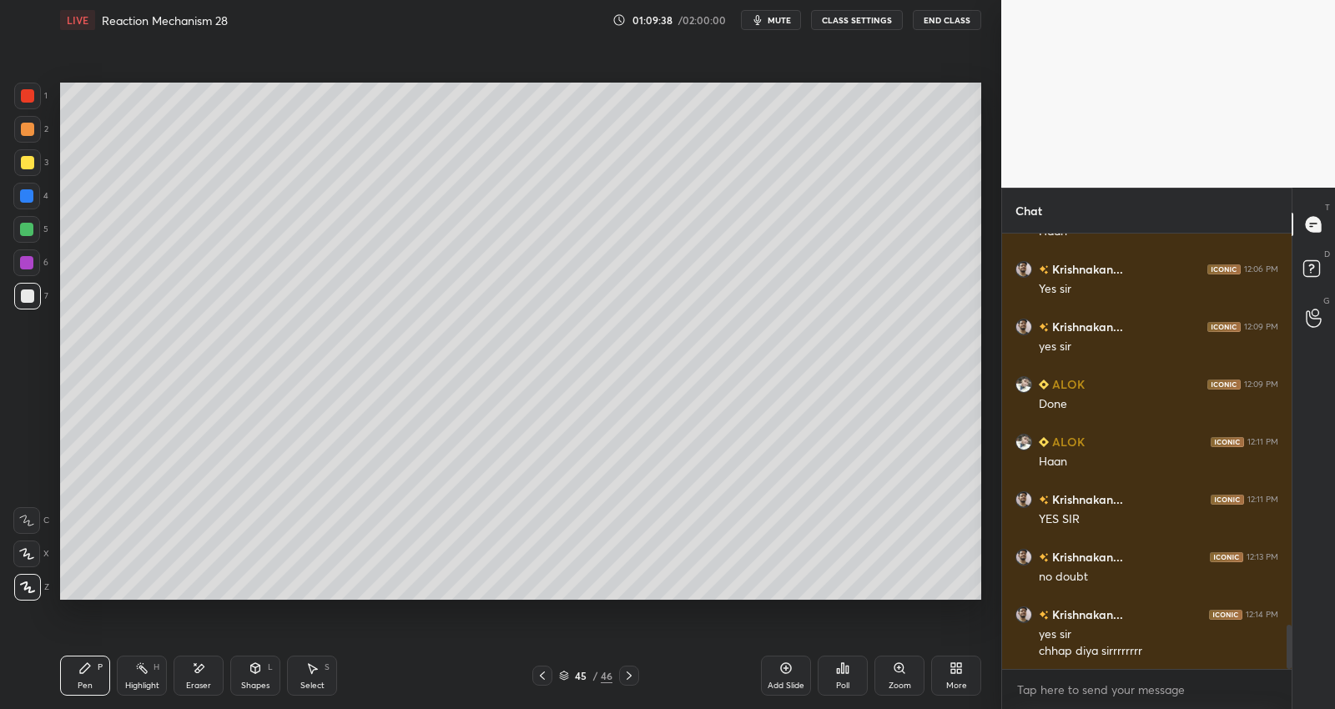
click at [34, 159] on div at bounding box center [27, 162] width 27 height 27
click at [31, 294] on div at bounding box center [27, 296] width 13 height 13
click at [38, 149] on div "3" at bounding box center [31, 162] width 34 height 27
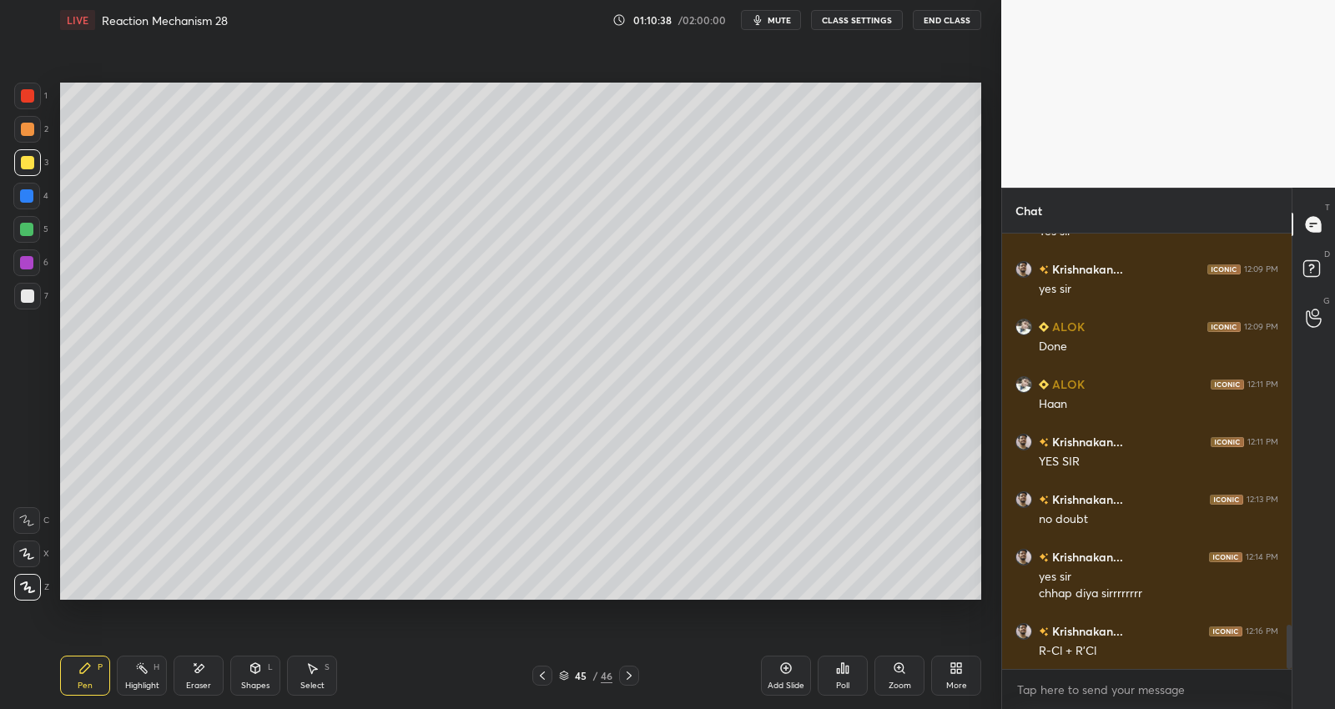
click at [26, 126] on div at bounding box center [27, 129] width 13 height 13
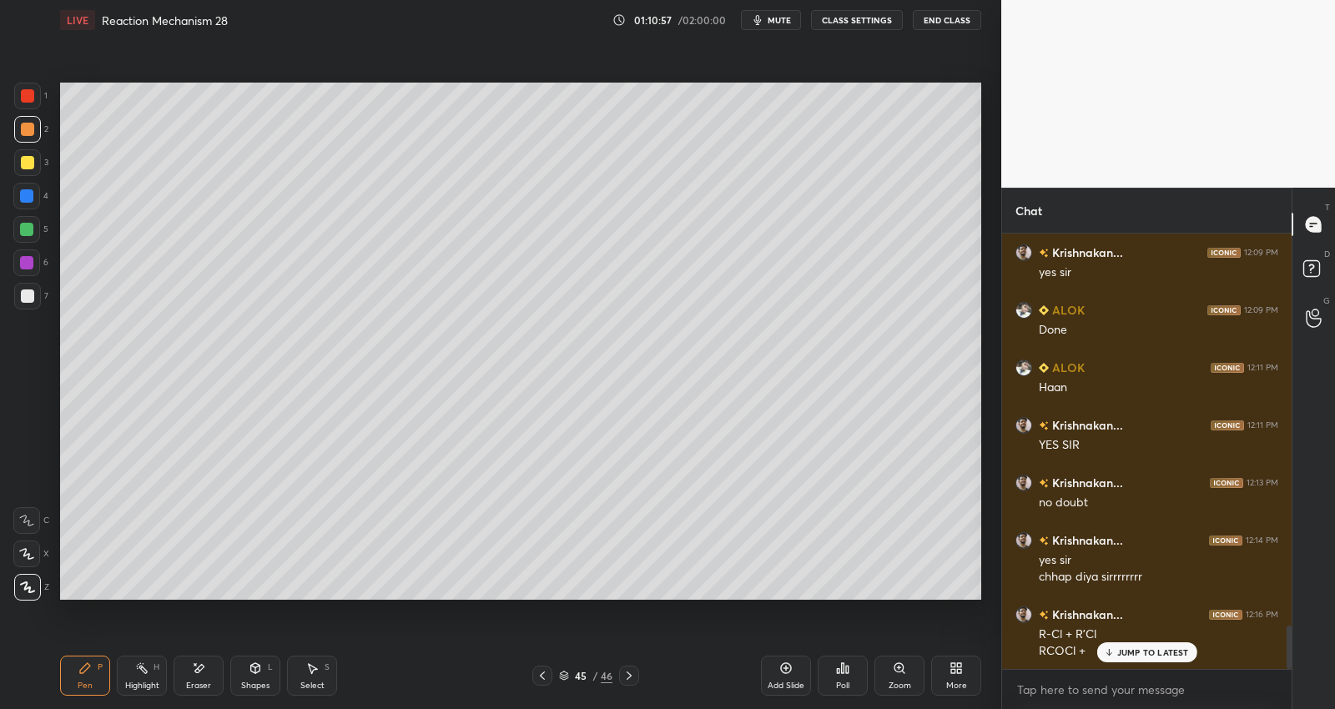
click at [31, 296] on div at bounding box center [27, 296] width 13 height 13
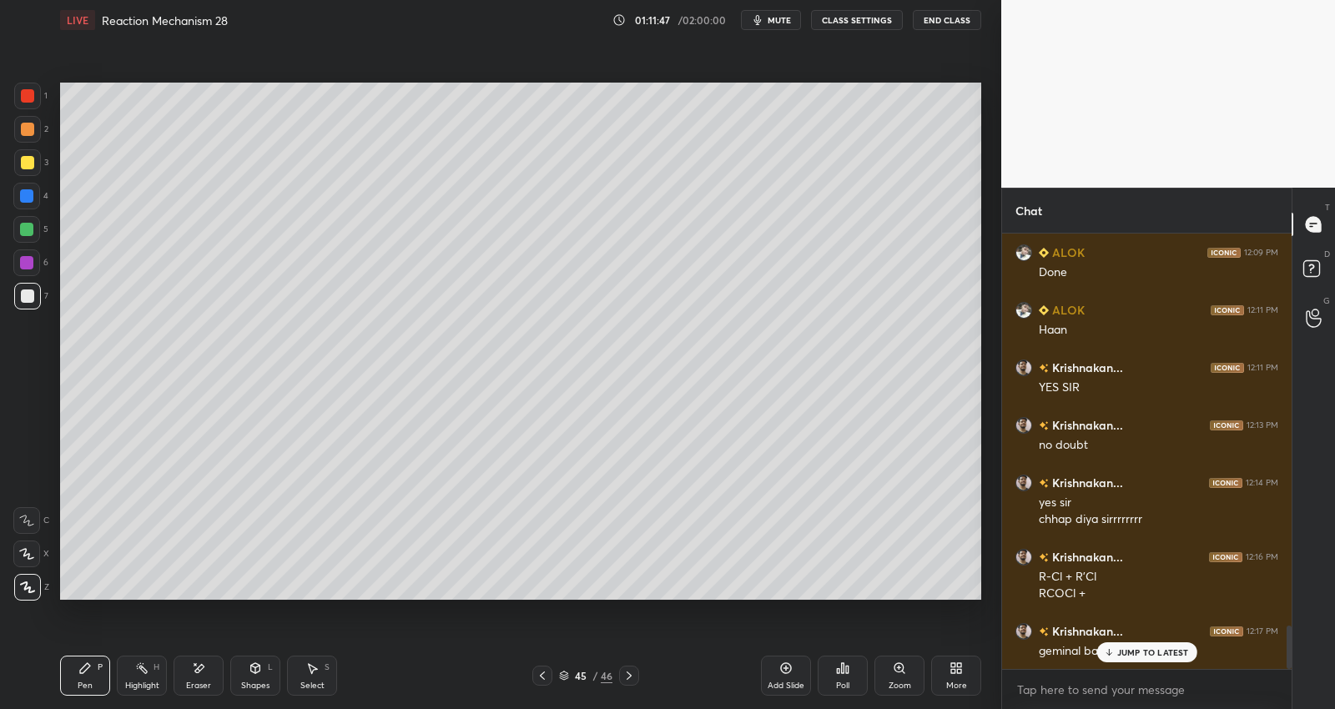
click at [1123, 646] on div "JUMP TO LATEST" at bounding box center [1146, 652] width 100 height 20
click at [794, 673] on div "Add Slide" at bounding box center [786, 676] width 50 height 40
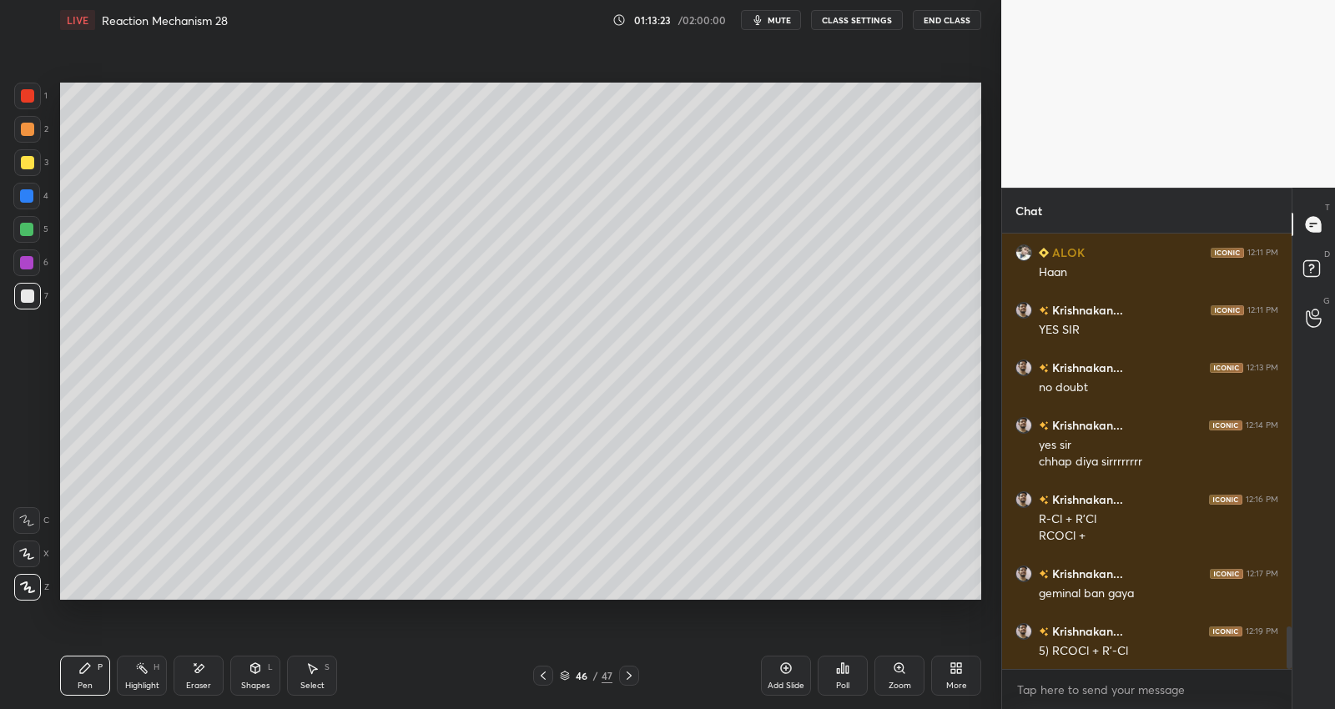
click at [785, 669] on icon at bounding box center [785, 668] width 13 height 13
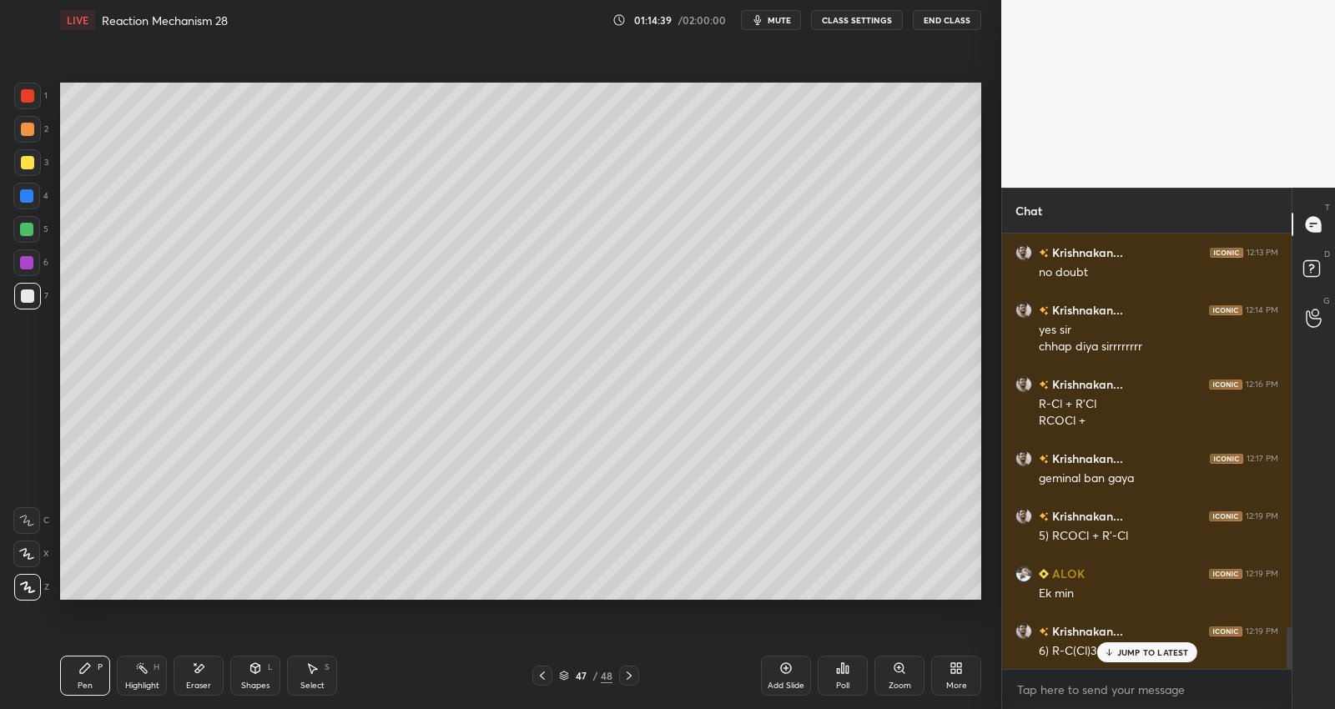
scroll to position [4186, 0]
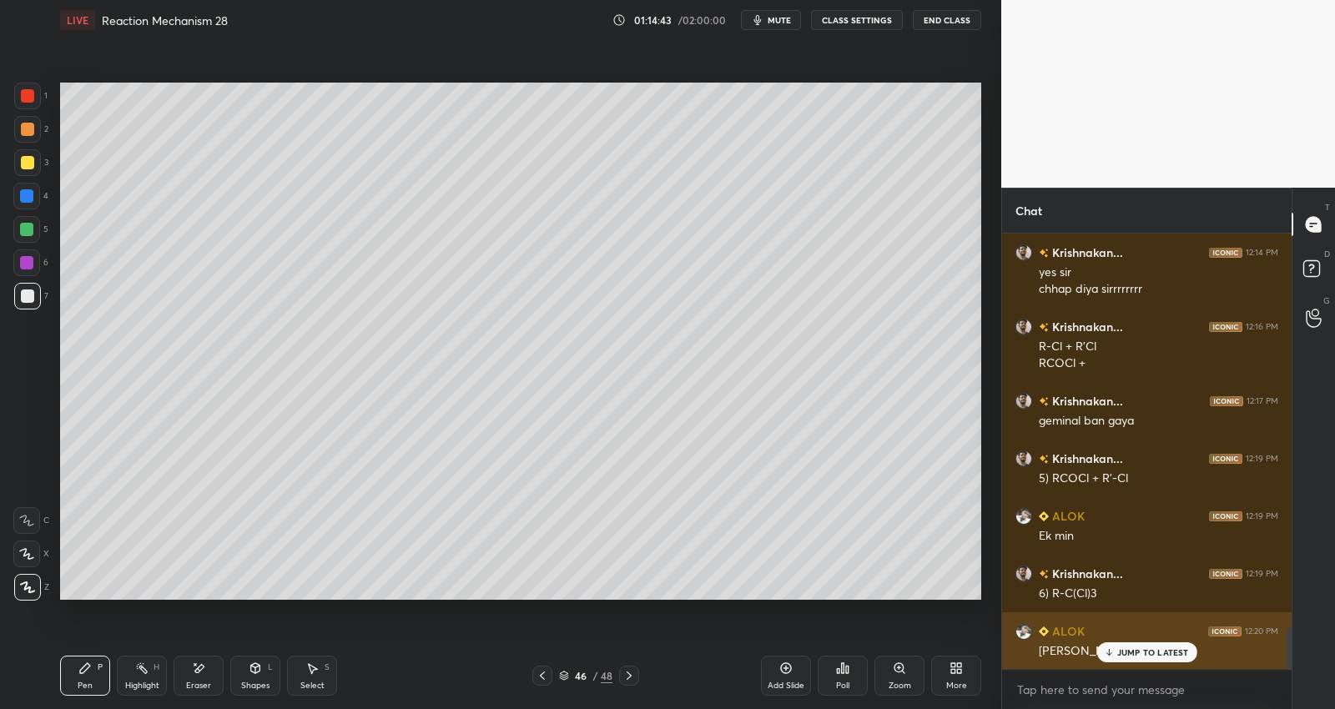
click at [1121, 649] on p "JUMP TO LATEST" at bounding box center [1153, 653] width 72 height 10
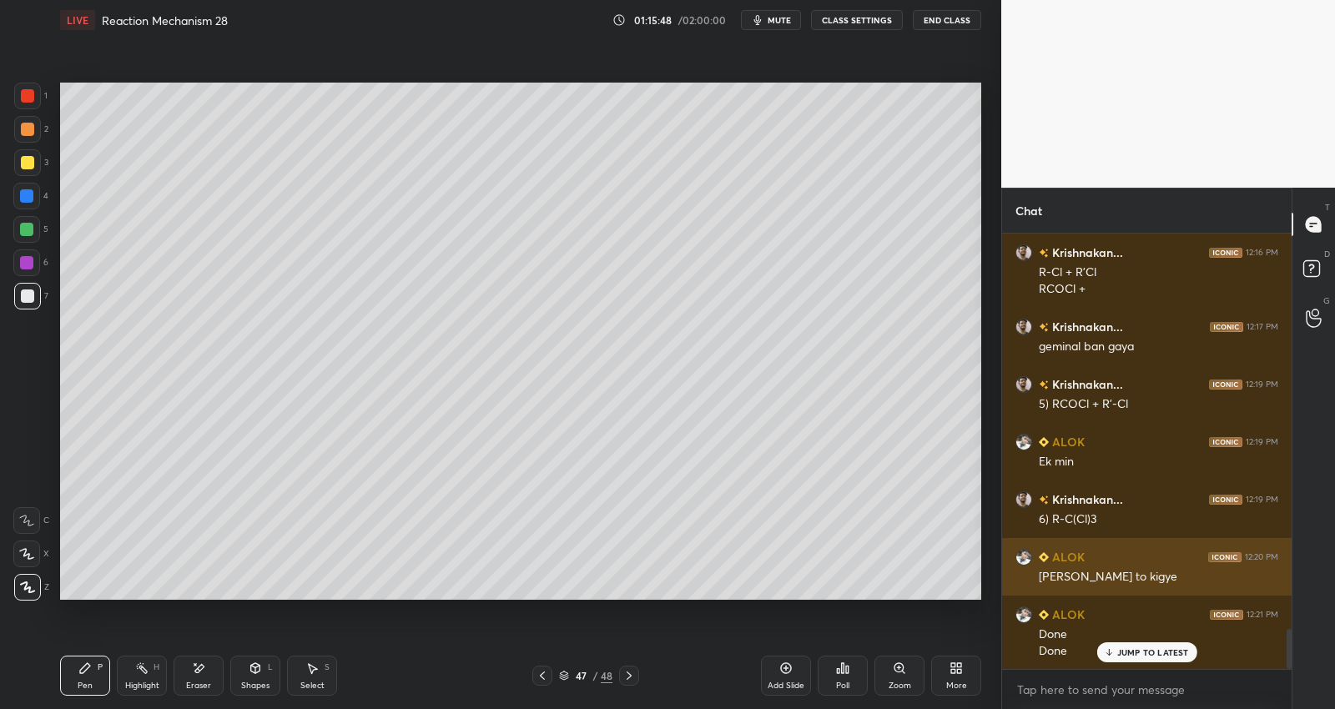
scroll to position [4318, 0]
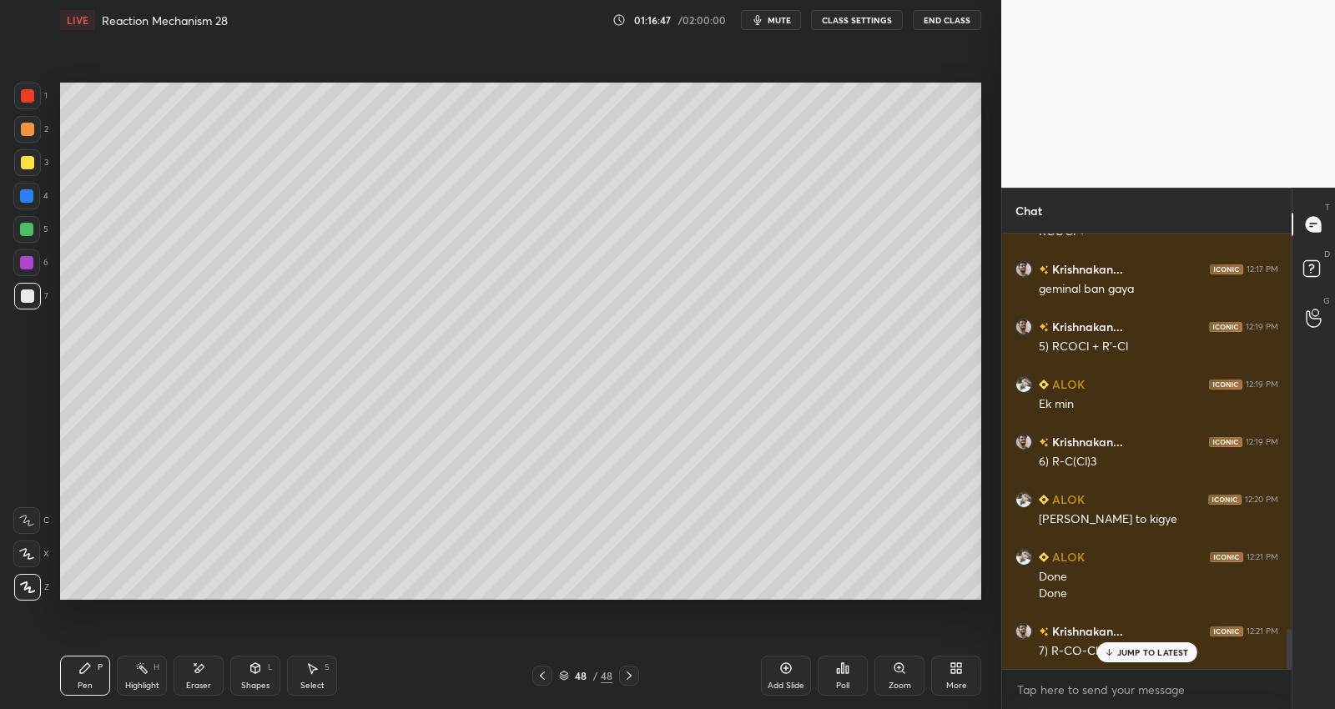
click at [149, 604] on div "Setting up your live class Poll for secs No correct answer Start poll" at bounding box center [520, 341] width 935 height 602
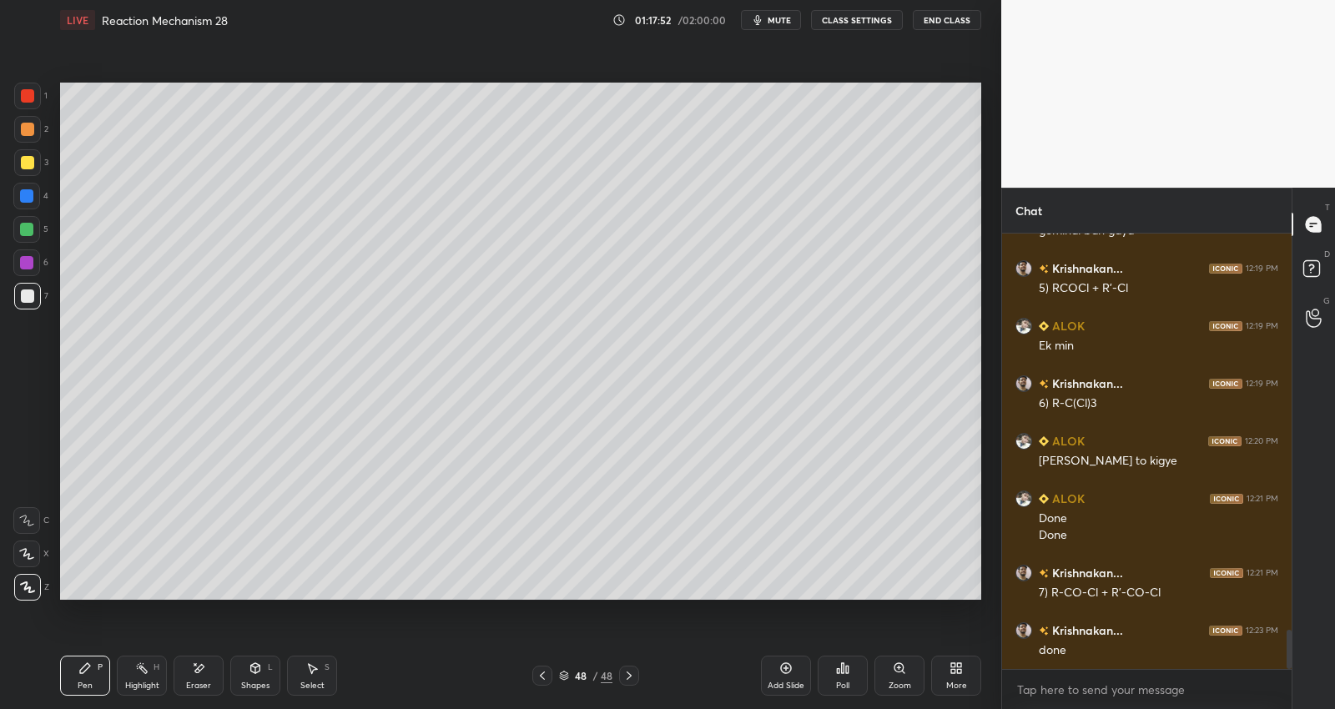
scroll to position [4433, 0]
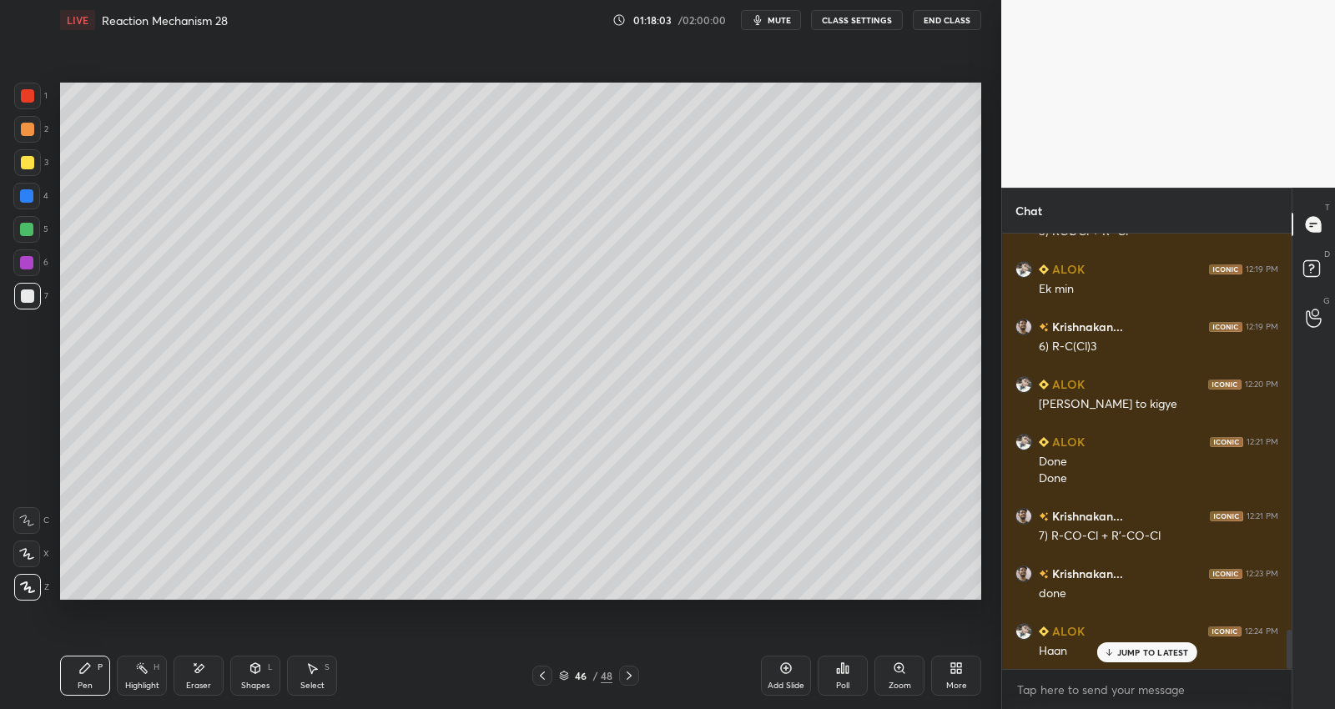
click at [851, 680] on div "Poll" at bounding box center [843, 676] width 50 height 40
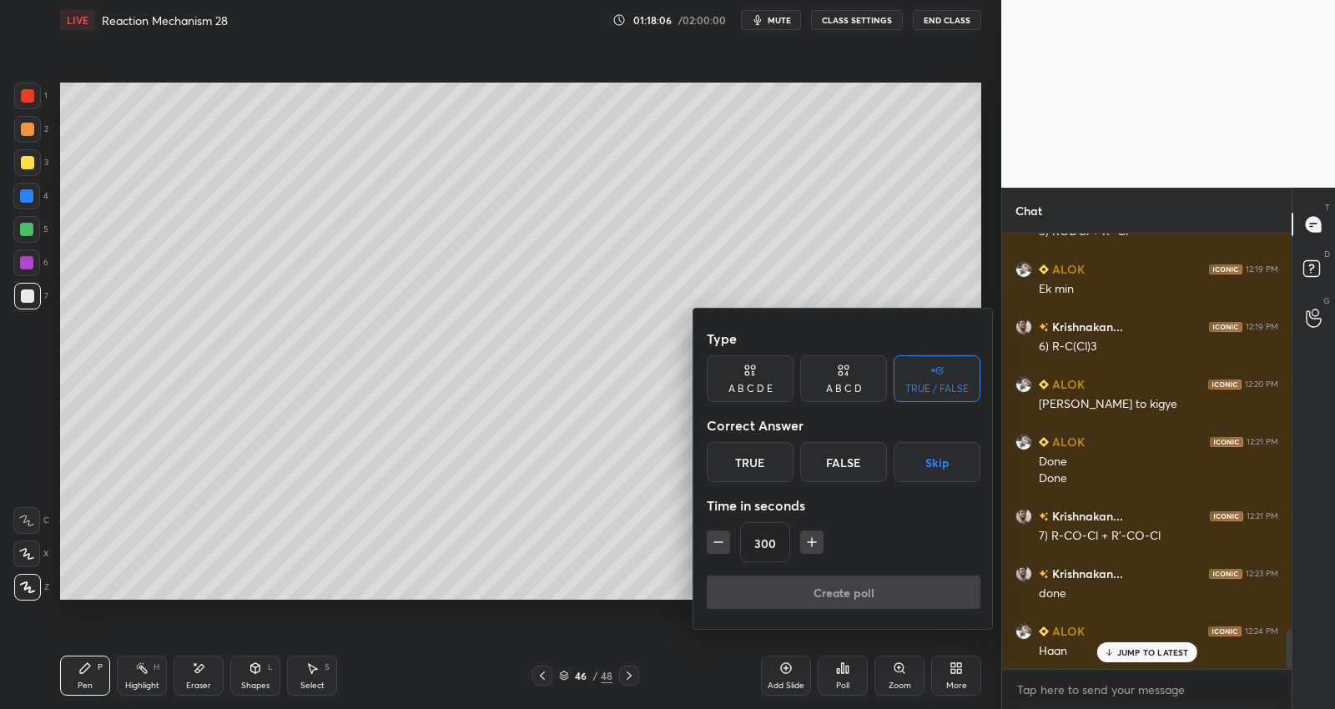
click at [720, 544] on icon "button" at bounding box center [718, 542] width 17 height 17
type input "240"
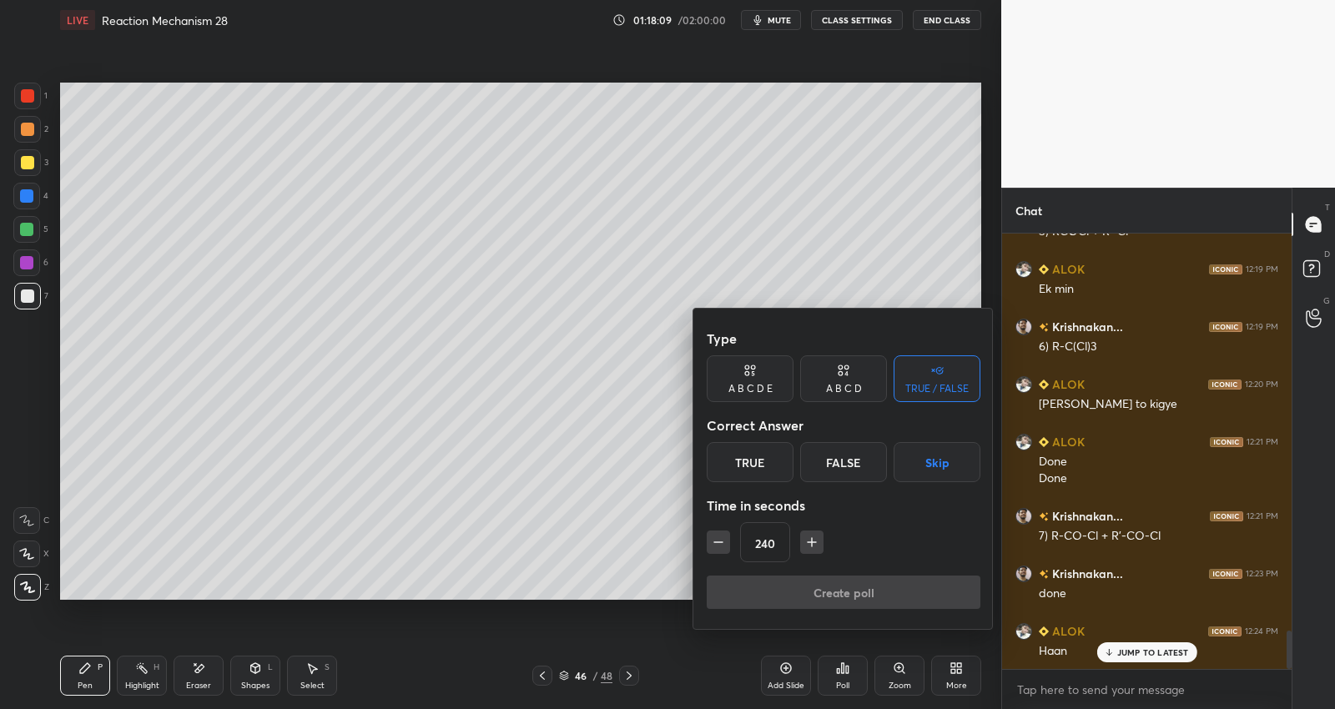
scroll to position [4506, 0]
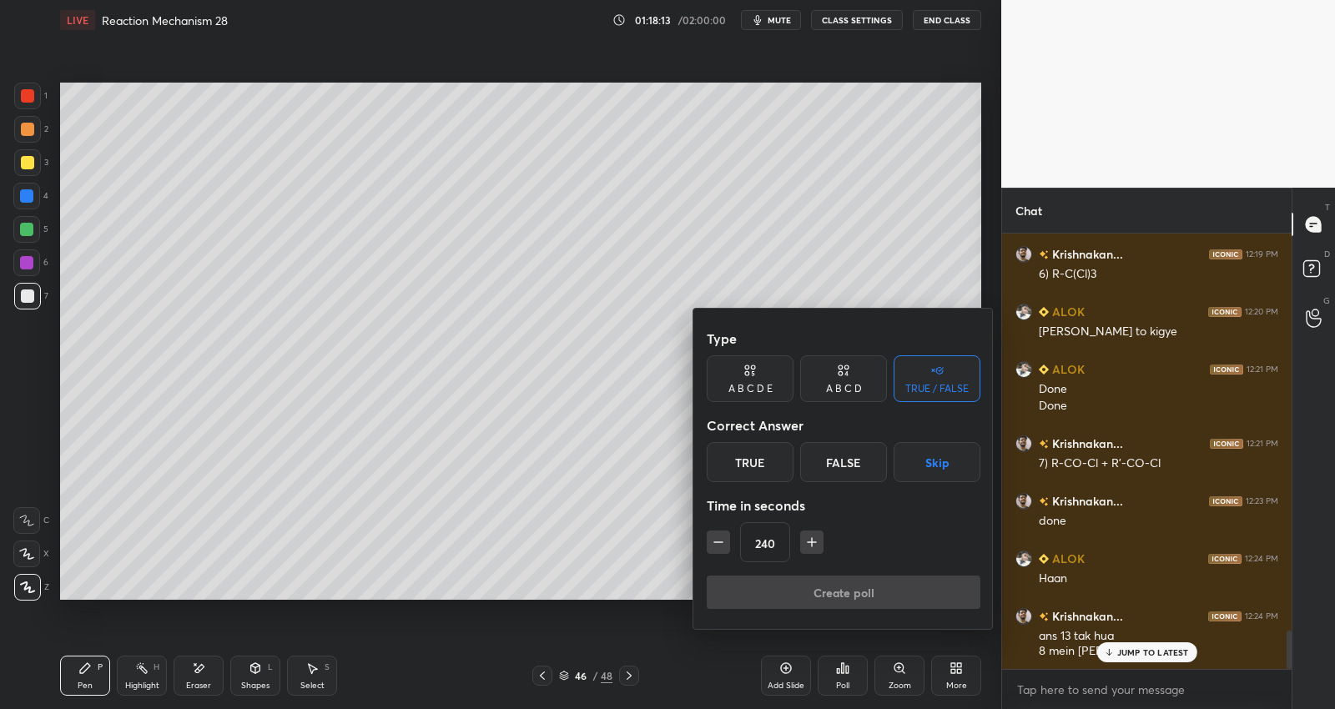
click at [1125, 654] on div at bounding box center [667, 354] width 1335 height 709
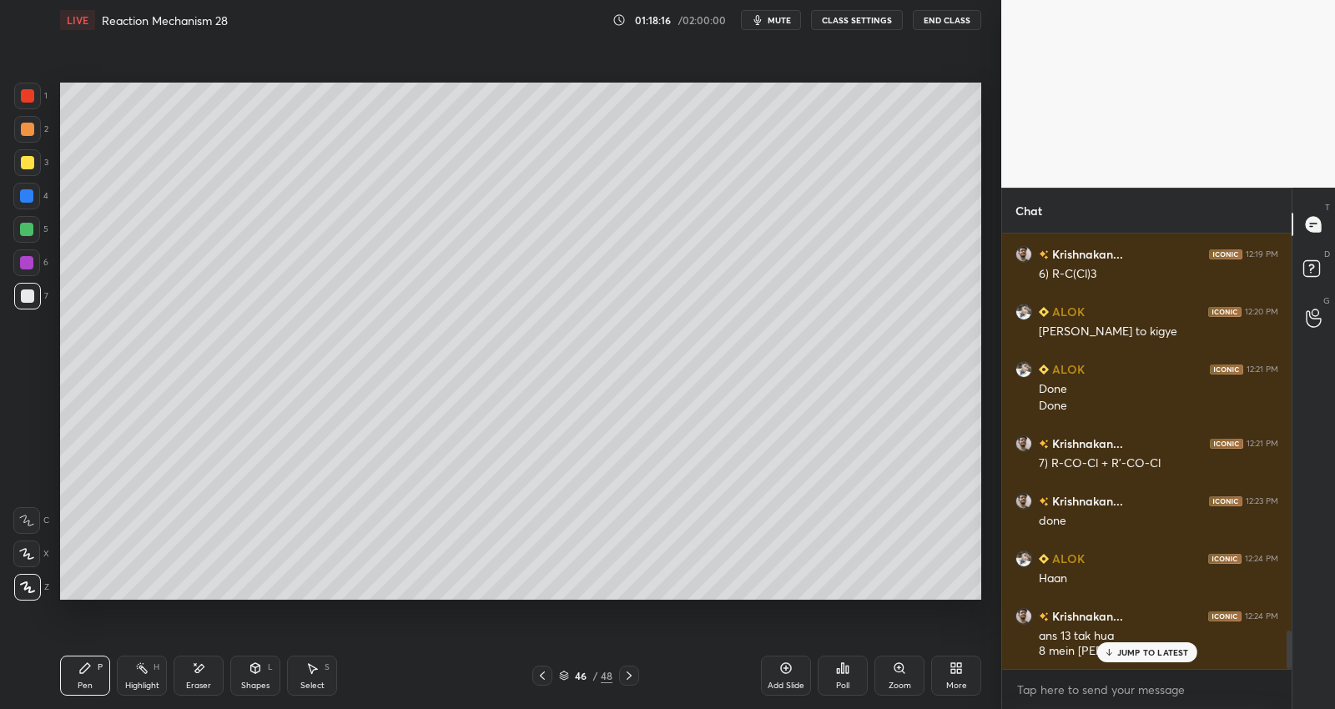
click at [849, 680] on div "Poll" at bounding box center [843, 676] width 50 height 40
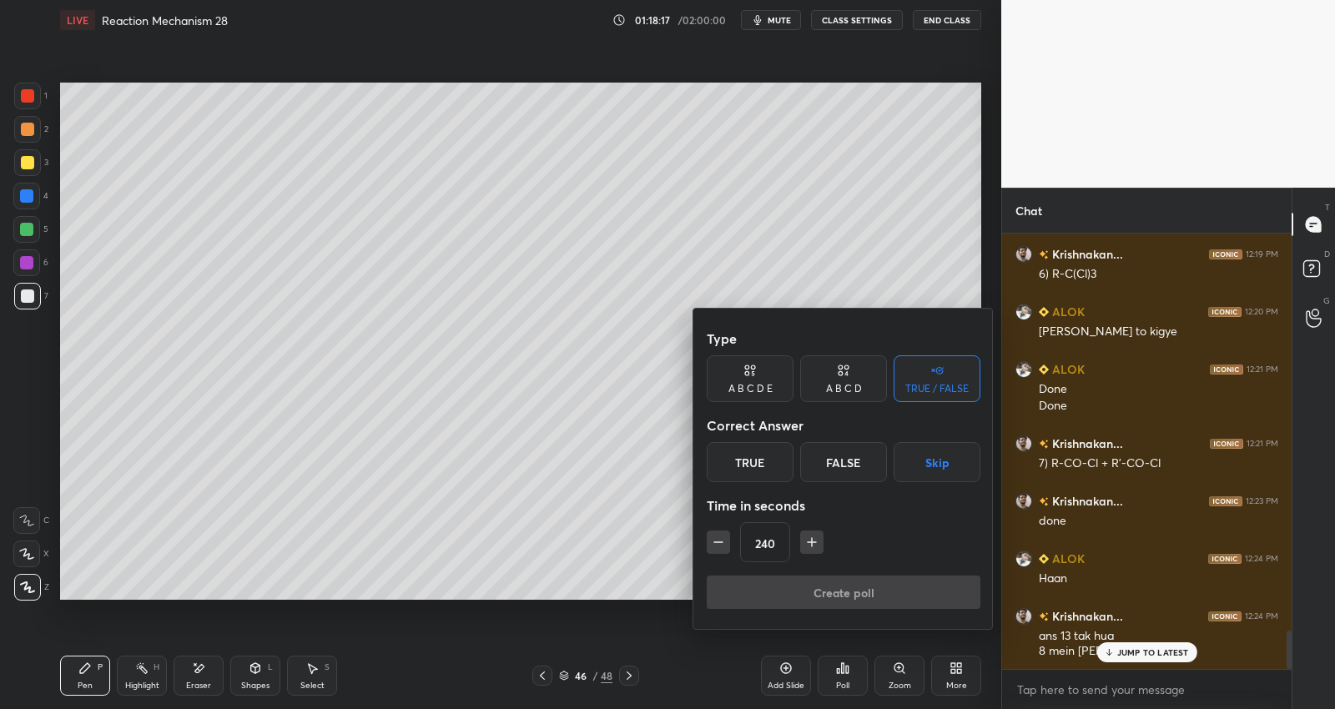
click at [743, 450] on div "True" at bounding box center [750, 462] width 87 height 40
click at [799, 589] on button "Create poll" at bounding box center [844, 592] width 274 height 33
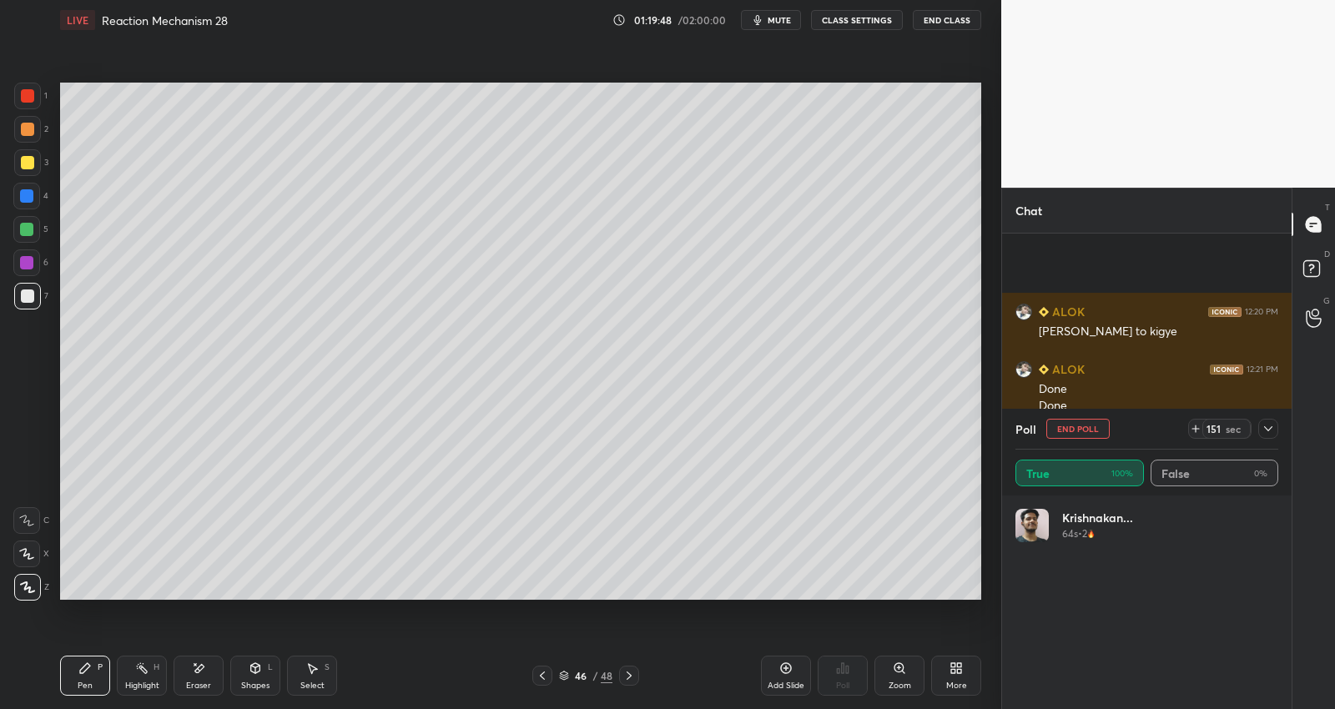
scroll to position [4666, 0]
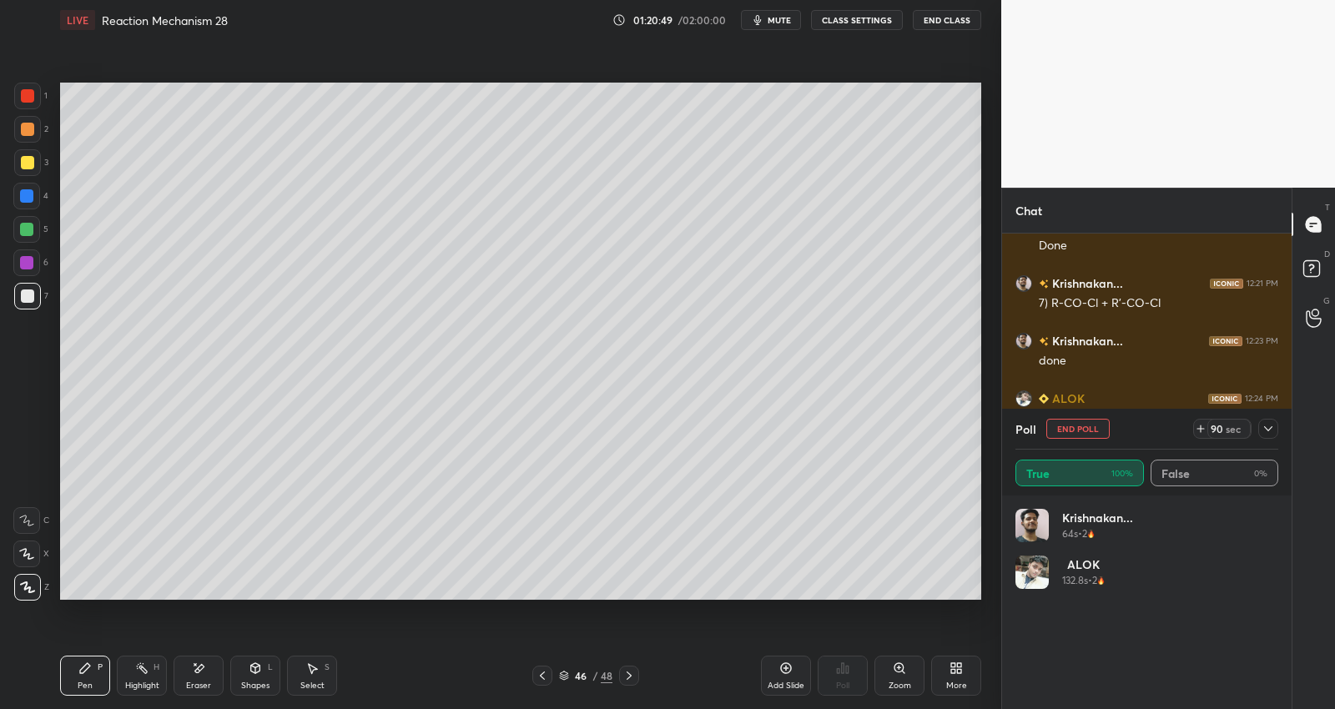
click at [1062, 427] on button "End Poll" at bounding box center [1077, 429] width 63 height 20
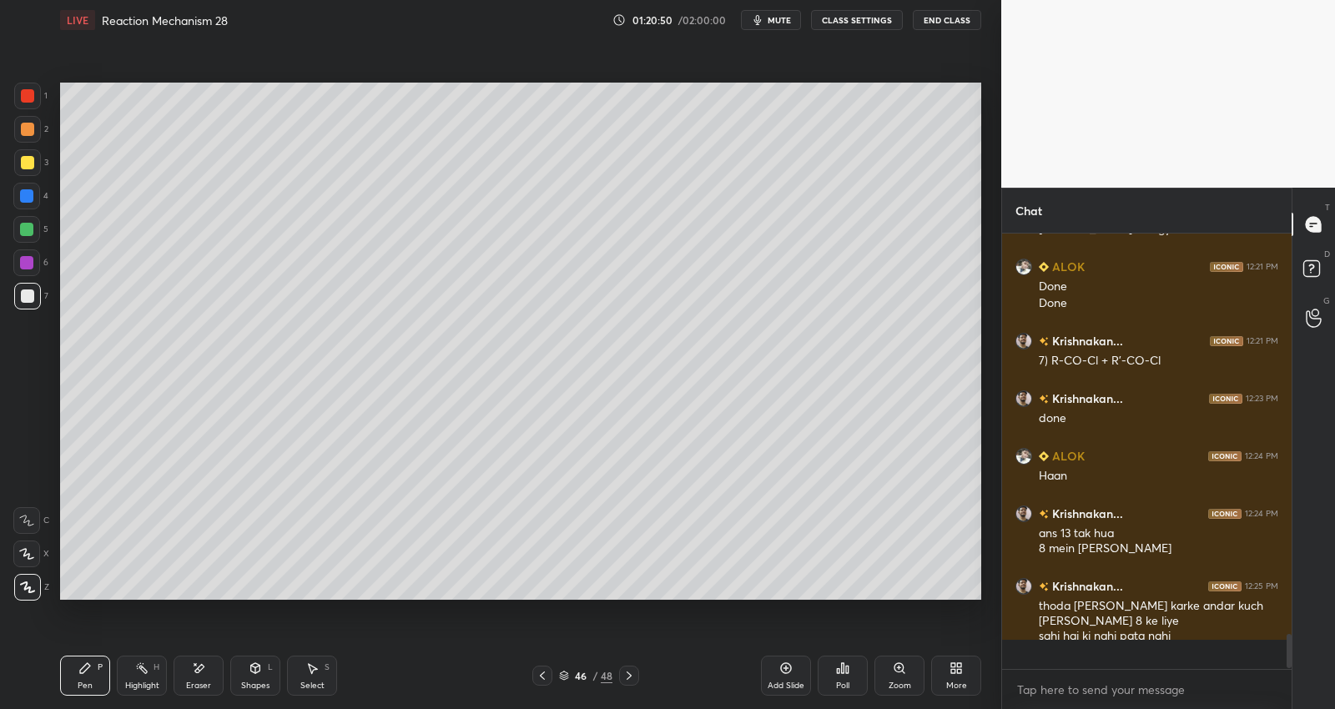
scroll to position [4603, 0]
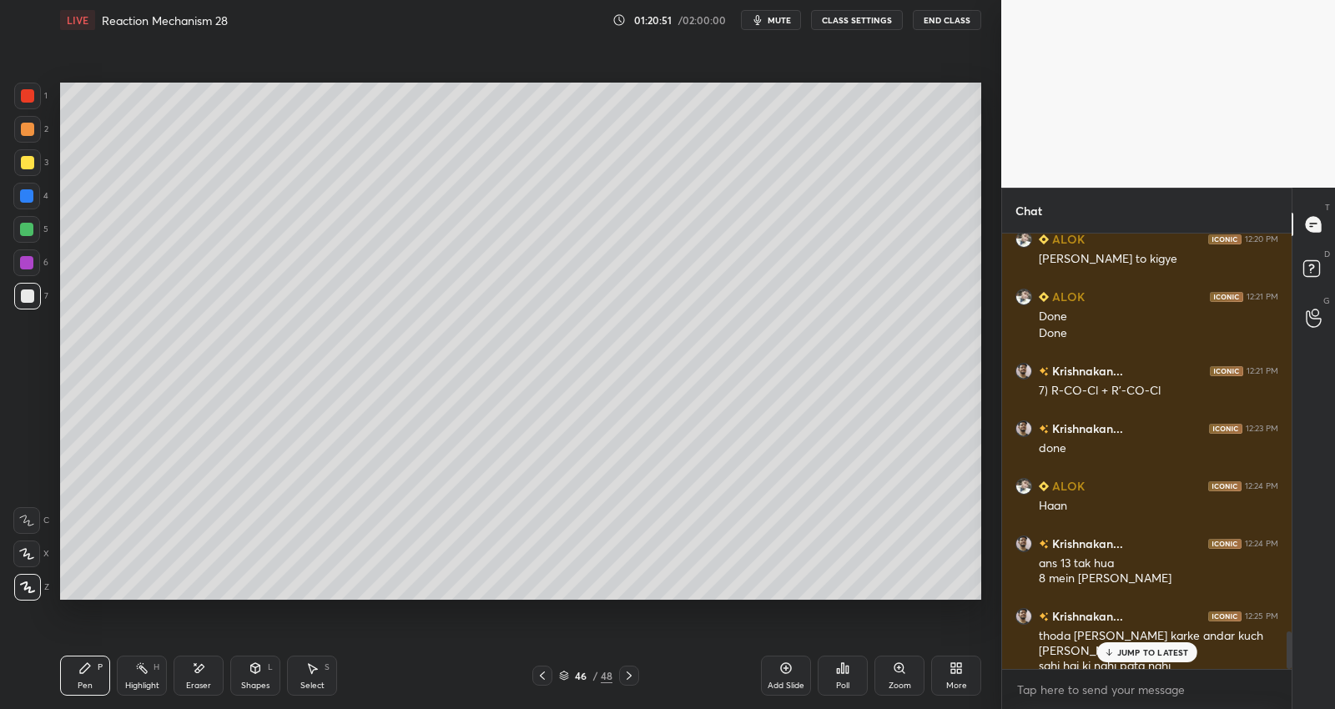
click at [1149, 653] on p "JUMP TO LATEST" at bounding box center [1153, 653] width 72 height 10
click at [31, 165] on div at bounding box center [27, 162] width 13 height 13
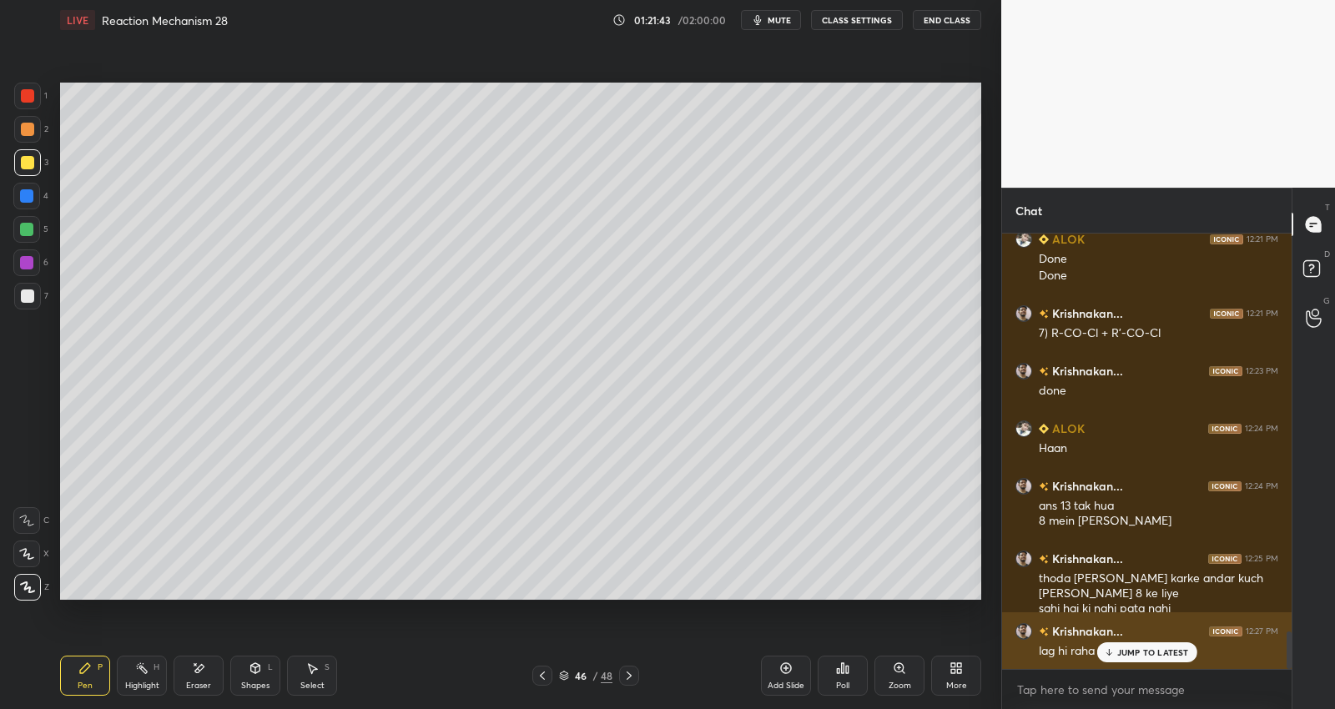
click at [1141, 650] on p "JUMP TO LATEST" at bounding box center [1153, 653] width 72 height 10
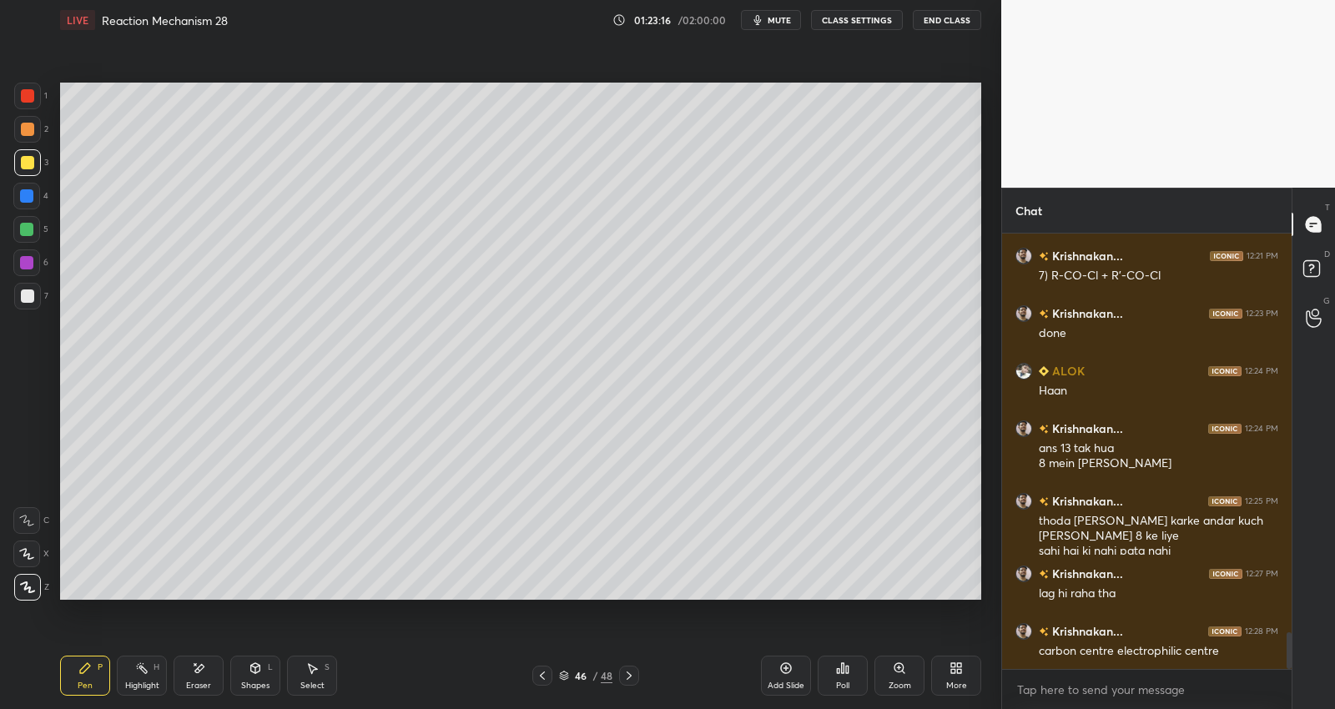
scroll to position [4752, 0]
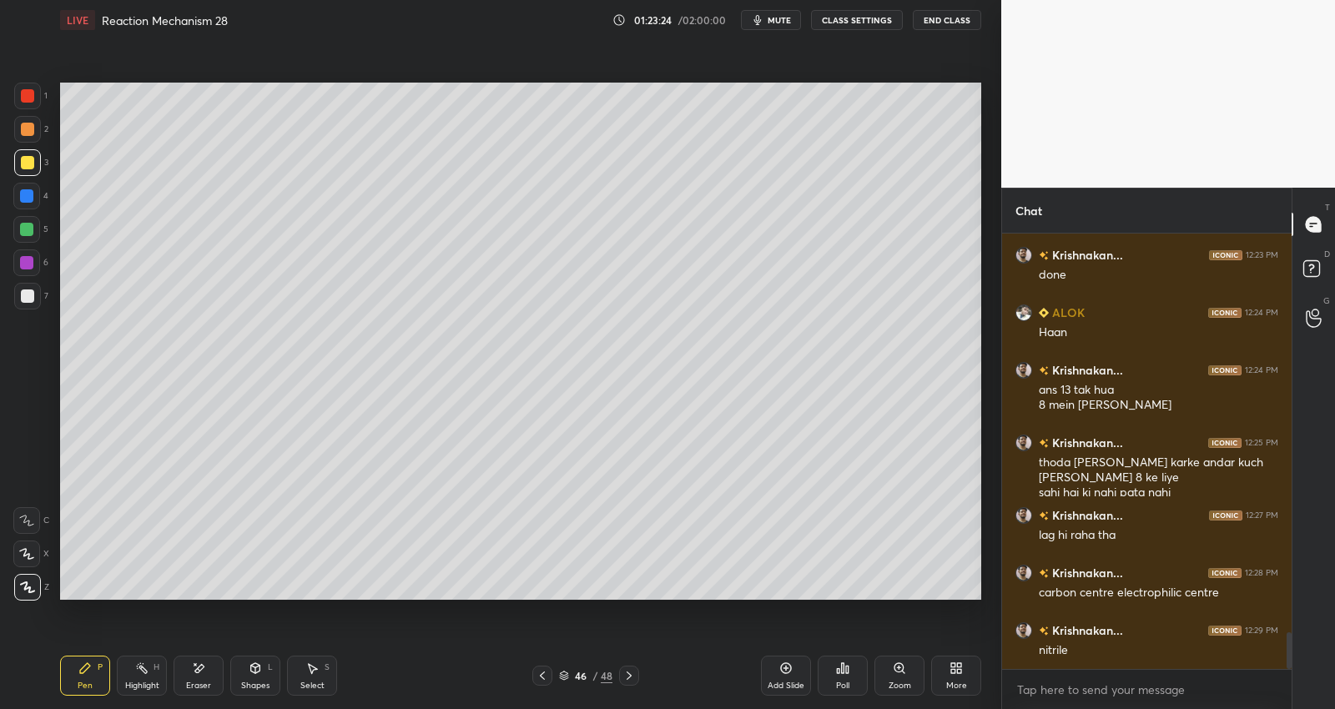
drag, startPoint x: 632, startPoint y: 677, endPoint x: 648, endPoint y: 668, distance: 17.2
click at [636, 676] on div at bounding box center [629, 676] width 20 height 20
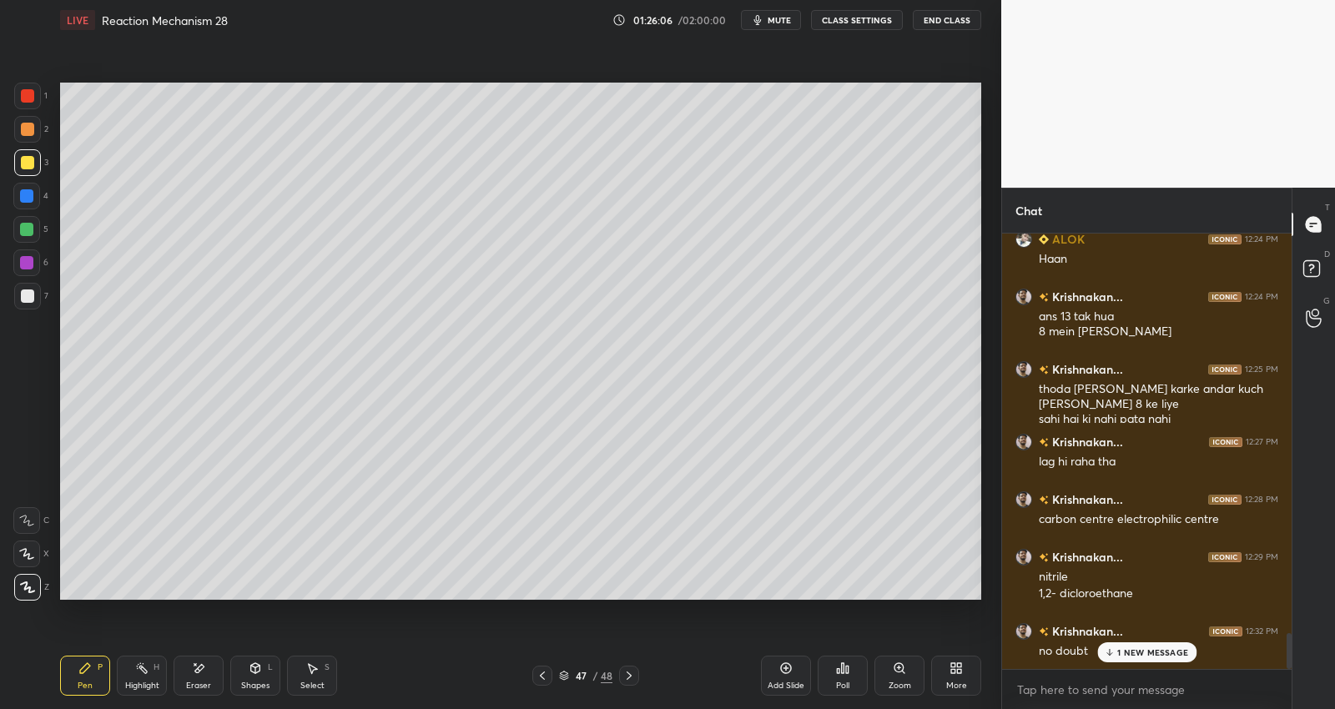
scroll to position [4883, 0]
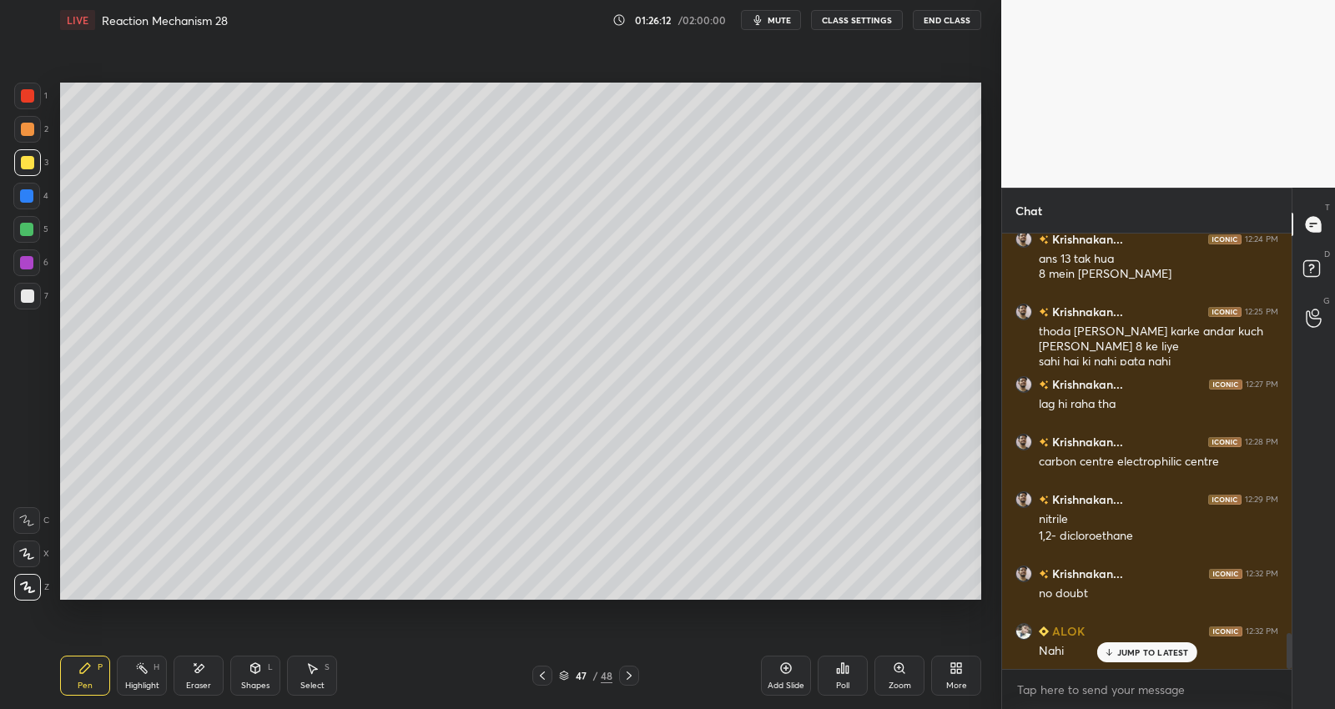
drag, startPoint x: 627, startPoint y: 676, endPoint x: 639, endPoint y: 673, distance: 12.1
click at [627, 675] on icon at bounding box center [628, 675] width 13 height 13
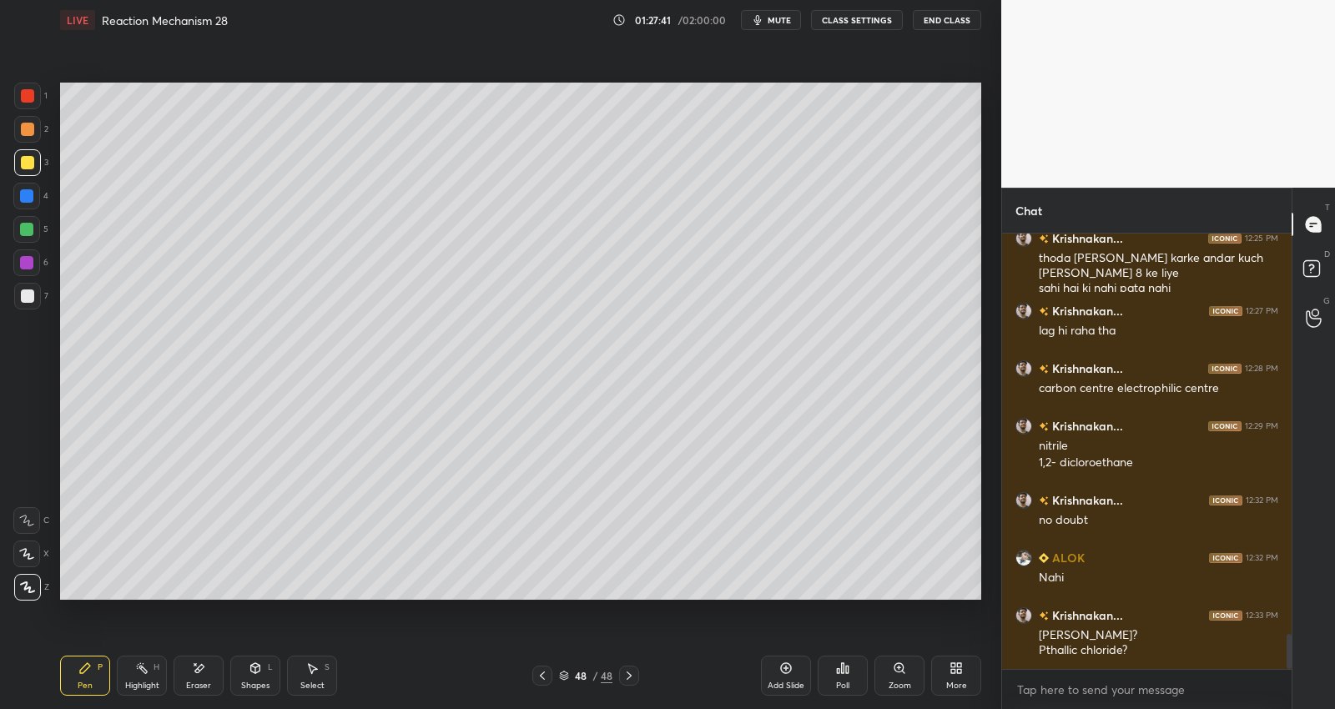
scroll to position [4973, 0]
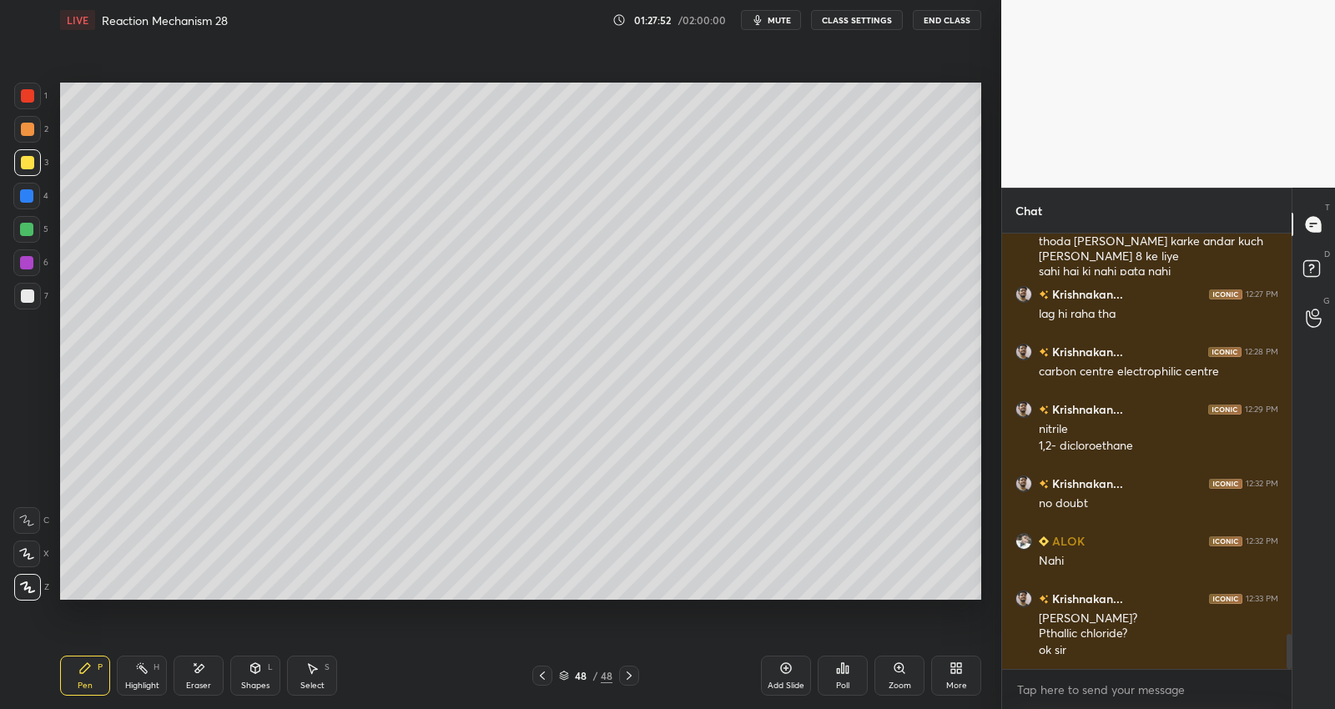
click at [791, 668] on icon at bounding box center [786, 668] width 11 height 11
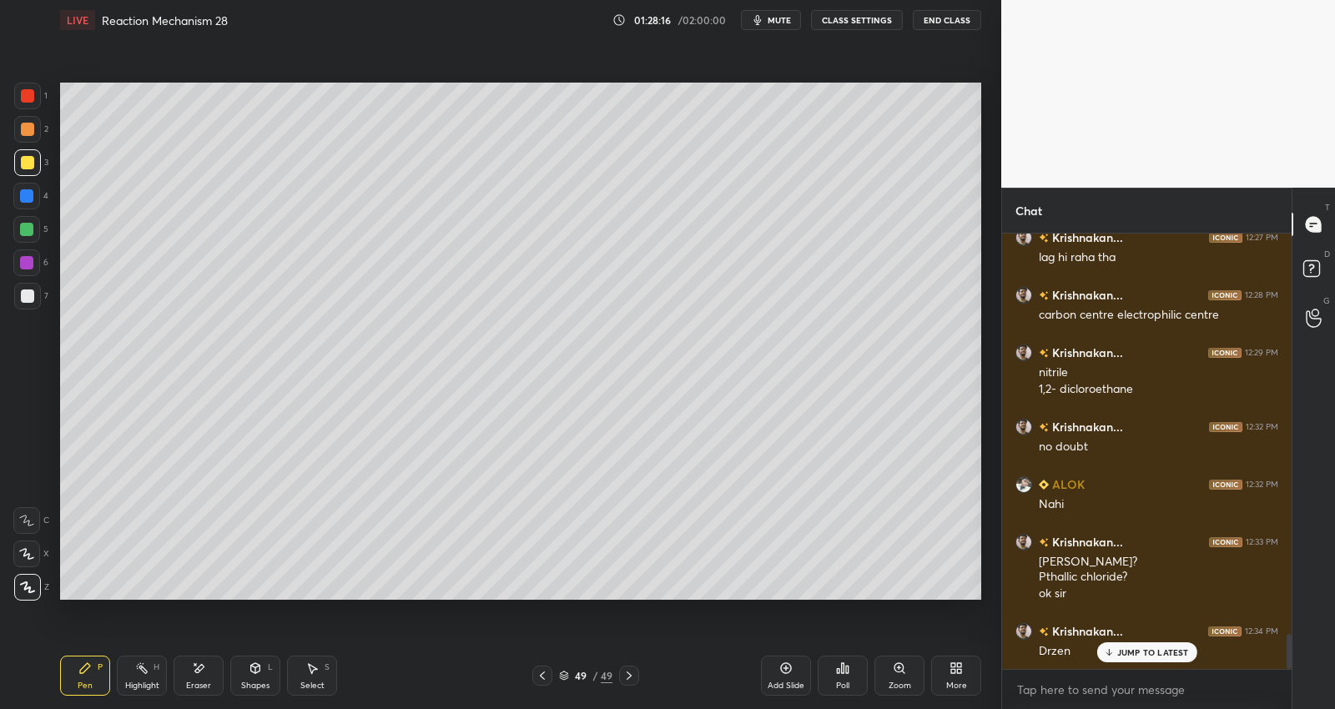
click at [28, 290] on div at bounding box center [27, 296] width 13 height 13
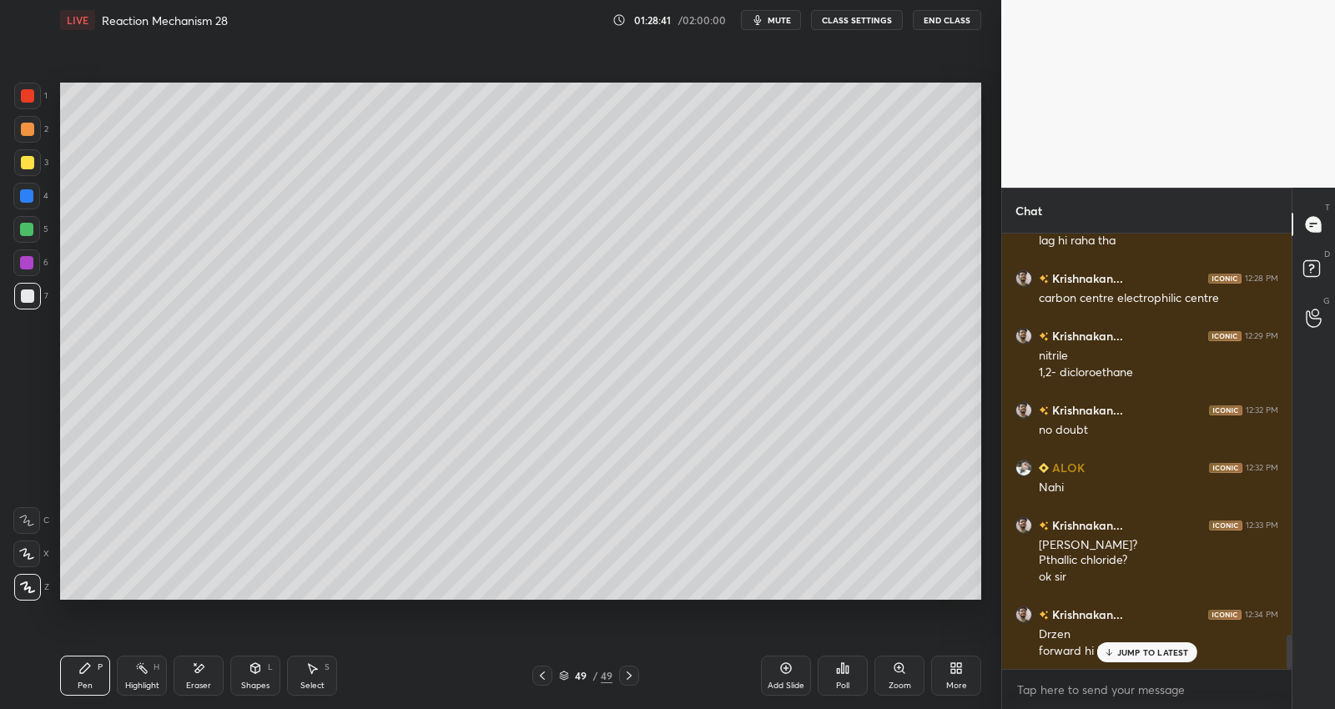
scroll to position [5063, 0]
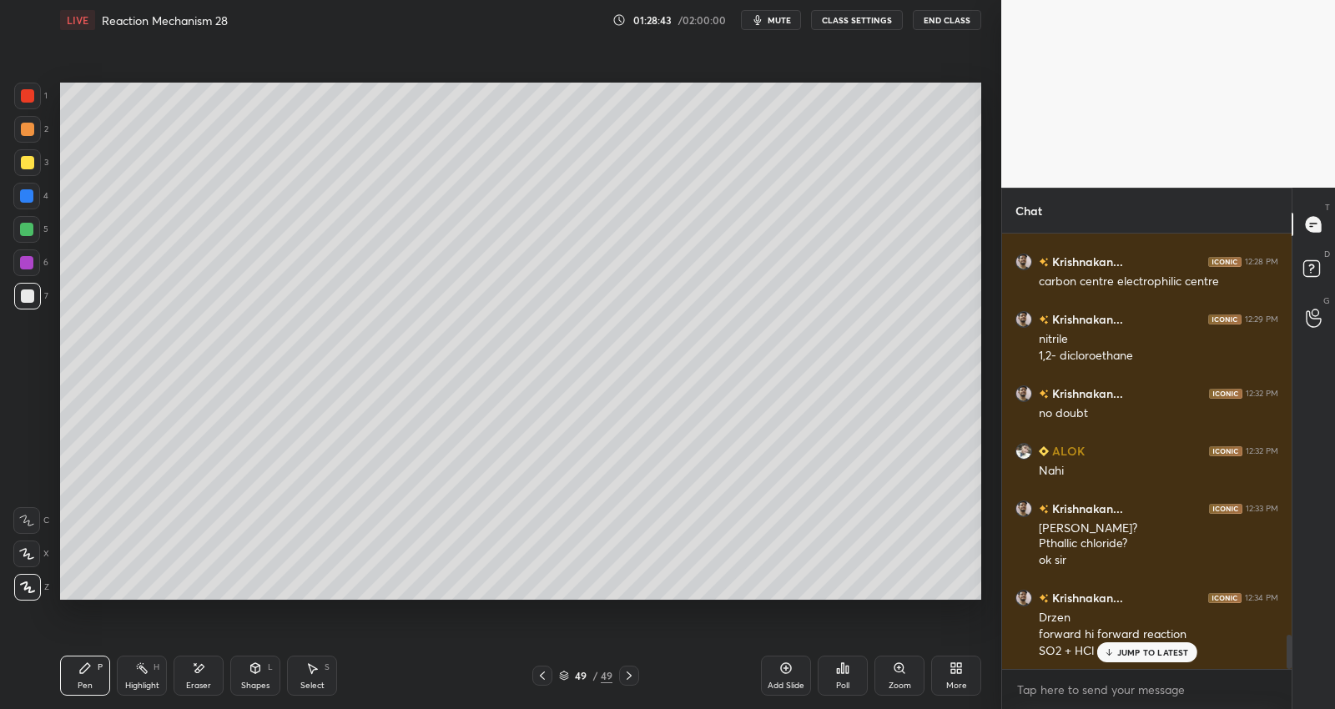
drag, startPoint x: 35, startPoint y: 169, endPoint x: 50, endPoint y: 174, distance: 15.8
click at [34, 168] on div at bounding box center [27, 162] width 27 height 27
click at [31, 223] on div at bounding box center [26, 229] width 13 height 13
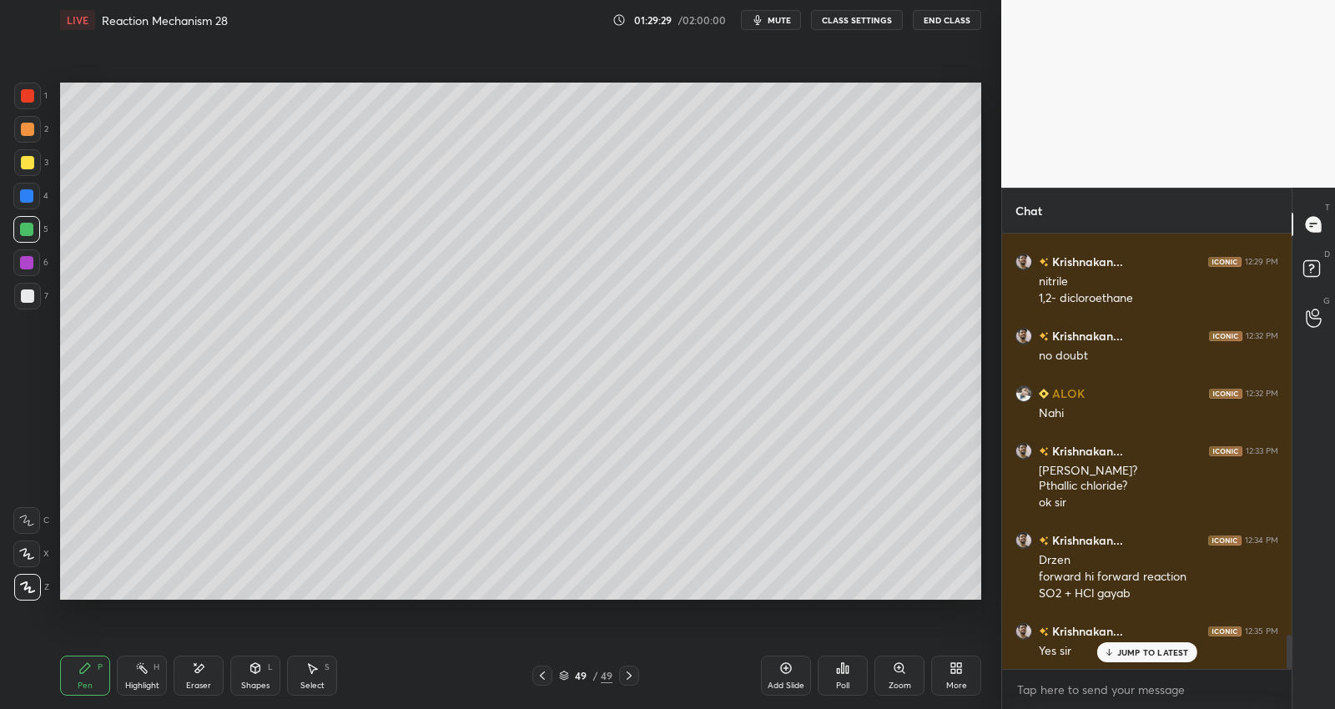
click at [32, 293] on div at bounding box center [27, 296] width 13 height 13
click at [785, 676] on div "Add Slide" at bounding box center [786, 676] width 50 height 40
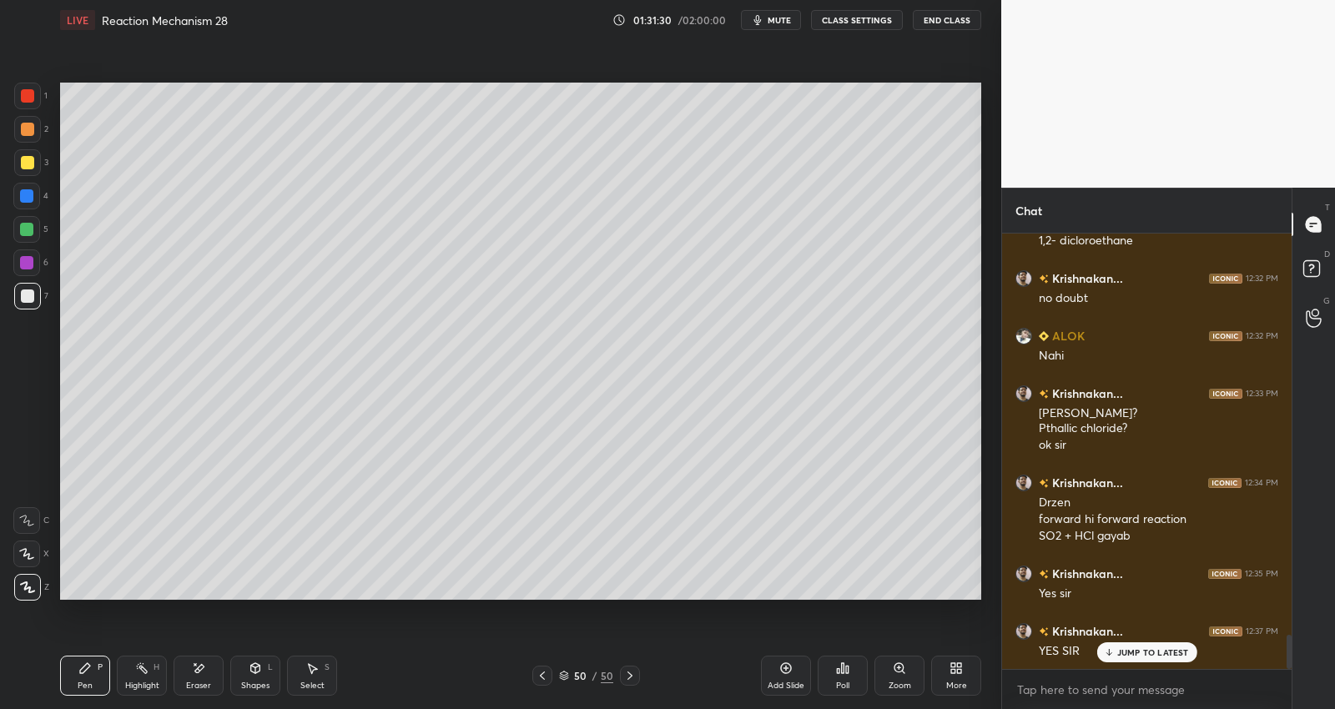
scroll to position [5195, 0]
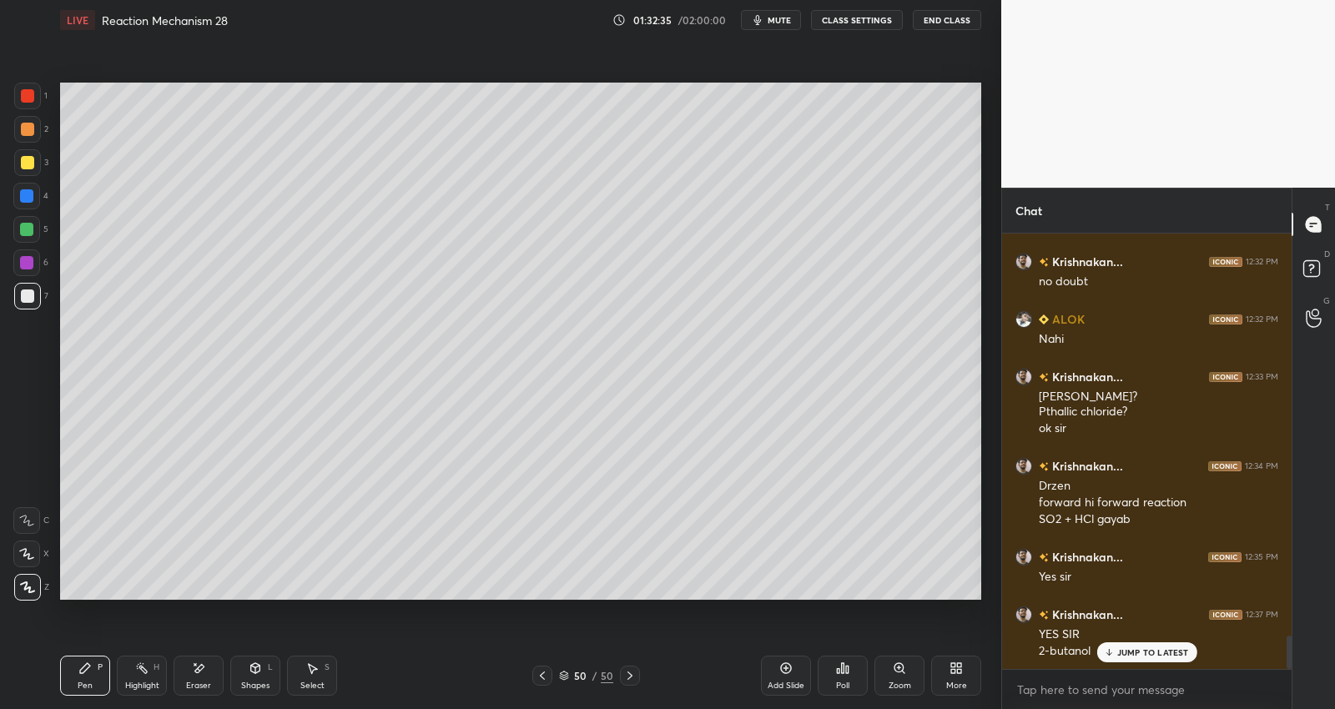
click at [32, 97] on div at bounding box center [27, 95] width 13 height 13
drag, startPoint x: 30, startPoint y: 125, endPoint x: 57, endPoint y: 119, distance: 27.3
click at [31, 125] on div at bounding box center [27, 129] width 13 height 13
click at [33, 159] on div at bounding box center [27, 162] width 13 height 13
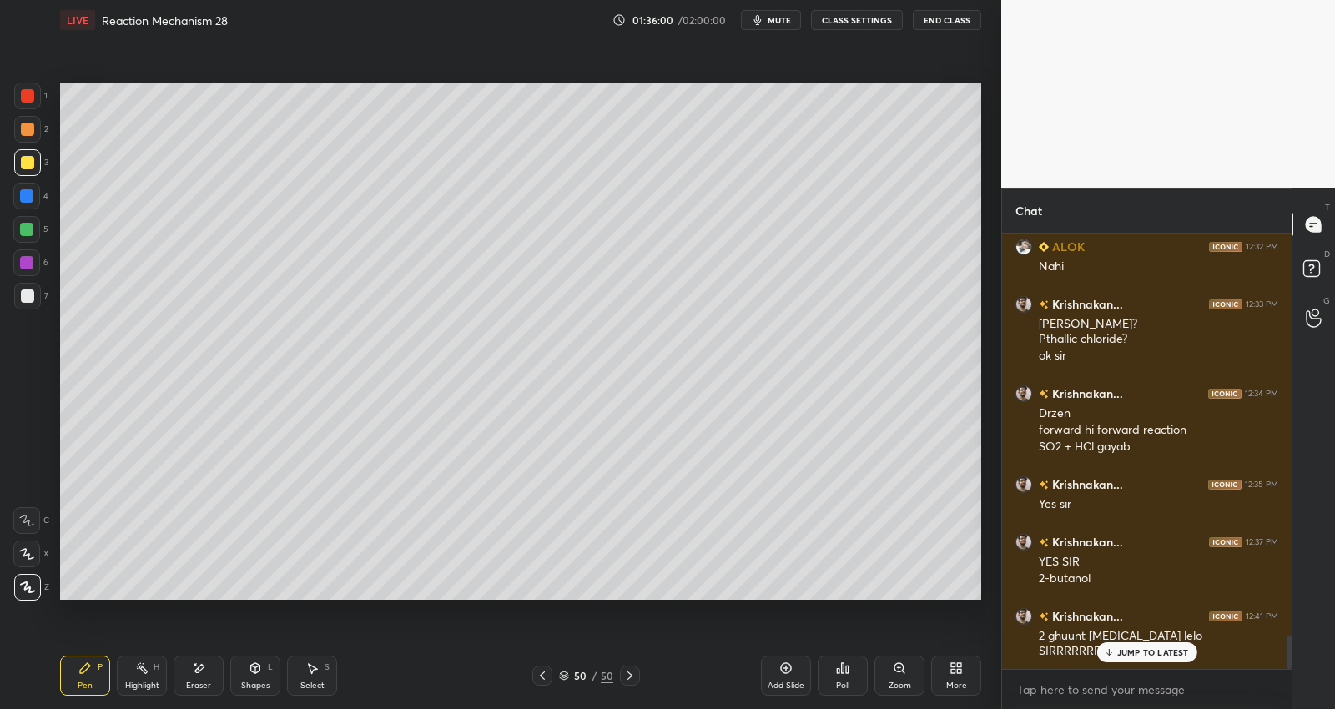
click at [1153, 650] on p "JUMP TO LATEST" at bounding box center [1153, 653] width 72 height 10
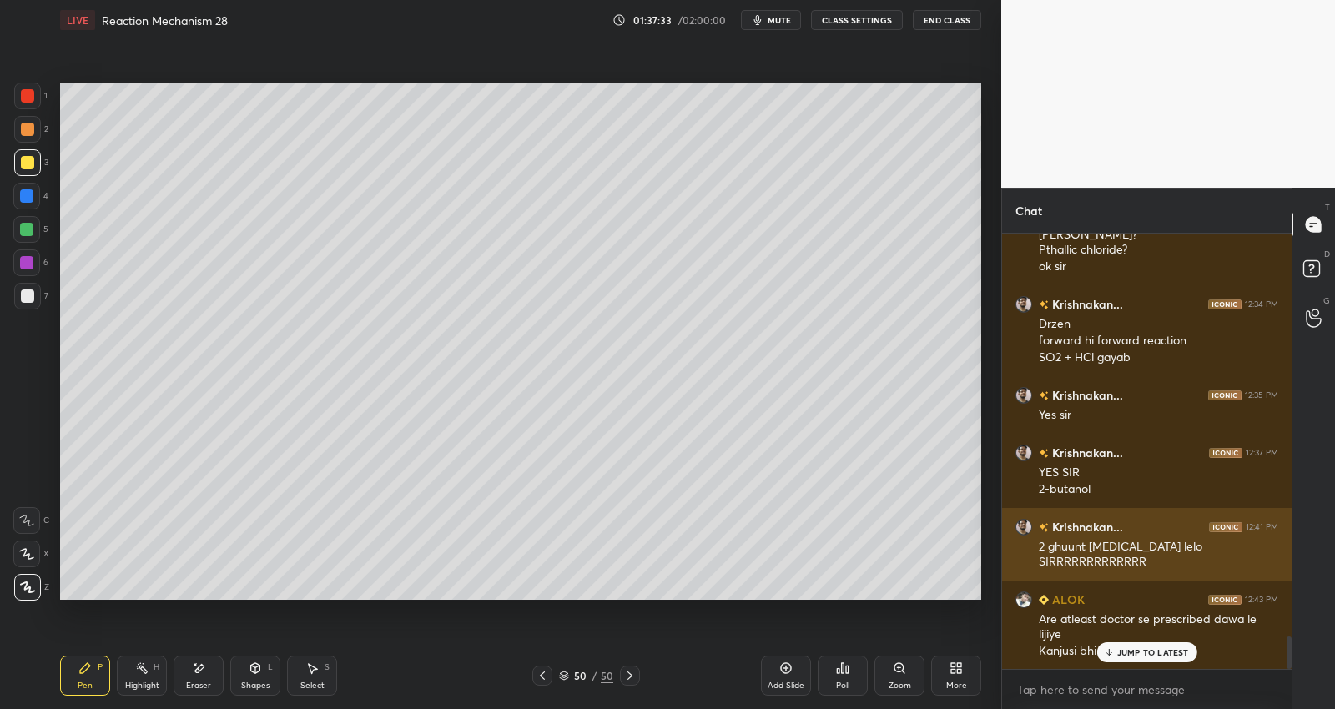
scroll to position [5415, 0]
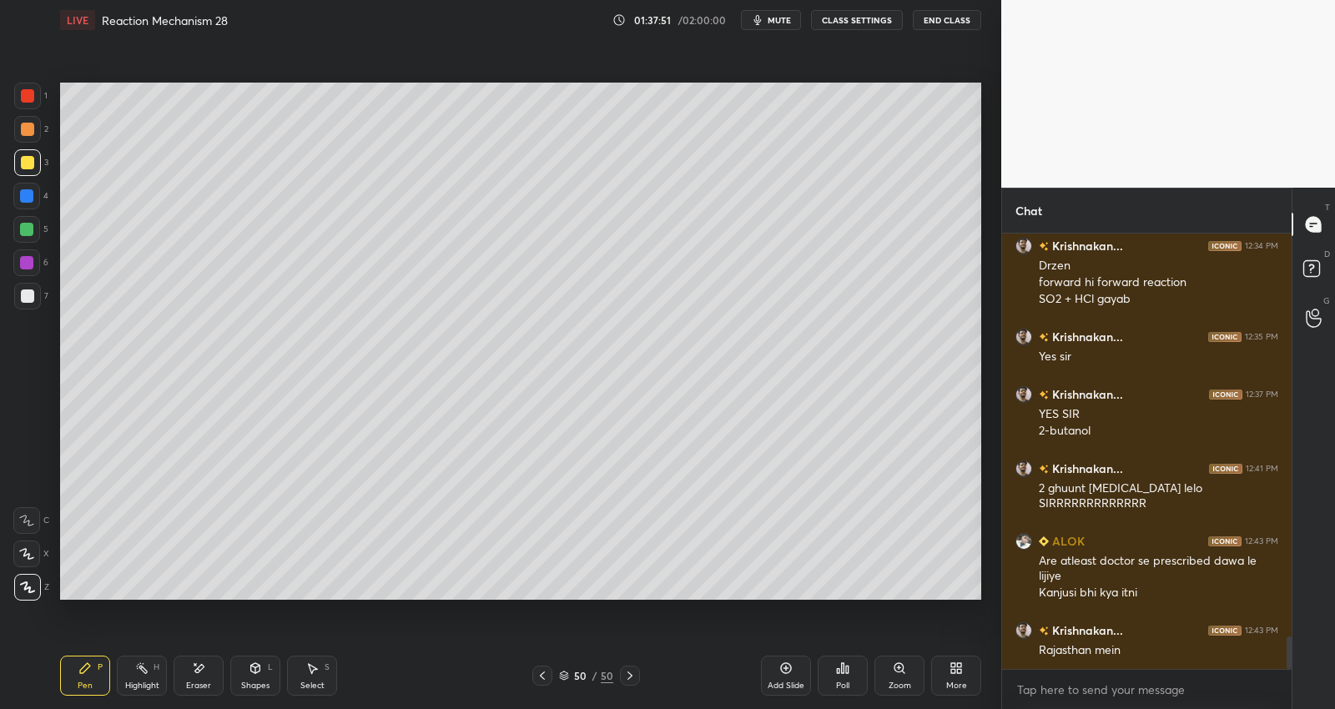
click at [203, 666] on icon at bounding box center [199, 668] width 9 height 8
click at [83, 674] on icon at bounding box center [84, 668] width 13 height 13
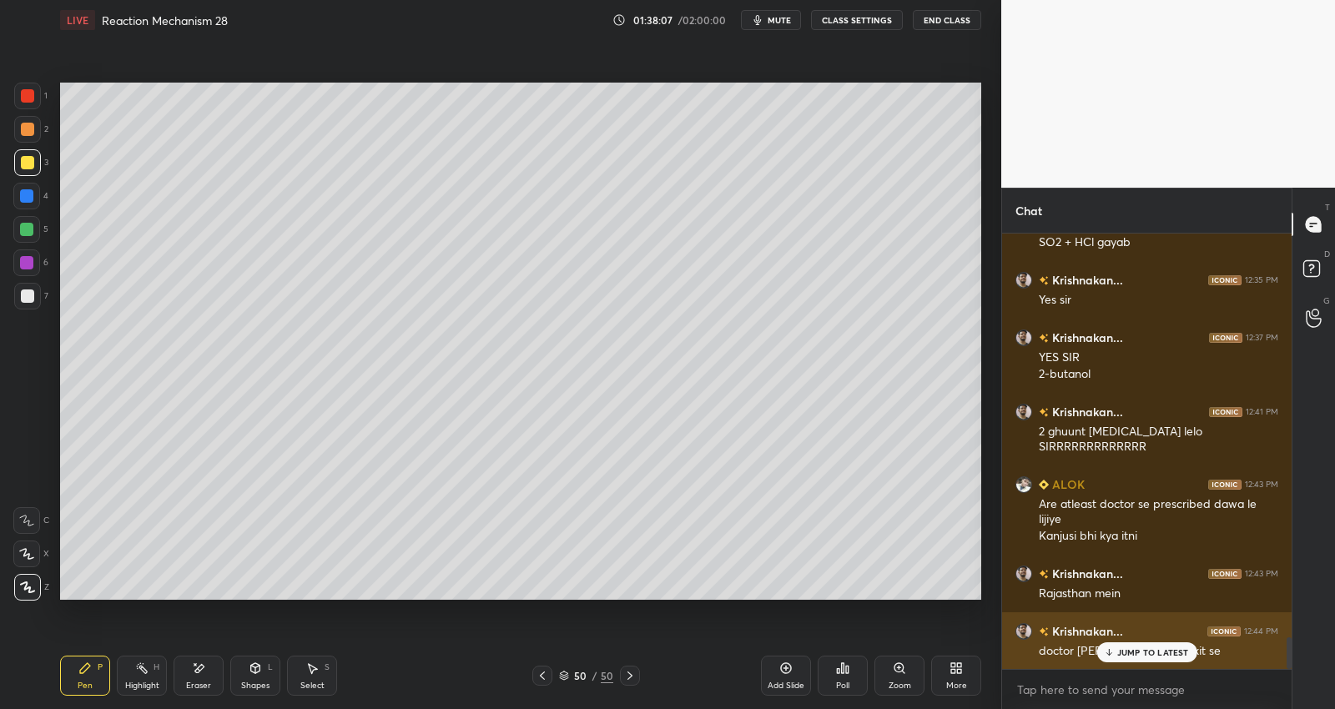
click at [1144, 656] on div "JUMP TO LATEST" at bounding box center [1146, 652] width 100 height 20
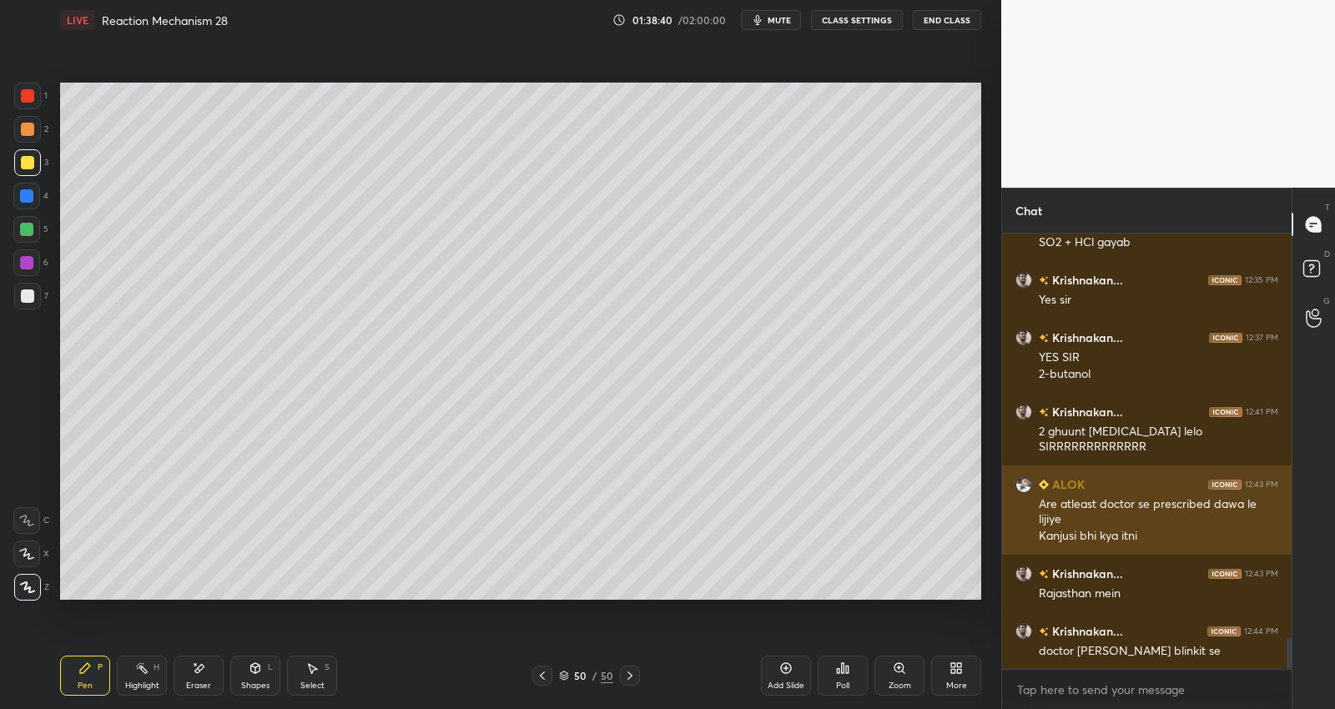
scroll to position [5530, 0]
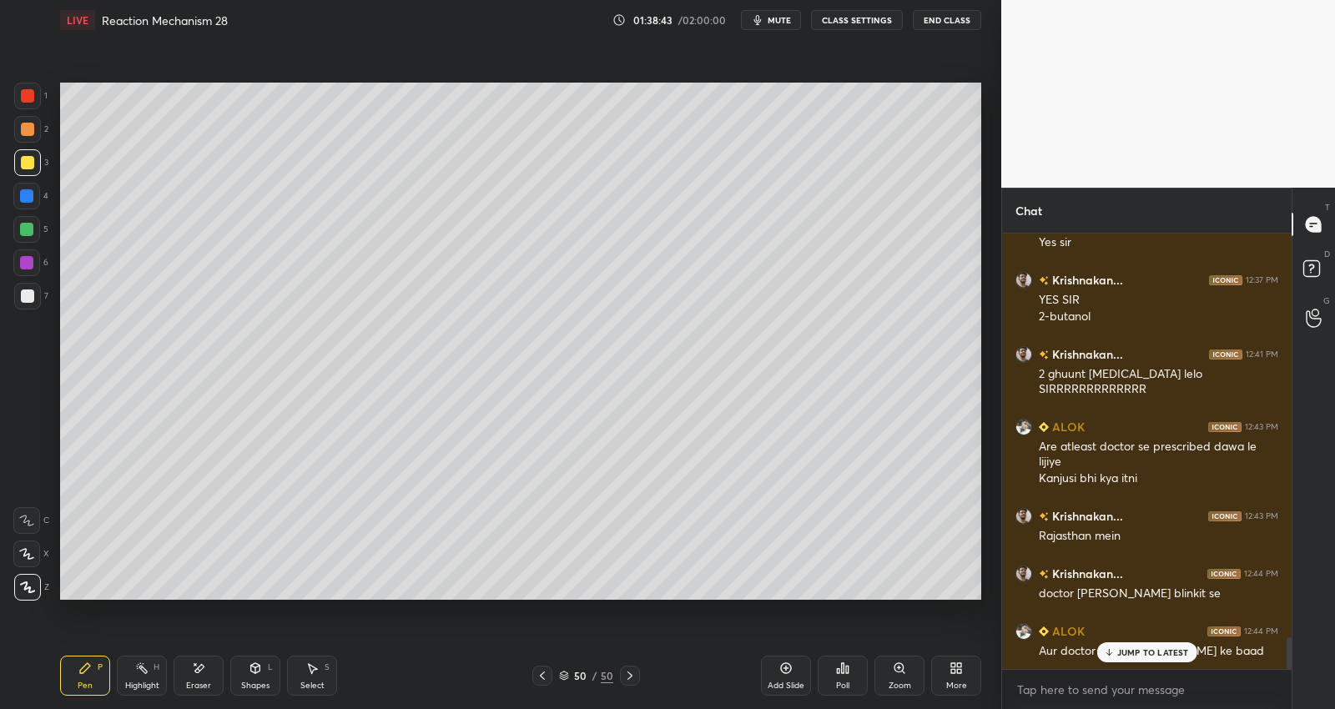
click at [1142, 643] on div "JUMP TO LATEST" at bounding box center [1146, 652] width 100 height 20
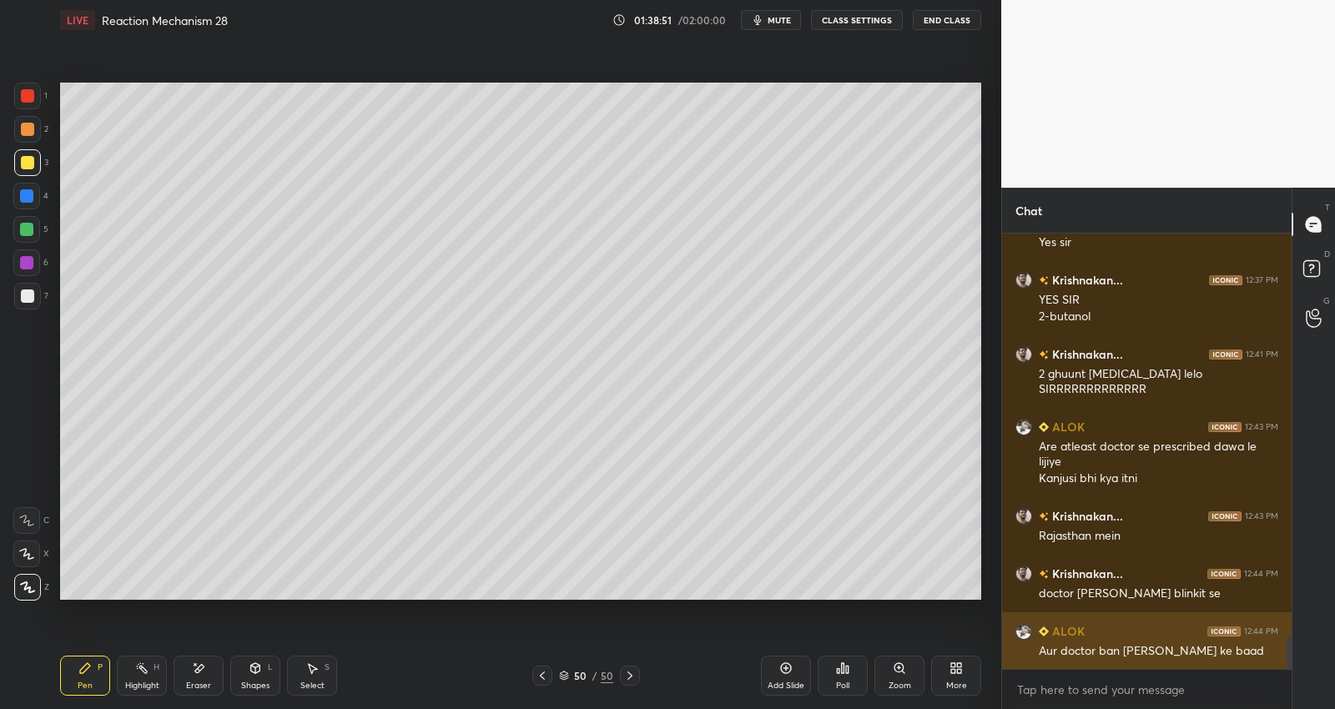
scroll to position [5587, 0]
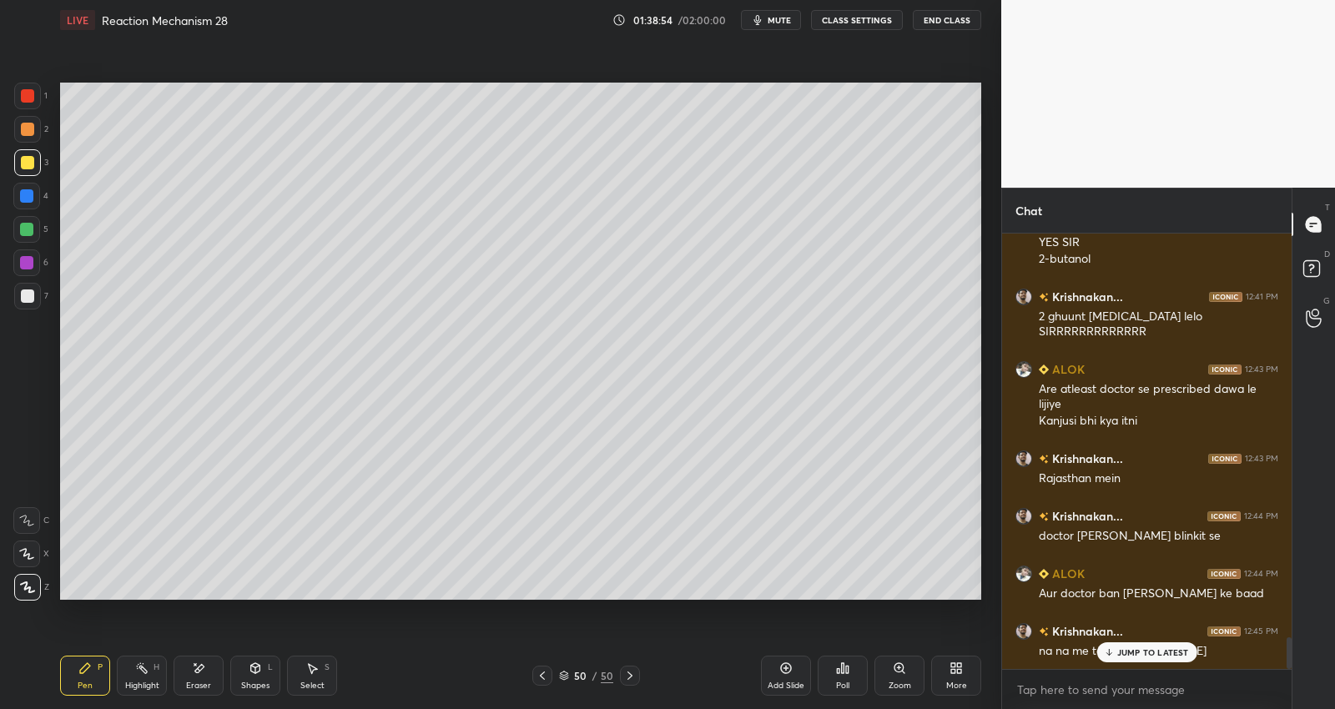
click at [1157, 648] on p "JUMP TO LATEST" at bounding box center [1153, 653] width 72 height 10
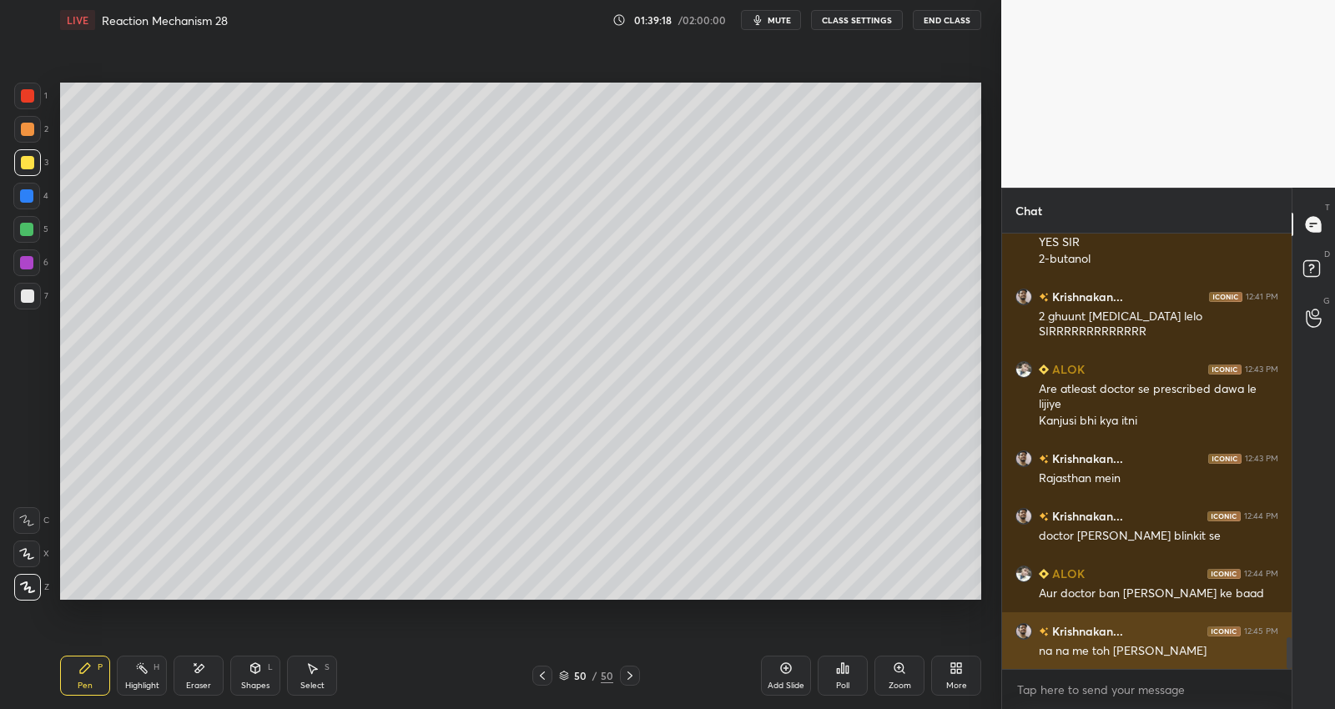
scroll to position [5604, 0]
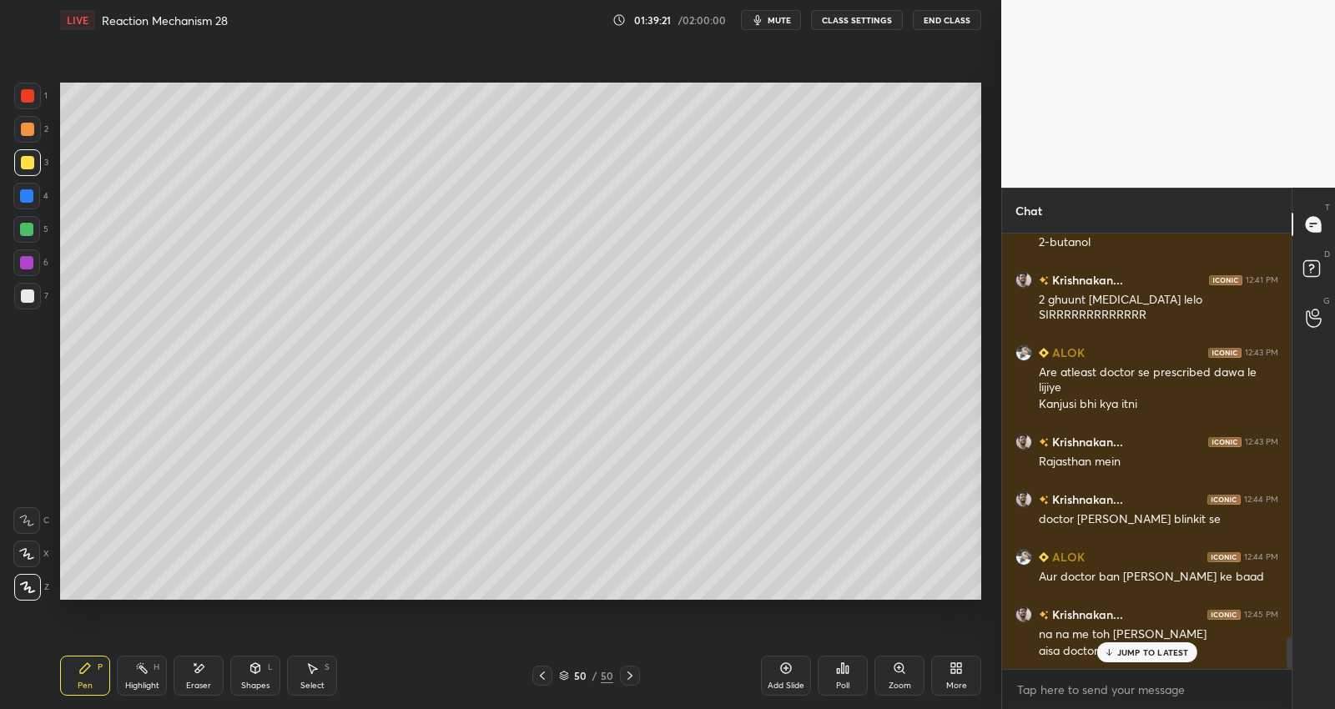
click at [1130, 651] on p "JUMP TO LATEST" at bounding box center [1153, 653] width 72 height 10
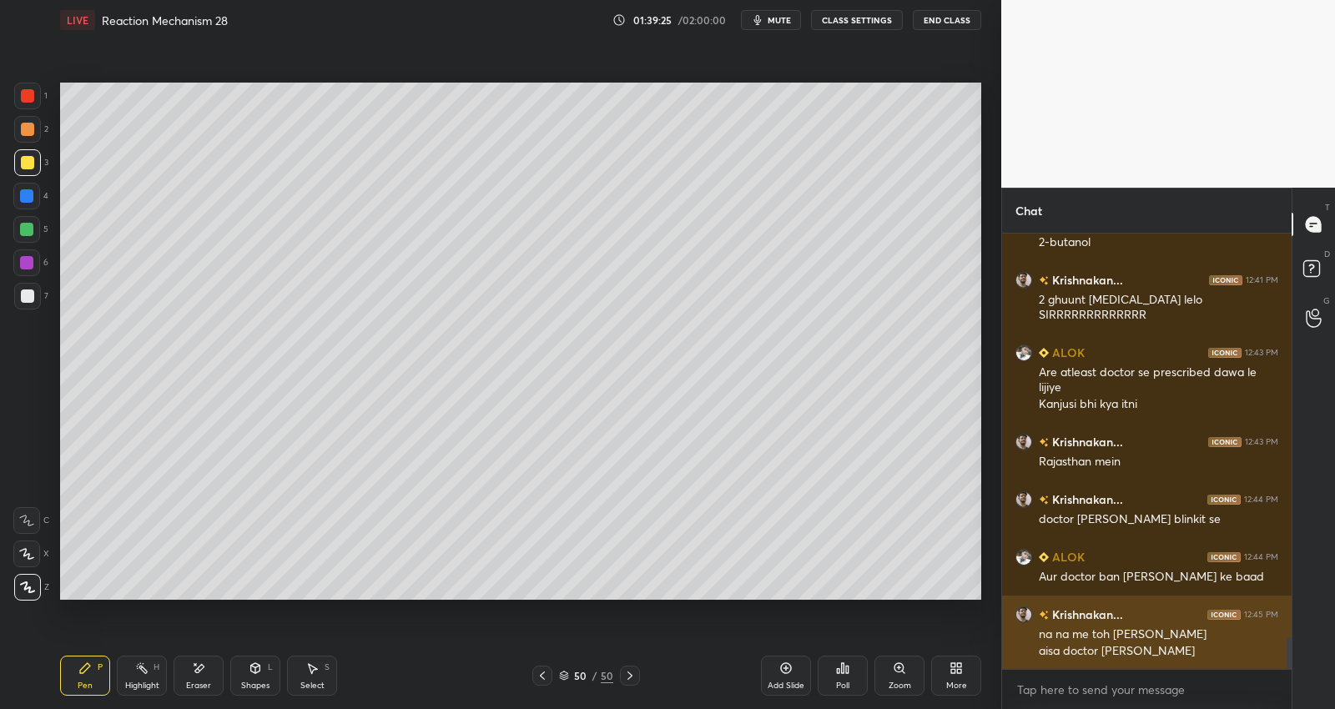
scroll to position [5621, 0]
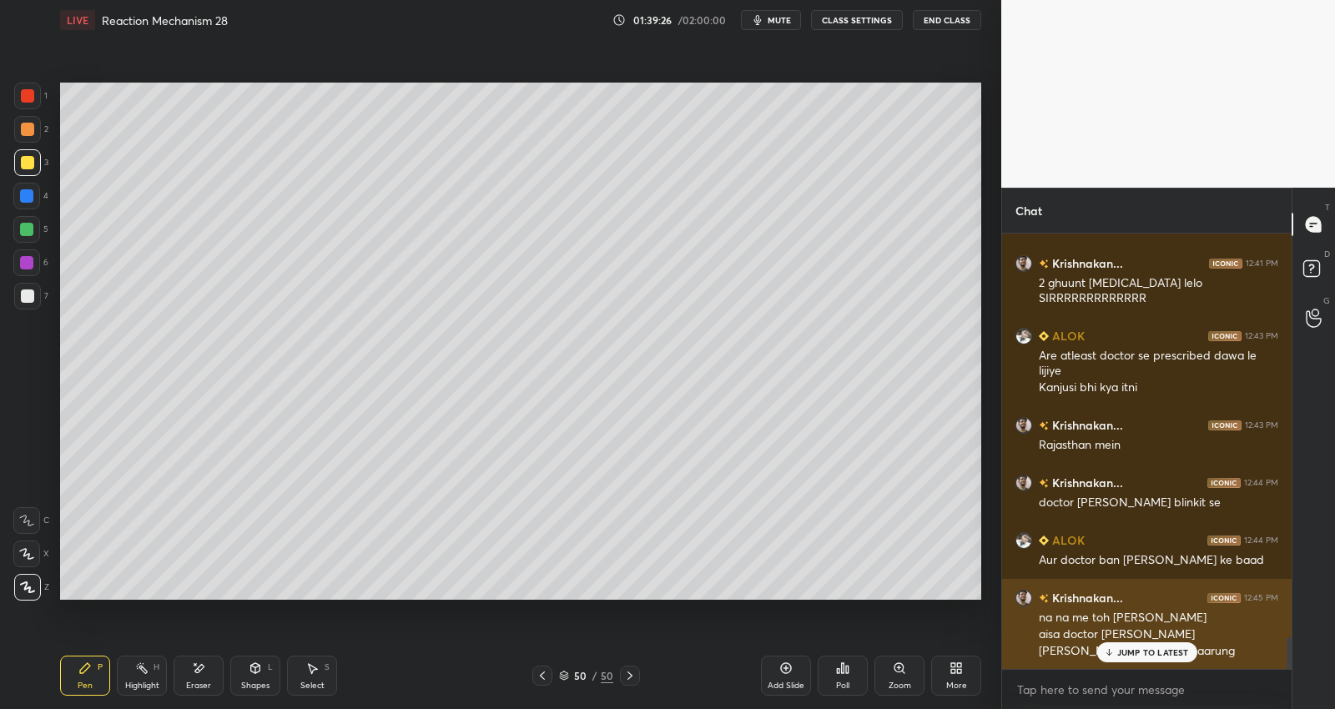
drag, startPoint x: 1145, startPoint y: 648, endPoint x: 1153, endPoint y: 636, distance: 14.4
click at [1146, 648] on p "JUMP TO LATEST" at bounding box center [1153, 653] width 72 height 10
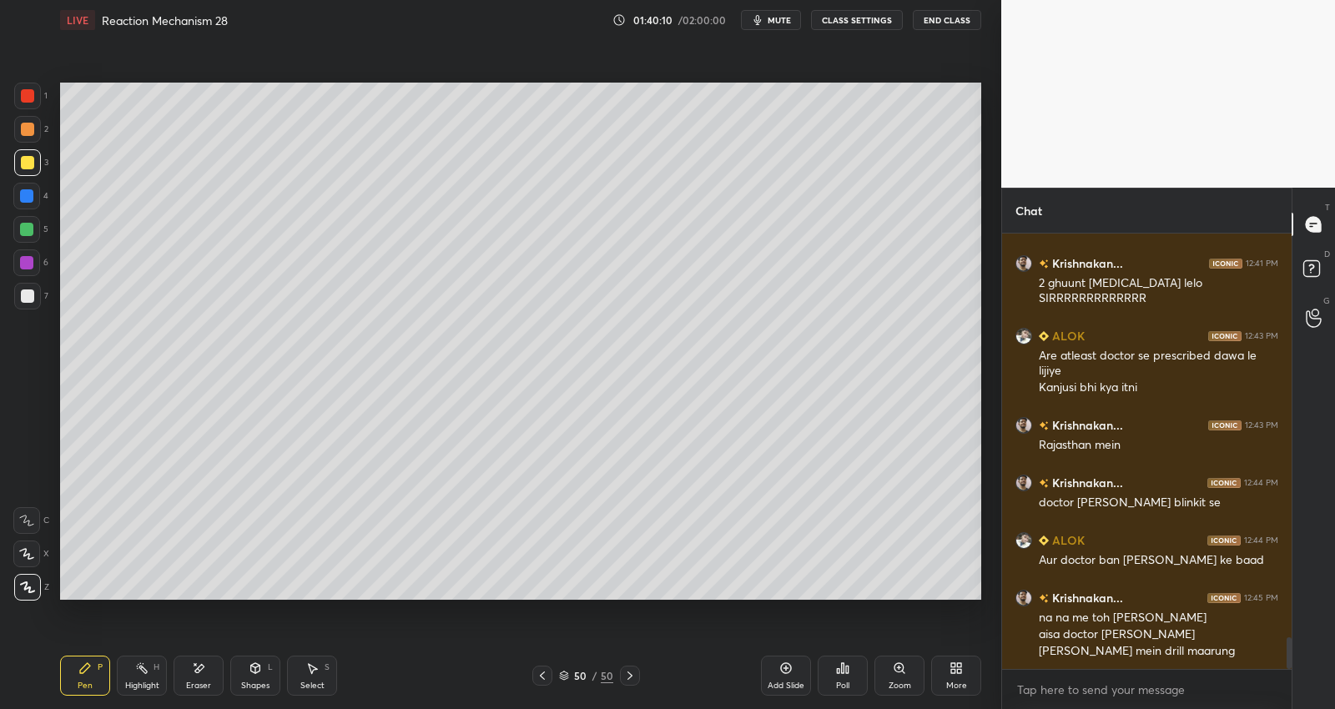
click at [204, 682] on div "Eraser" at bounding box center [198, 686] width 25 height 8
click at [86, 682] on div "Pen" at bounding box center [85, 686] width 15 height 8
drag, startPoint x: 27, startPoint y: 230, endPoint x: 30, endPoint y: 200, distance: 30.2
click at [27, 228] on div at bounding box center [26, 229] width 13 height 13
click at [27, 294] on div at bounding box center [27, 296] width 13 height 13
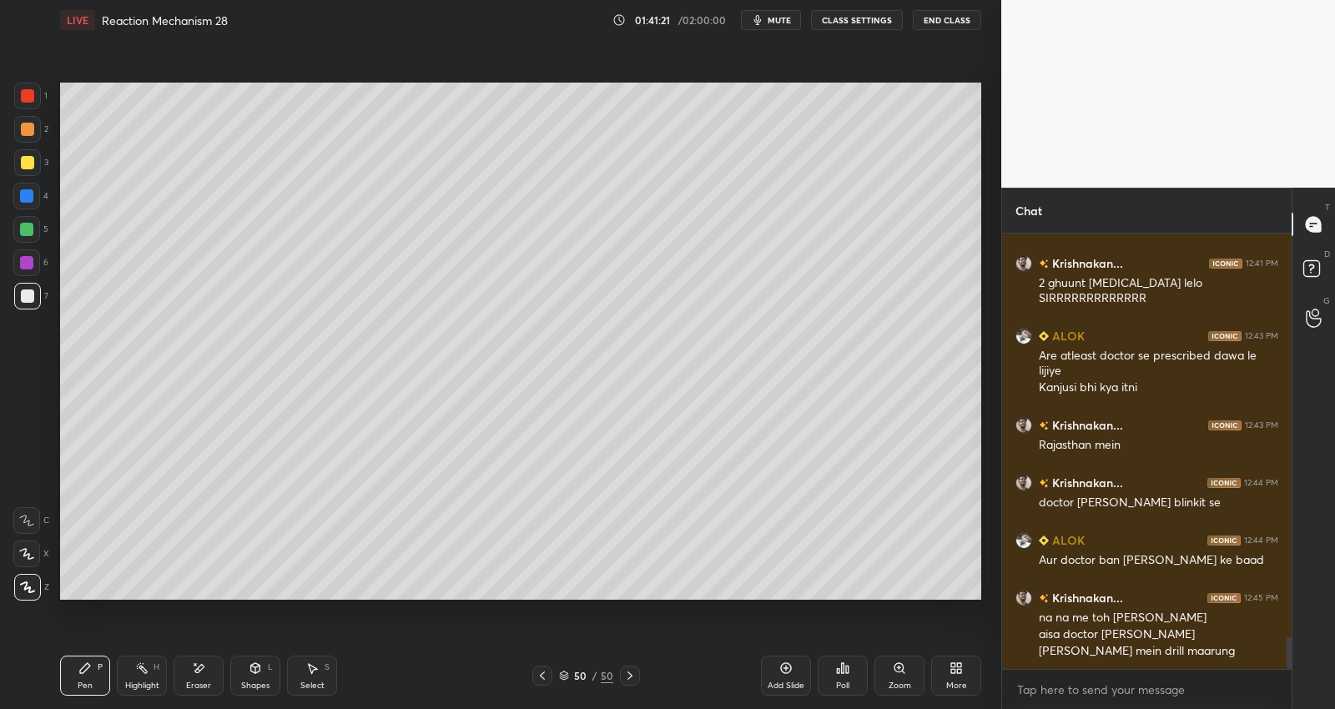
click at [30, 261] on div at bounding box center [26, 262] width 13 height 13
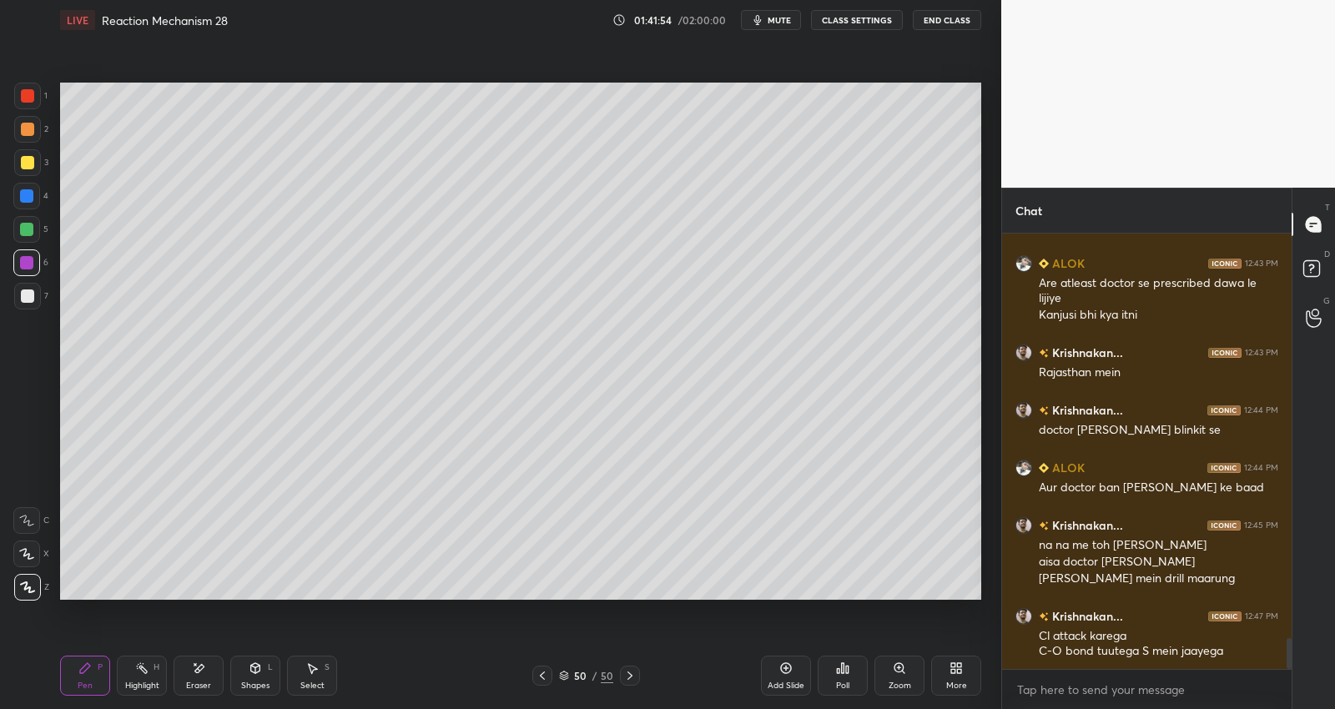
click at [784, 677] on div "Add Slide" at bounding box center [786, 676] width 50 height 40
click at [542, 670] on icon at bounding box center [543, 675] width 13 height 13
drag, startPoint x: 621, startPoint y: 676, endPoint x: 633, endPoint y: 664, distance: 17.1
click at [622, 678] on icon at bounding box center [628, 675] width 13 height 13
drag, startPoint x: 532, startPoint y: 677, endPoint x: 530, endPoint y: 685, distance: 8.5
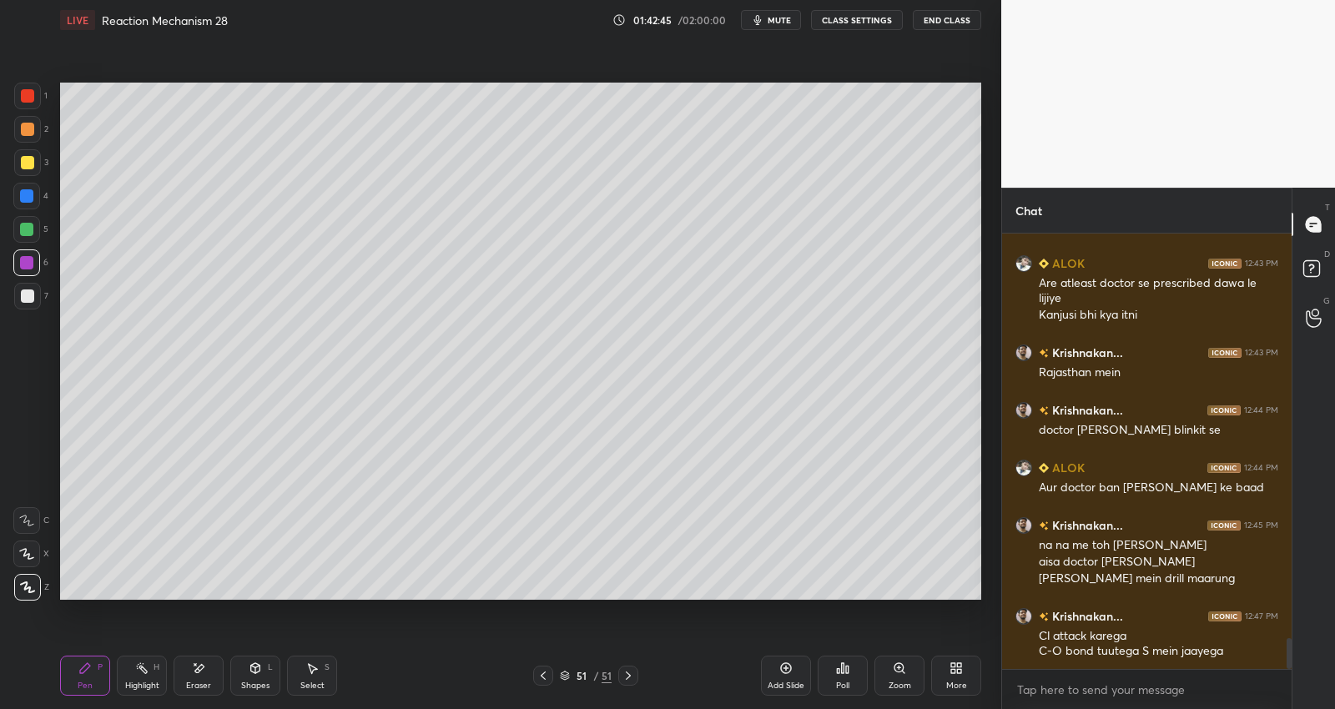
click at [532, 682] on div "51 / 51" at bounding box center [586, 676] width 350 height 20
click at [547, 675] on icon at bounding box center [543, 675] width 13 height 13
click at [26, 93] on div at bounding box center [27, 95] width 13 height 13
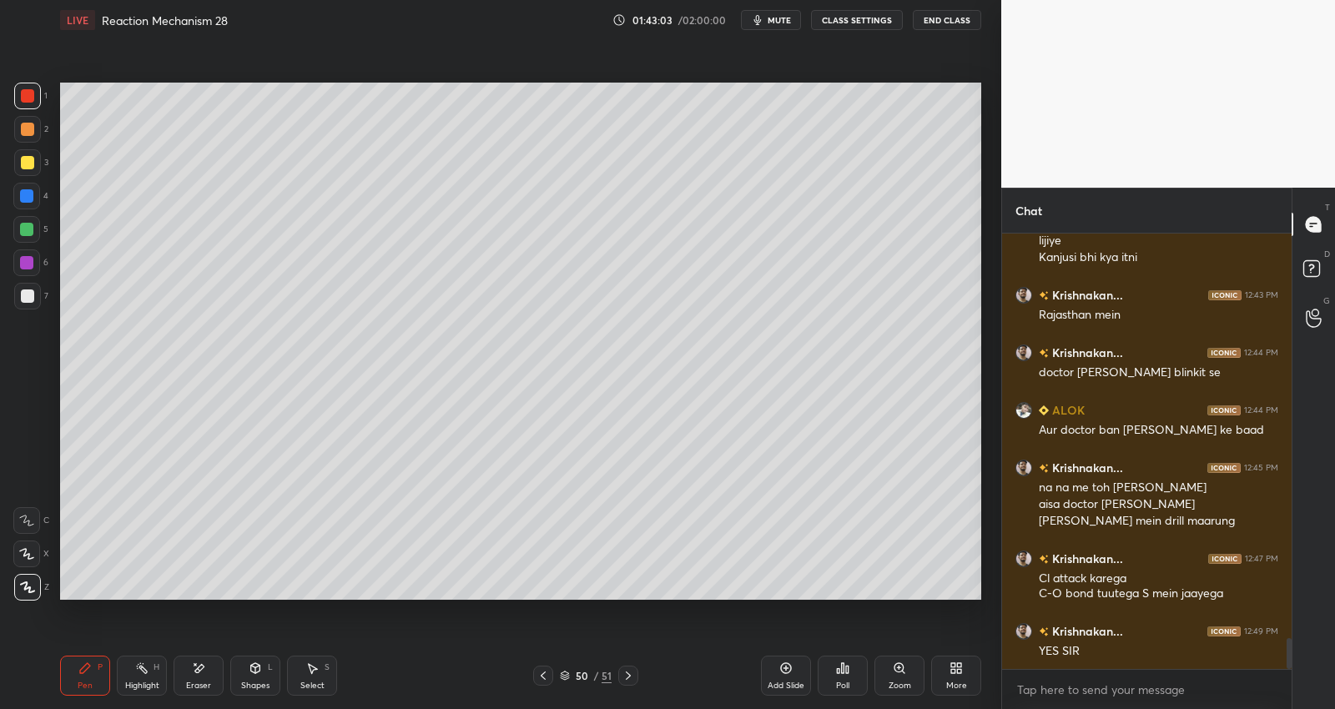
click at [548, 673] on icon at bounding box center [543, 675] width 13 height 13
click at [626, 678] on icon at bounding box center [628, 675] width 13 height 13
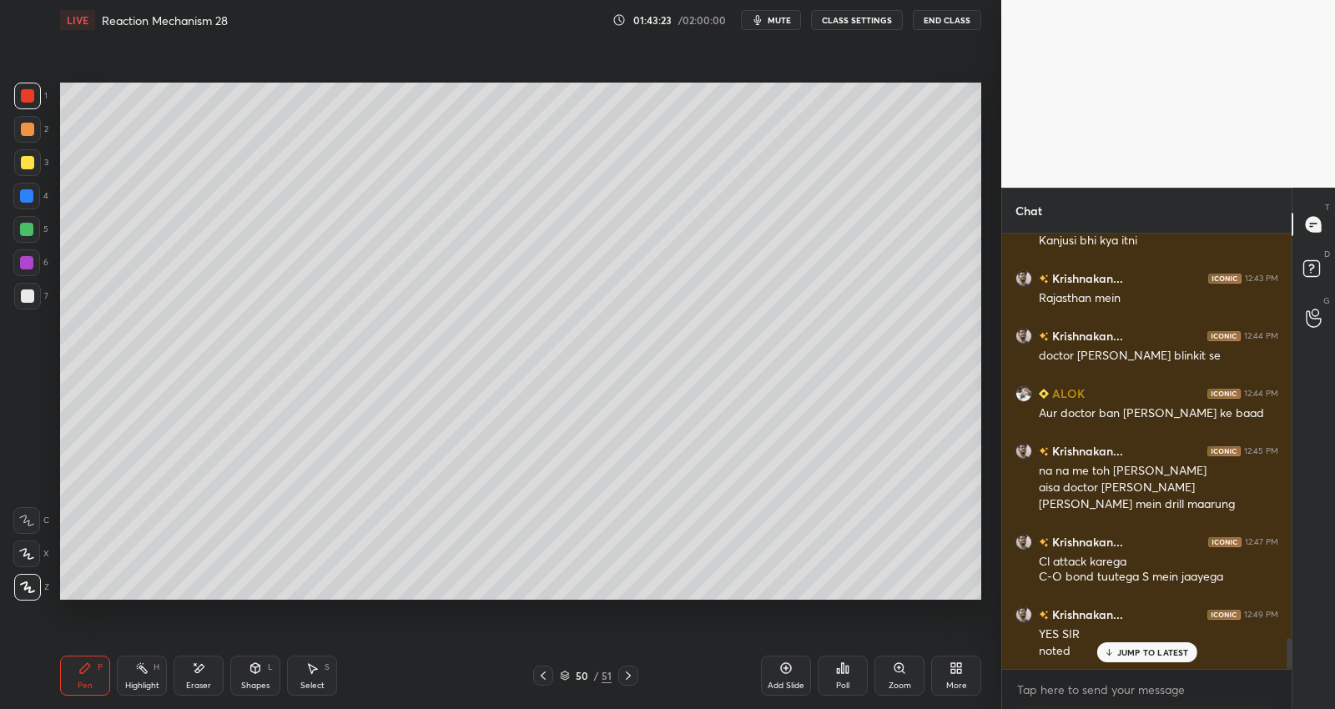
scroll to position [5825, 0]
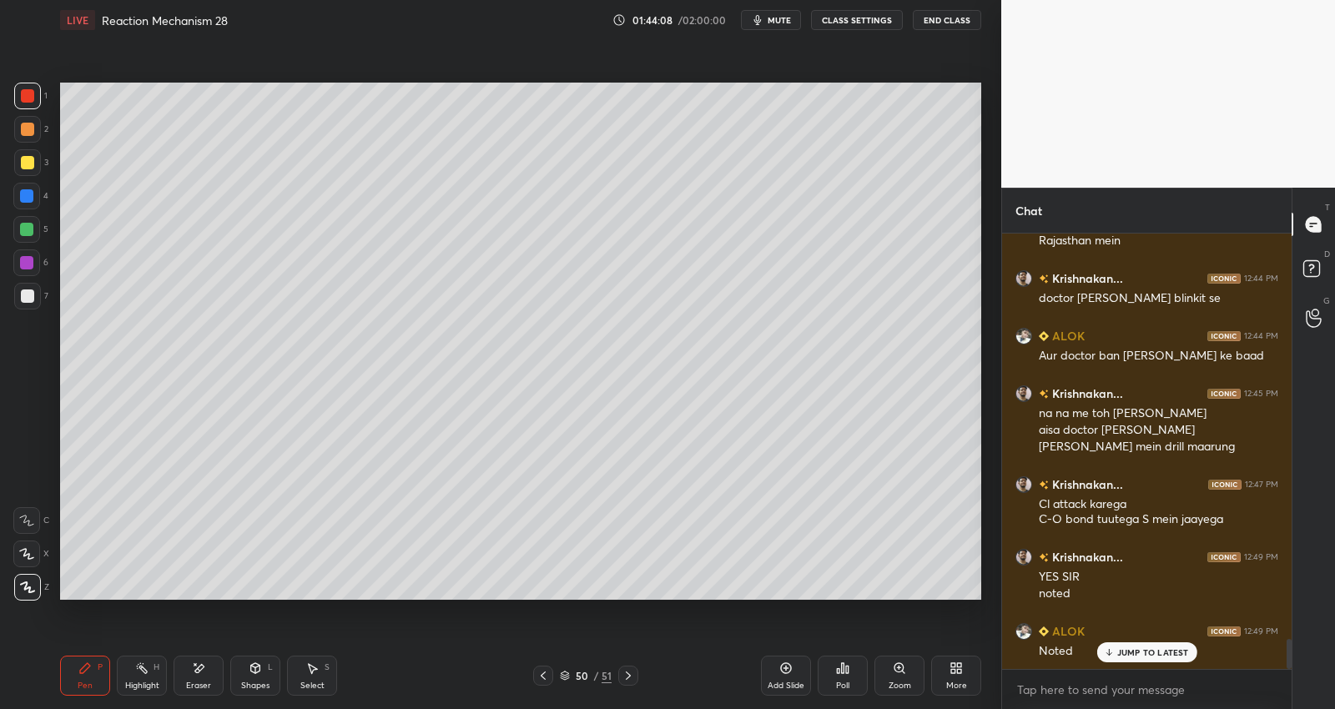
click at [630, 675] on icon at bounding box center [628, 676] width 5 height 8
click at [632, 674] on icon at bounding box center [628, 675] width 13 height 13
click at [538, 672] on icon at bounding box center [543, 675] width 13 height 13
click at [627, 678] on icon at bounding box center [628, 675] width 13 height 13
click at [618, 680] on div at bounding box center [628, 676] width 20 height 20
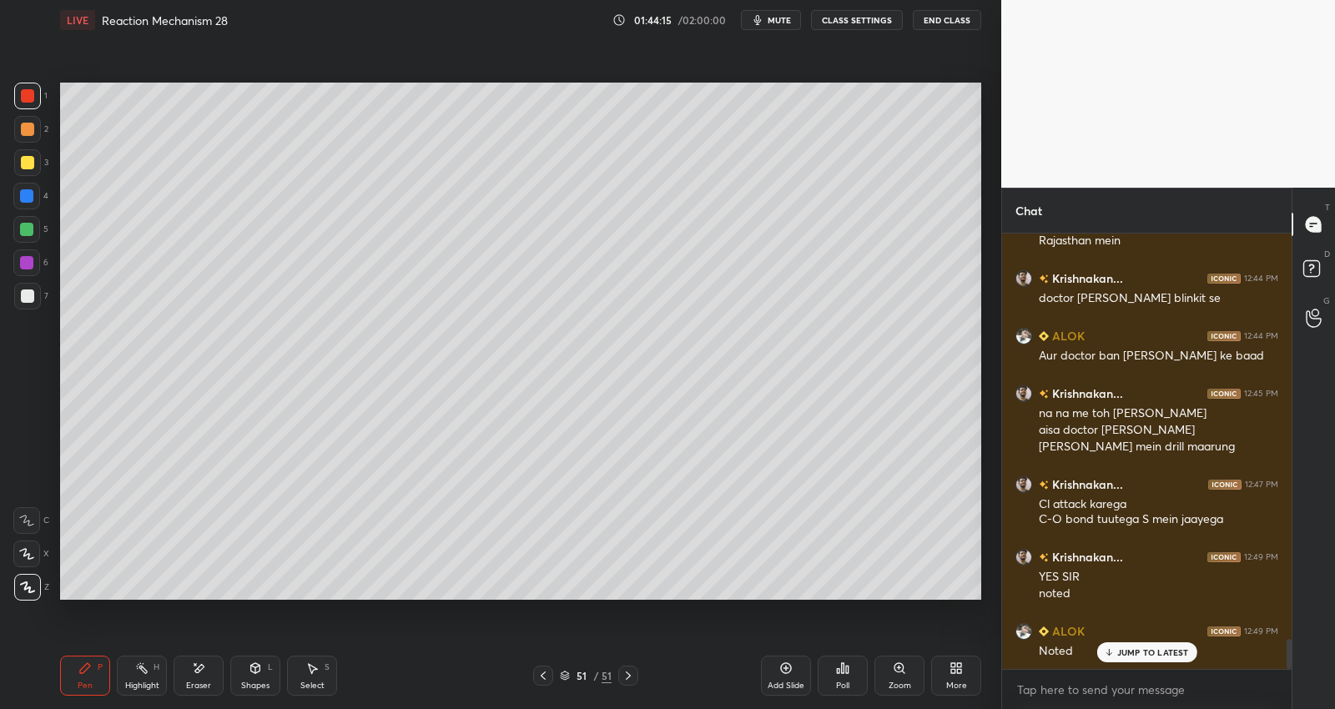
click at [790, 672] on icon at bounding box center [785, 668] width 13 height 13
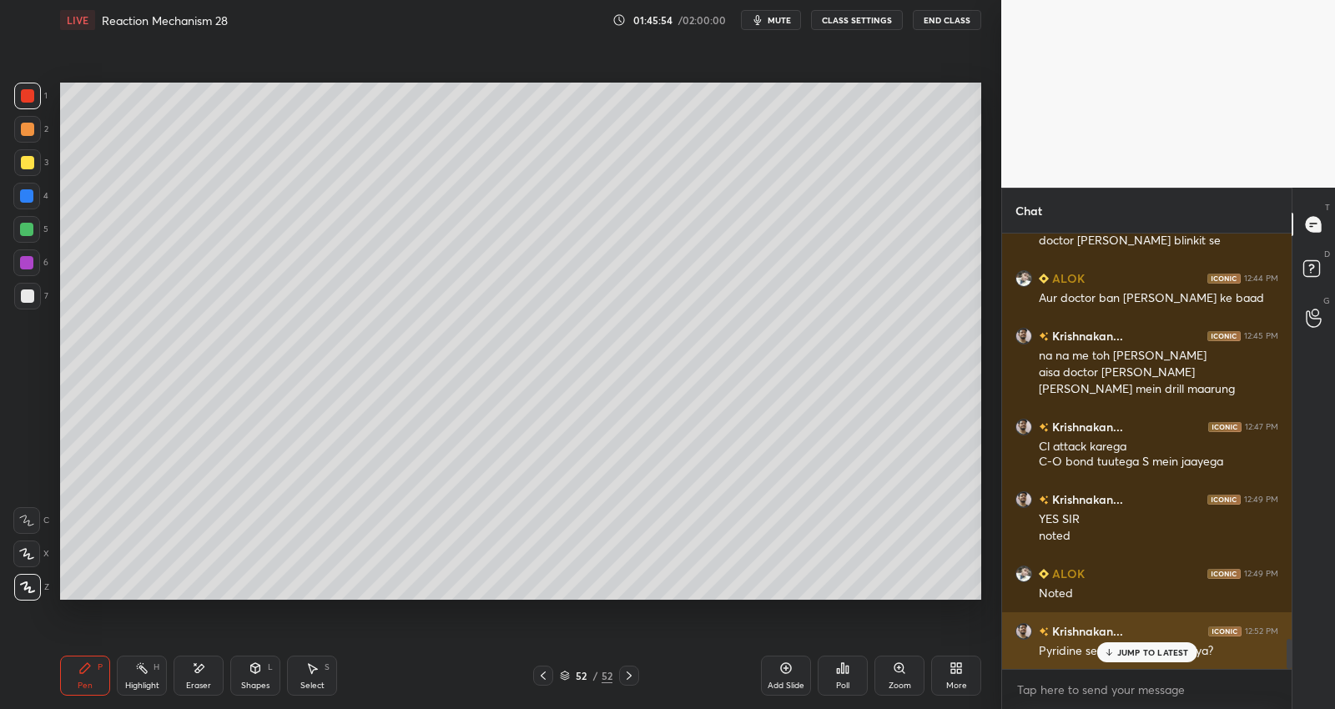
click at [1143, 643] on div "JUMP TO LATEST" at bounding box center [1146, 652] width 100 height 20
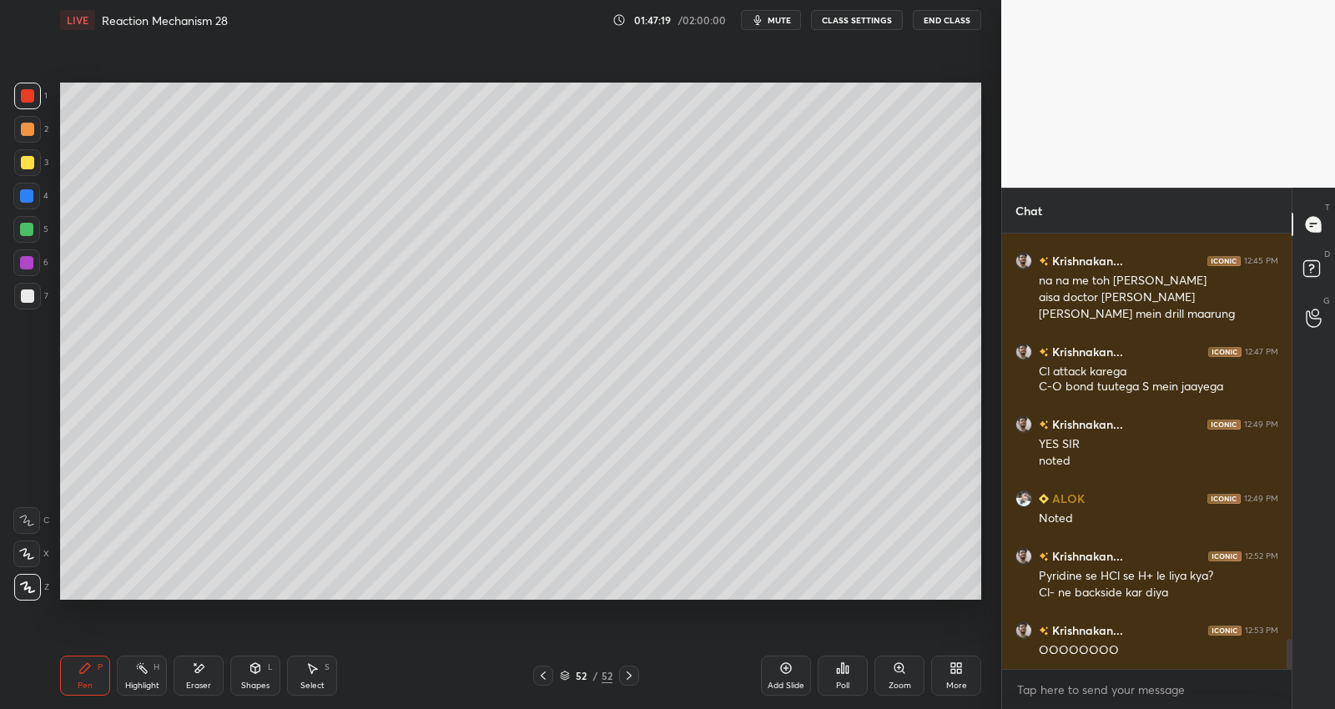
scroll to position [5974, 0]
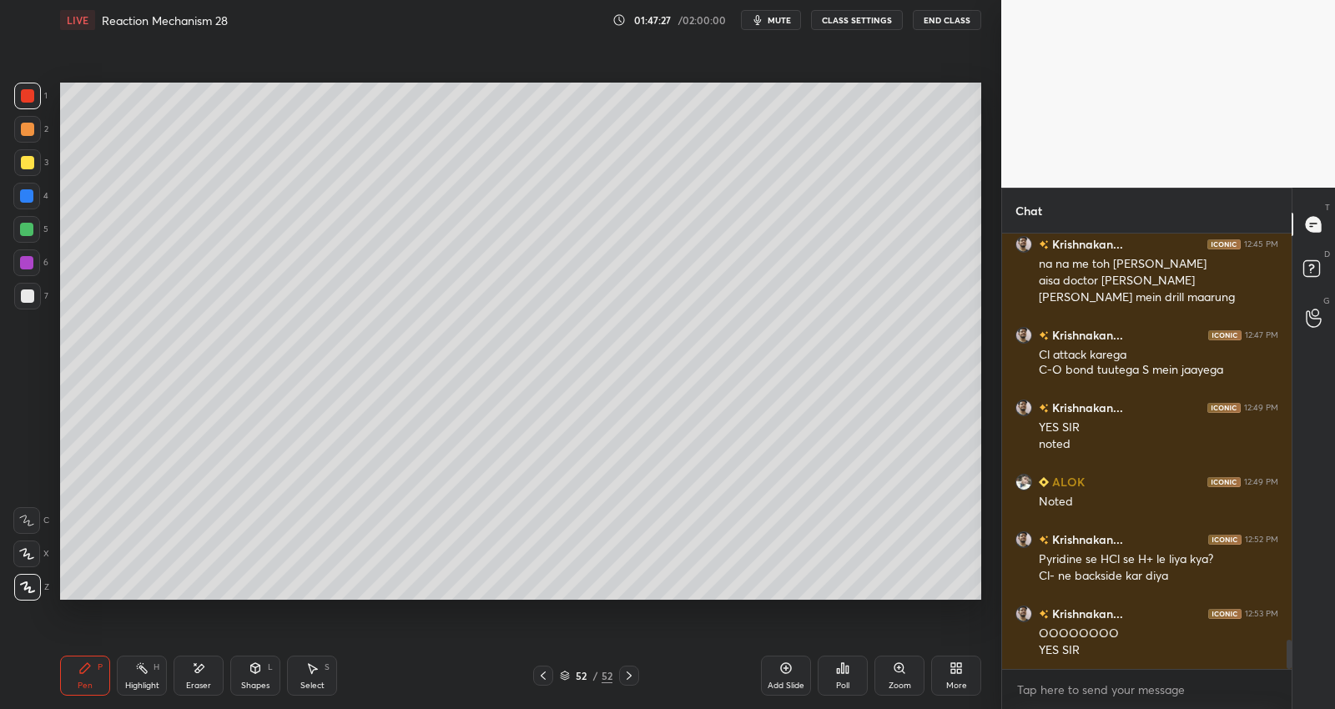
click at [633, 678] on icon at bounding box center [628, 675] width 13 height 13
click at [776, 672] on div "Add Slide" at bounding box center [786, 676] width 50 height 40
click at [205, 670] on div "Eraser" at bounding box center [199, 676] width 50 height 40
drag, startPoint x: 80, startPoint y: 668, endPoint x: 98, endPoint y: 609, distance: 62.0
click at [79, 668] on icon at bounding box center [84, 668] width 13 height 13
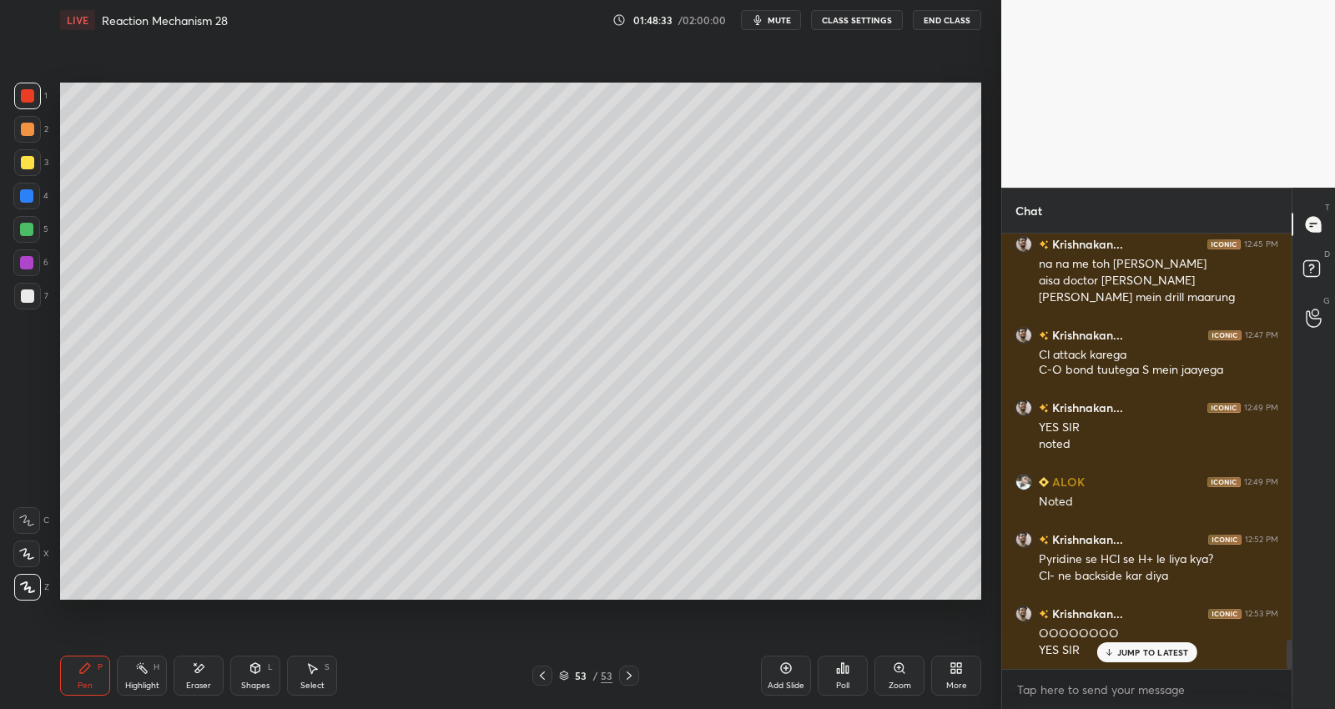
scroll to position [6031, 0]
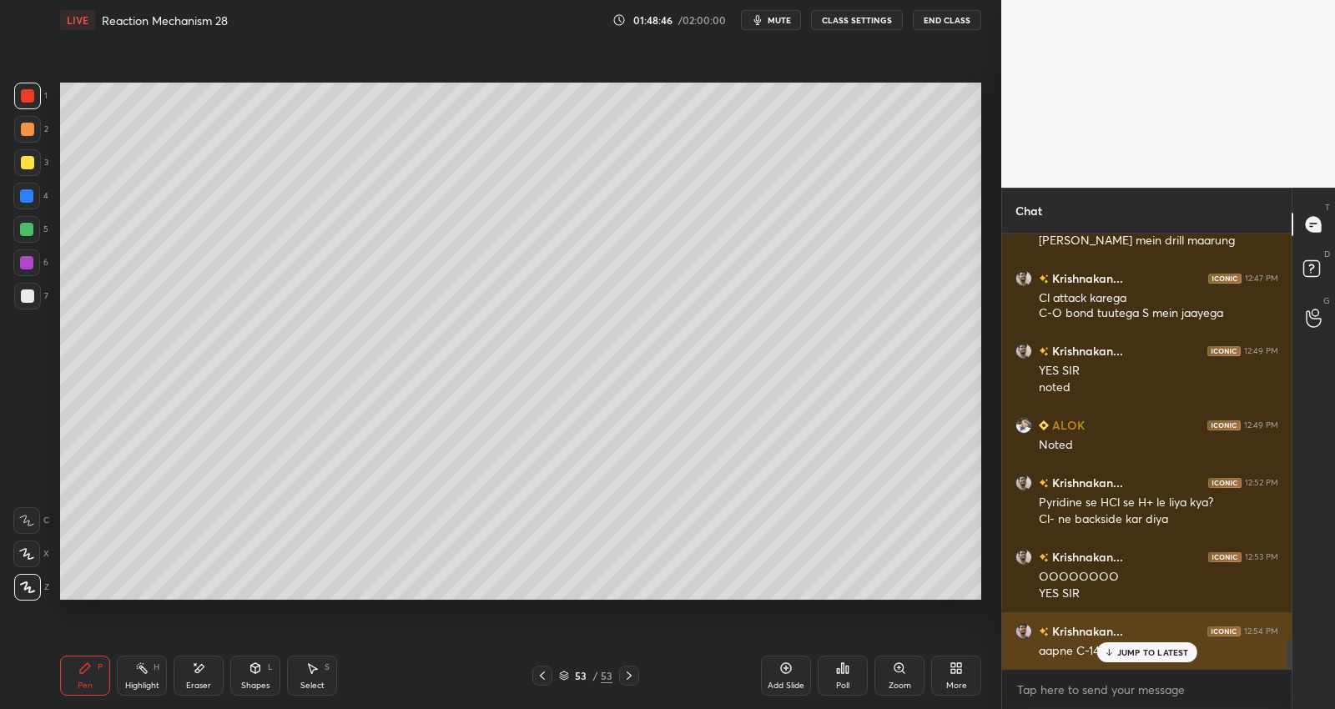
click at [1151, 647] on div "JUMP TO LATEST" at bounding box center [1146, 652] width 100 height 20
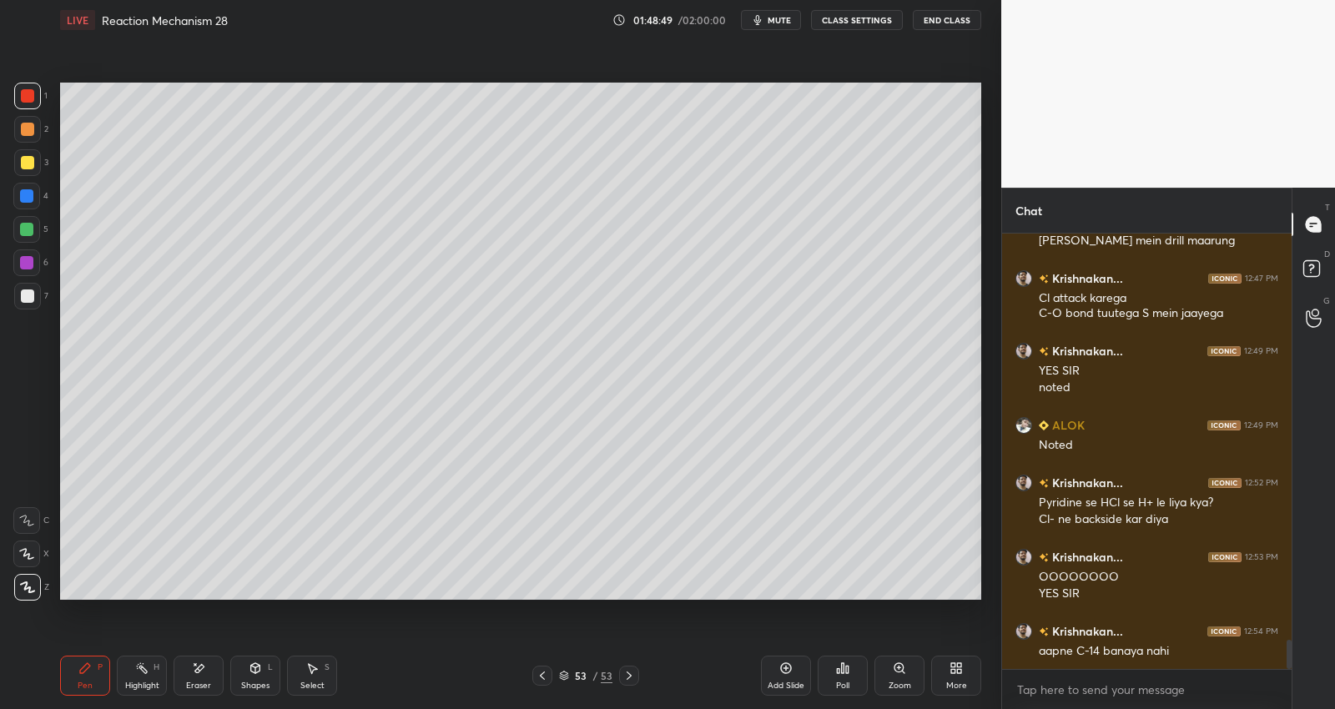
click at [23, 125] on div at bounding box center [27, 129] width 13 height 13
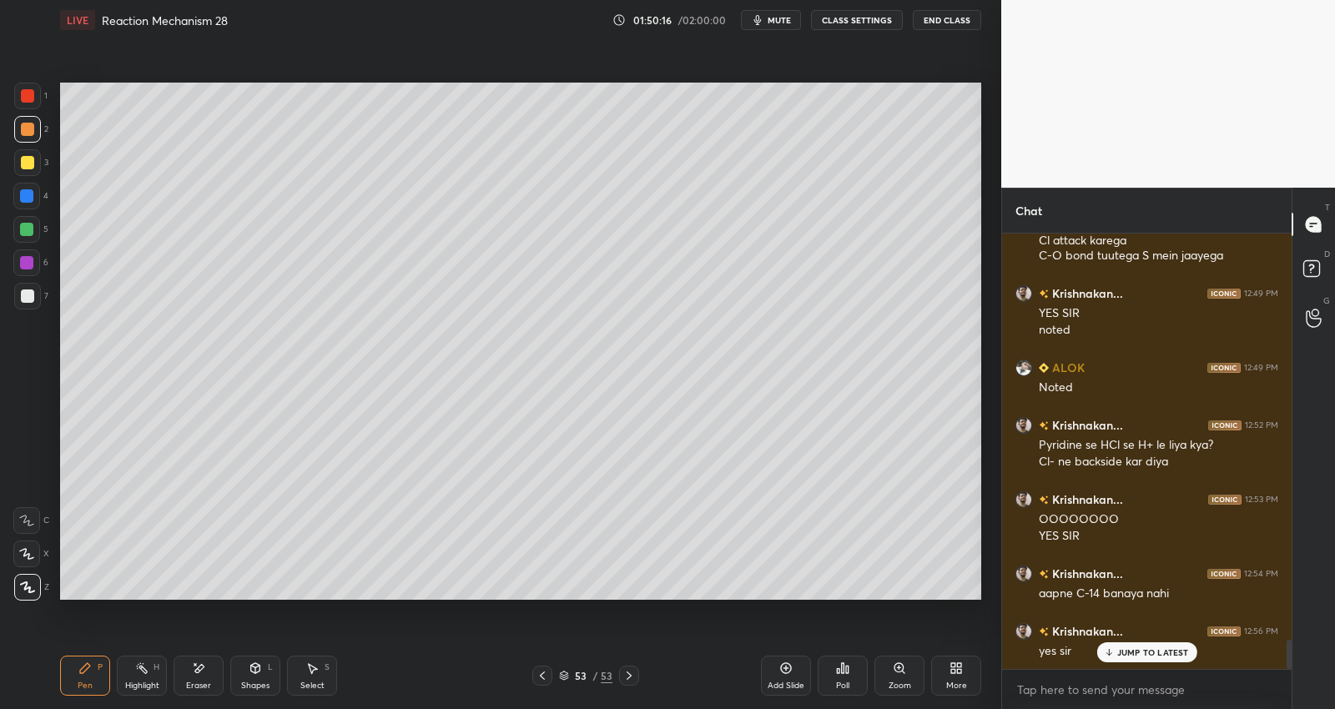
scroll to position [6146, 0]
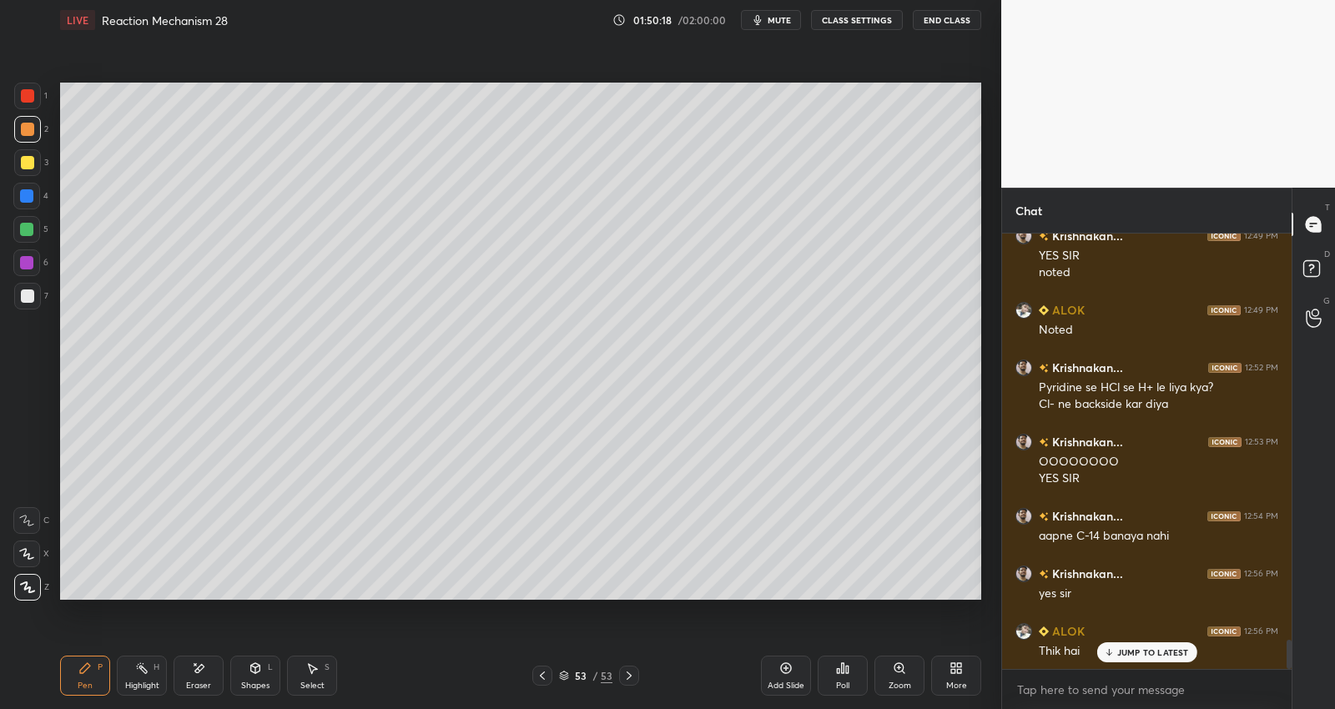
click at [791, 673] on icon at bounding box center [785, 668] width 13 height 13
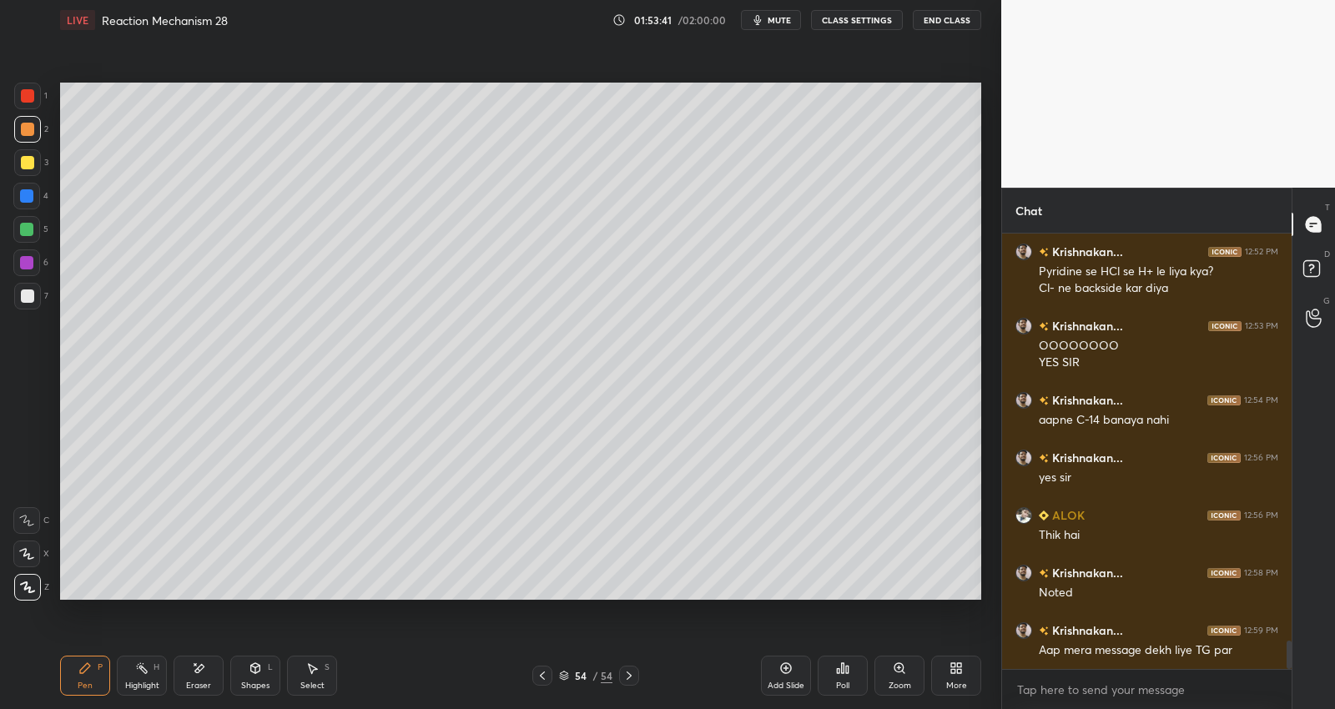
scroll to position [6319, 0]
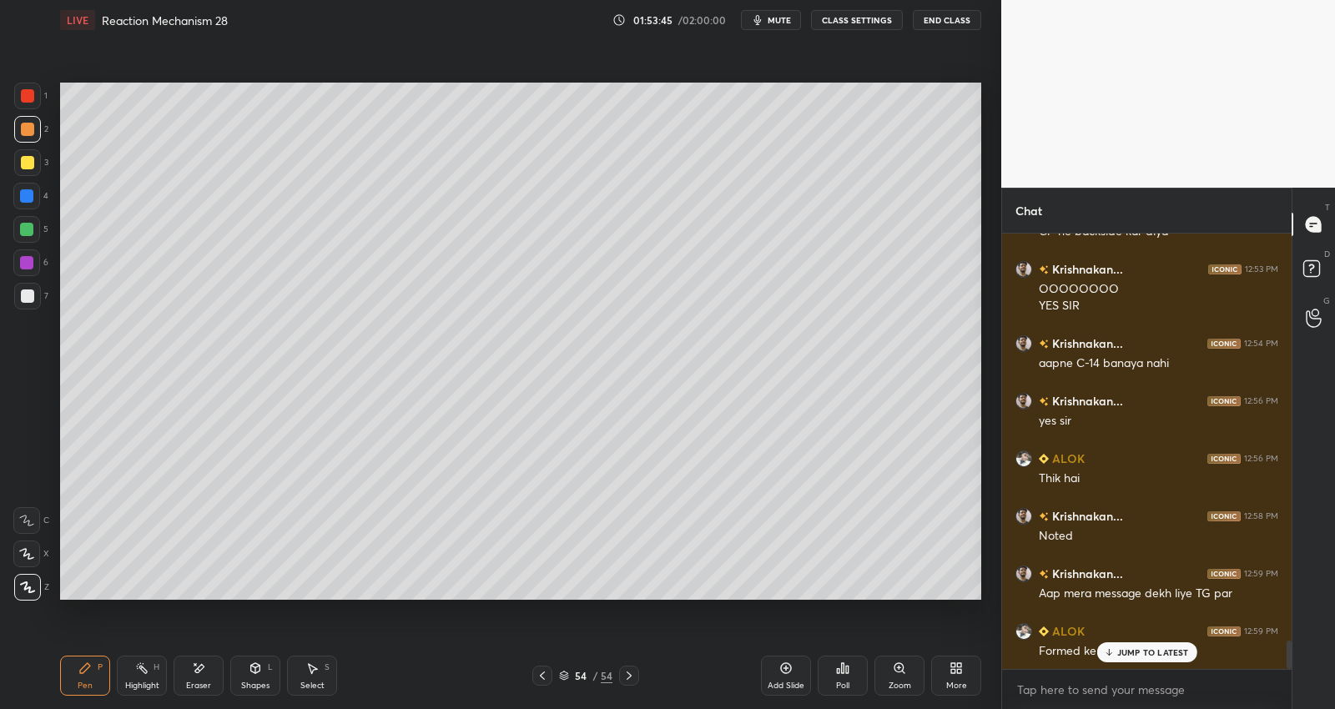
click at [1136, 653] on p "JUMP TO LATEST" at bounding box center [1153, 653] width 72 height 10
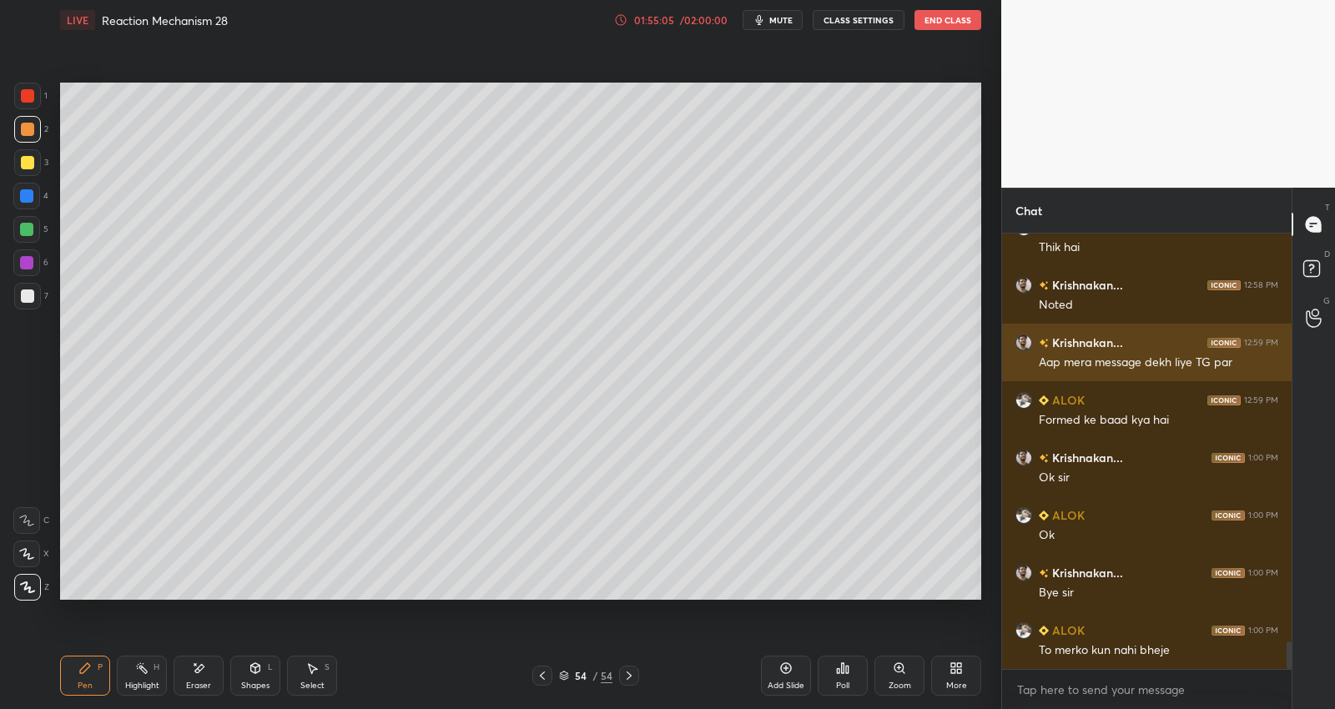
scroll to position [6607, 0]
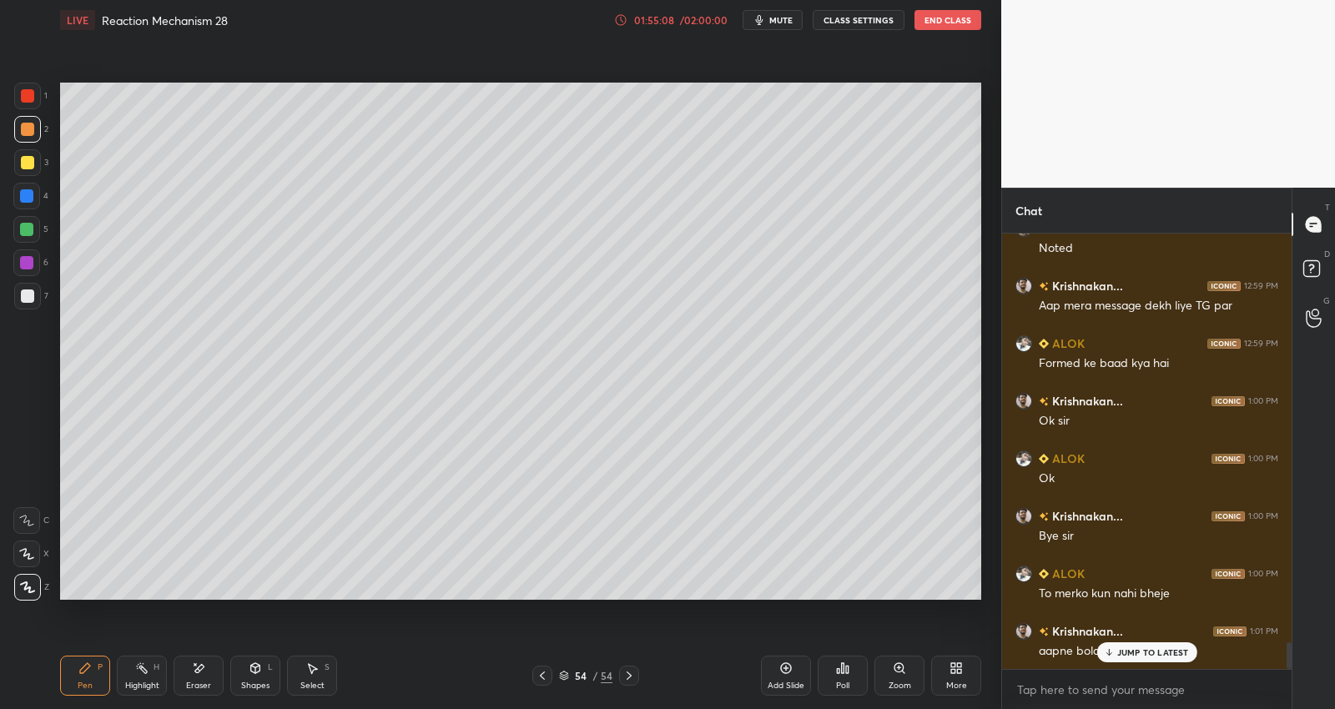
click at [1126, 646] on div "JUMP TO LATEST" at bounding box center [1146, 652] width 100 height 20
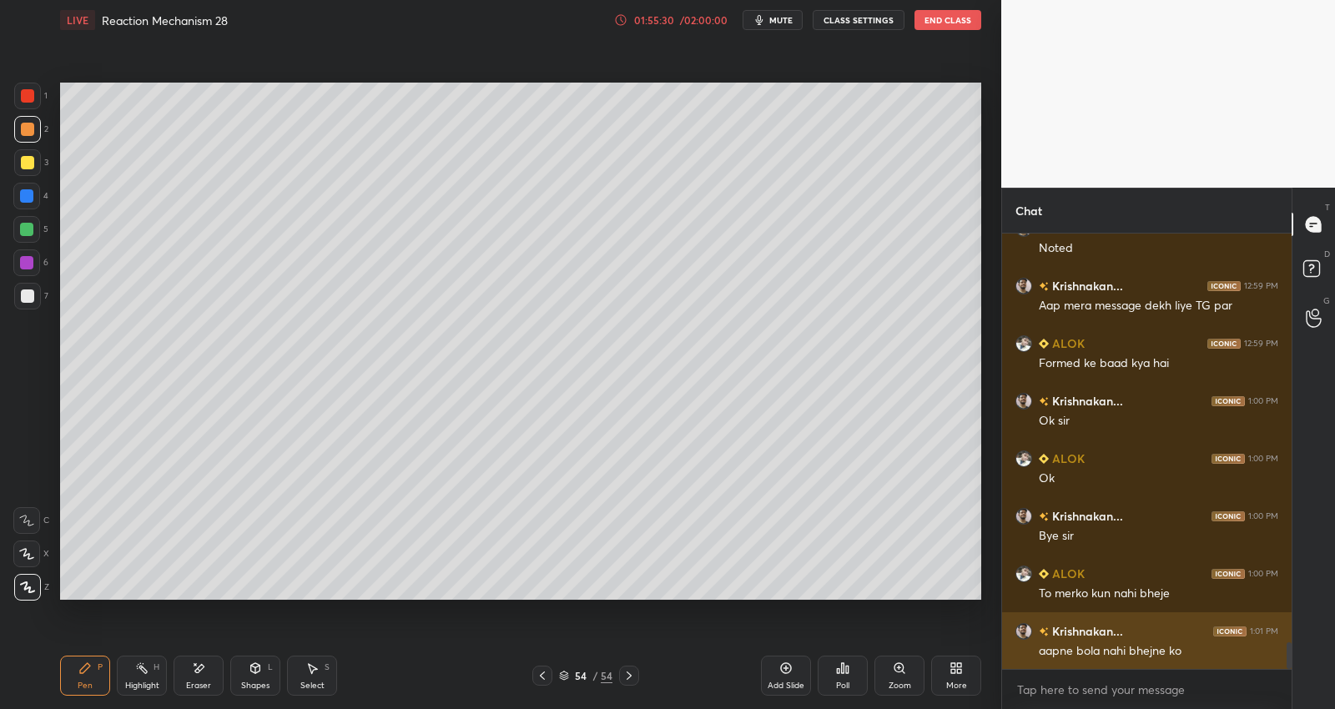
scroll to position [6664, 0]
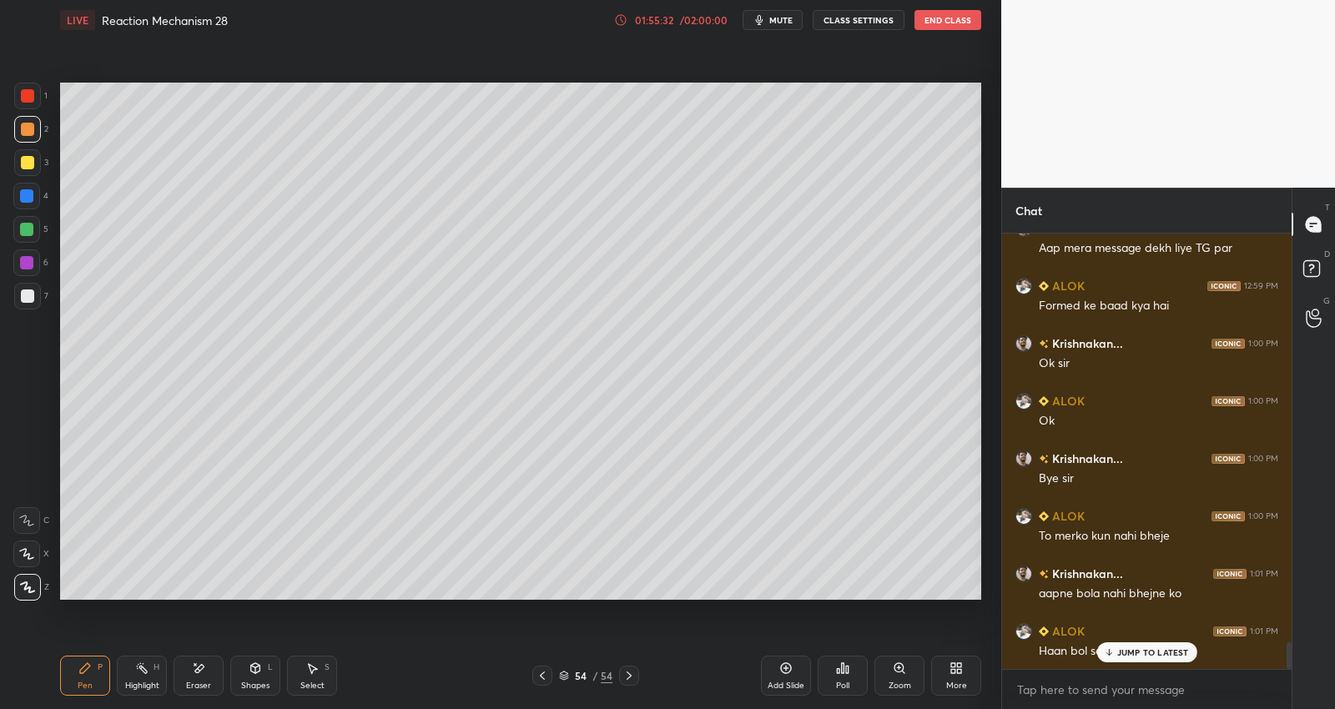
click at [1131, 648] on p "JUMP TO LATEST" at bounding box center [1153, 653] width 72 height 10
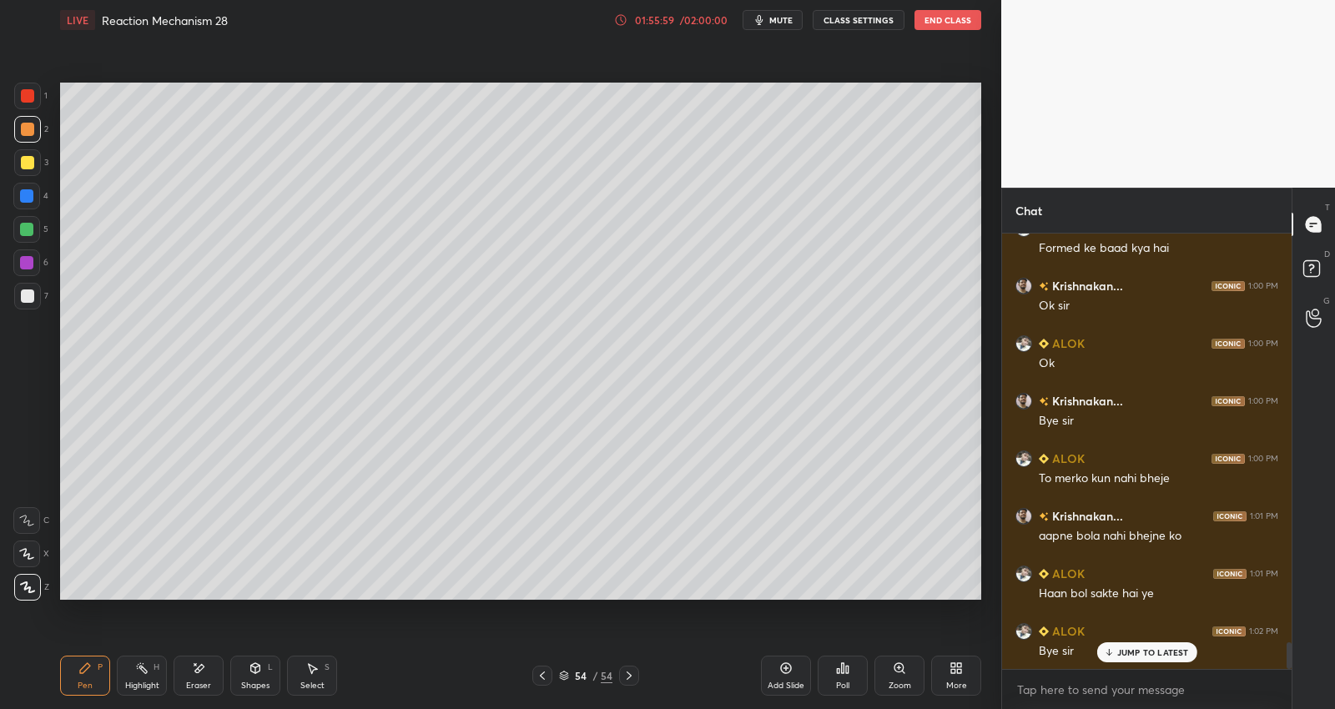
click at [949, 18] on button "End Class" at bounding box center [948, 20] width 67 height 20
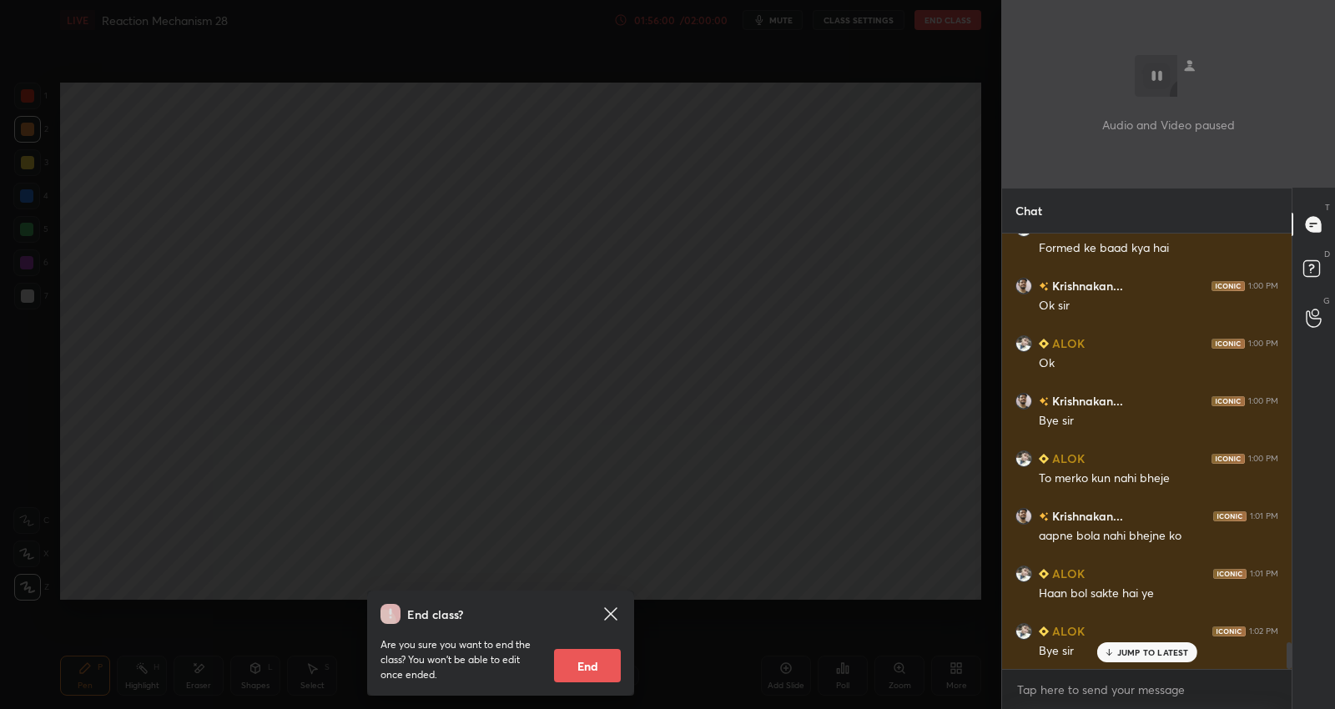
click at [563, 668] on button "End" at bounding box center [587, 665] width 67 height 33
type textarea "x"
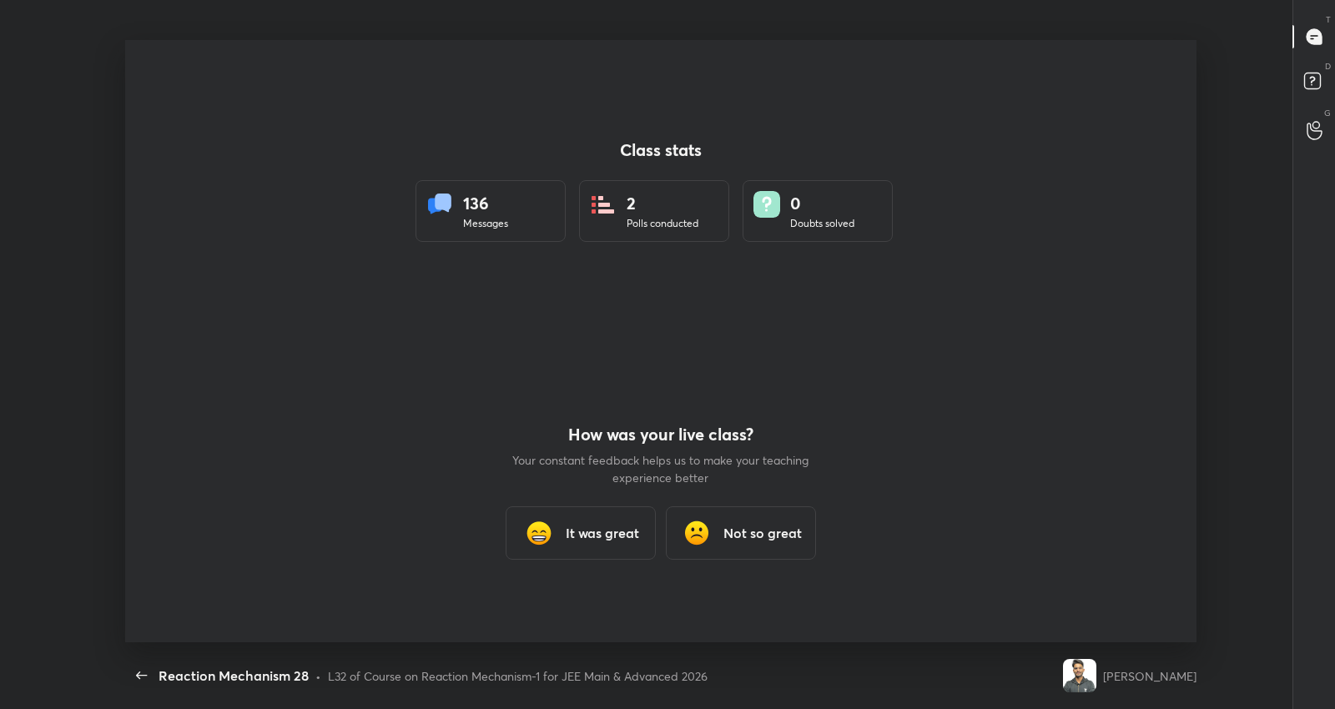
scroll to position [0, 0]
click at [603, 534] on h3 "It was great" at bounding box center [602, 533] width 73 height 20
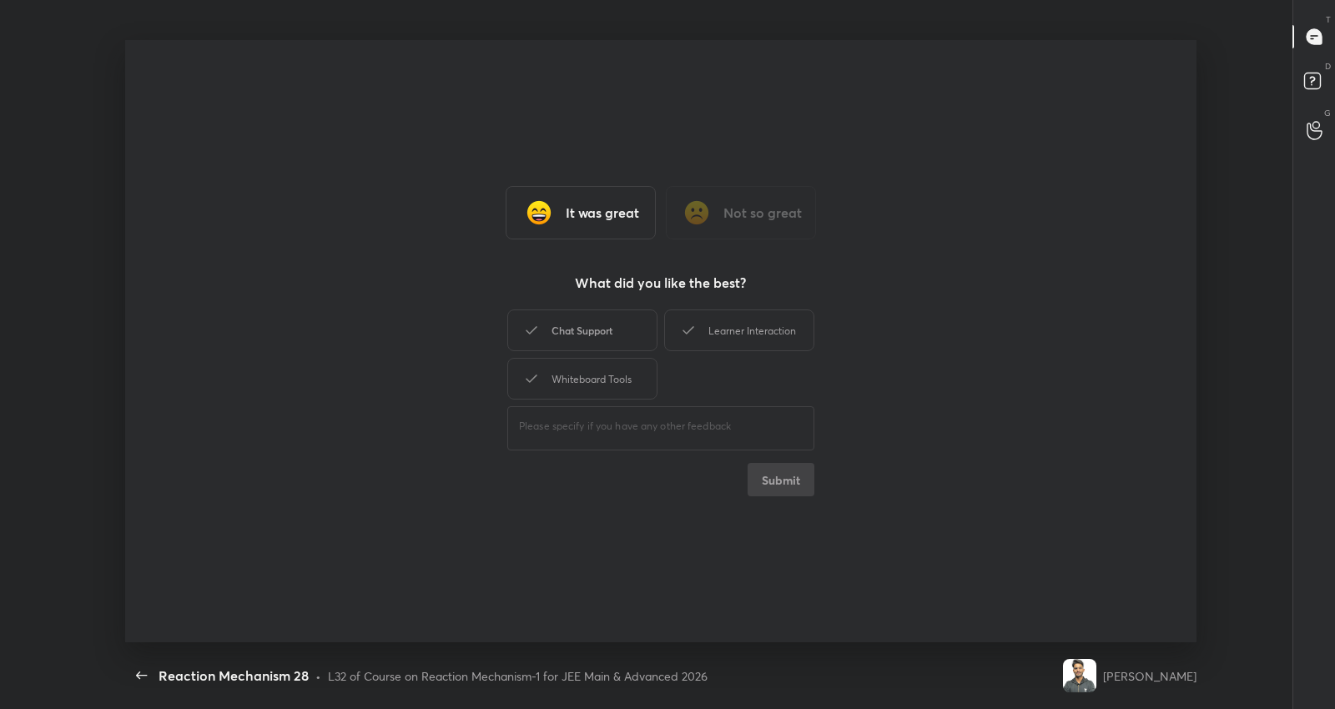
click at [612, 326] on div "Chat Support" at bounding box center [582, 331] width 150 height 42
click at [774, 472] on button "Submit" at bounding box center [781, 479] width 67 height 33
